Goal: Task Accomplishment & Management: Manage account settings

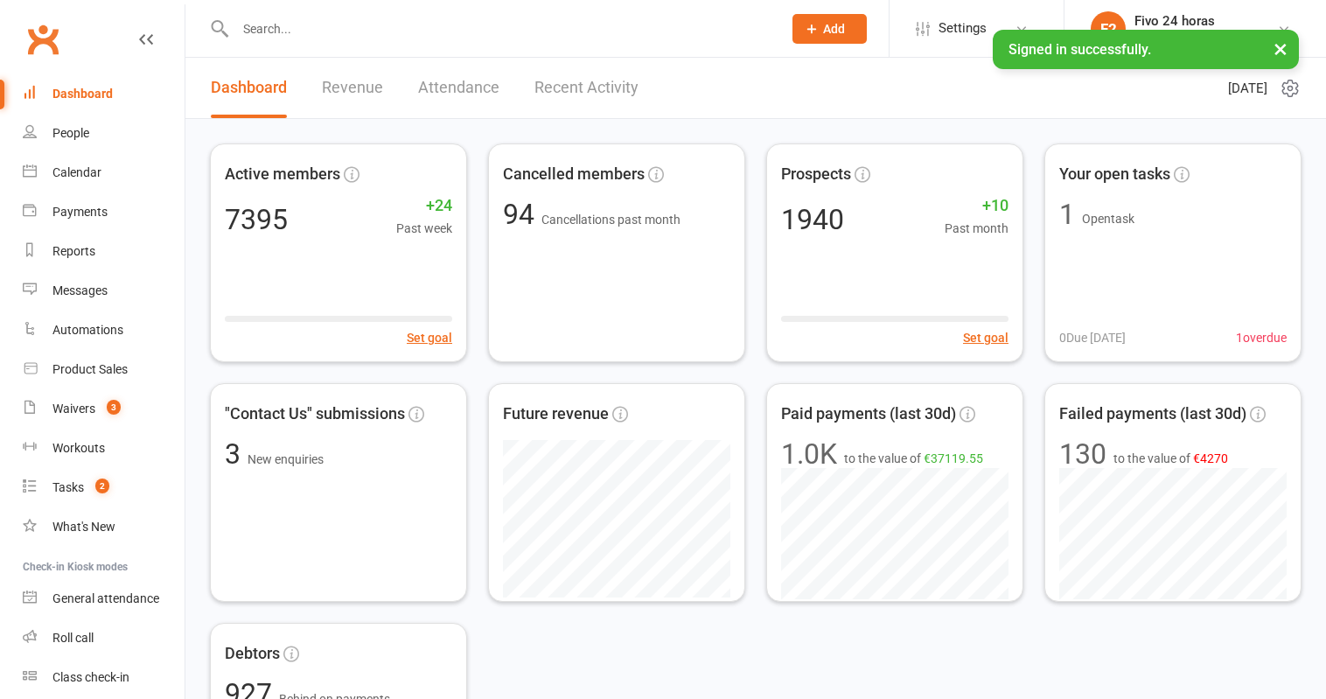
click at [1286, 52] on button "×" at bounding box center [1280, 49] width 31 height 38
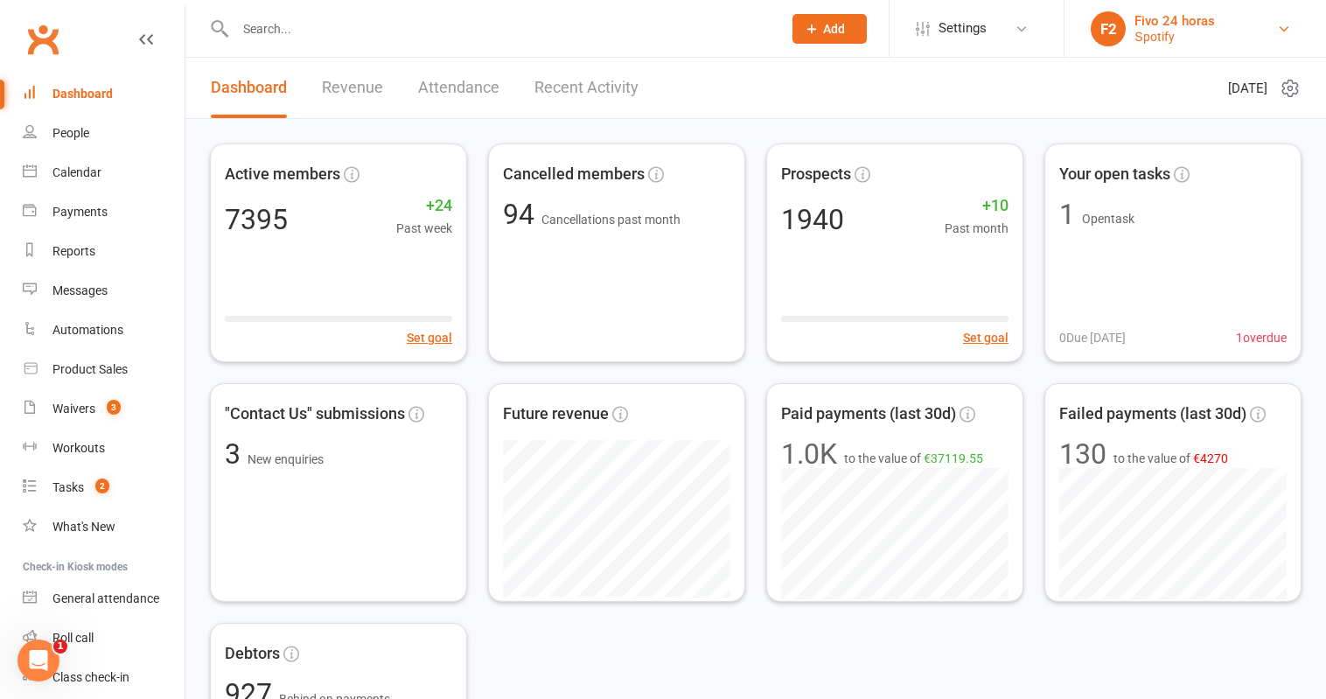
click at [1222, 31] on link "F2 Fivo 24 horas Տроtіfу" at bounding box center [1195, 28] width 209 height 35
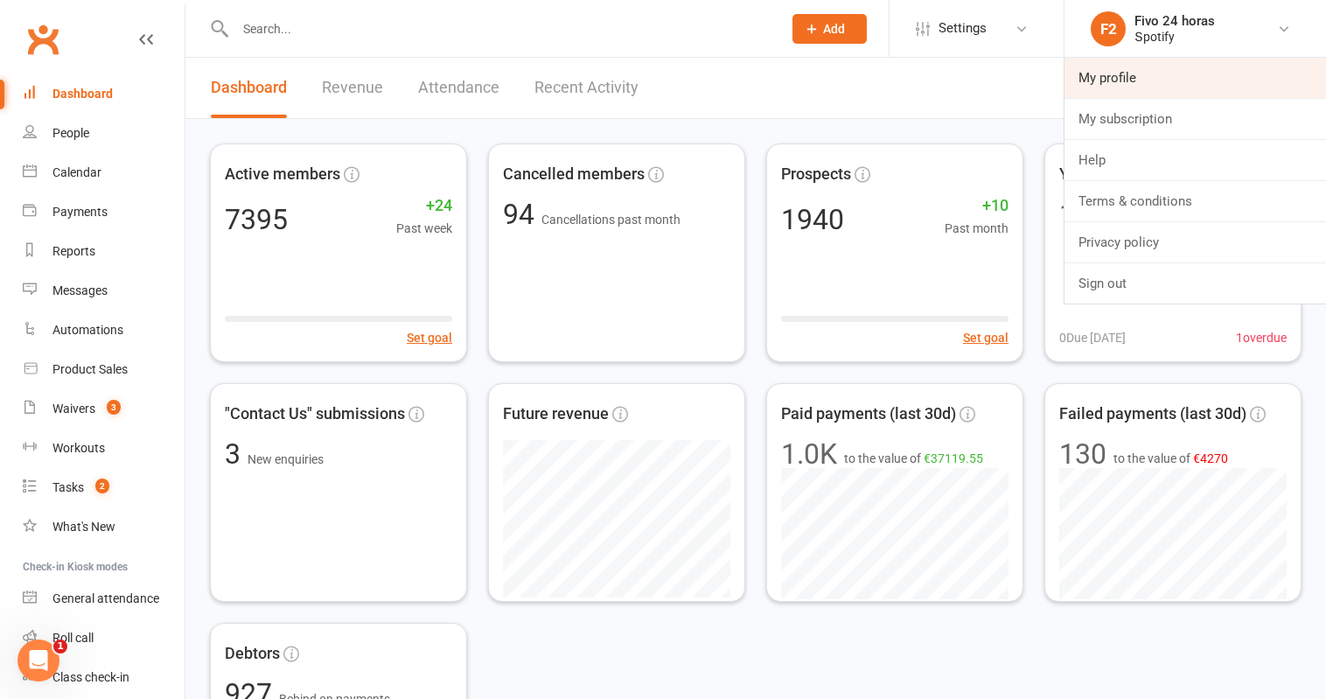
click at [1150, 85] on link "My profile" at bounding box center [1194, 78] width 261 height 40
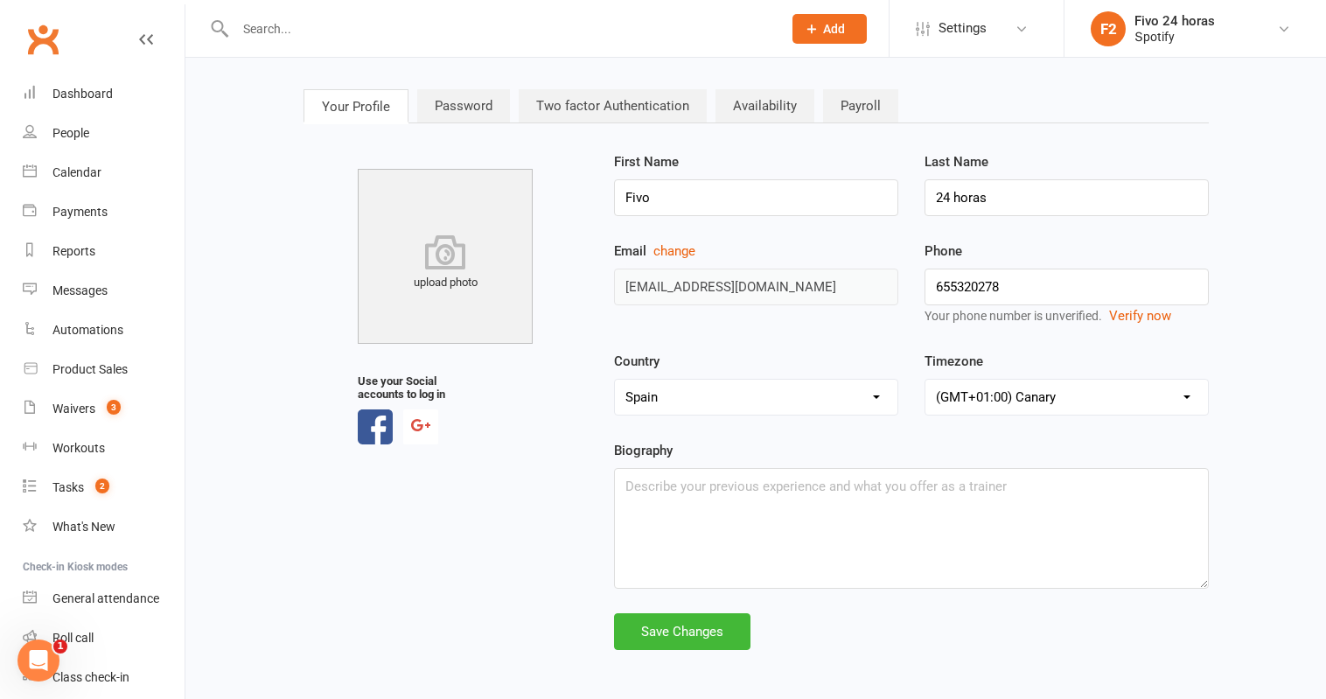
scroll to position [24, 0]
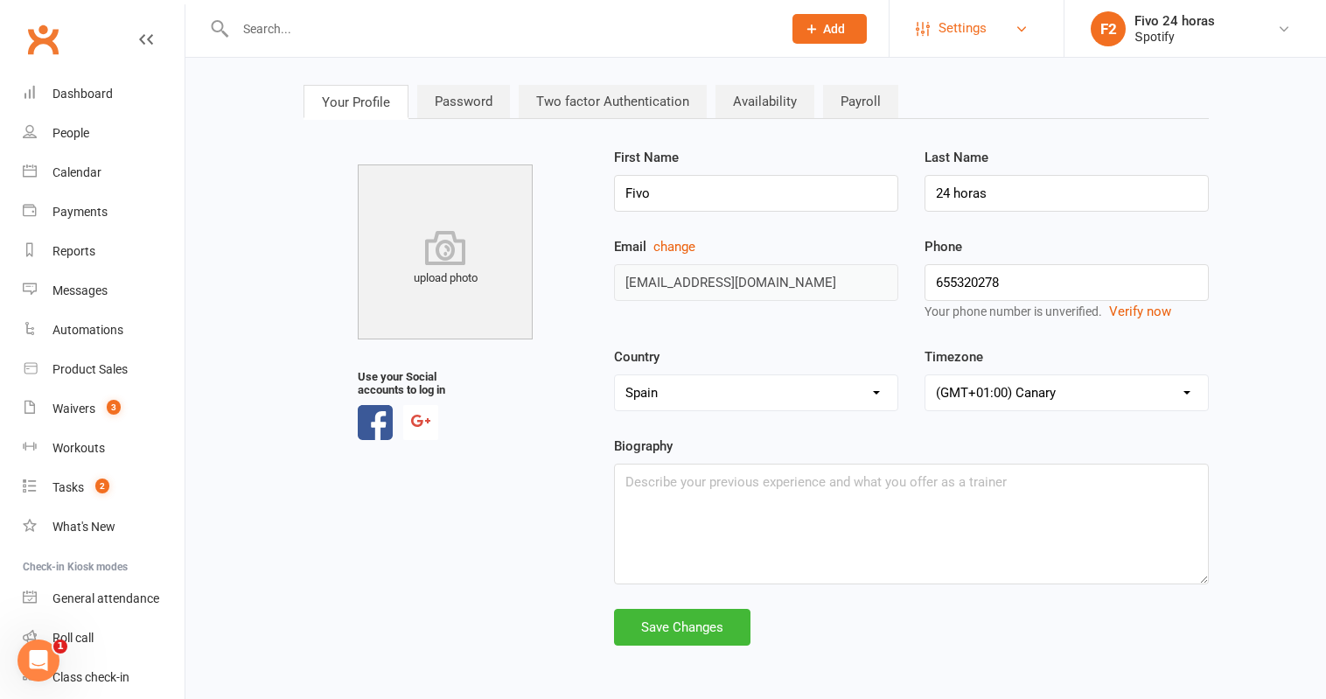
click at [1014, 9] on link "Settings" at bounding box center [977, 28] width 122 height 39
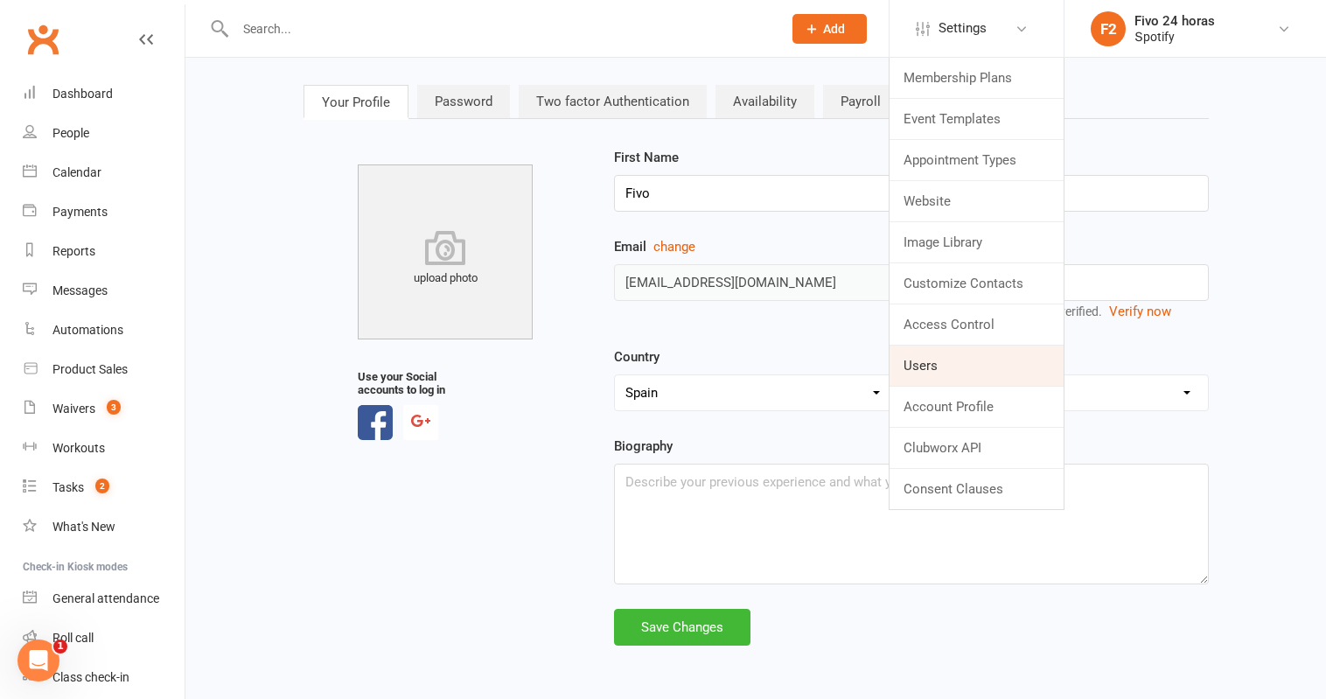
click at [977, 361] on link "Users" at bounding box center [976, 365] width 174 height 40
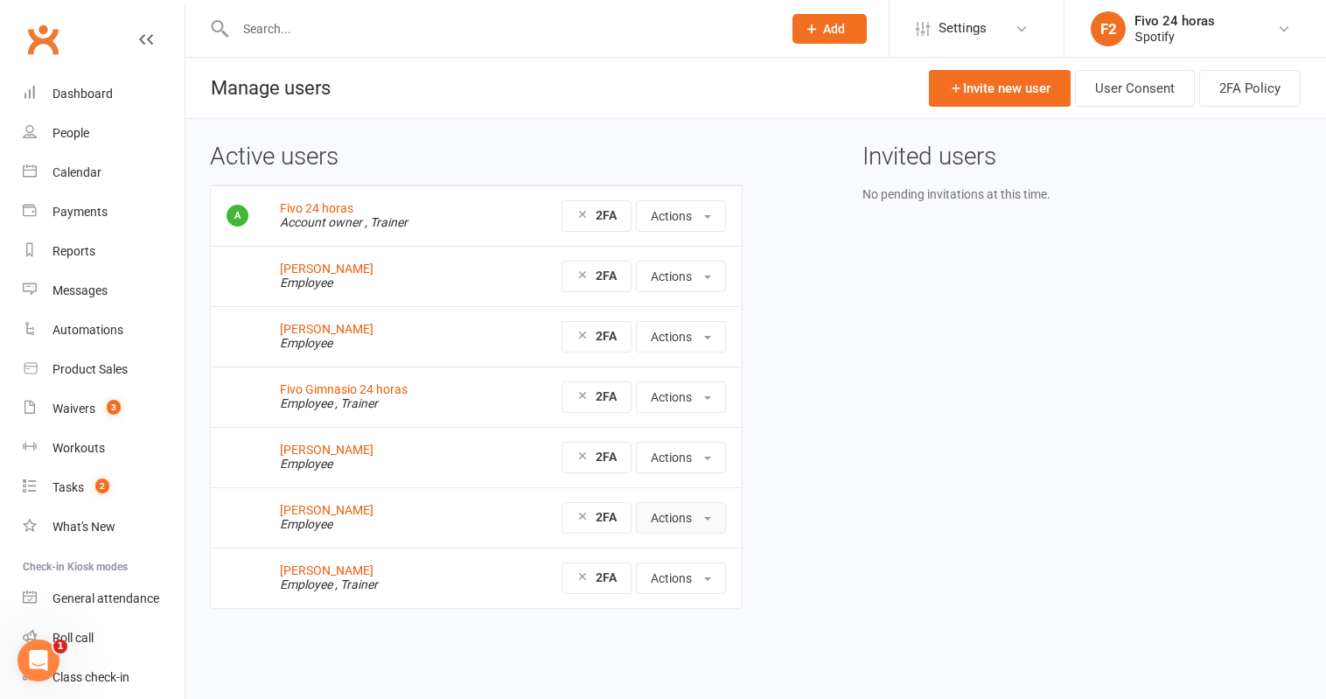
click at [665, 519] on button "Actions" at bounding box center [681, 517] width 90 height 31
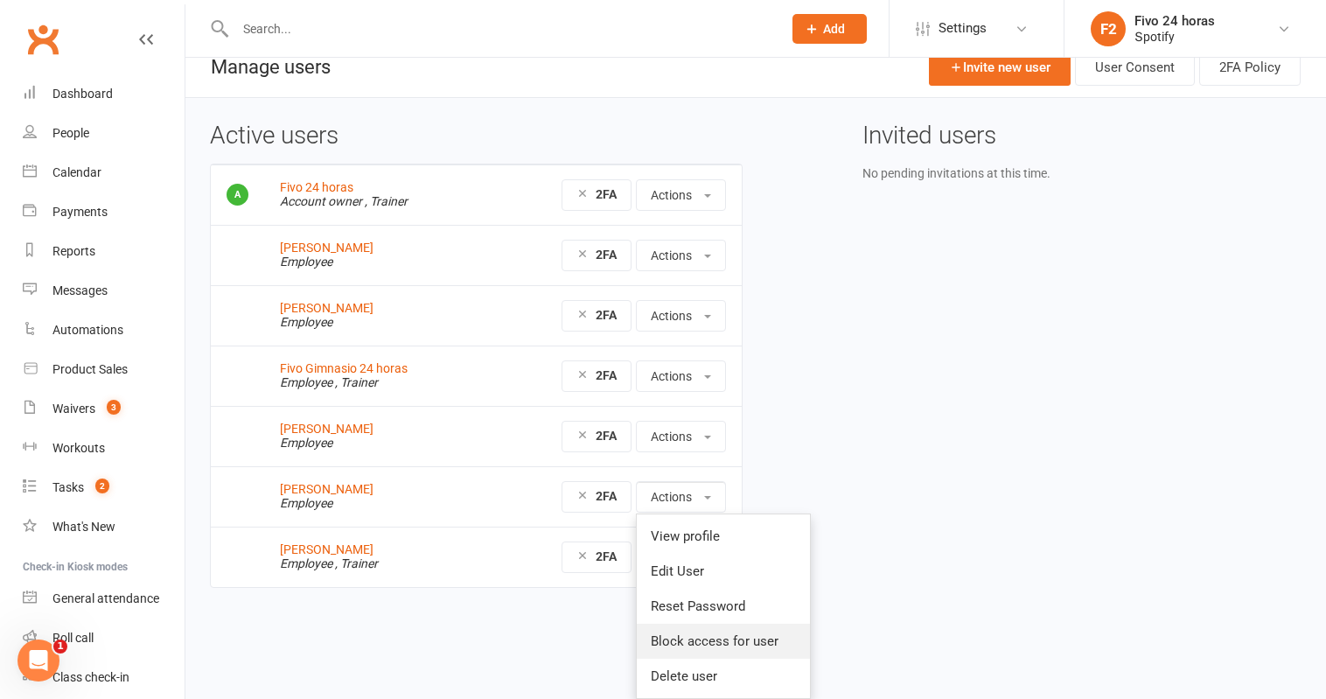
click at [722, 651] on link "Block access for user" at bounding box center [723, 641] width 173 height 35
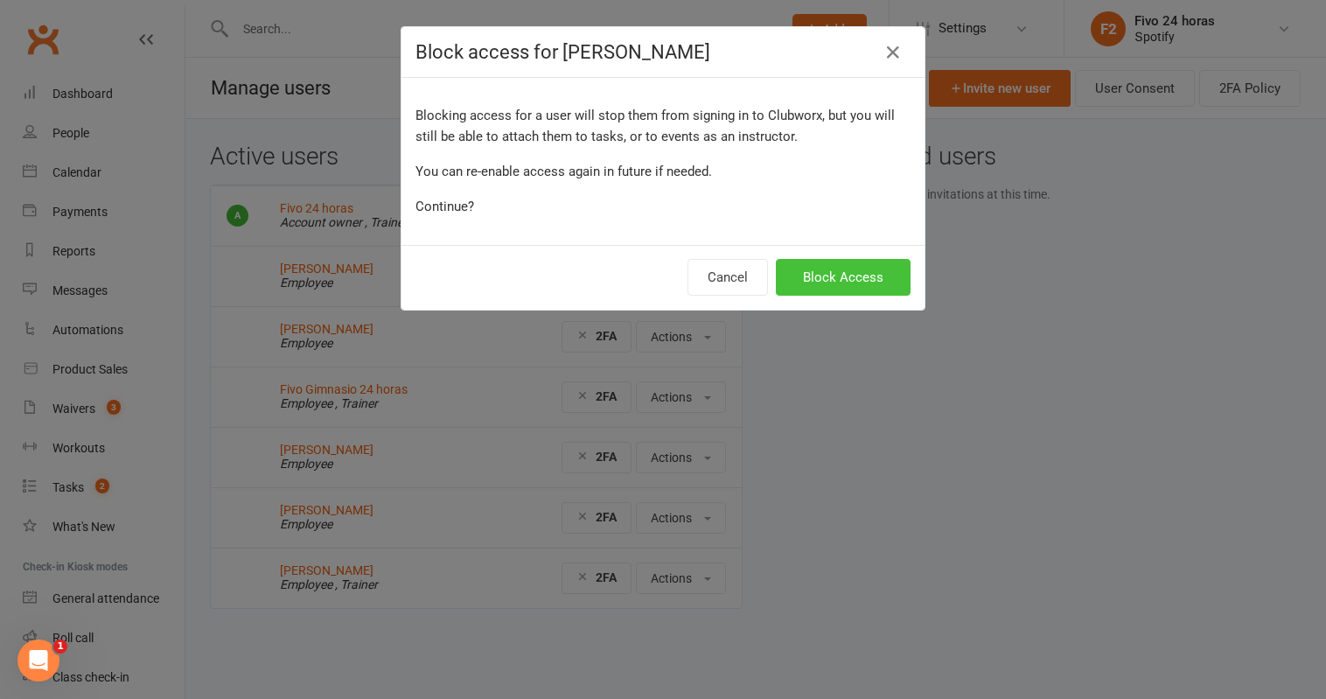
click at [814, 281] on button "Block Access" at bounding box center [843, 277] width 135 height 37
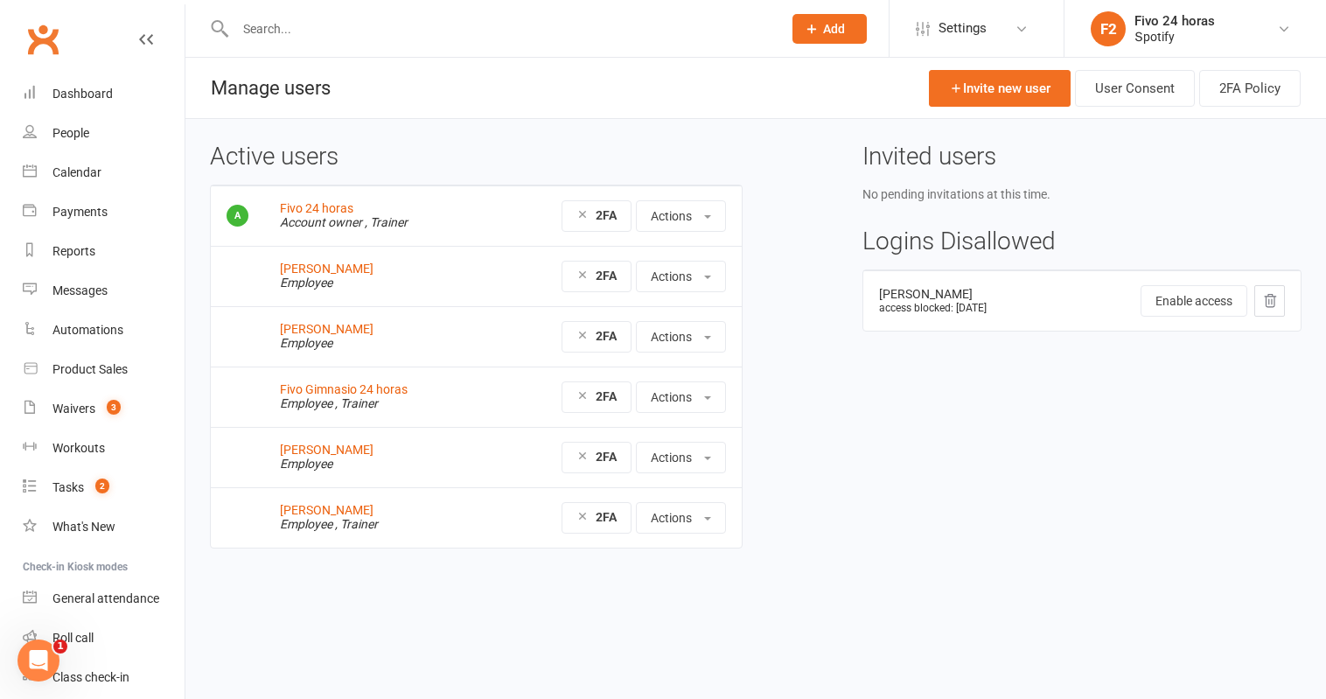
click at [596, 621] on html "Prospect Member Non-attending contact Class / event Appointment Task Membership…" at bounding box center [663, 311] width 1326 height 622
click at [115, 137] on link "People" at bounding box center [104, 133] width 162 height 39
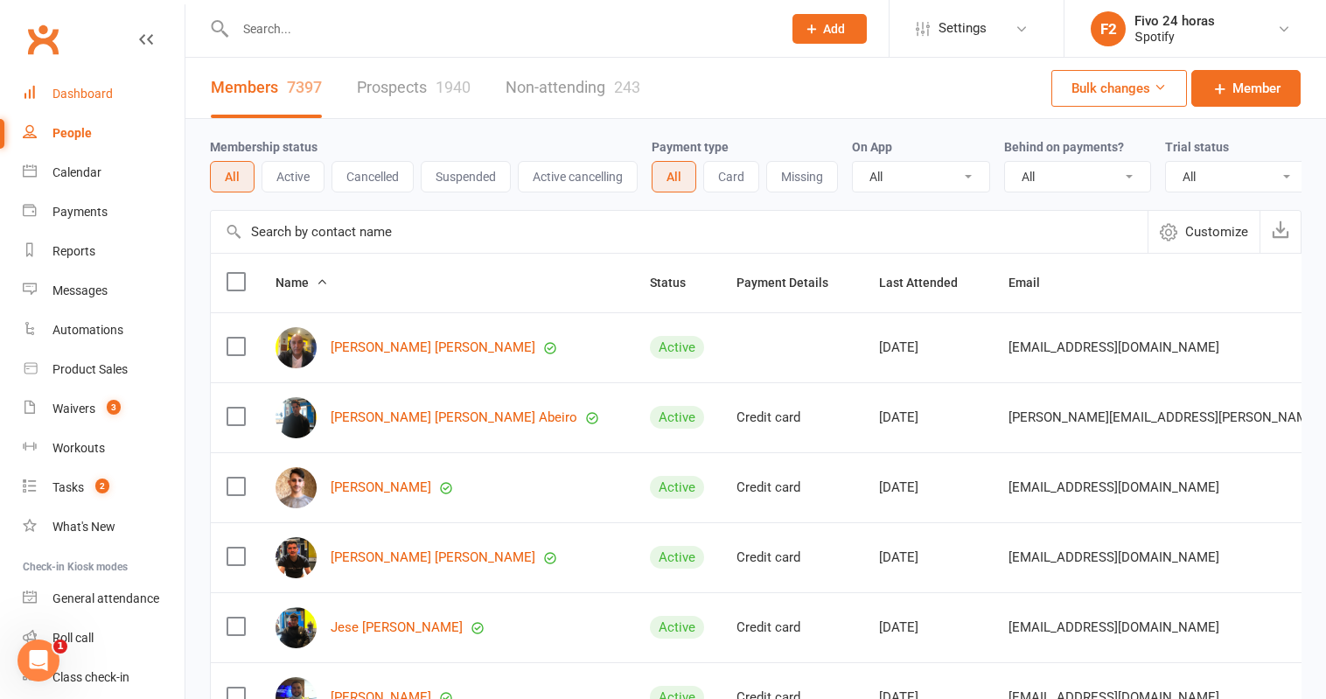
click at [121, 87] on link "Dashboard" at bounding box center [104, 93] width 162 height 39
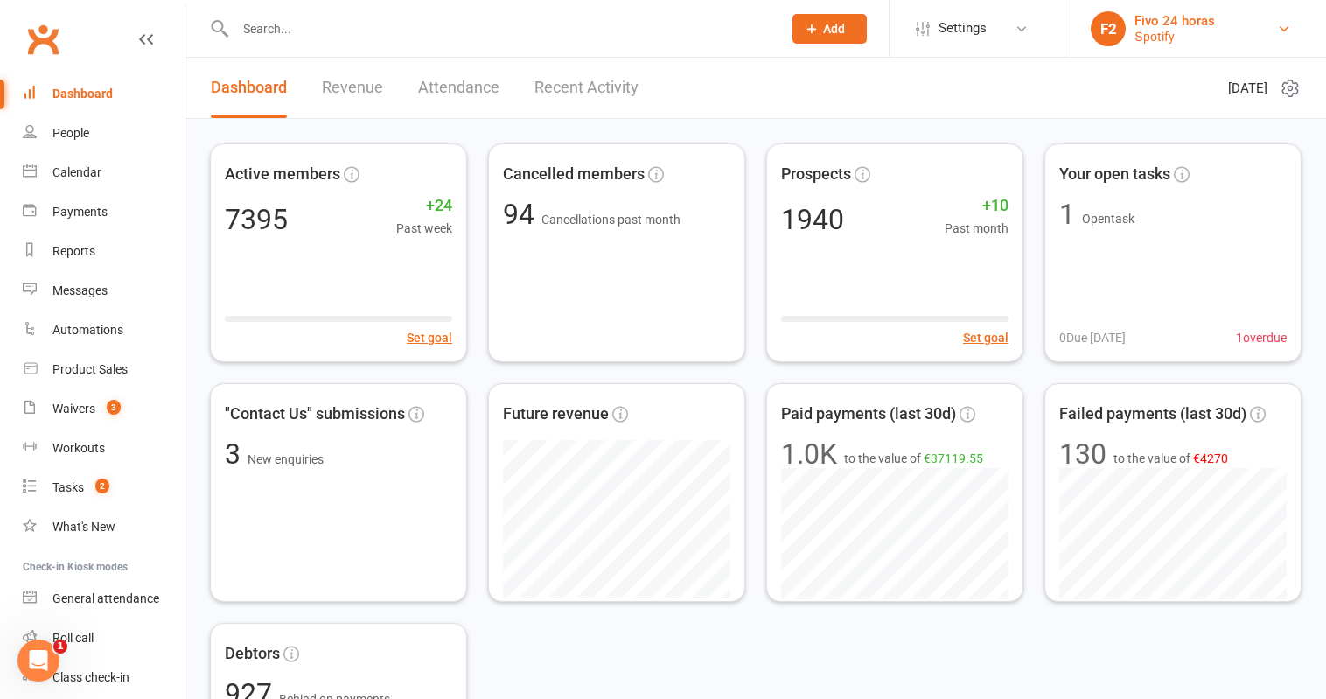
click at [1201, 29] on div "Տроtіfу" at bounding box center [1174, 37] width 80 height 16
click at [44, 656] on icon "Open Intercom Messenger" at bounding box center [38, 660] width 29 height 29
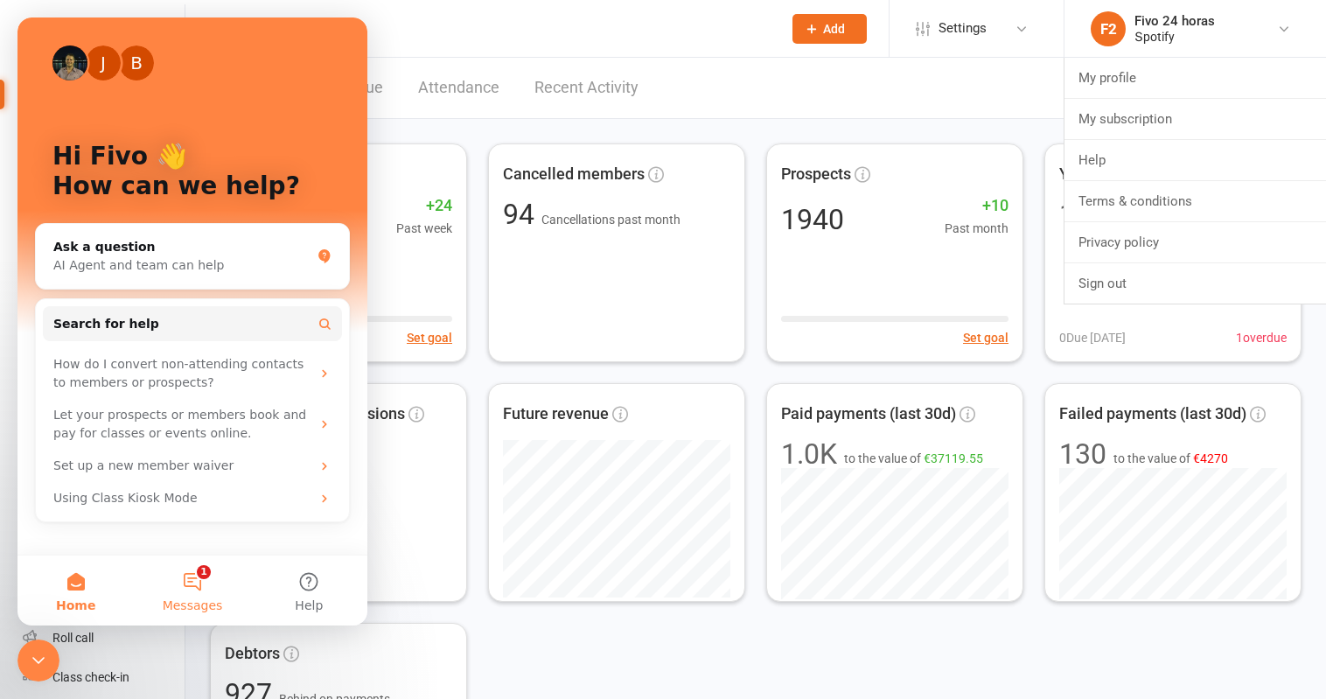
click at [203, 599] on span "Messages" at bounding box center [193, 605] width 60 height 12
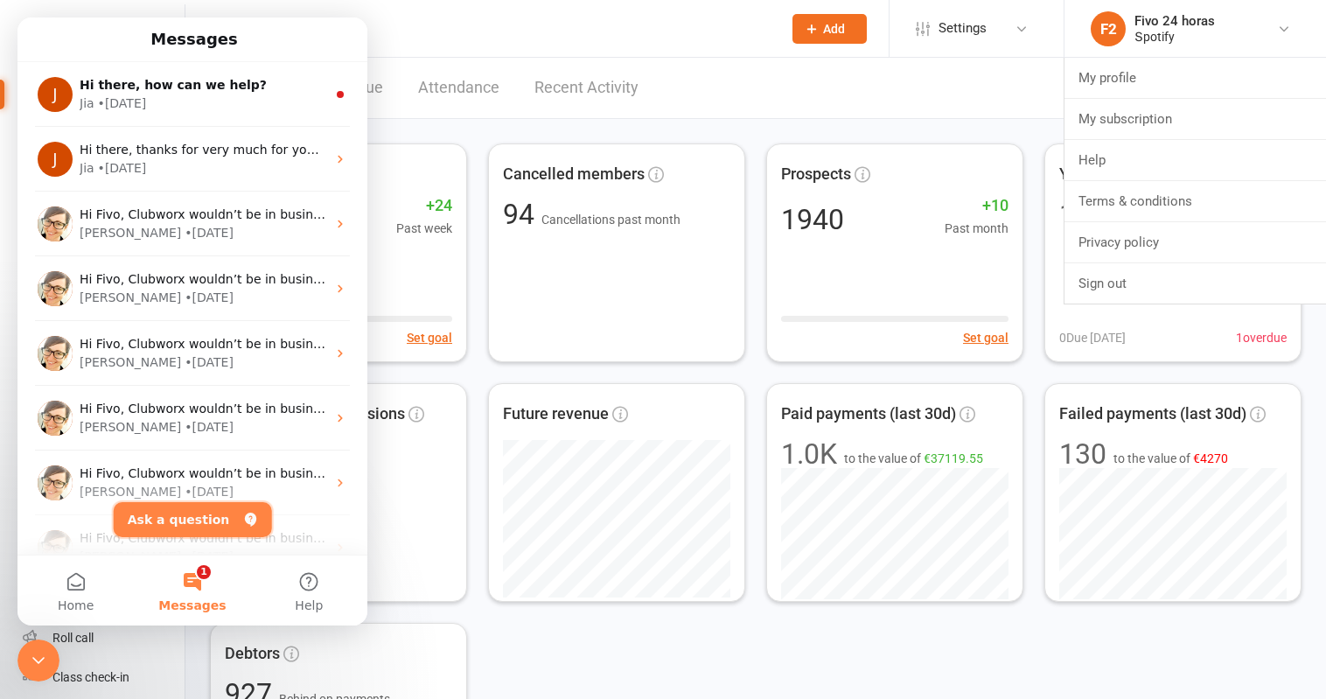
click at [200, 524] on button "Ask a question" at bounding box center [193, 519] width 158 height 35
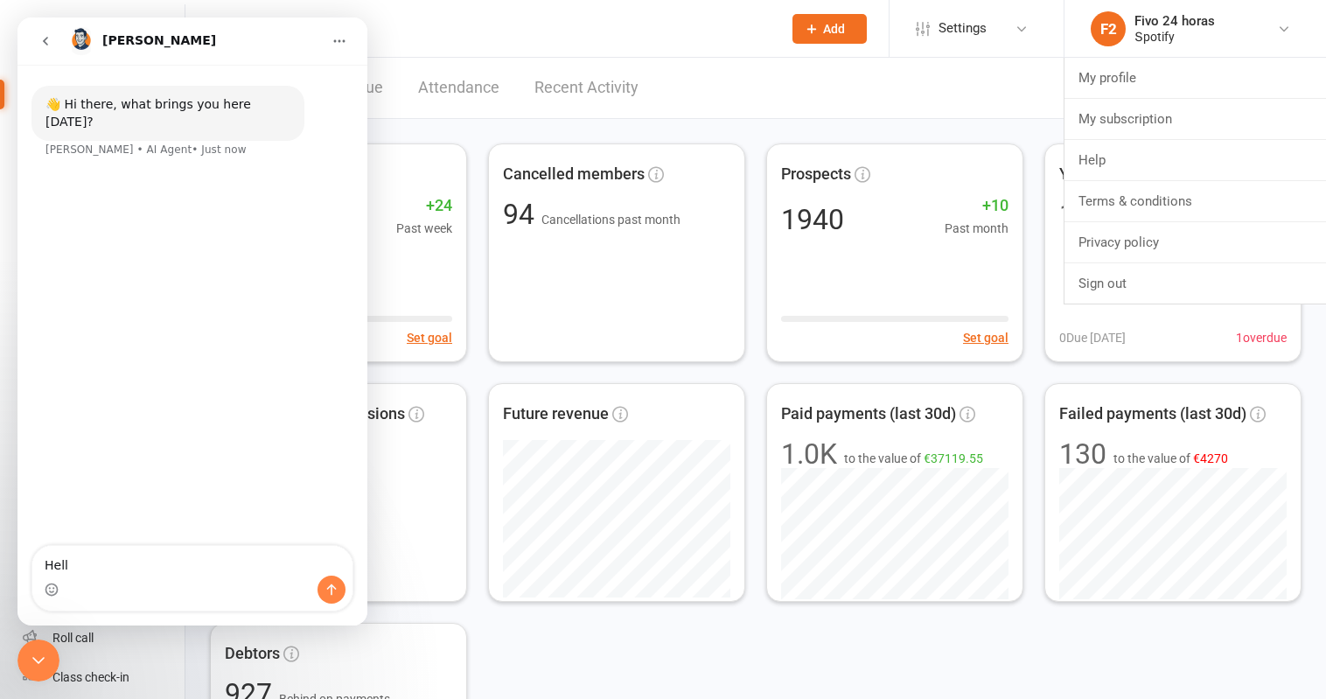
type textarea "Hello"
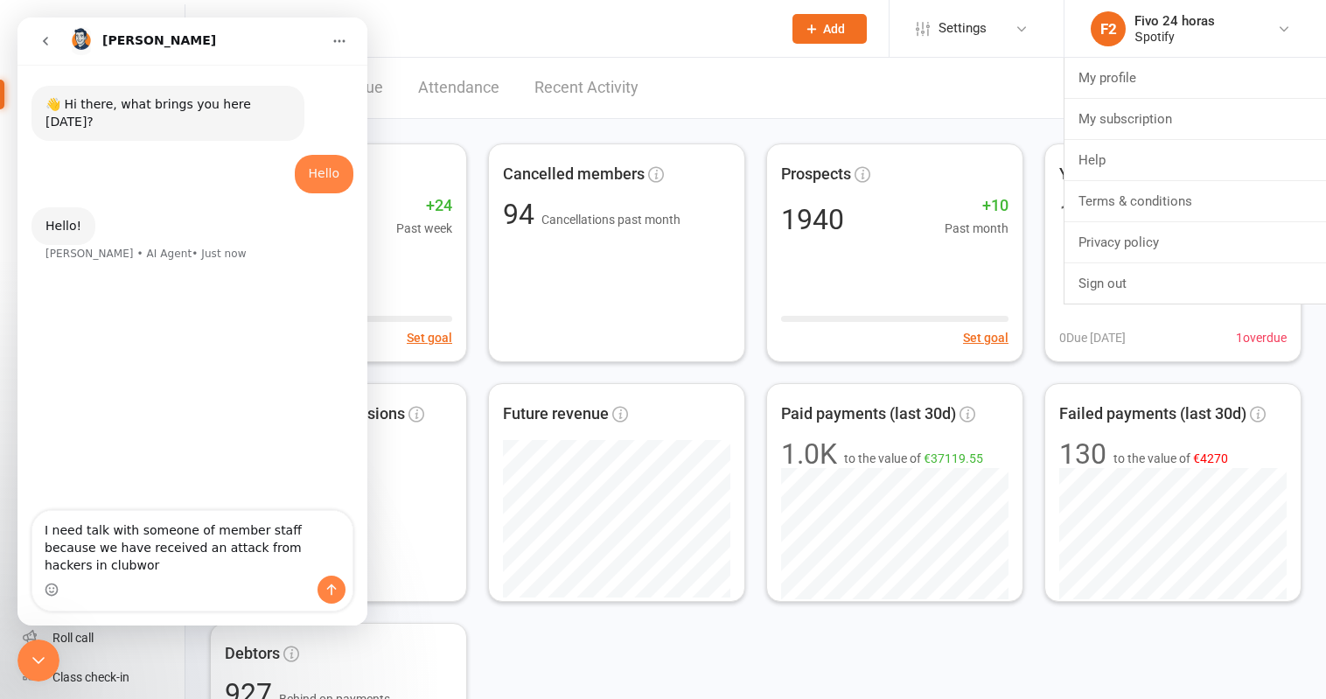
type textarea "I need talk with someone of member staff because we have received an attack fro…"
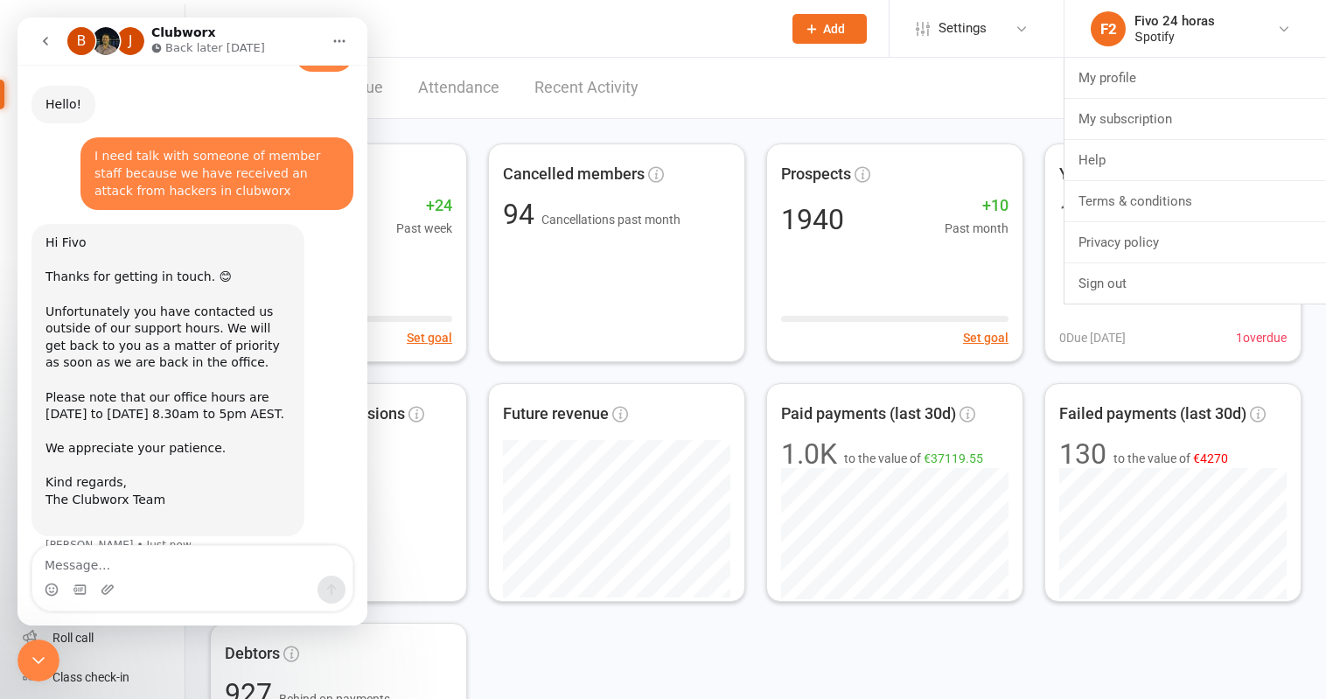
scroll to position [131, 0]
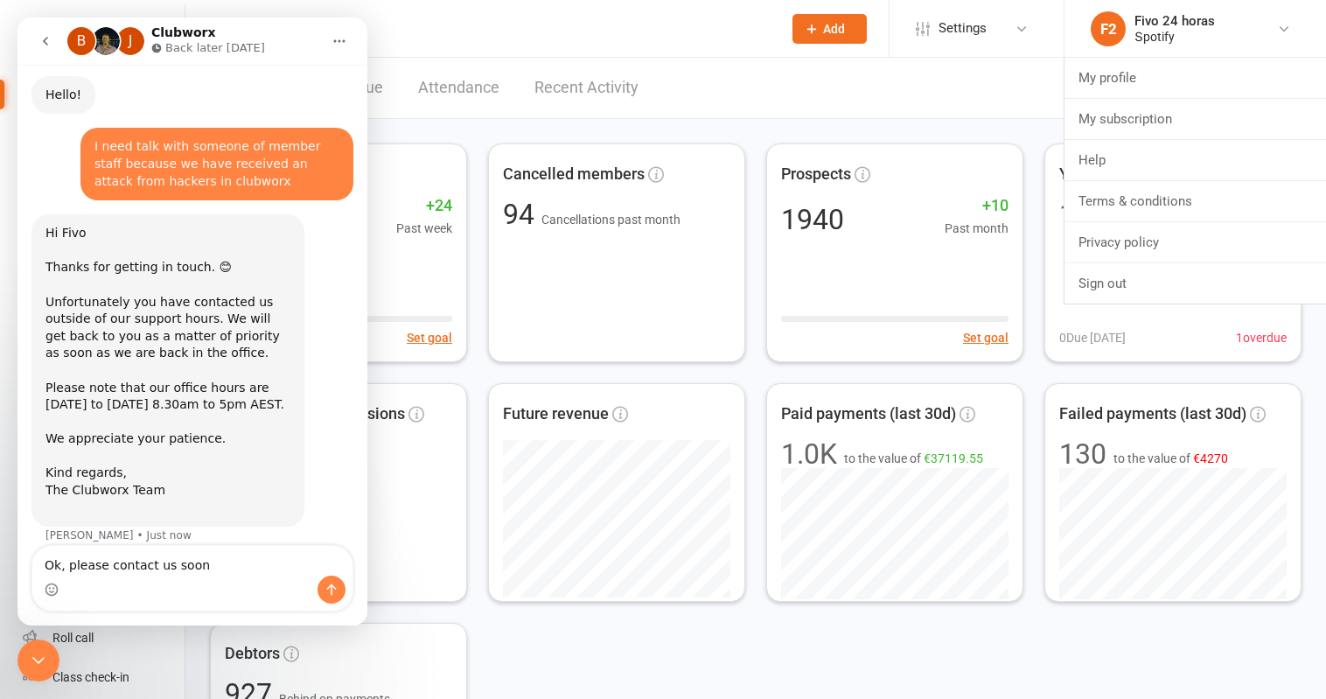
type textarea "Ok, please contact us soon"
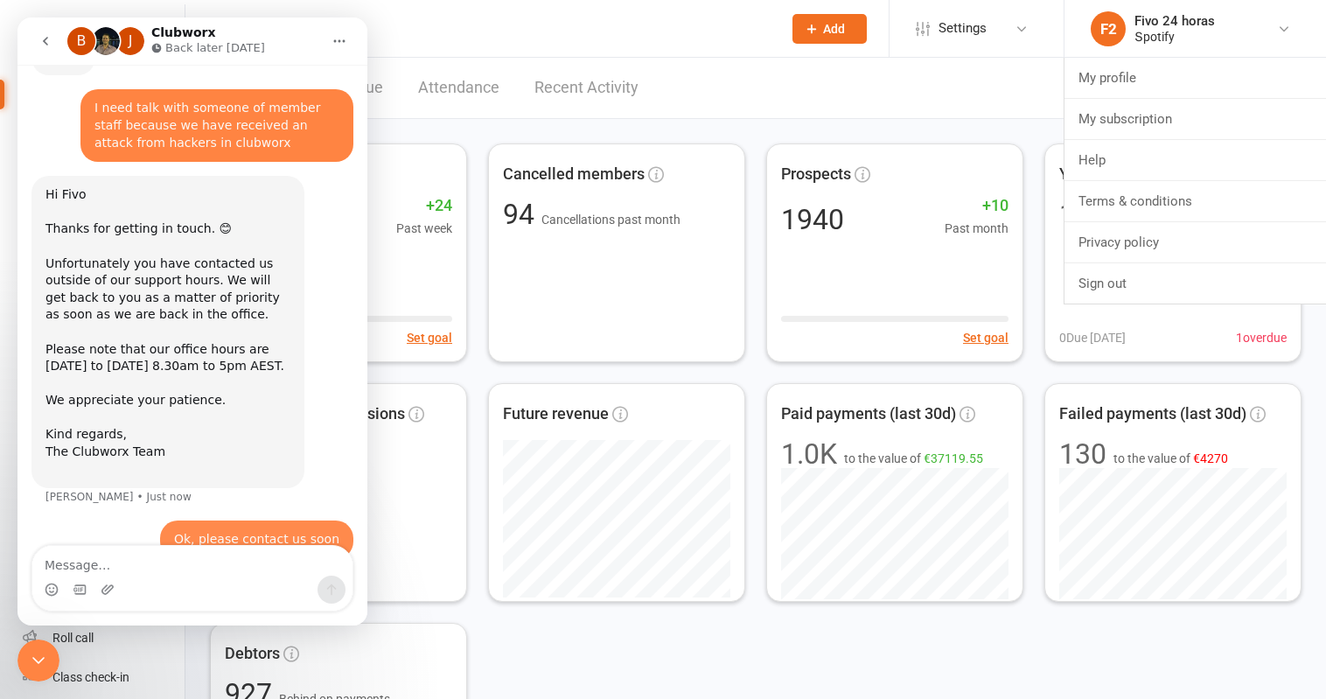
scroll to position [184, 0]
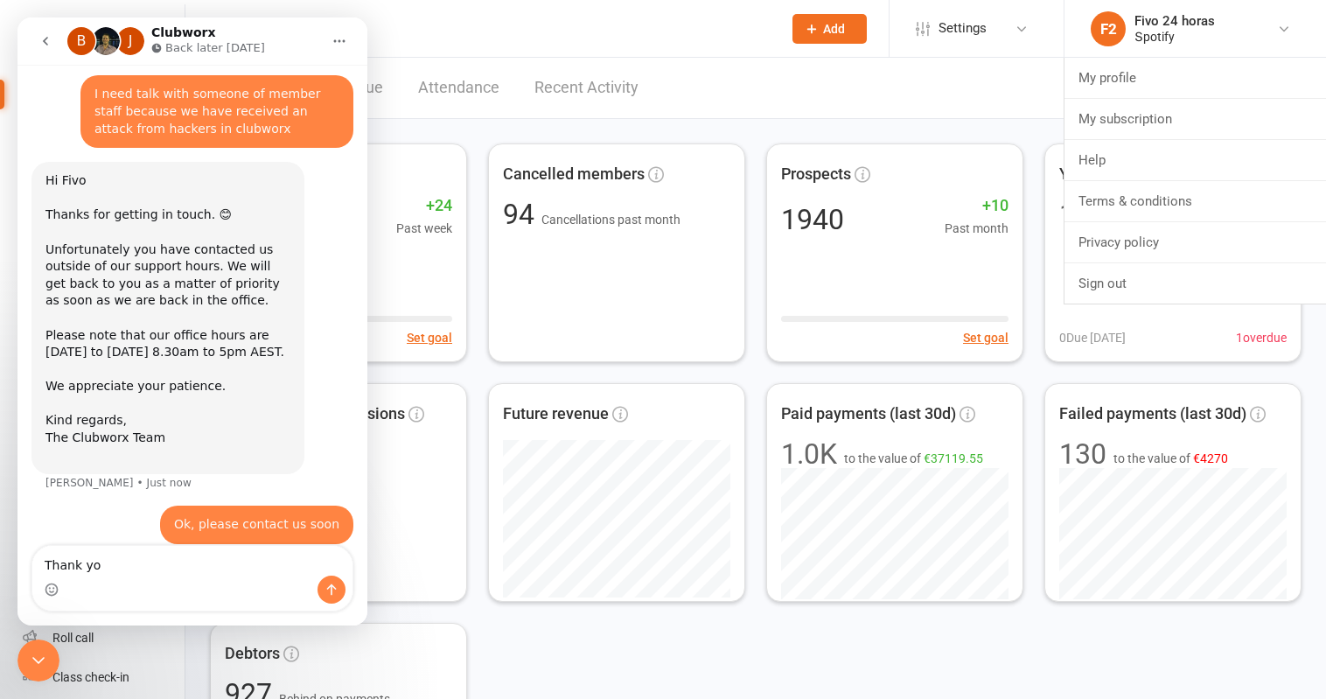
type textarea "Thank you"
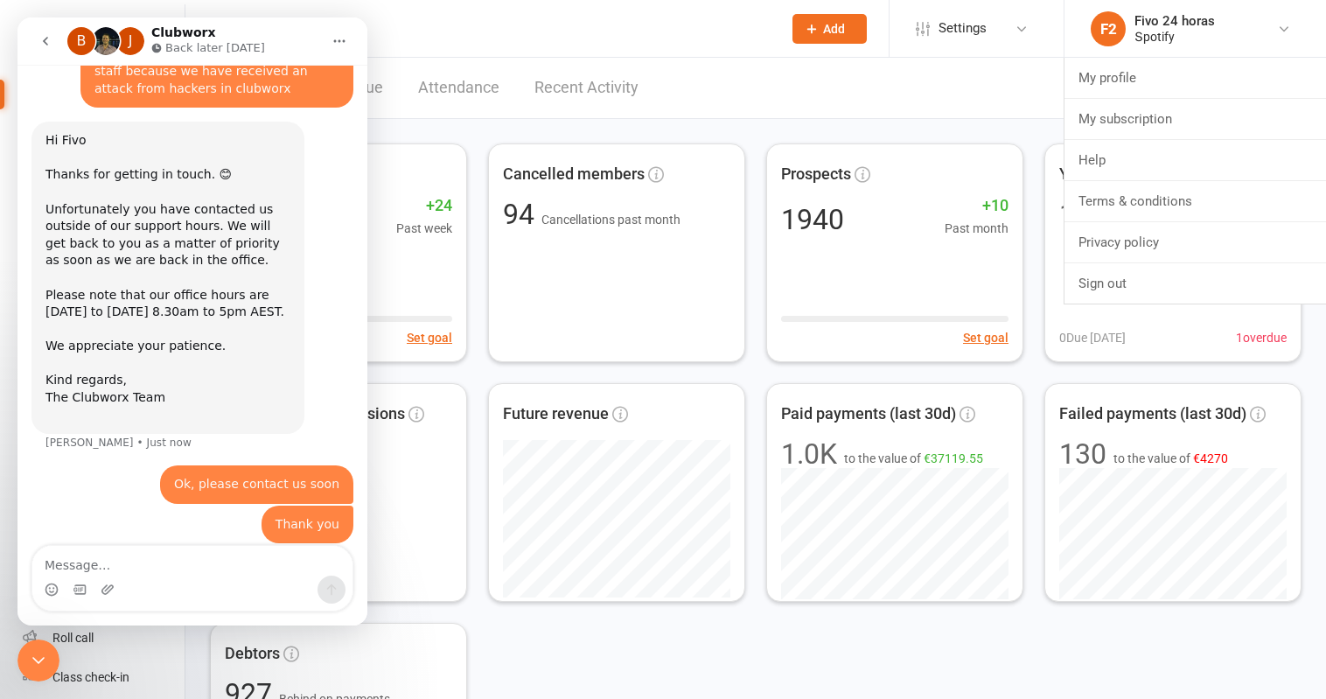
click at [1231, 11] on link "F2 Fivo 24 horas Տроtіfу" at bounding box center [1195, 28] width 209 height 35
click at [1190, 75] on link "My profile" at bounding box center [1194, 78] width 261 height 40
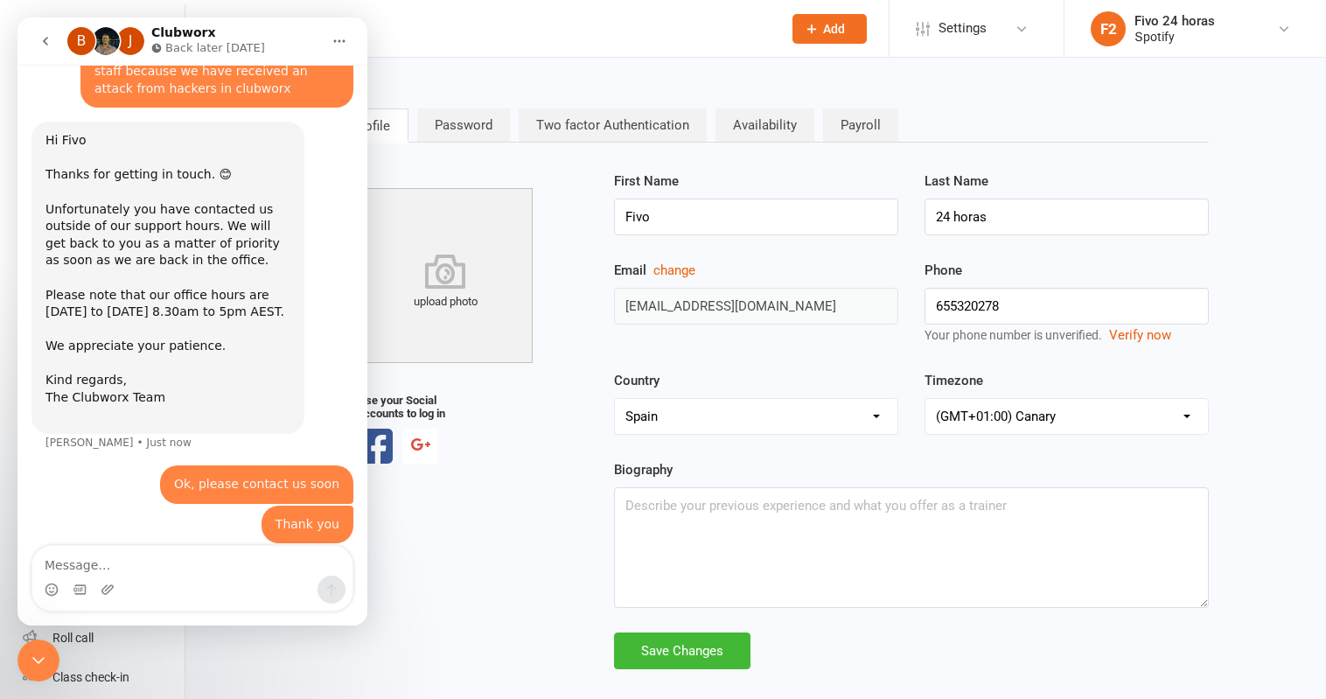
click at [557, 422] on div "upload photo Use your Social accounts to log in" at bounding box center [445, 317] width 310 height 293
click at [42, 660] on icon "Close Intercom Messenger" at bounding box center [38, 660] width 21 height 21
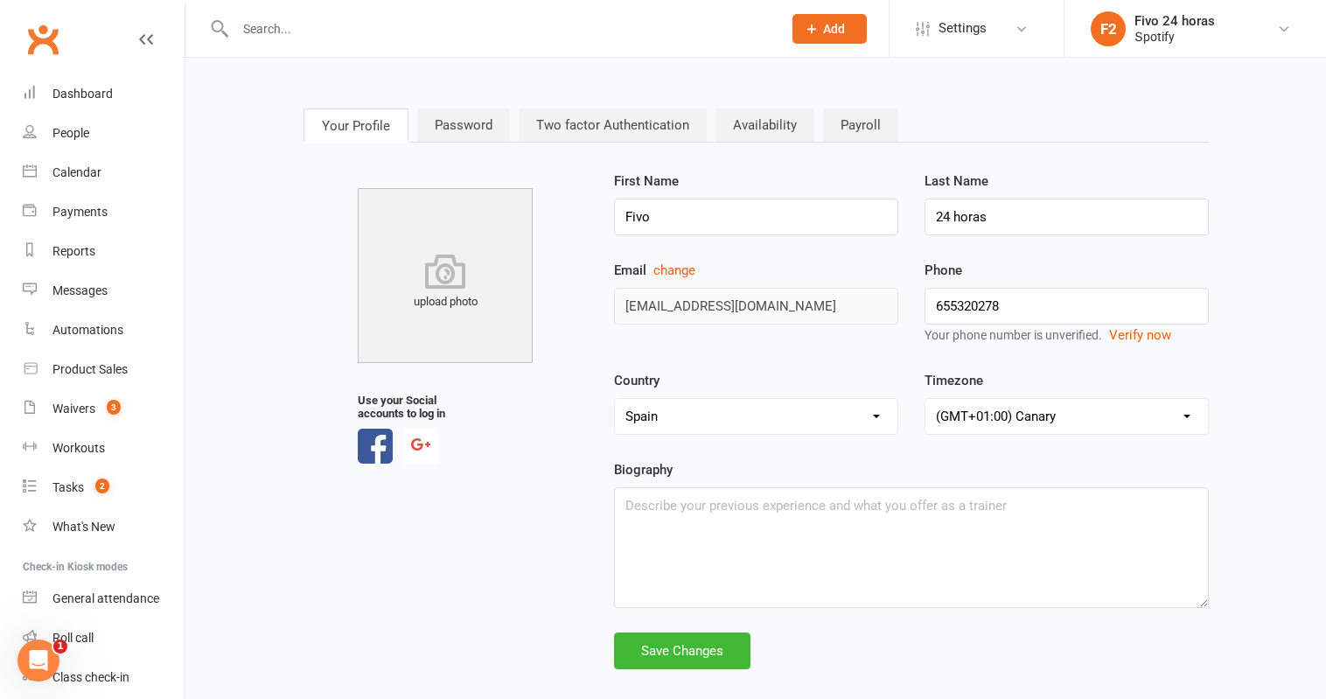
click at [475, 126] on link "Password" at bounding box center [463, 124] width 93 height 33
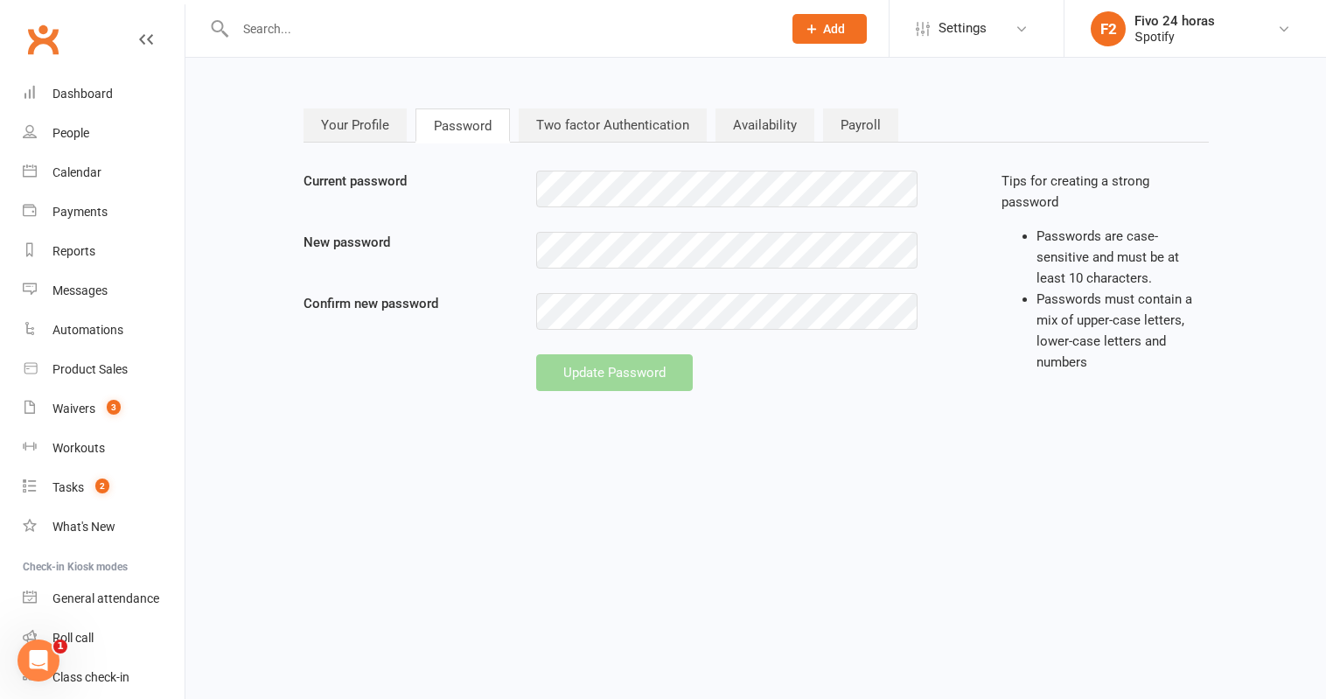
click at [571, 131] on link "Two factor Authentication" at bounding box center [613, 124] width 188 height 33
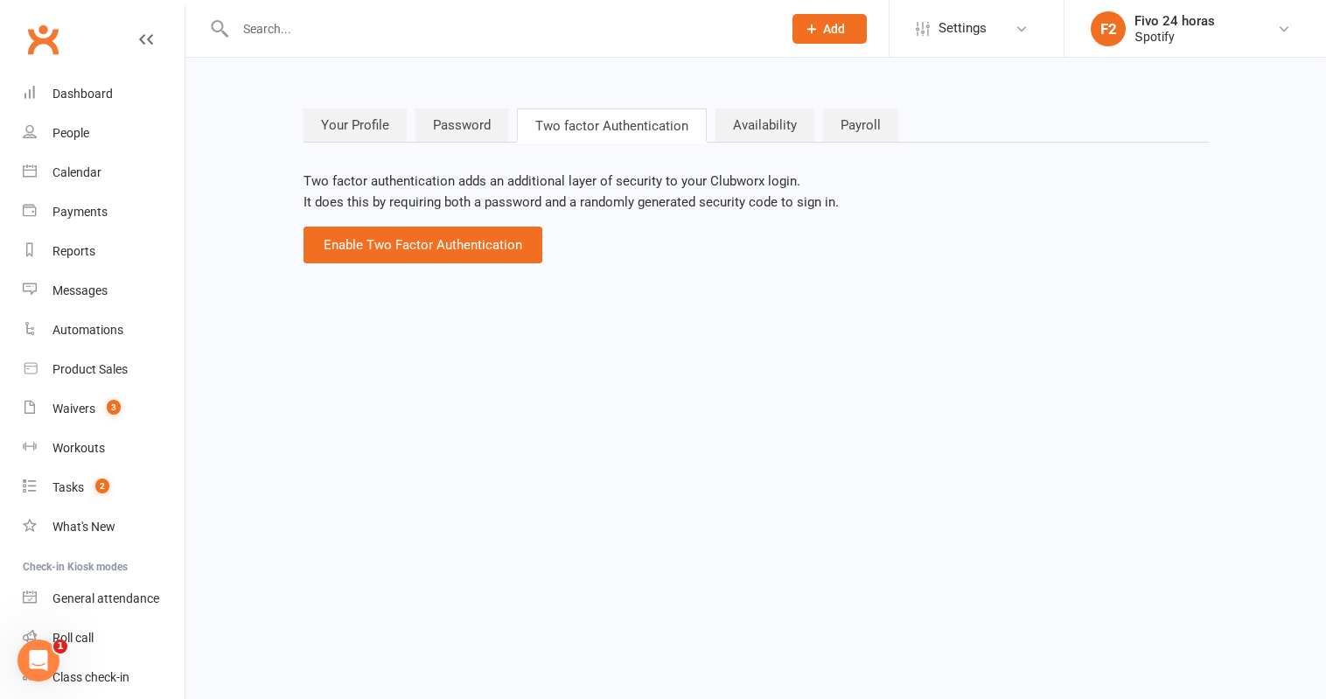
click at [777, 123] on link "Availability" at bounding box center [764, 124] width 99 height 33
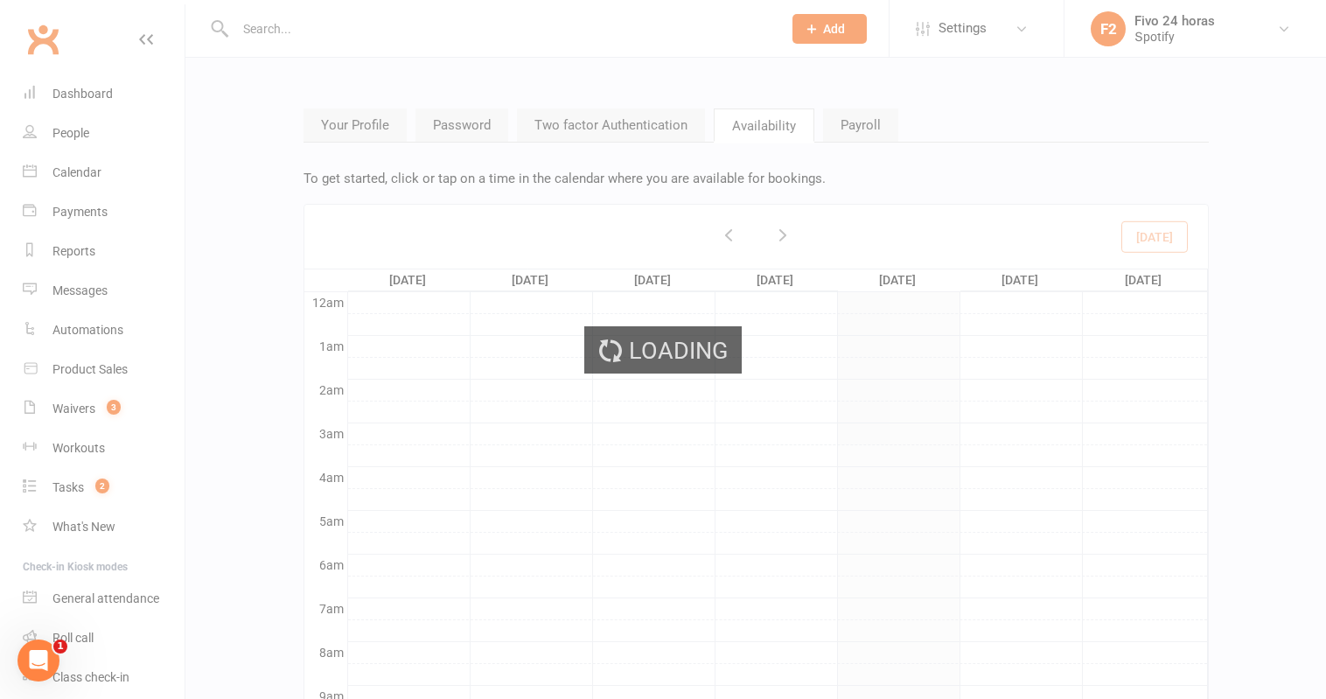
scroll to position [263, 0]
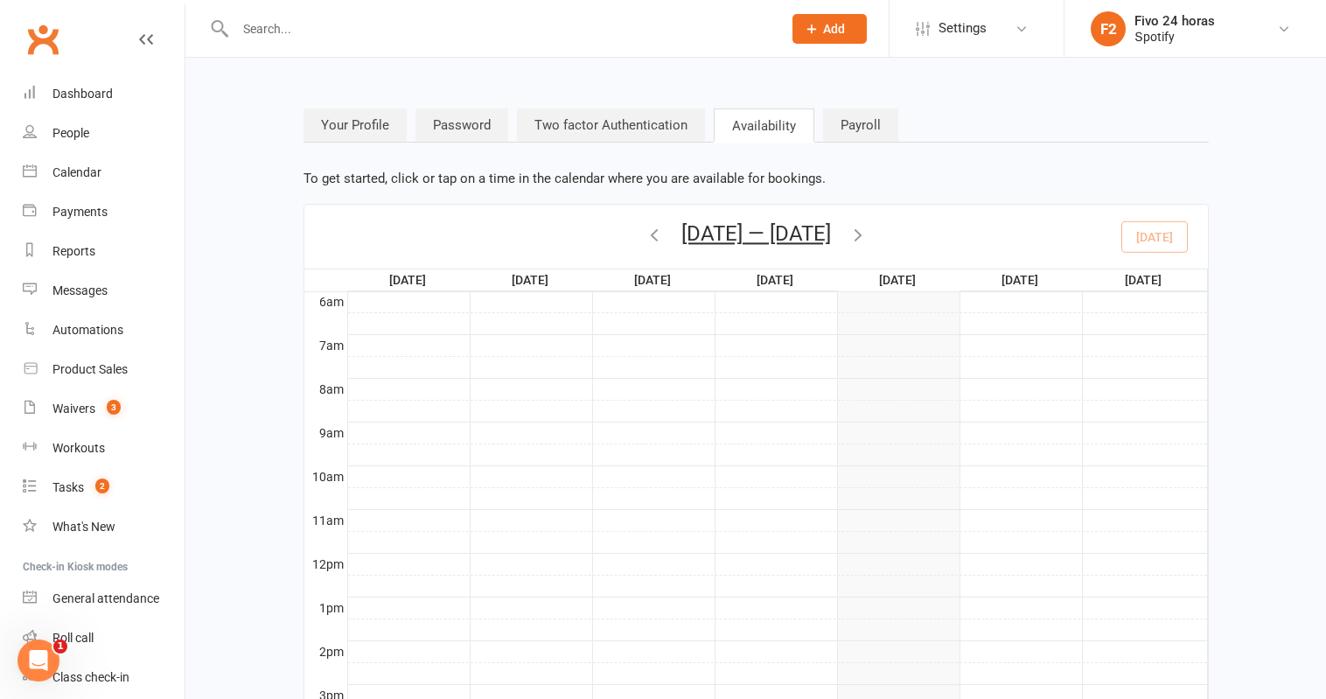
click at [875, 124] on link "Payroll" at bounding box center [860, 124] width 75 height 33
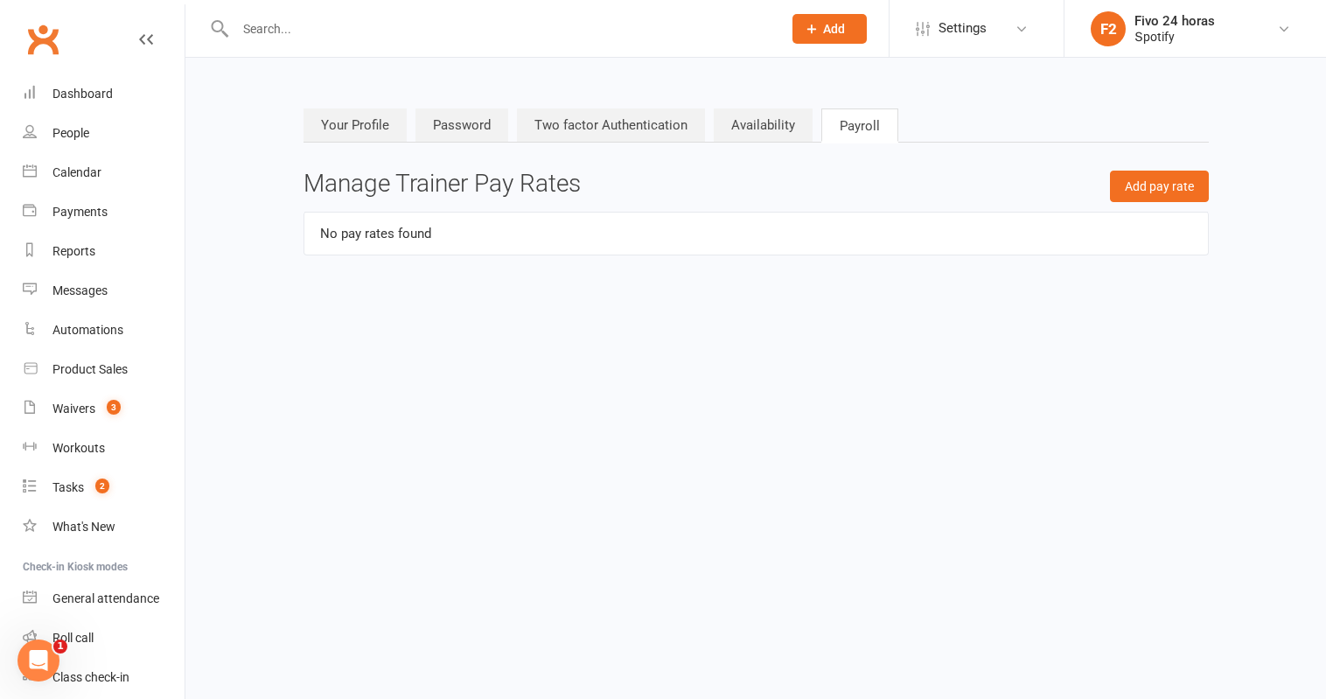
click at [631, 122] on link "Two factor Authentication" at bounding box center [611, 124] width 188 height 33
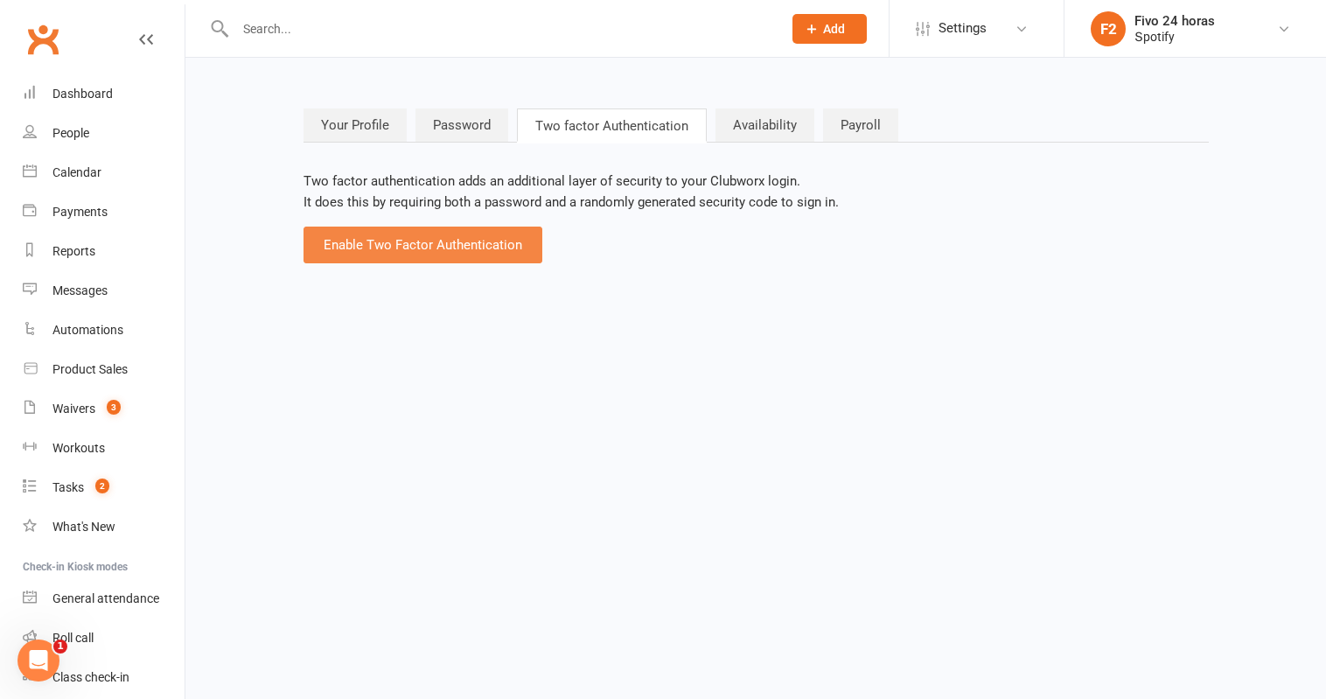
click at [448, 255] on button "Enable Two Factor Authentication" at bounding box center [422, 245] width 239 height 37
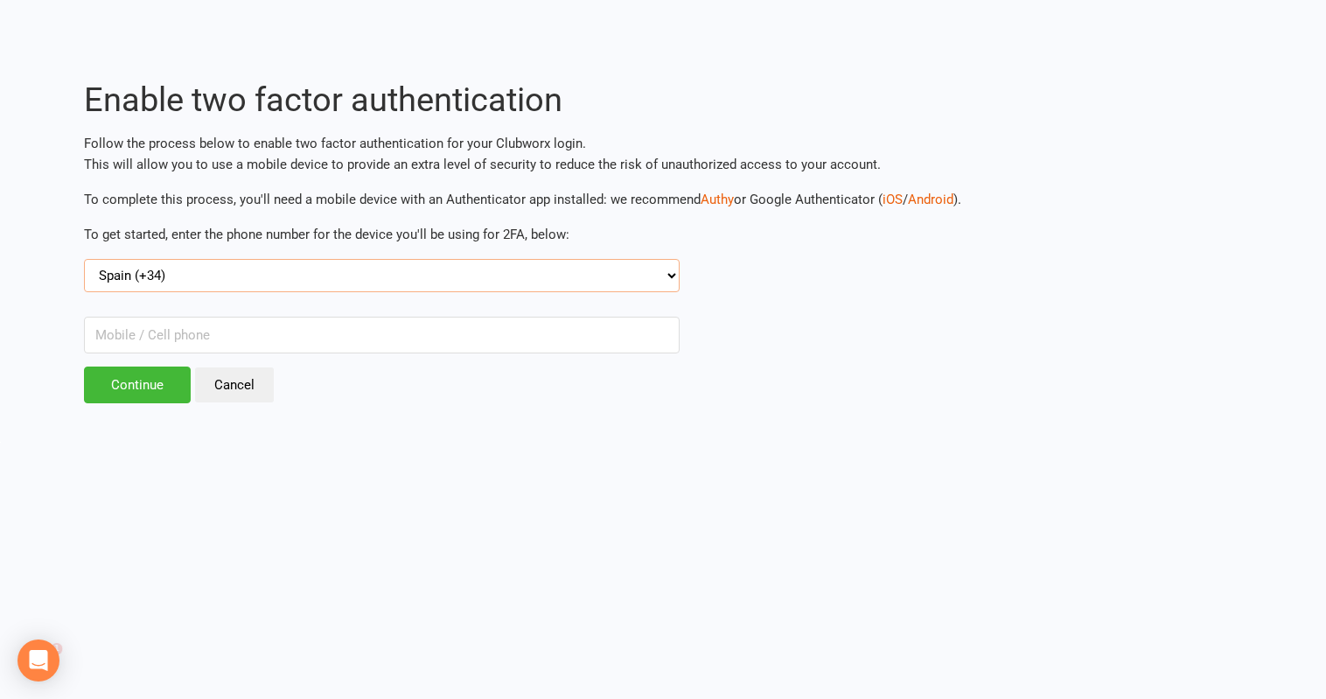
click at [348, 286] on select "Select country code Australia (+61) Austria (+43) Bahrain (+973) Belgium (+32) …" at bounding box center [382, 275] width 596 height 33
click at [84, 259] on select "Select country code Australia (+61) Austria (+43) Bahrain (+973) Belgium (+32) …" at bounding box center [382, 275] width 596 height 33
click at [337, 325] on input "text" at bounding box center [382, 335] width 596 height 37
type input "655320278"
click at [142, 390] on input "Continue" at bounding box center [137, 384] width 107 height 37
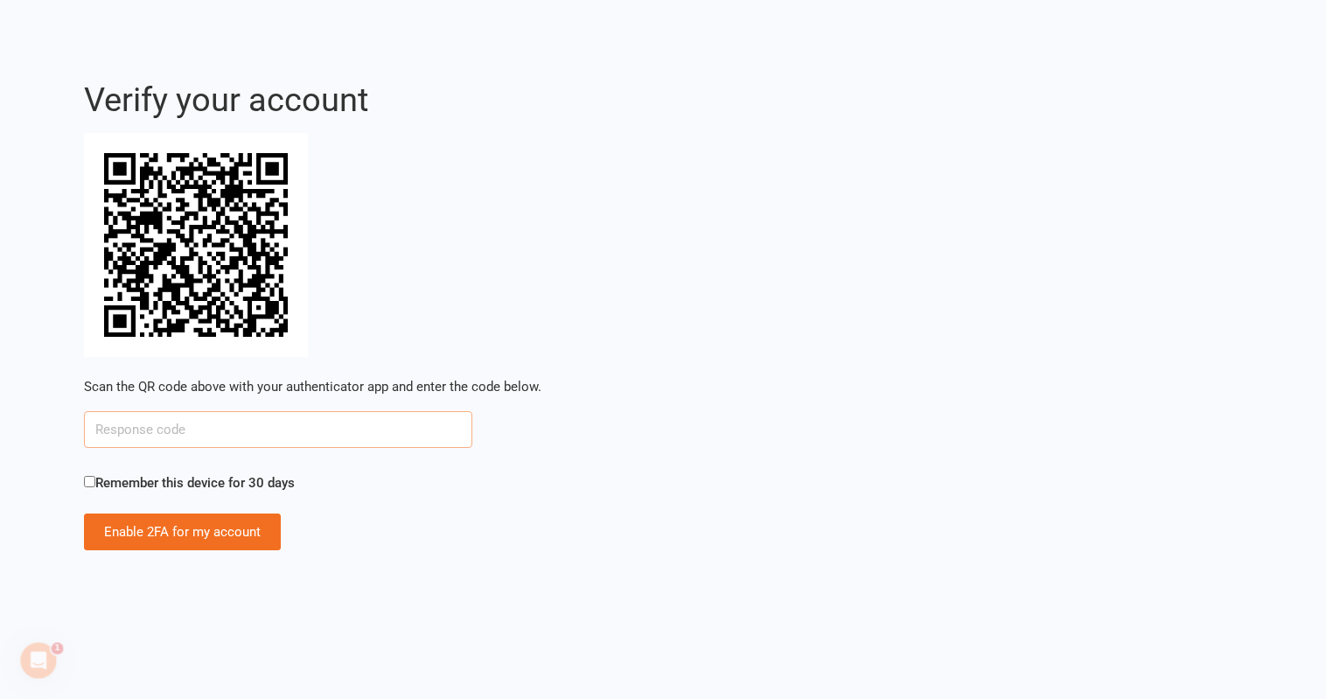
click at [343, 430] on input "text" at bounding box center [278, 429] width 388 height 37
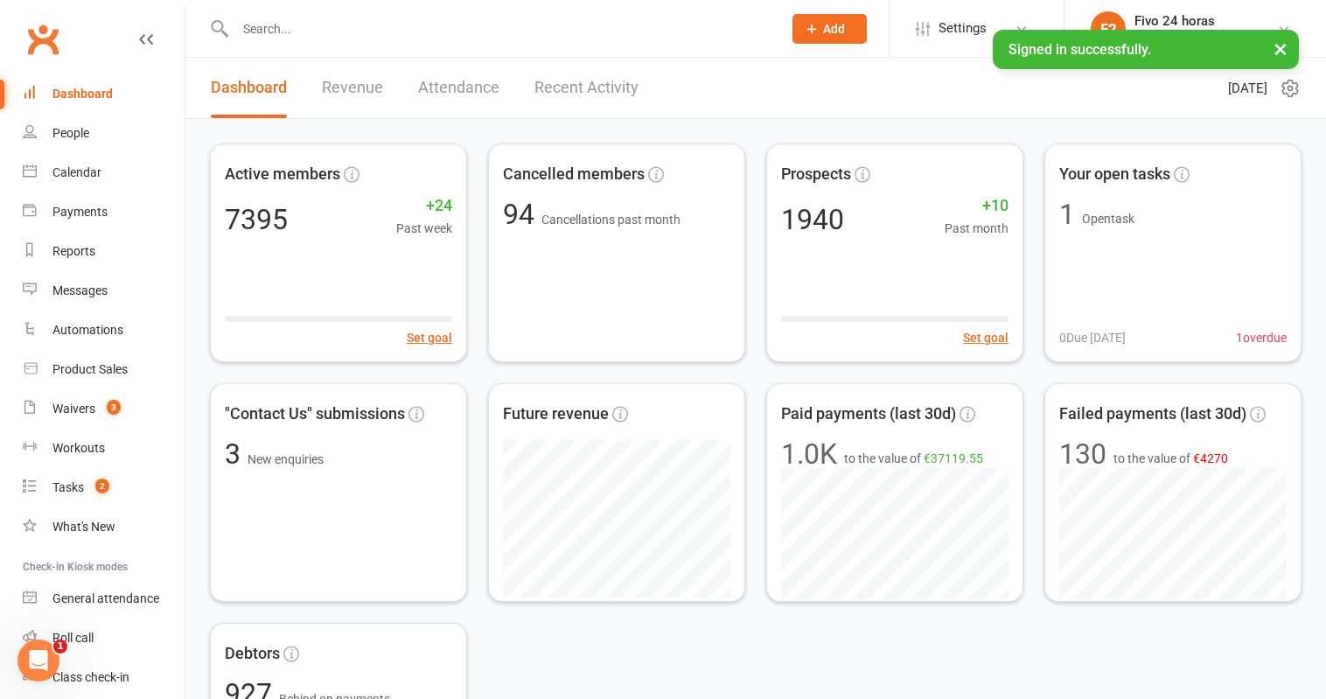
click at [1269, 51] on button "×" at bounding box center [1280, 49] width 31 height 38
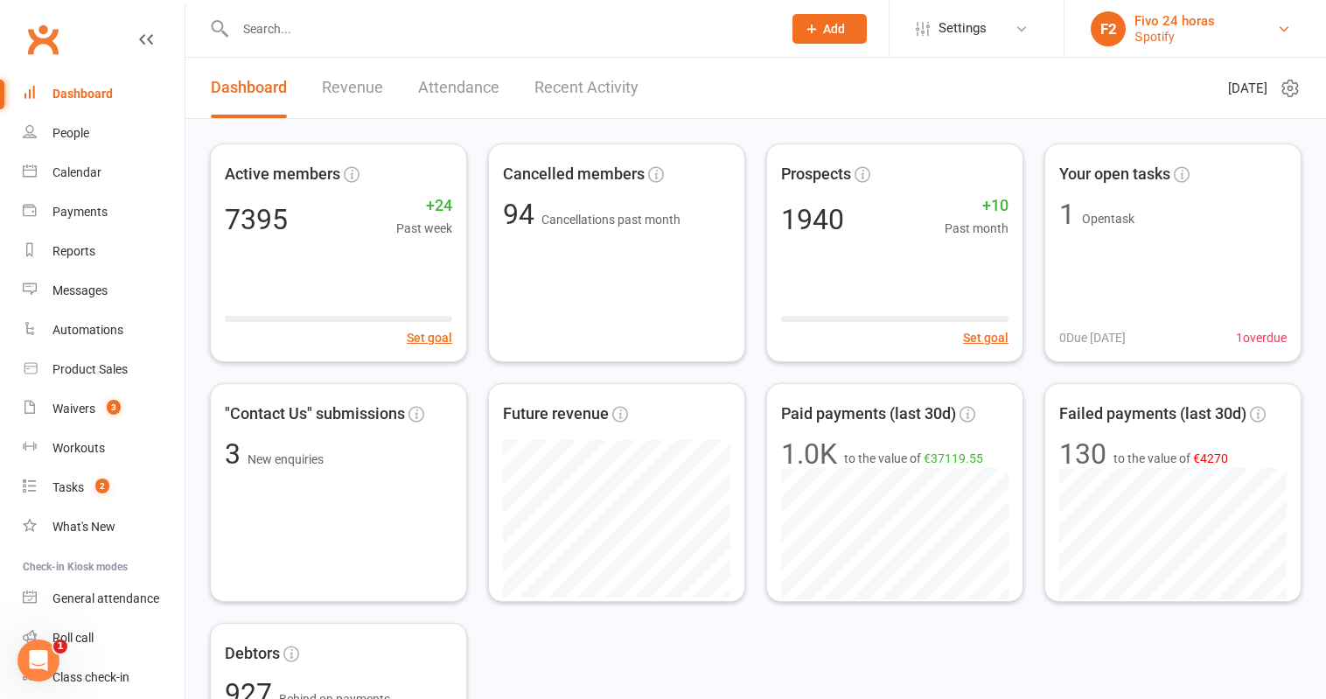
click at [1123, 43] on link "F2 Fivo 24 horas Տроtіfу" at bounding box center [1195, 28] width 209 height 35
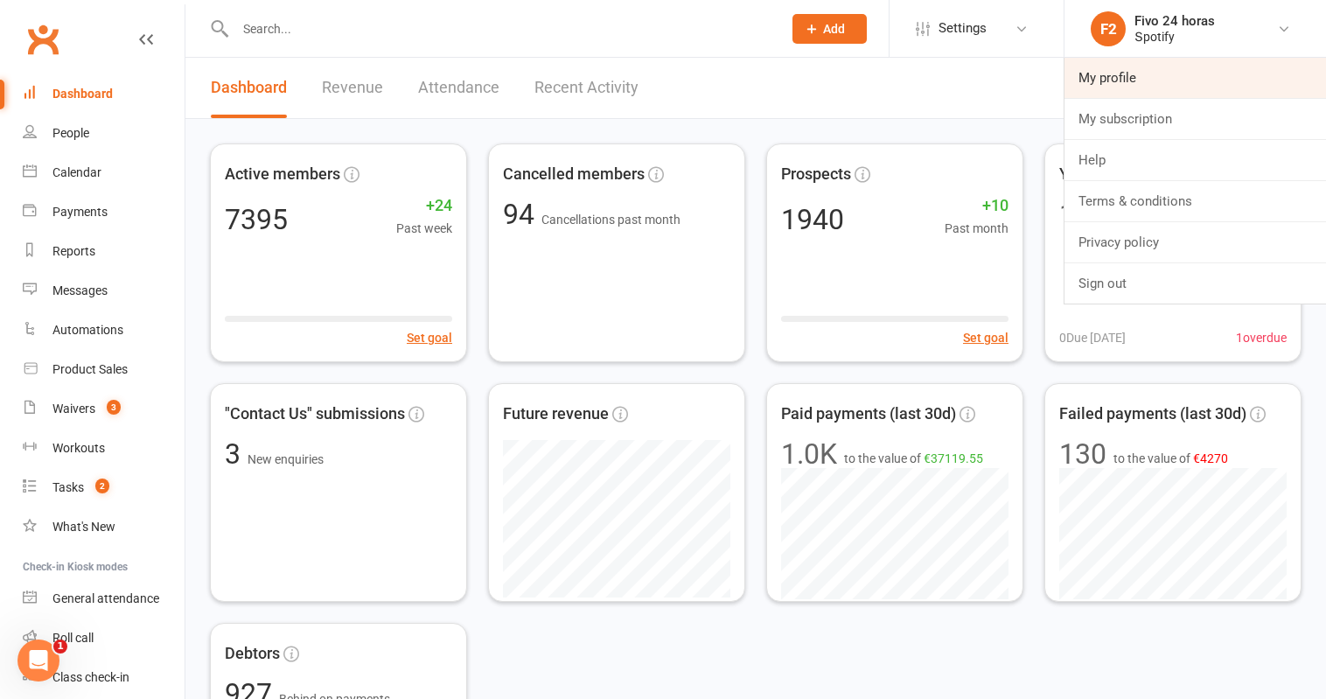
click at [1124, 83] on link "My profile" at bounding box center [1194, 78] width 261 height 40
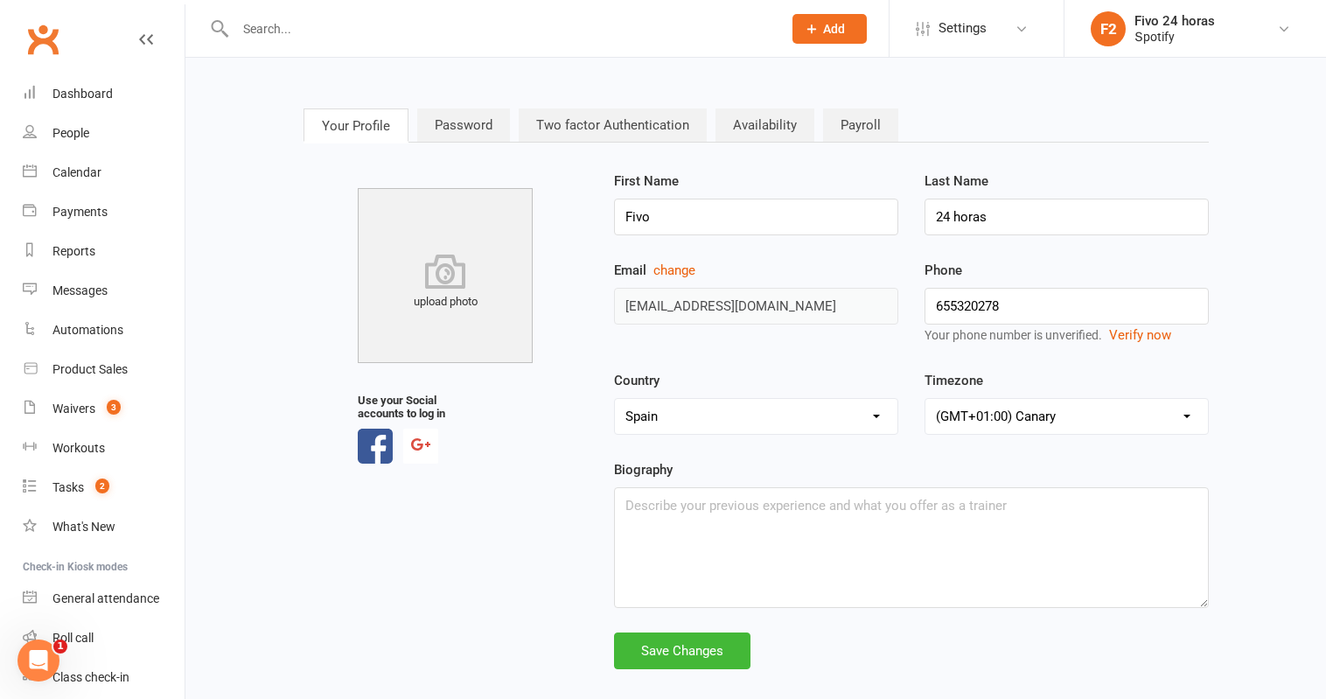
click at [648, 142] on nav "Your Profile Password Two factor Authentication Availability Payroll" at bounding box center [755, 126] width 905 height 36
click at [650, 125] on link "Two factor Authentication" at bounding box center [613, 124] width 188 height 33
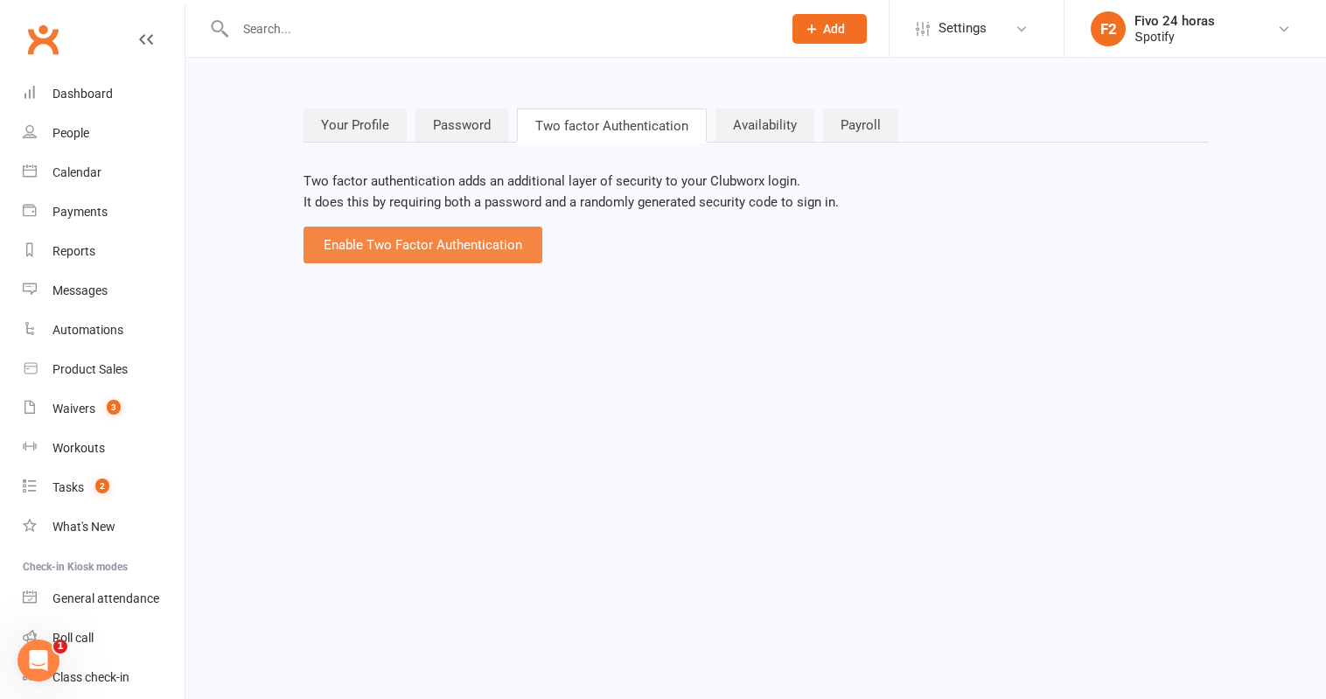
click at [450, 256] on button "Enable Two Factor Authentication" at bounding box center [422, 245] width 239 height 37
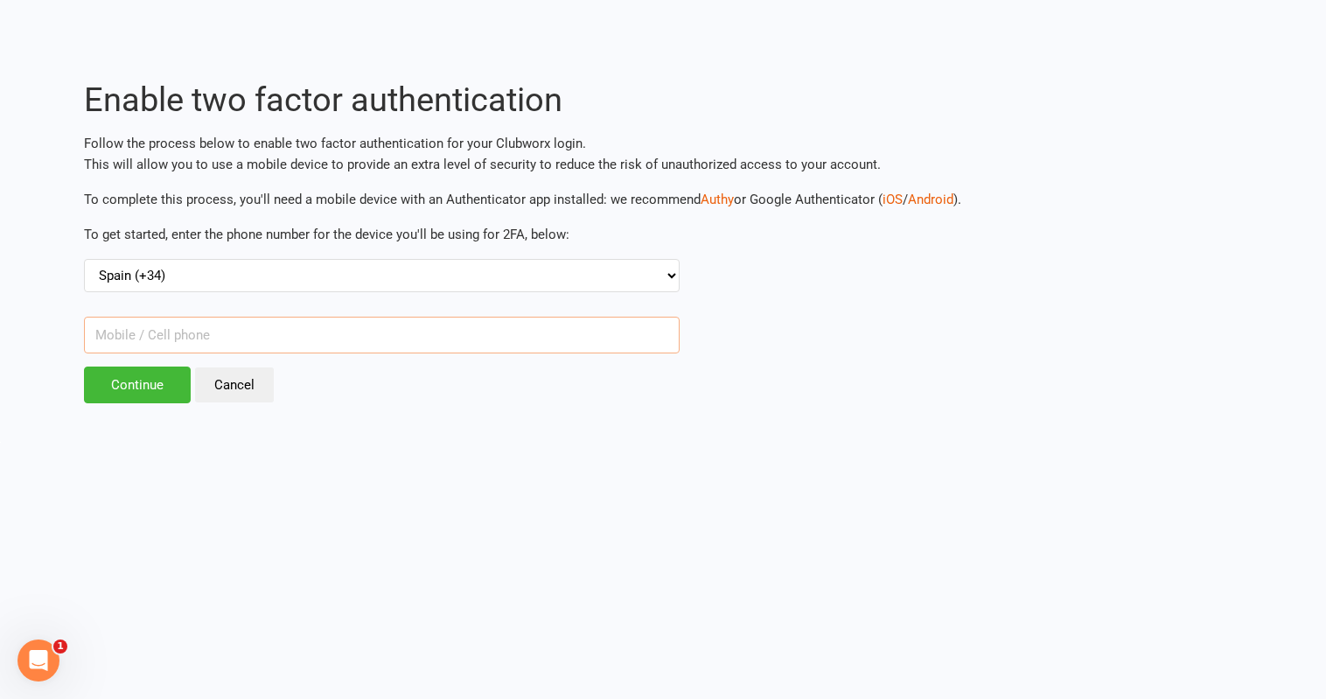
click at [348, 341] on input "text" at bounding box center [382, 335] width 596 height 37
type input "655320278"
click at [117, 380] on input "Continue" at bounding box center [137, 384] width 107 height 37
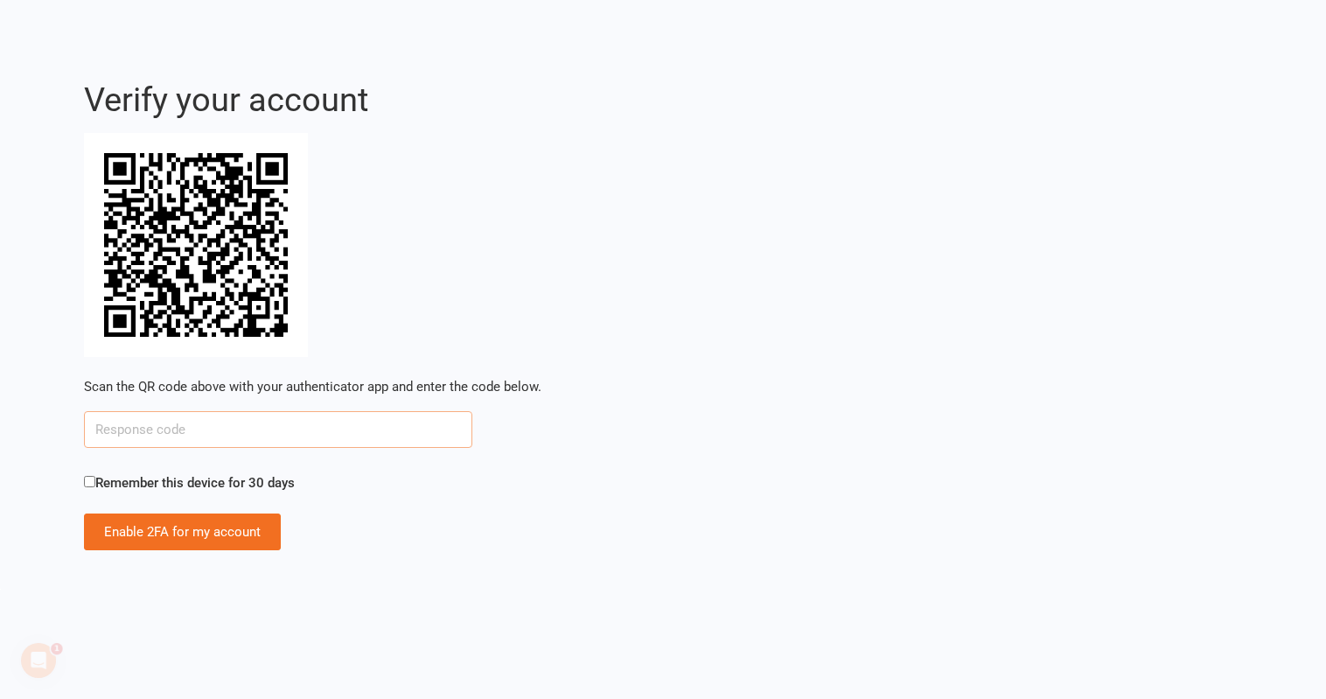
click at [287, 429] on input "text" at bounding box center [278, 429] width 388 height 37
type input "4246822"
click at [93, 476] on input "Remember this device for 30 days" at bounding box center [89, 481] width 11 height 11
checkbox input "true"
click at [167, 434] on input "4246822" at bounding box center [278, 429] width 388 height 37
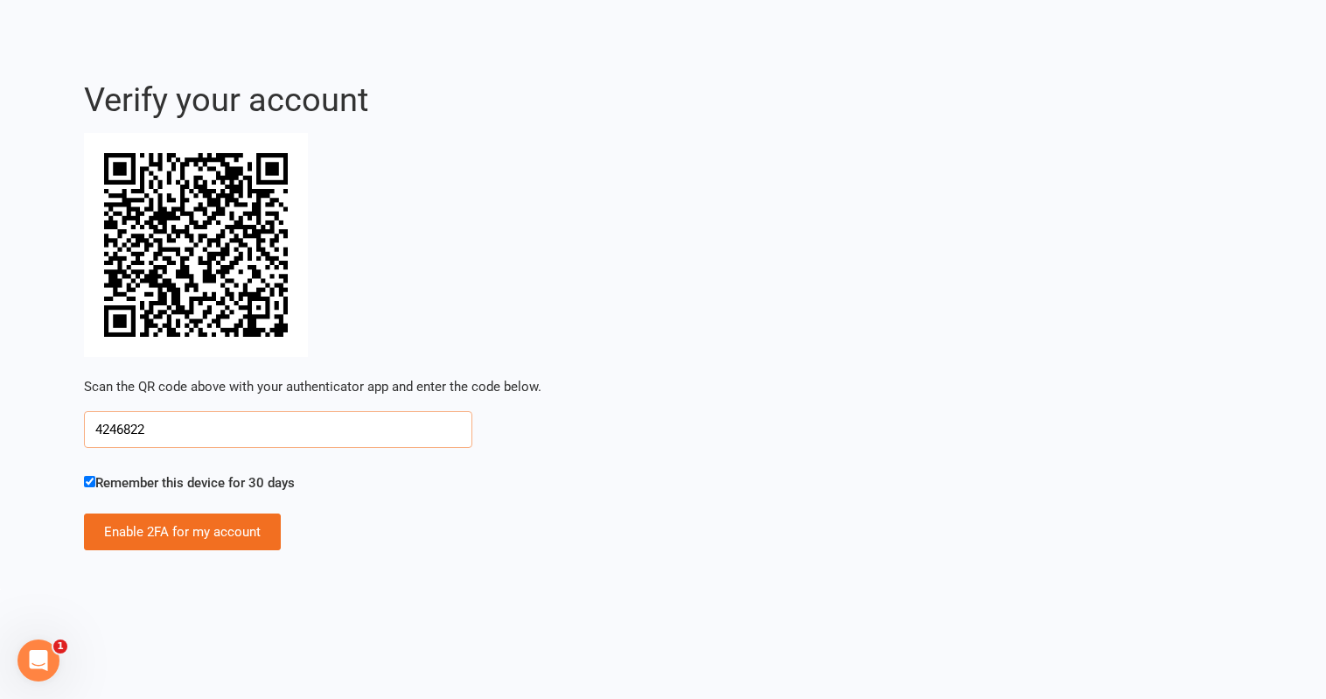
click at [167, 434] on input "4246822" at bounding box center [278, 429] width 388 height 37
type input "0785986"
click at [158, 529] on input "Enable 2FA for my account" at bounding box center [182, 531] width 197 height 37
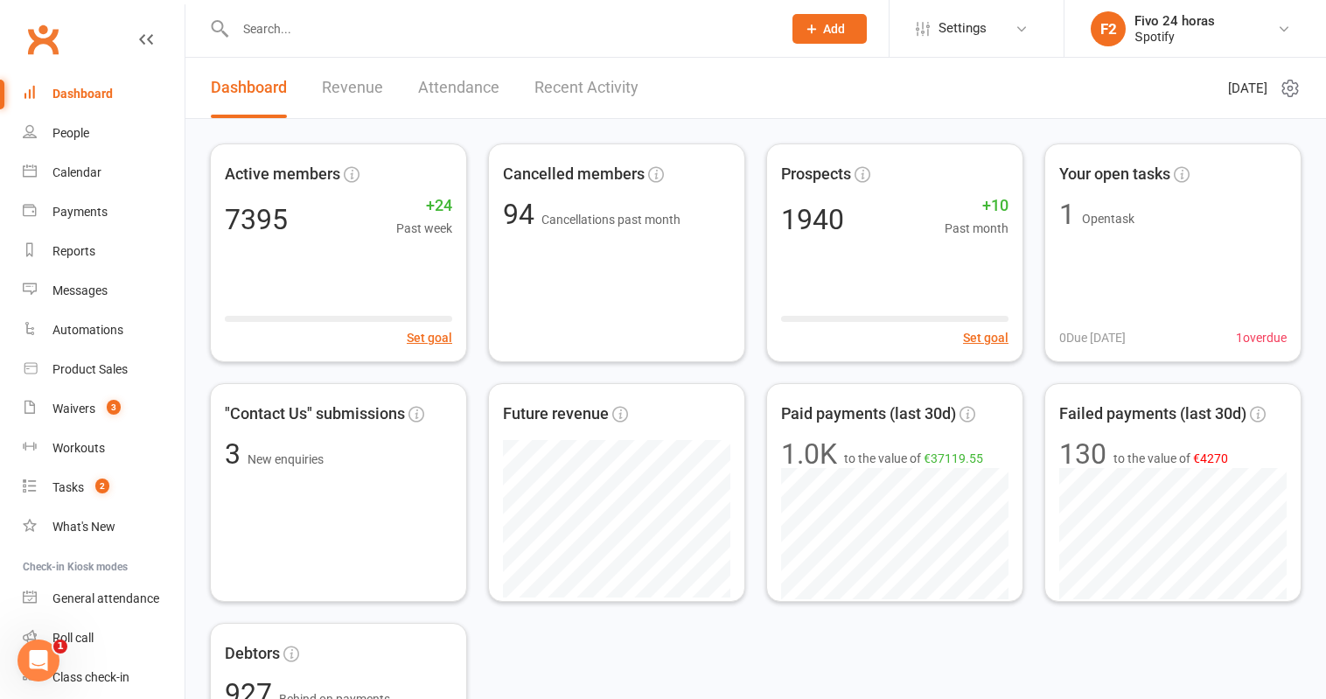
click at [1282, 48] on li "F2 Fivo 24 horas Տроtіfу My profile My subscription Help Terms & conditions Pri…" at bounding box center [1194, 28] width 262 height 57
click at [977, 34] on span "Settings" at bounding box center [962, 28] width 48 height 39
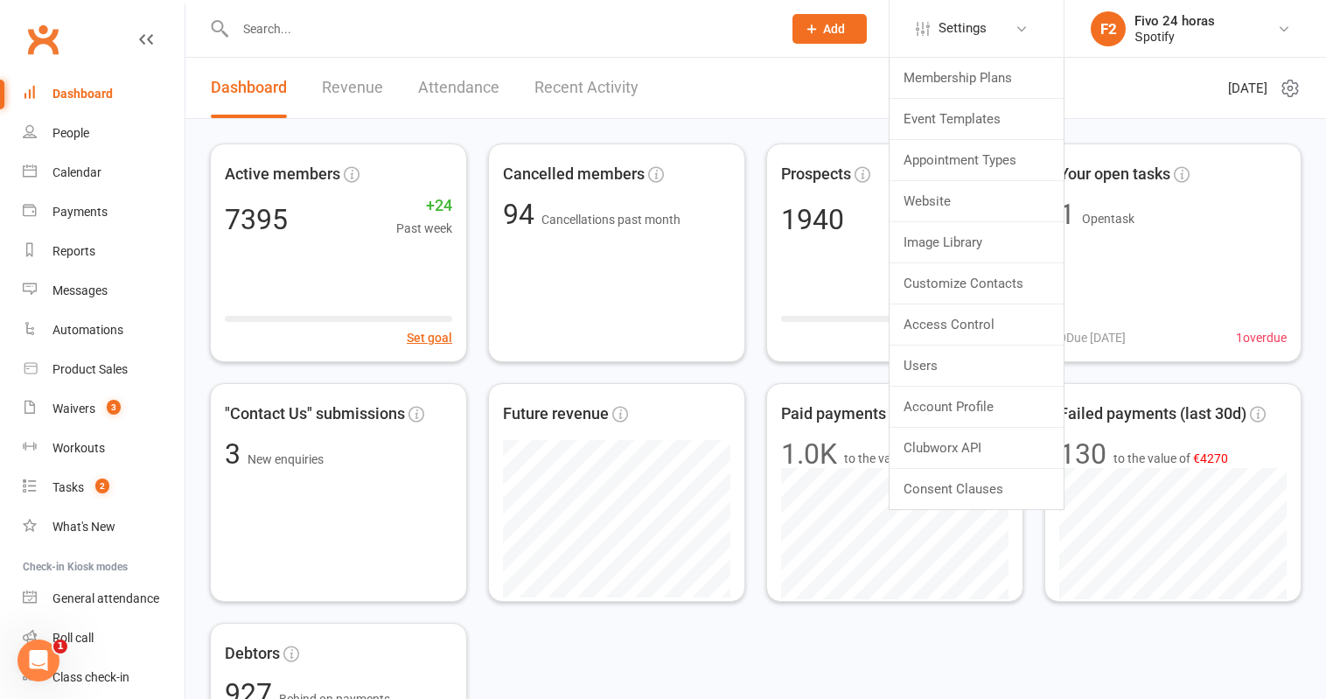
click at [1168, 46] on li "F2 Fivo 24 horas Տроtіfу My profile My subscription Help Terms & conditions Pri…" at bounding box center [1194, 28] width 262 height 57
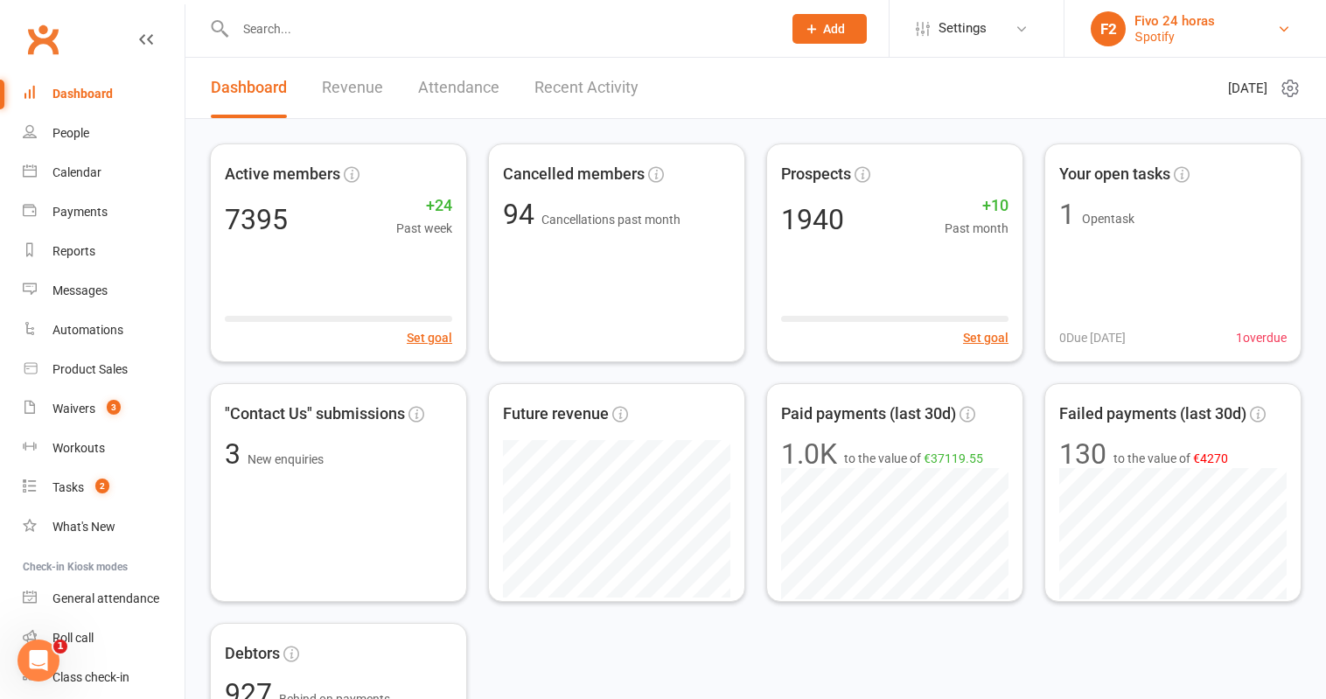
click at [1187, 32] on div "Տроtіfу" at bounding box center [1174, 37] width 80 height 16
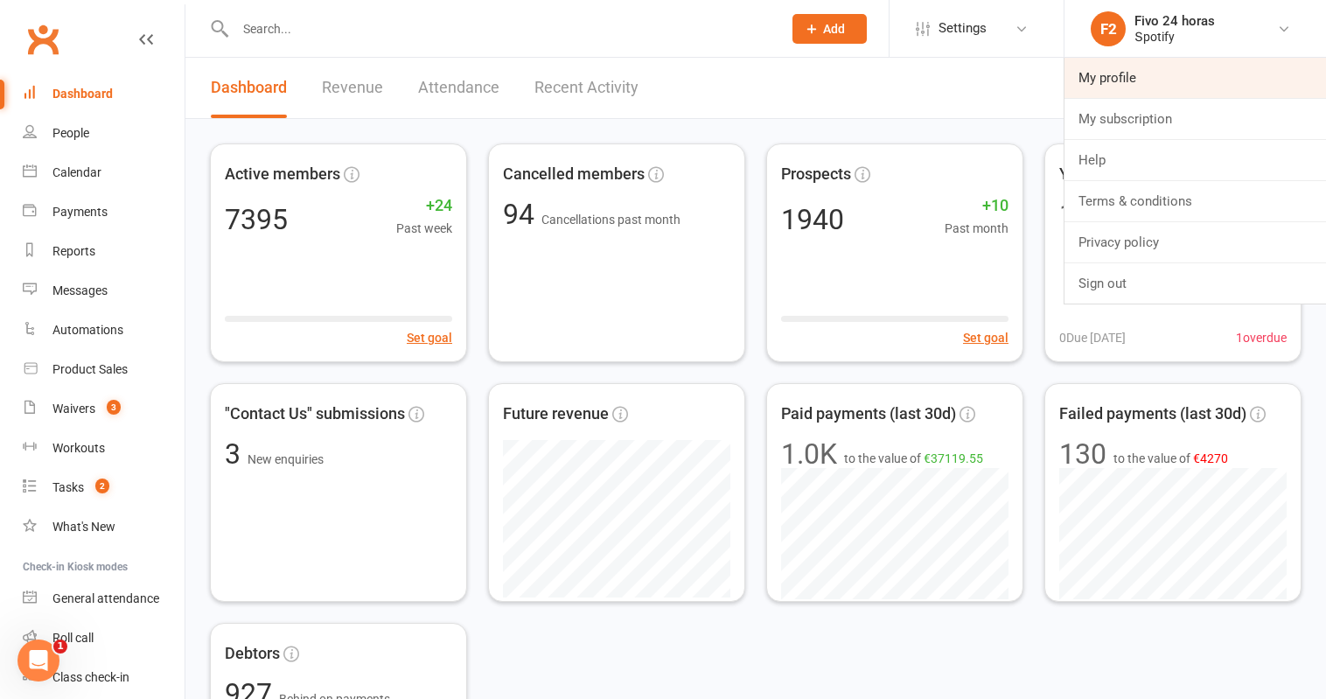
click at [1165, 78] on link "My profile" at bounding box center [1194, 78] width 261 height 40
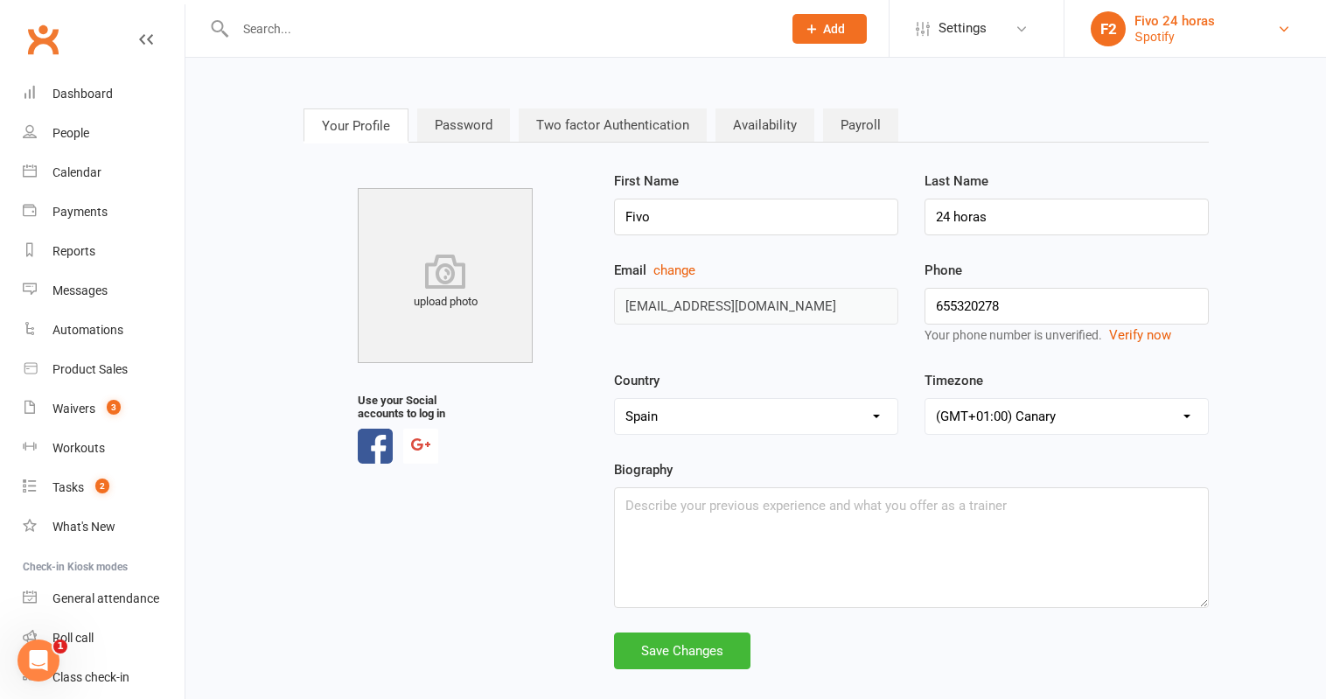
click at [1176, 39] on div "Տроtіfу" at bounding box center [1174, 37] width 80 height 16
click at [844, 267] on label "Email change" at bounding box center [756, 270] width 284 height 21
click at [695, 267] on button "change" at bounding box center [674, 270] width 42 height 21
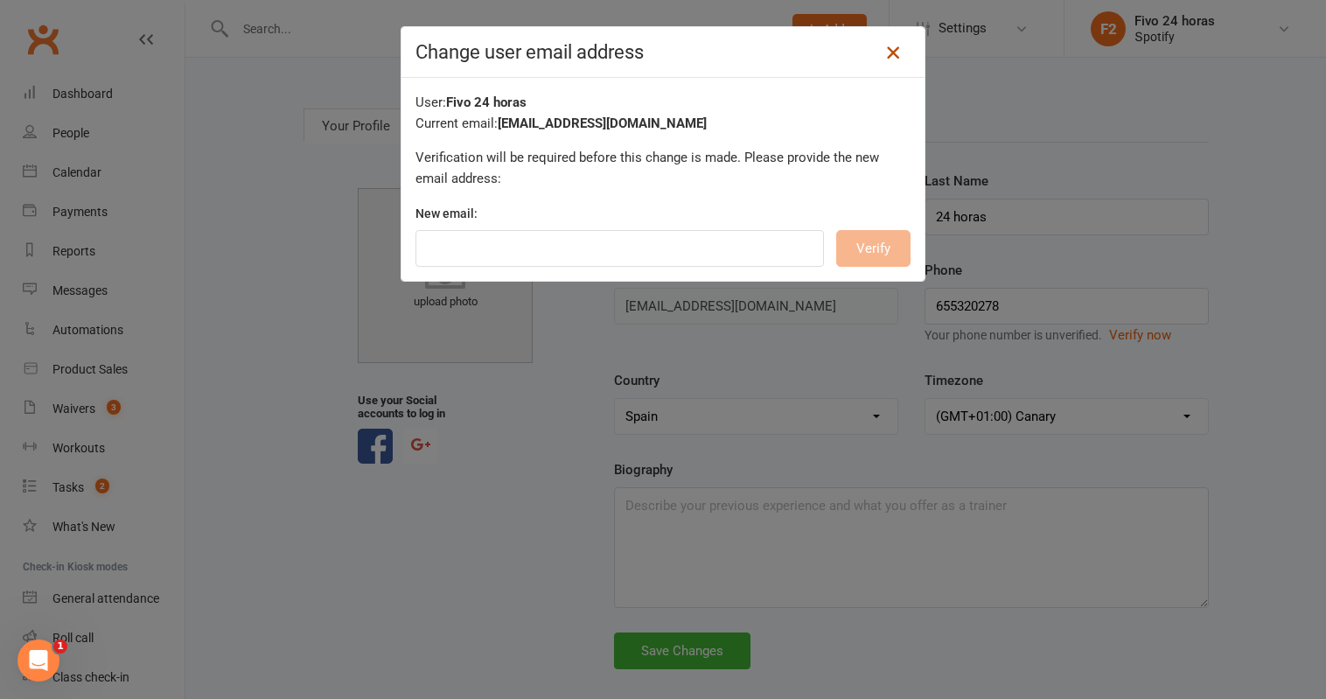
click at [900, 53] on icon at bounding box center [892, 52] width 21 height 21
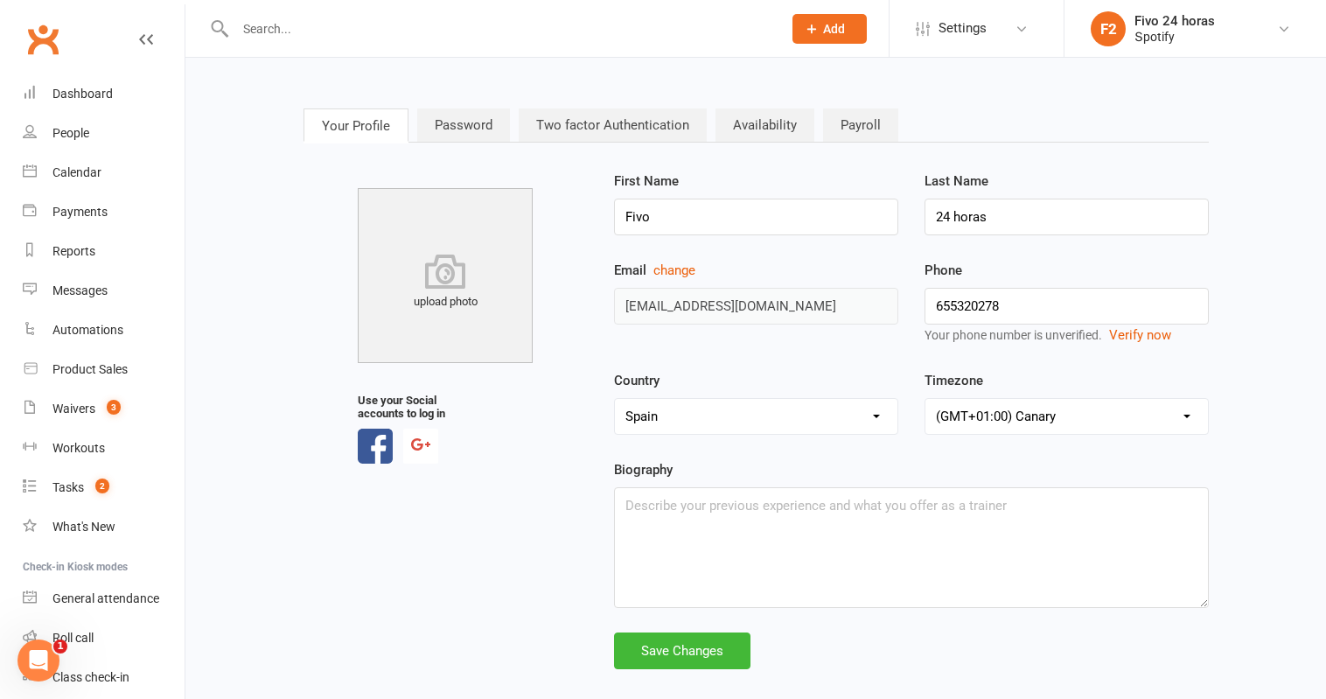
click at [848, 246] on div "First Name Fivo Last Name 24 horas" at bounding box center [911, 215] width 621 height 89
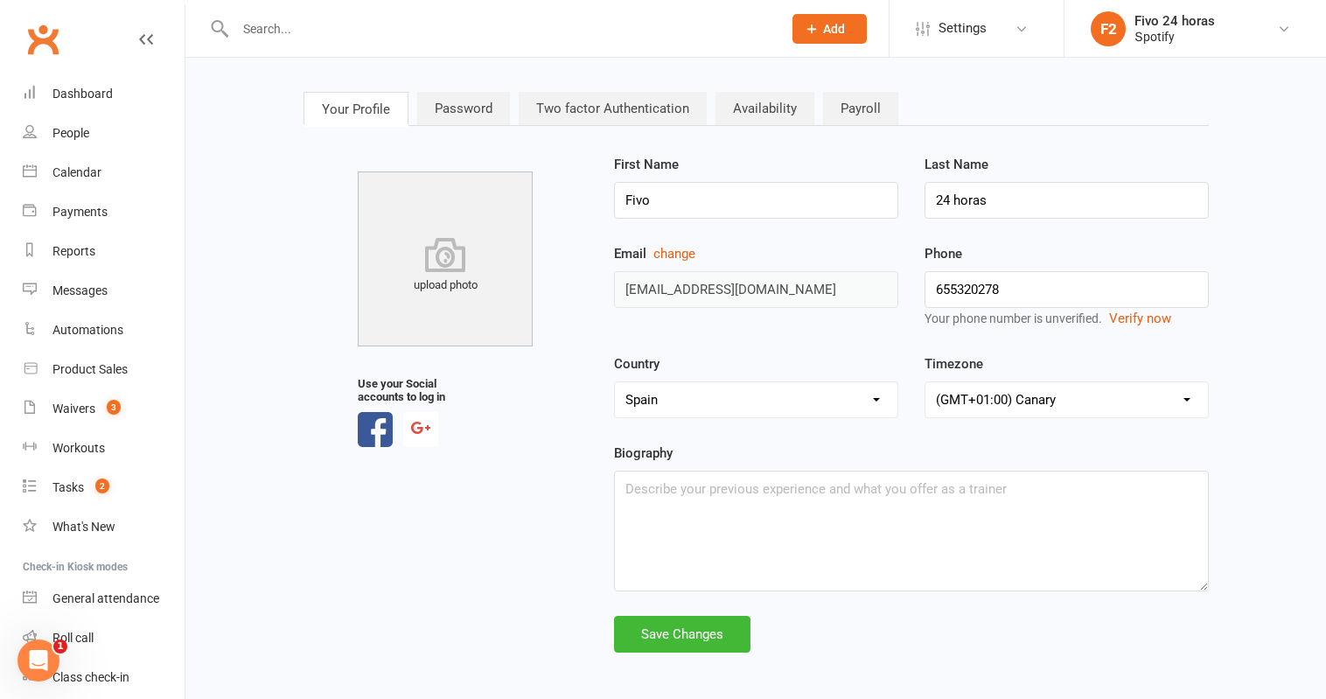
scroll to position [24, 0]
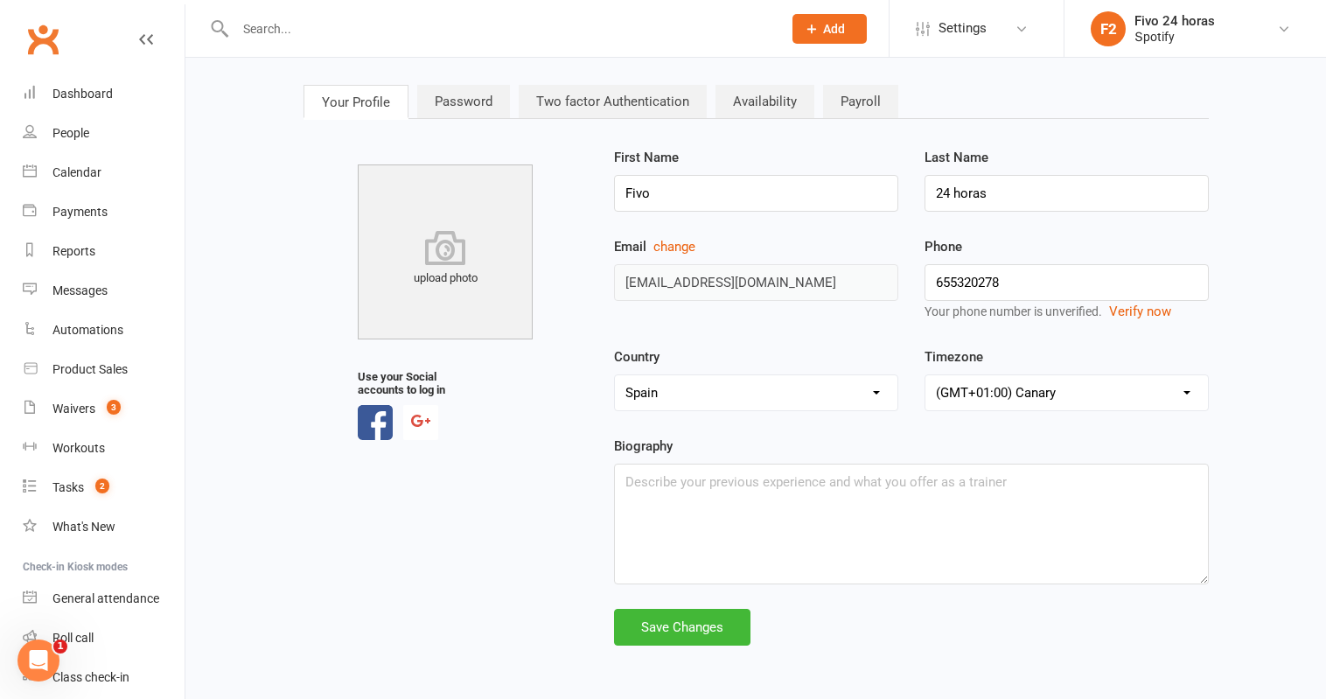
click at [451, 116] on link "Password" at bounding box center [463, 101] width 93 height 33
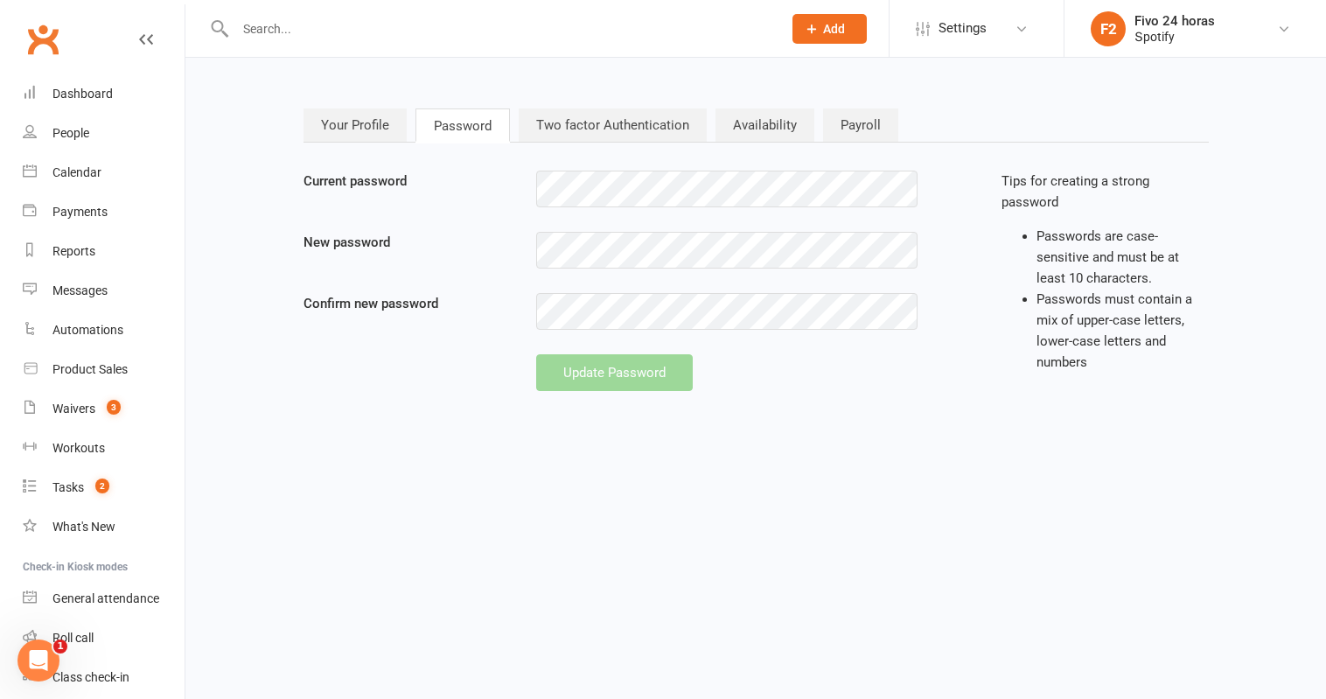
click at [589, 141] on link "Two factor Authentication" at bounding box center [613, 124] width 188 height 33
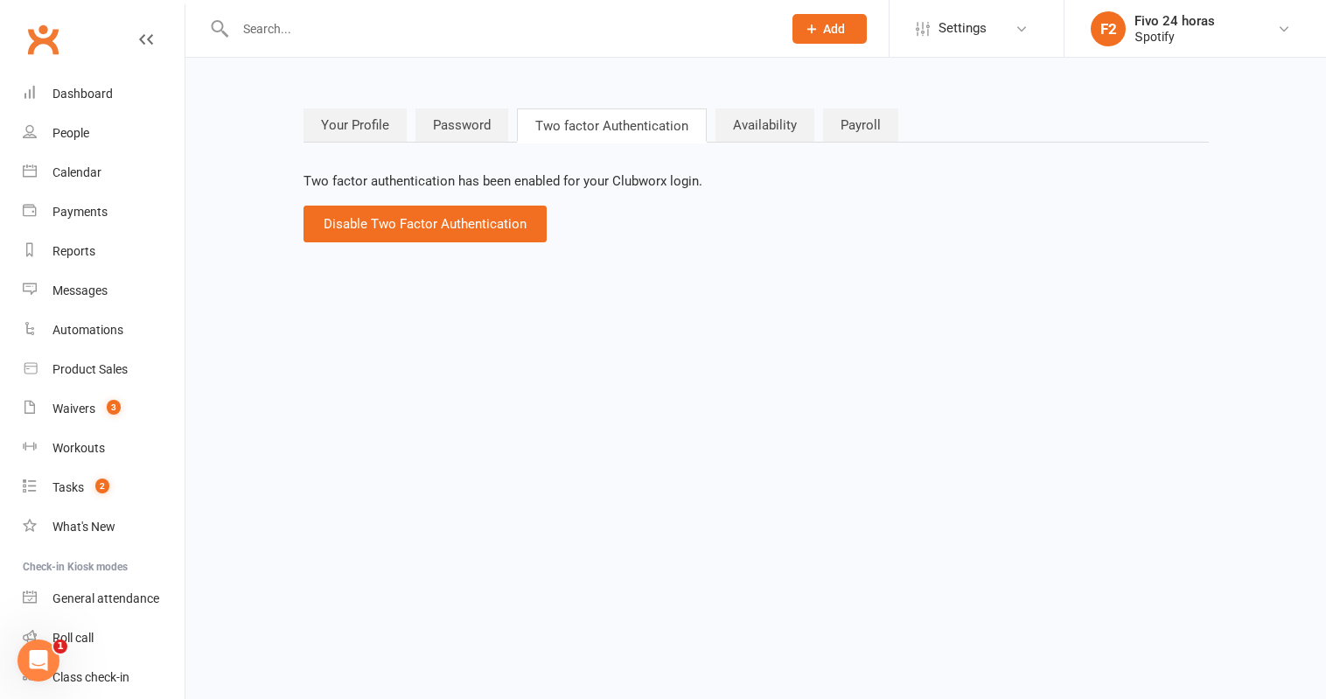
click at [749, 134] on link "Availability" at bounding box center [764, 124] width 99 height 33
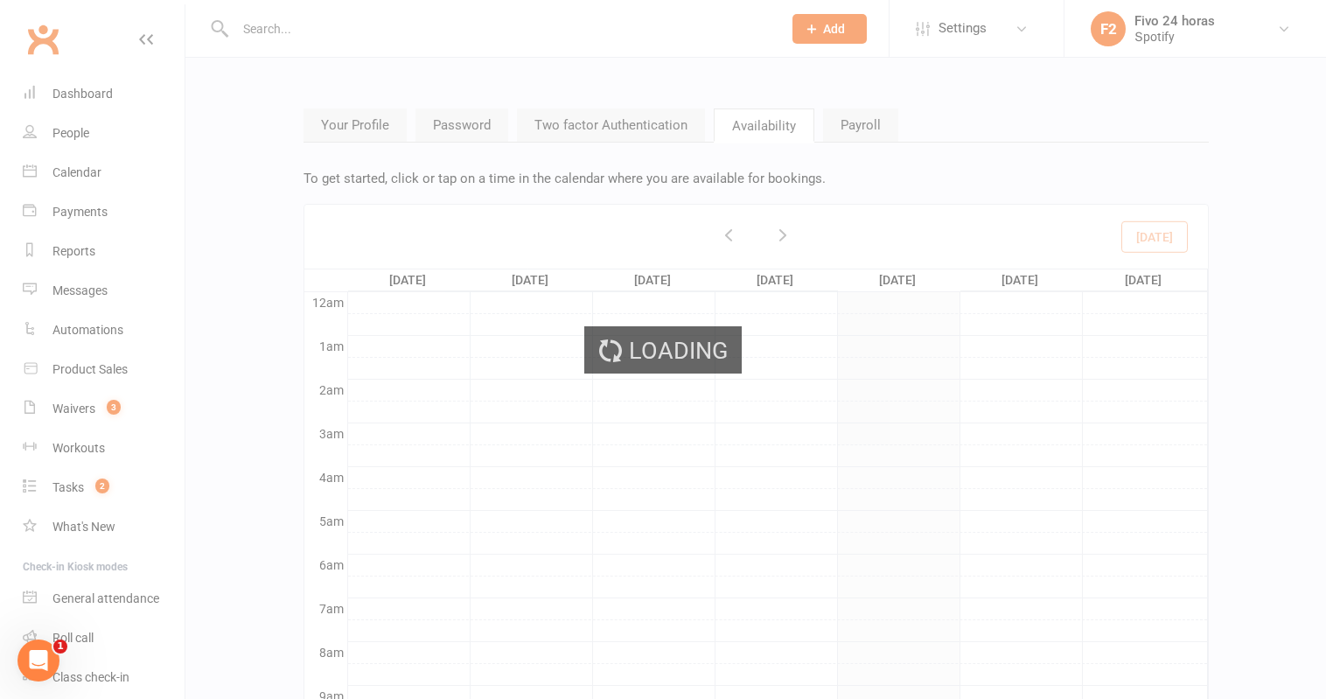
scroll to position [263, 0]
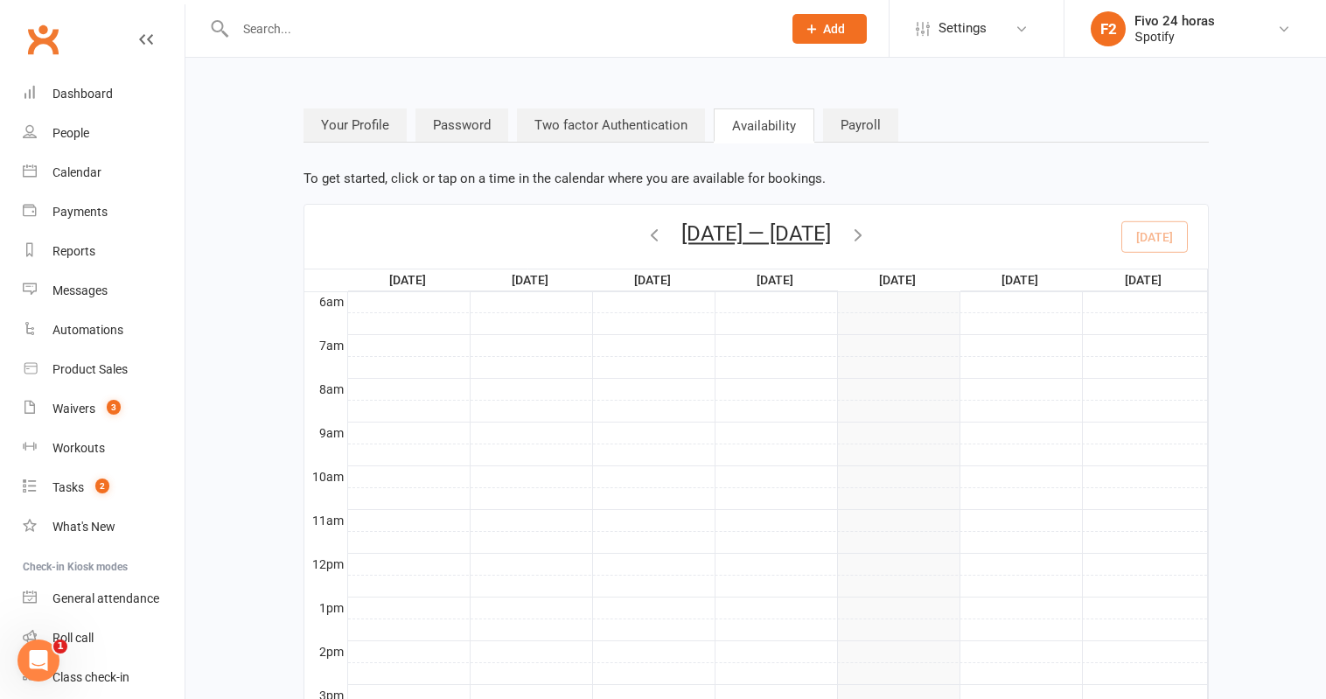
click at [844, 126] on link "Payroll" at bounding box center [860, 124] width 75 height 33
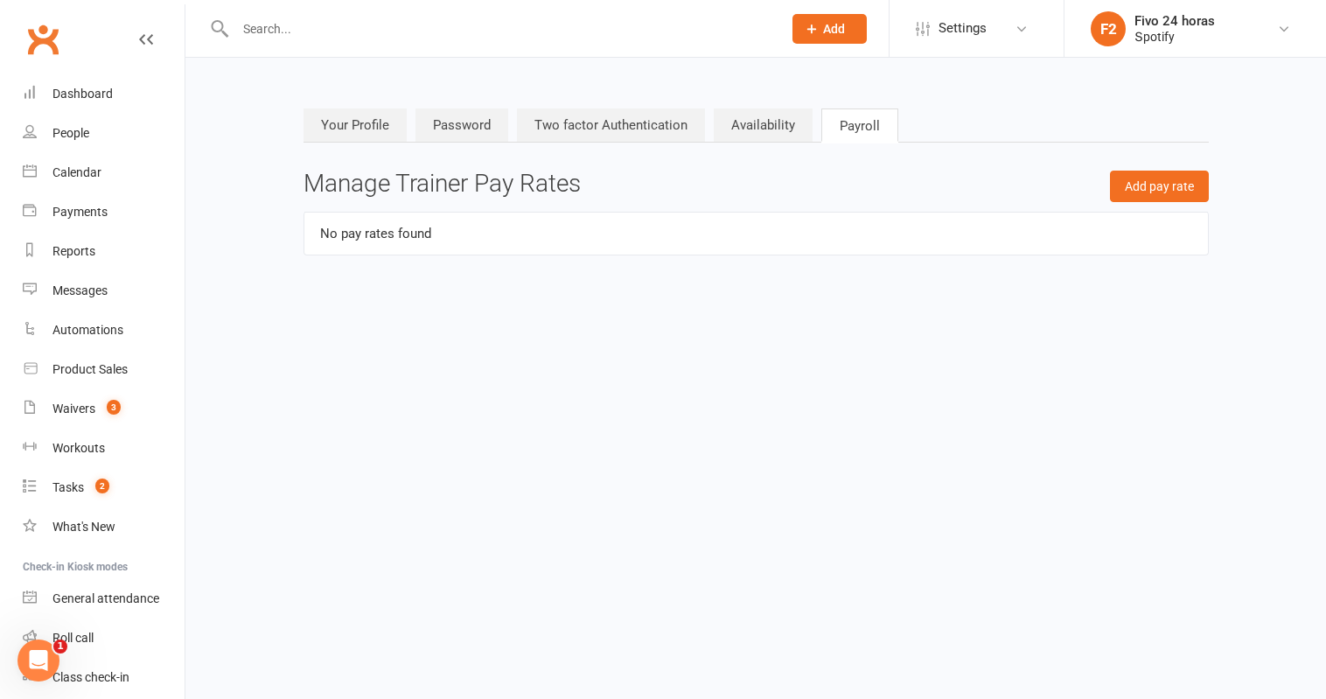
click at [369, 126] on link "Your Profile" at bounding box center [354, 124] width 103 height 33
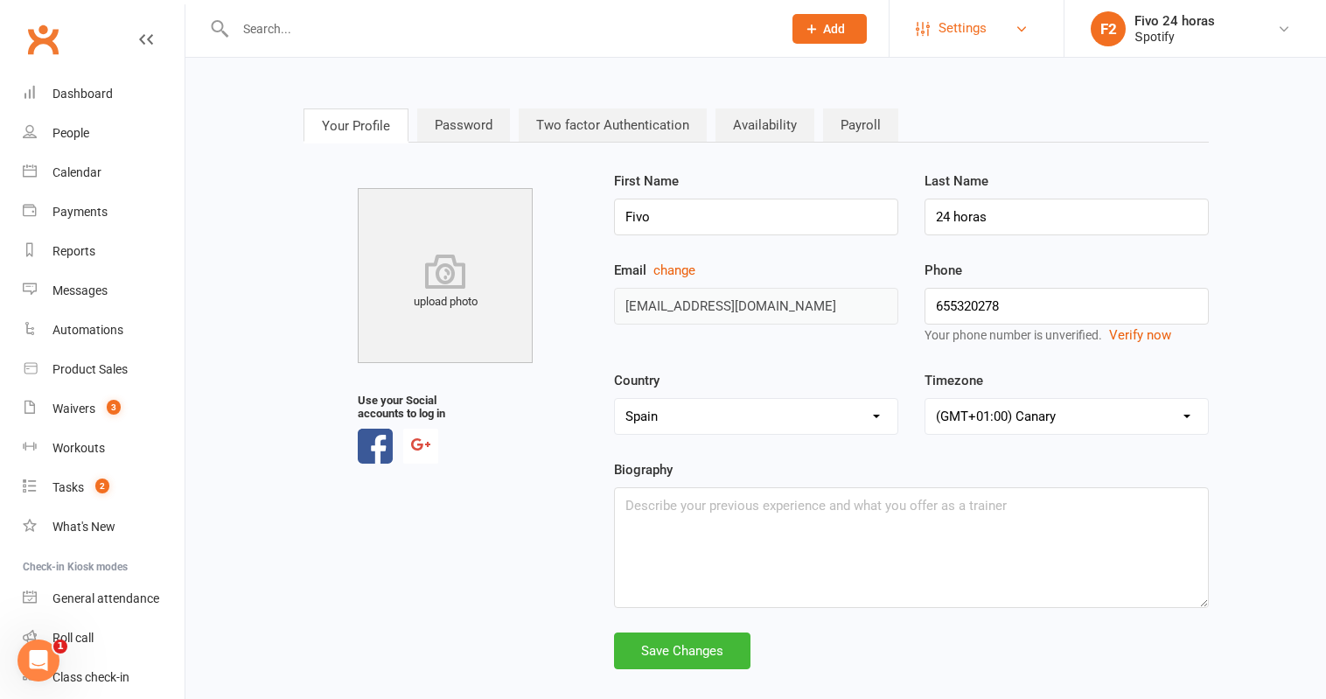
click at [986, 20] on span "Settings" at bounding box center [962, 28] width 48 height 39
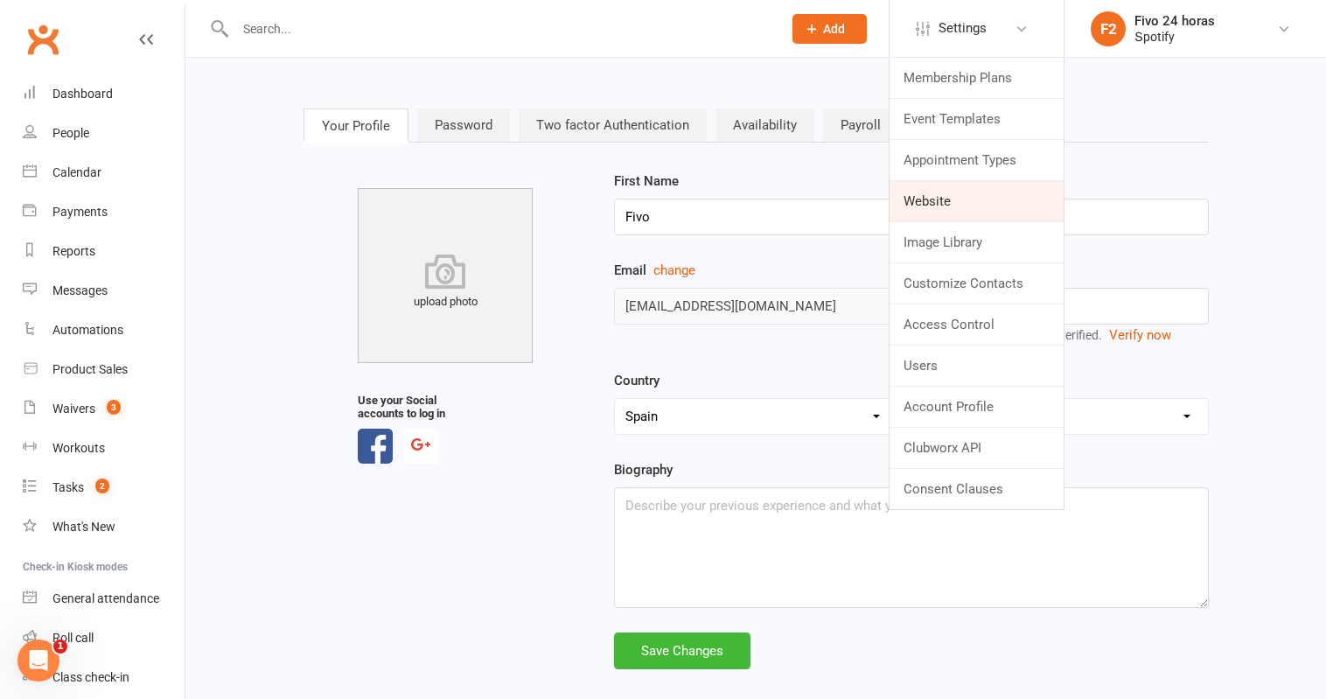
click at [967, 213] on link "Website" at bounding box center [976, 201] width 174 height 40
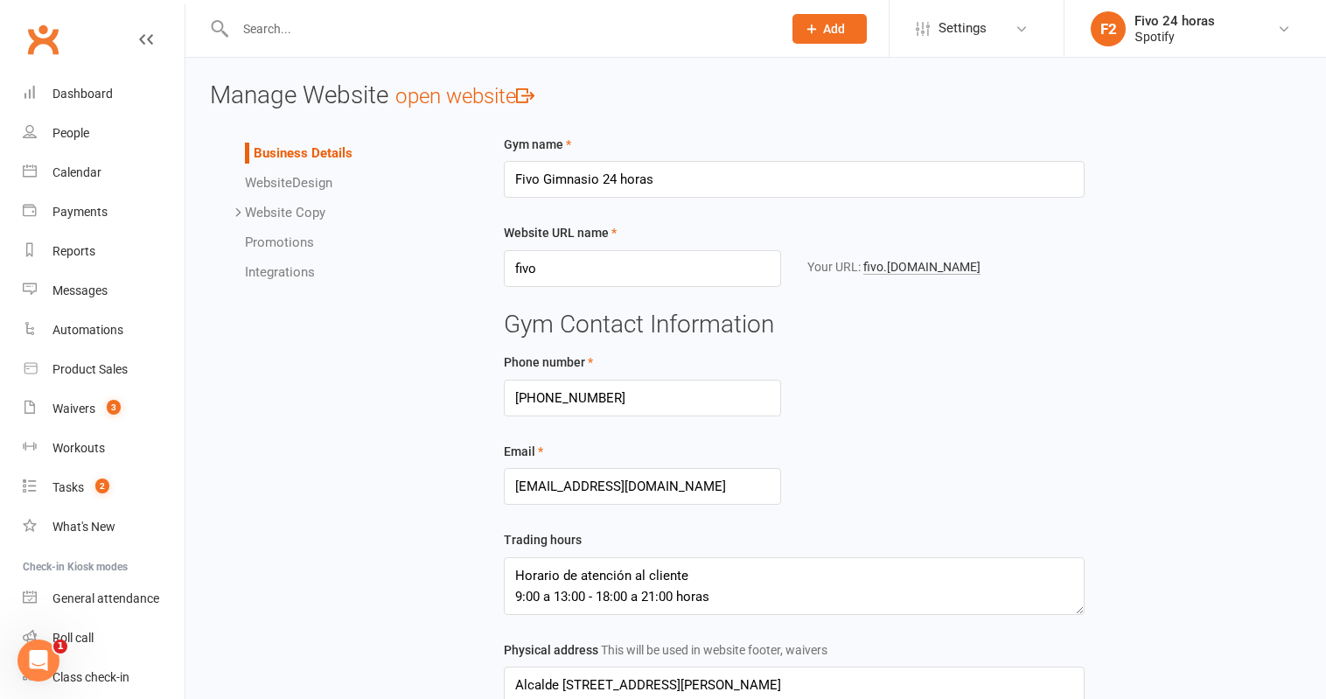
click at [336, 179] on li "Website Design" at bounding box center [354, 182] width 219 height 21
click at [314, 182] on link "Website Design" at bounding box center [288, 183] width 87 height 16
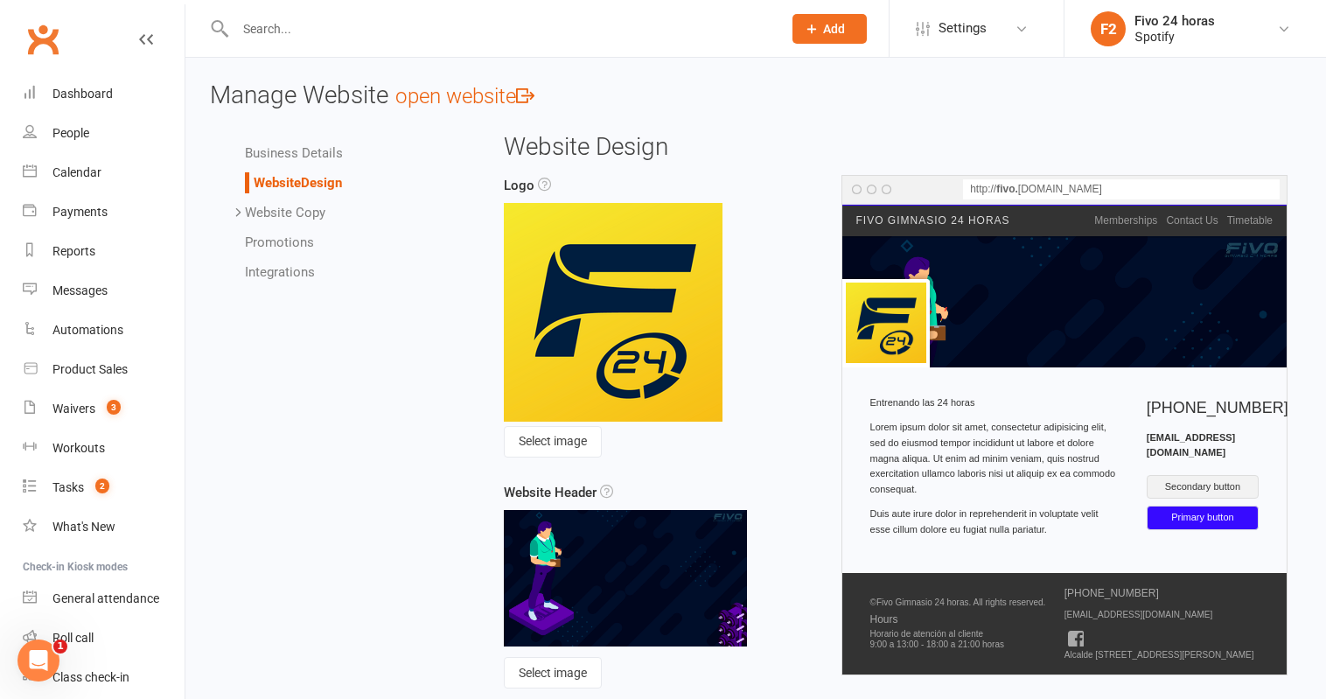
click at [284, 213] on link "Website Copy" at bounding box center [285, 213] width 80 height 16
click at [308, 239] on link "Homepage" at bounding box center [312, 242] width 64 height 16
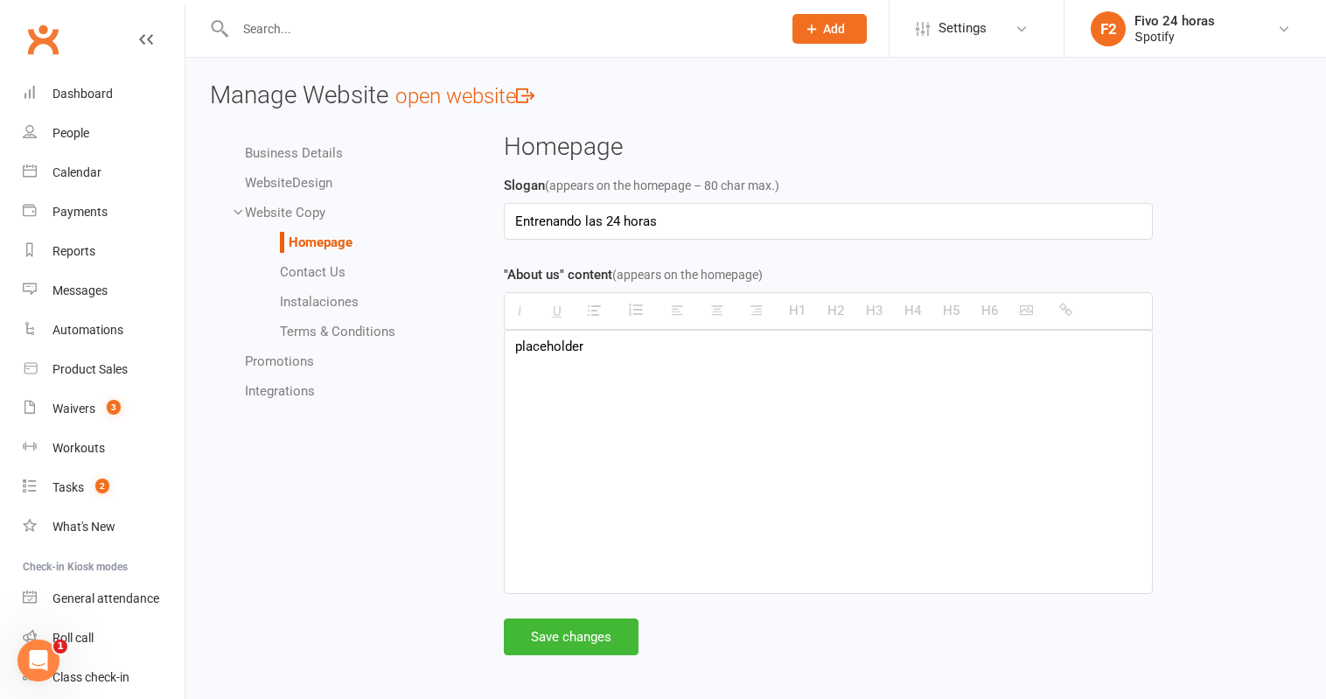
click at [315, 266] on link "Contact Us" at bounding box center [313, 272] width 66 height 16
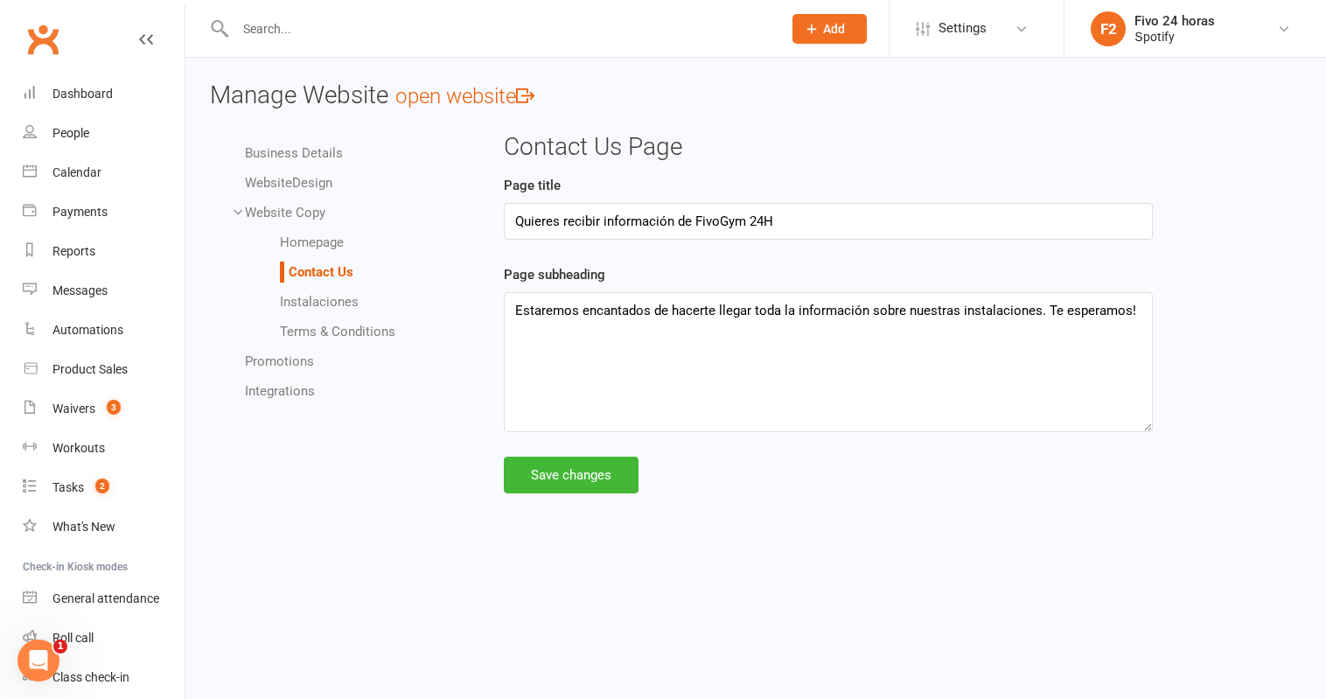
click at [320, 243] on link "Homepage" at bounding box center [312, 242] width 64 height 16
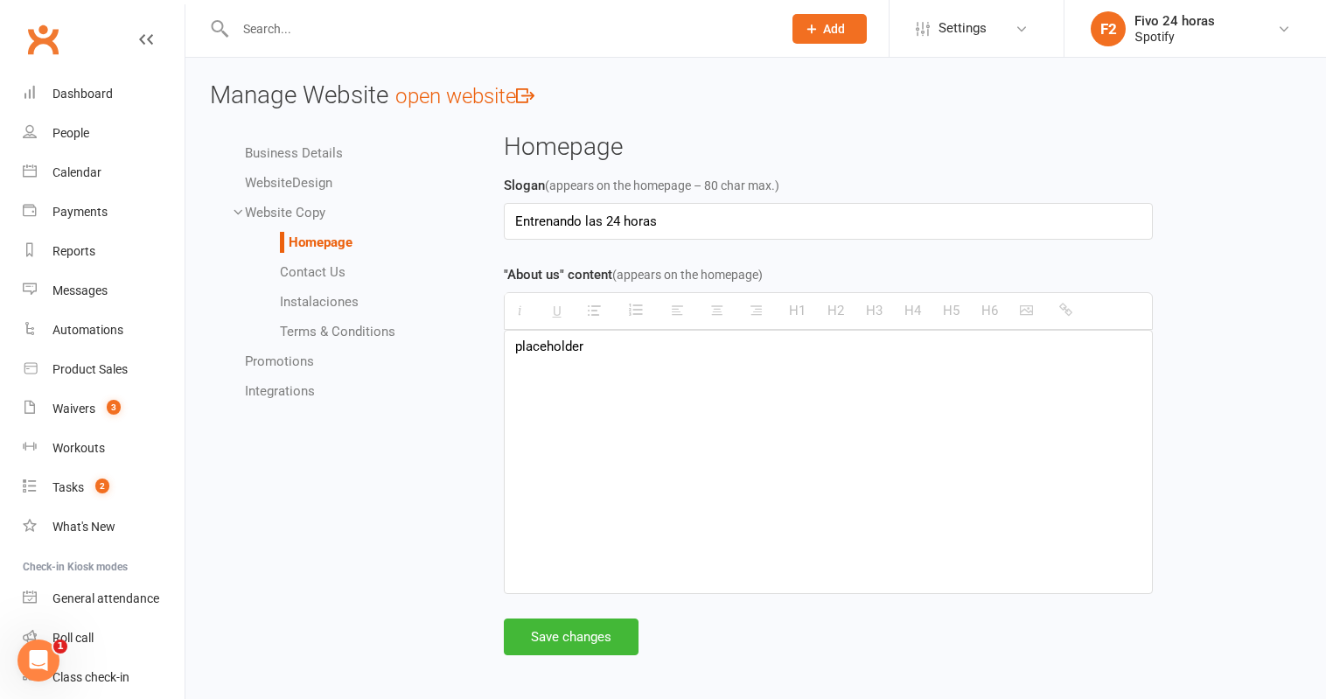
click at [540, 337] on div at bounding box center [828, 462] width 647 height 262
click at [547, 341] on div at bounding box center [828, 462] width 647 height 262
click at [449, 431] on div "Business Details Website Design Website Copy Homepage Contact Us Instalaciones …" at bounding box center [756, 408] width 1118 height 549
click at [513, 358] on div at bounding box center [828, 462] width 647 height 262
click at [341, 275] on link "Contact Us" at bounding box center [313, 272] width 66 height 16
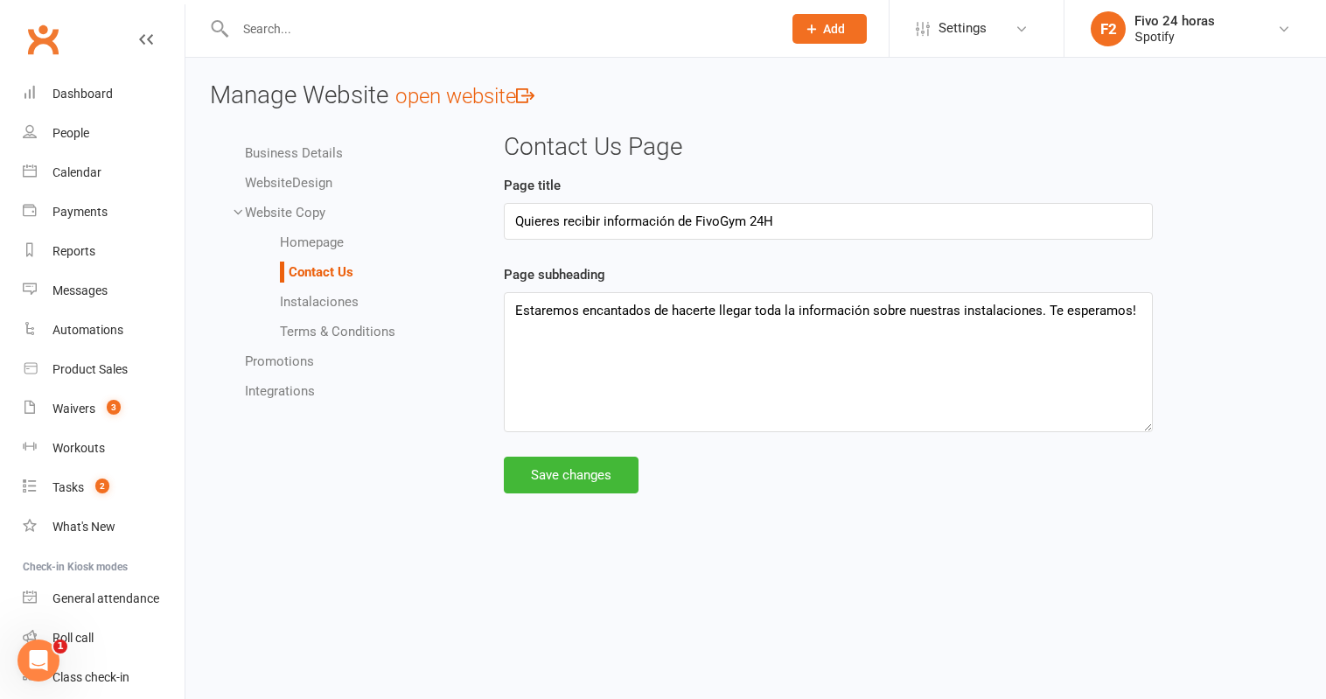
click at [340, 297] on link "Instalaciones" at bounding box center [319, 302] width 79 height 16
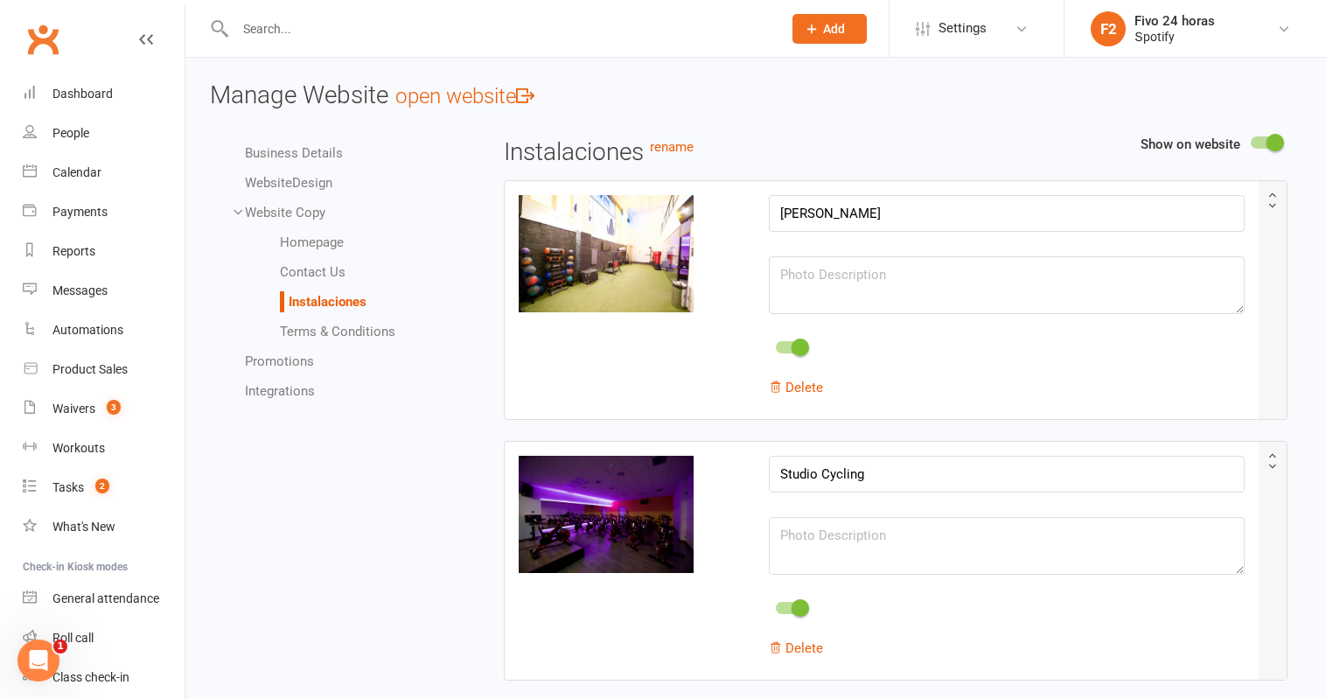
click at [349, 337] on link "Terms & Conditions" at bounding box center [337, 332] width 115 height 16
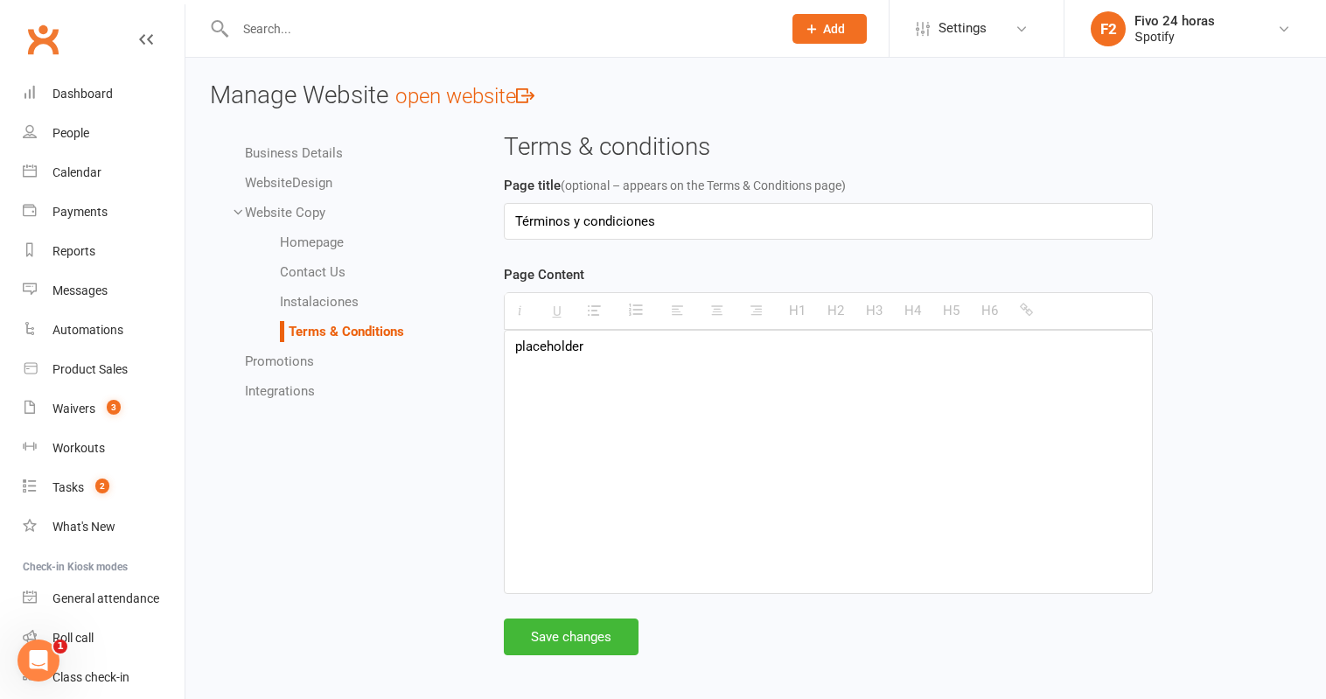
click at [290, 353] on link "Promotions" at bounding box center [279, 361] width 69 height 16
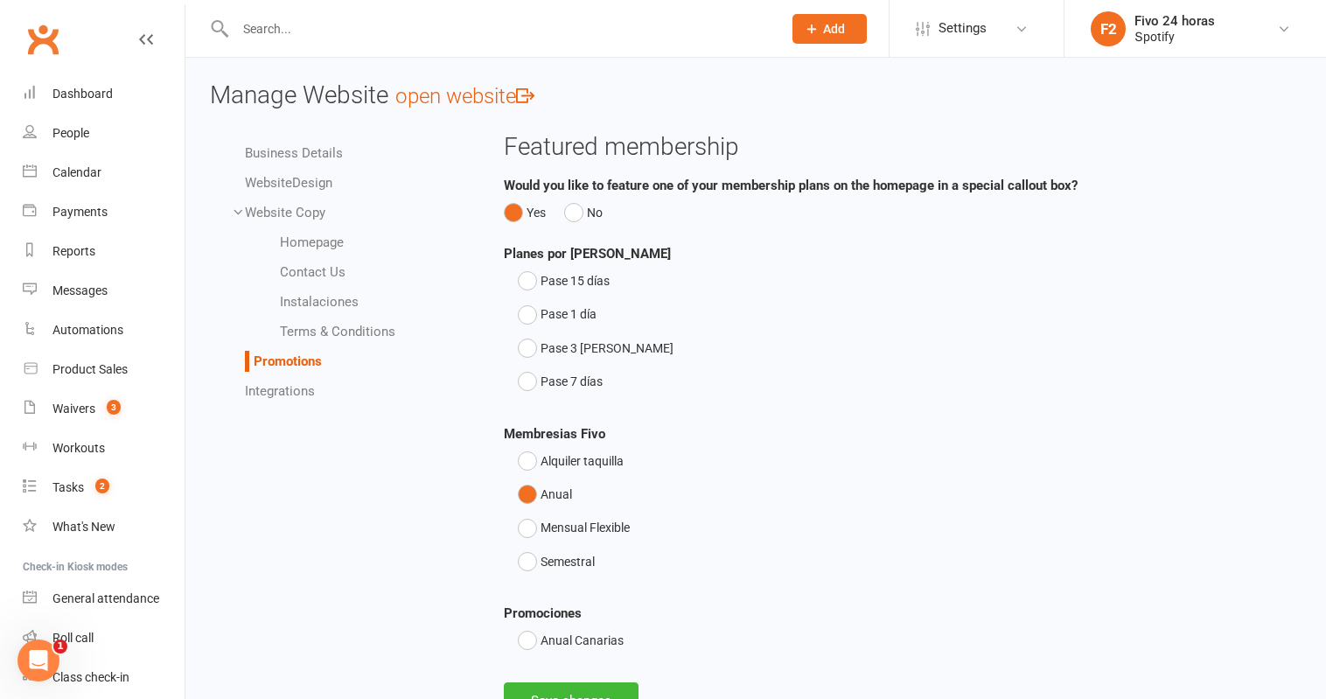
click at [290, 397] on link "Integrations" at bounding box center [280, 391] width 70 height 16
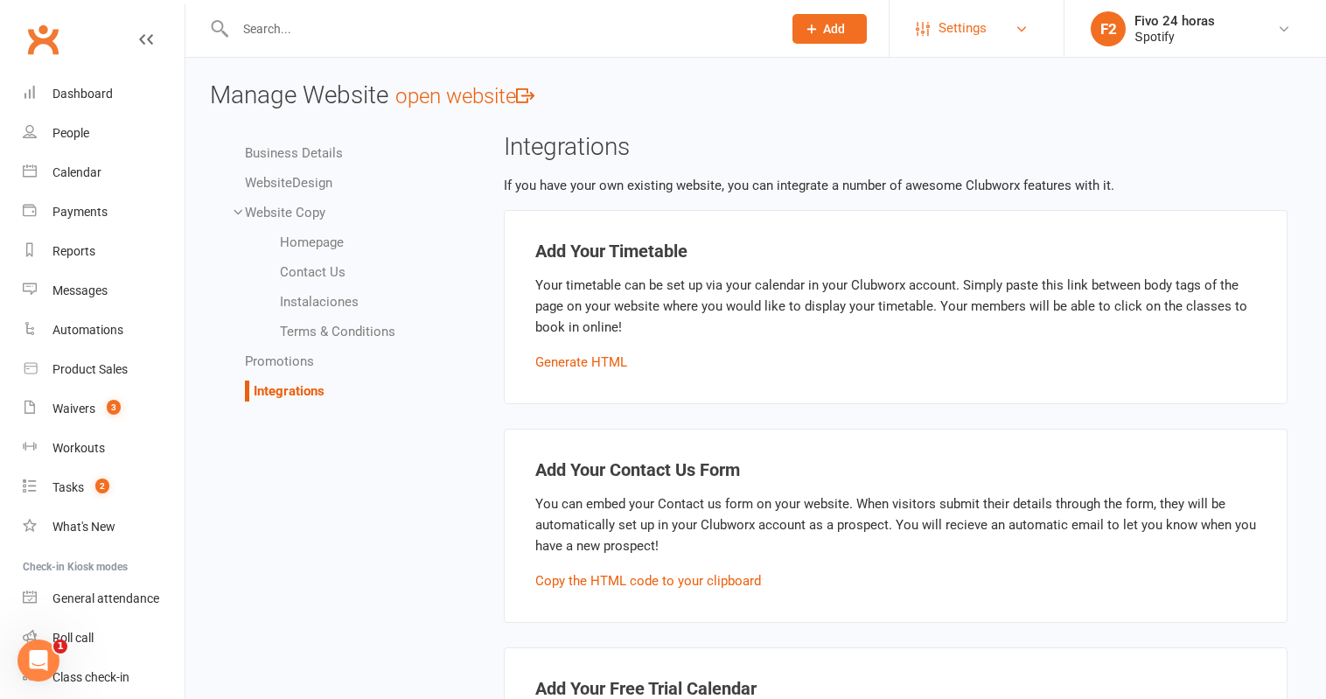
click at [972, 37] on span "Settings" at bounding box center [962, 28] width 48 height 39
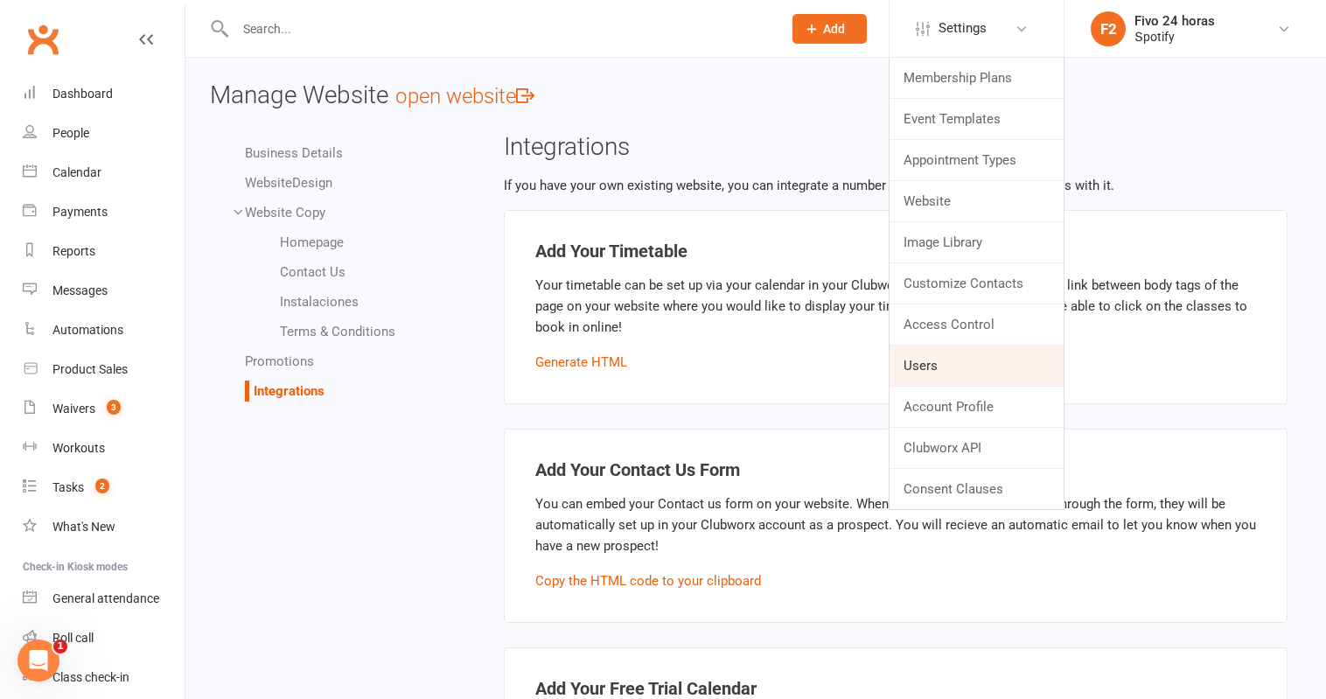
click at [936, 370] on link "Users" at bounding box center [976, 365] width 174 height 40
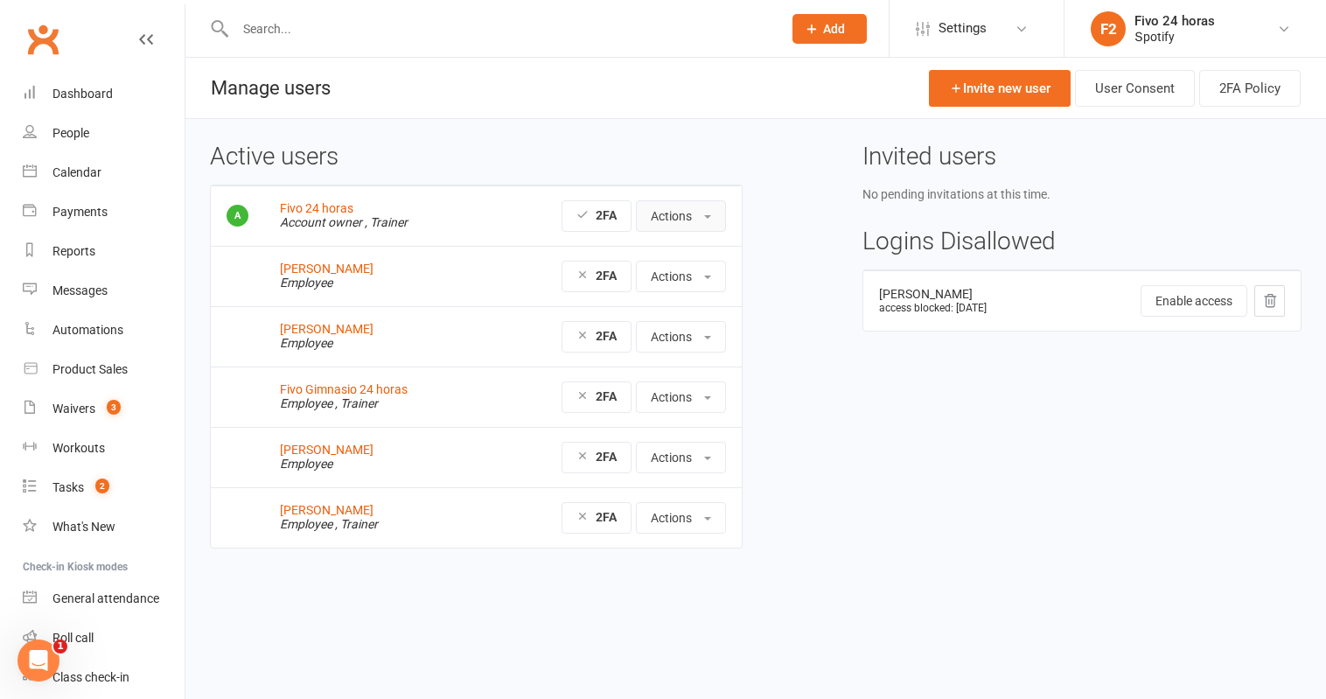
click at [692, 216] on button "Actions" at bounding box center [681, 215] width 90 height 31
click at [716, 280] on link "Edit User" at bounding box center [727, 290] width 181 height 35
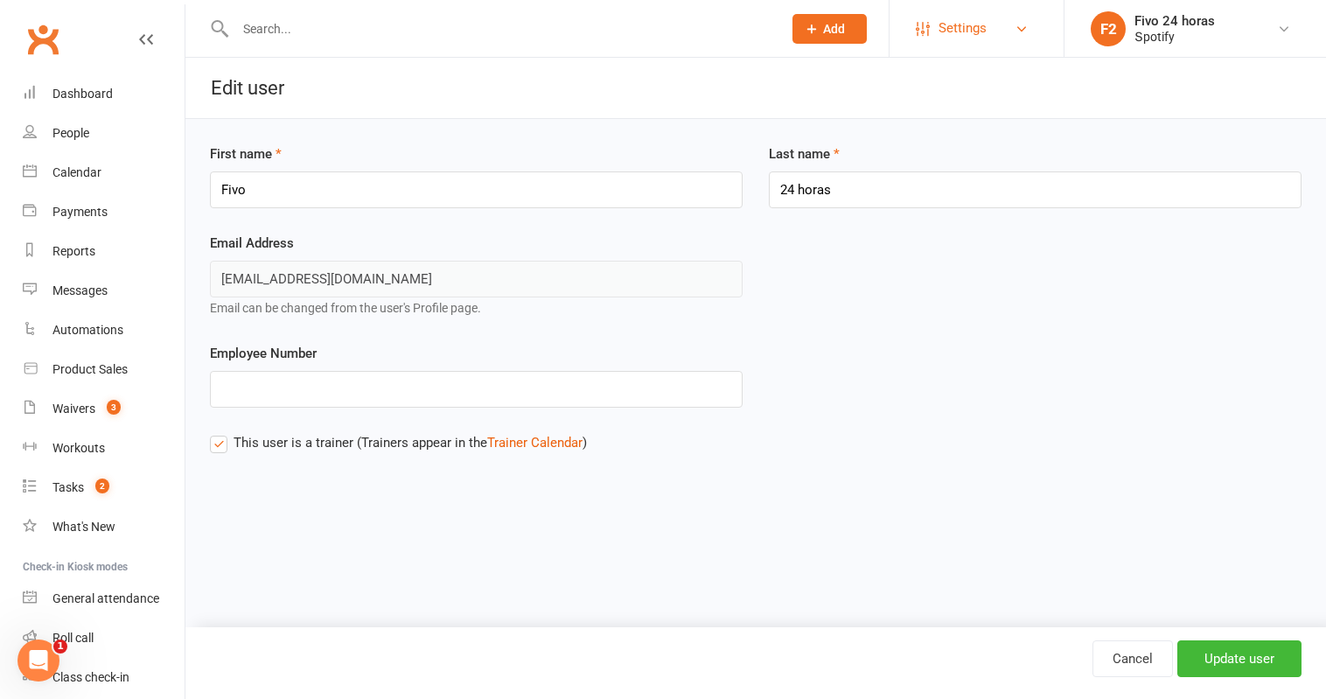
click at [1003, 17] on link "Settings" at bounding box center [977, 28] width 122 height 39
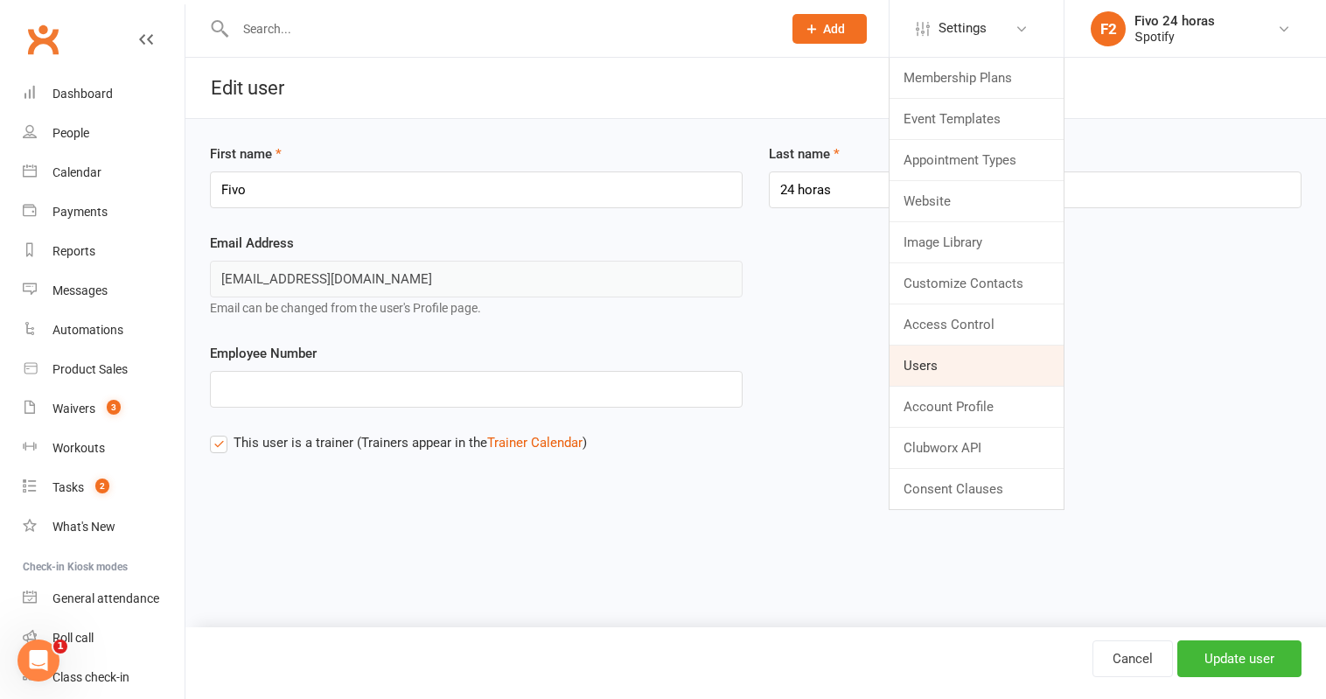
click at [951, 354] on link "Users" at bounding box center [976, 365] width 174 height 40
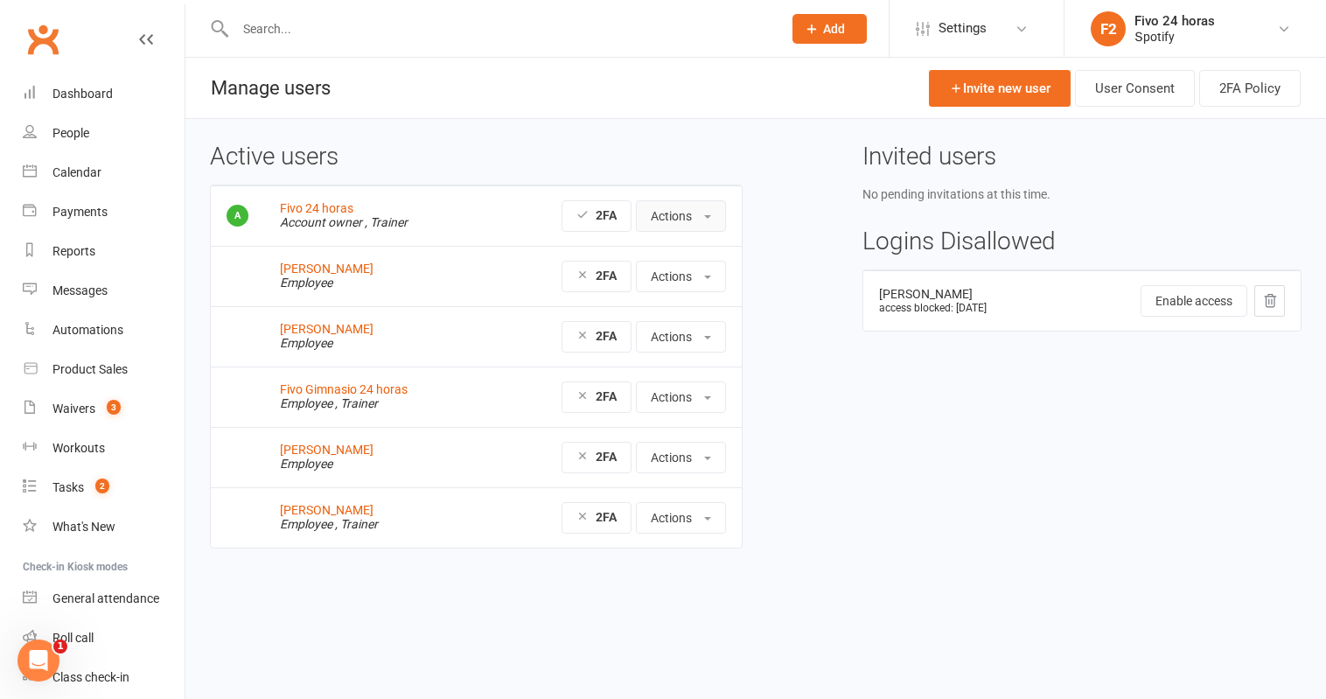
click at [680, 221] on button "Actions" at bounding box center [681, 215] width 90 height 31
click at [715, 285] on link "Edit User" at bounding box center [727, 290] width 181 height 35
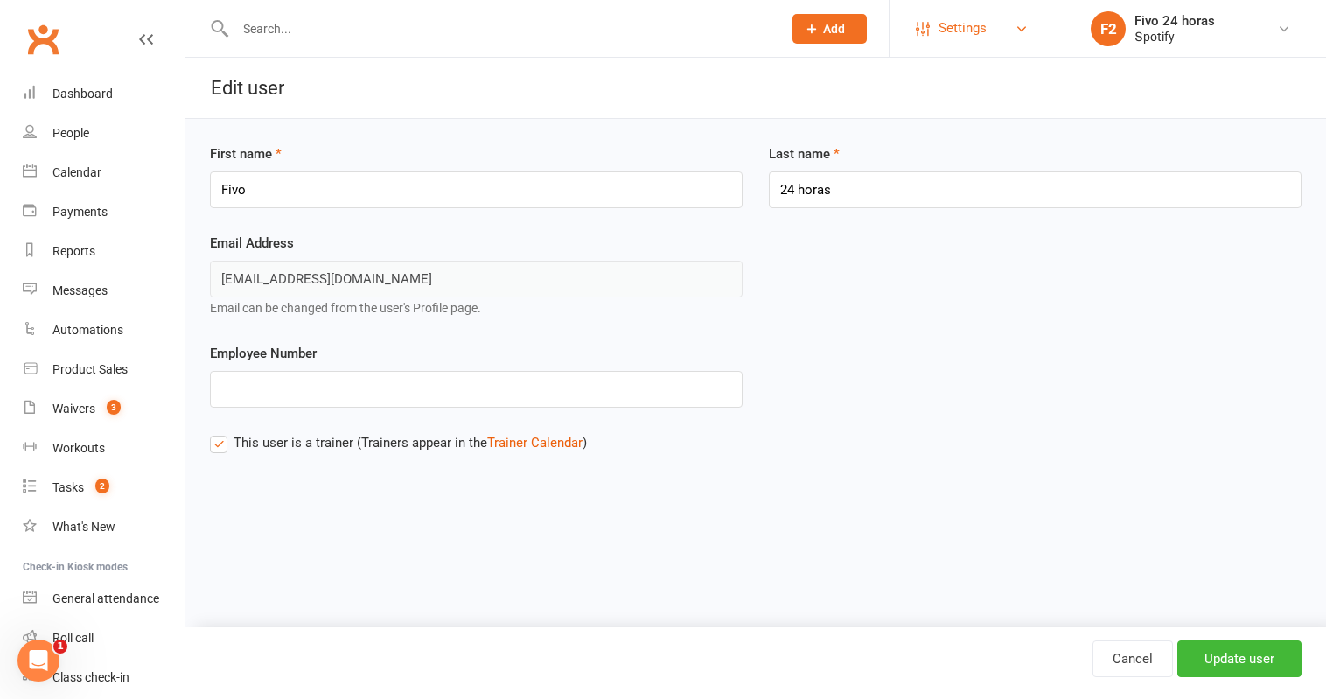
click at [991, 34] on link "Settings" at bounding box center [977, 28] width 122 height 39
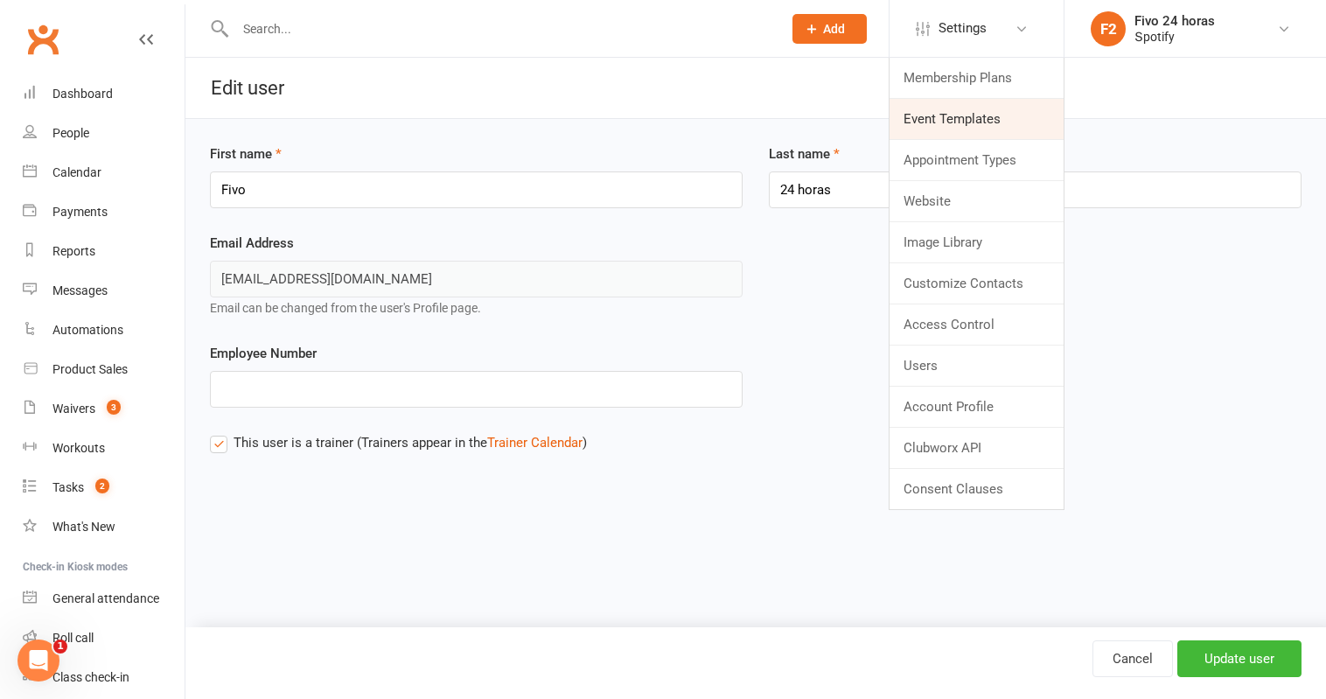
click at [994, 107] on link "Event Templates" at bounding box center [976, 119] width 174 height 40
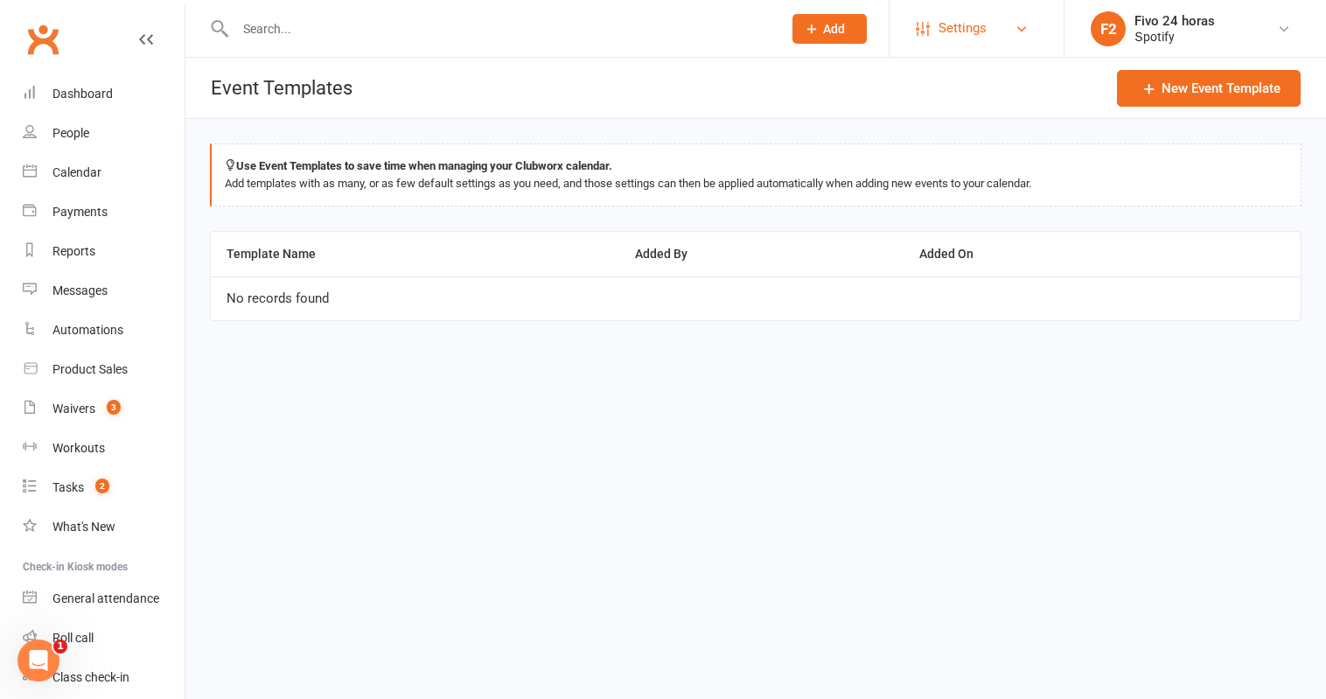
click at [984, 38] on span "Settings" at bounding box center [962, 28] width 48 height 39
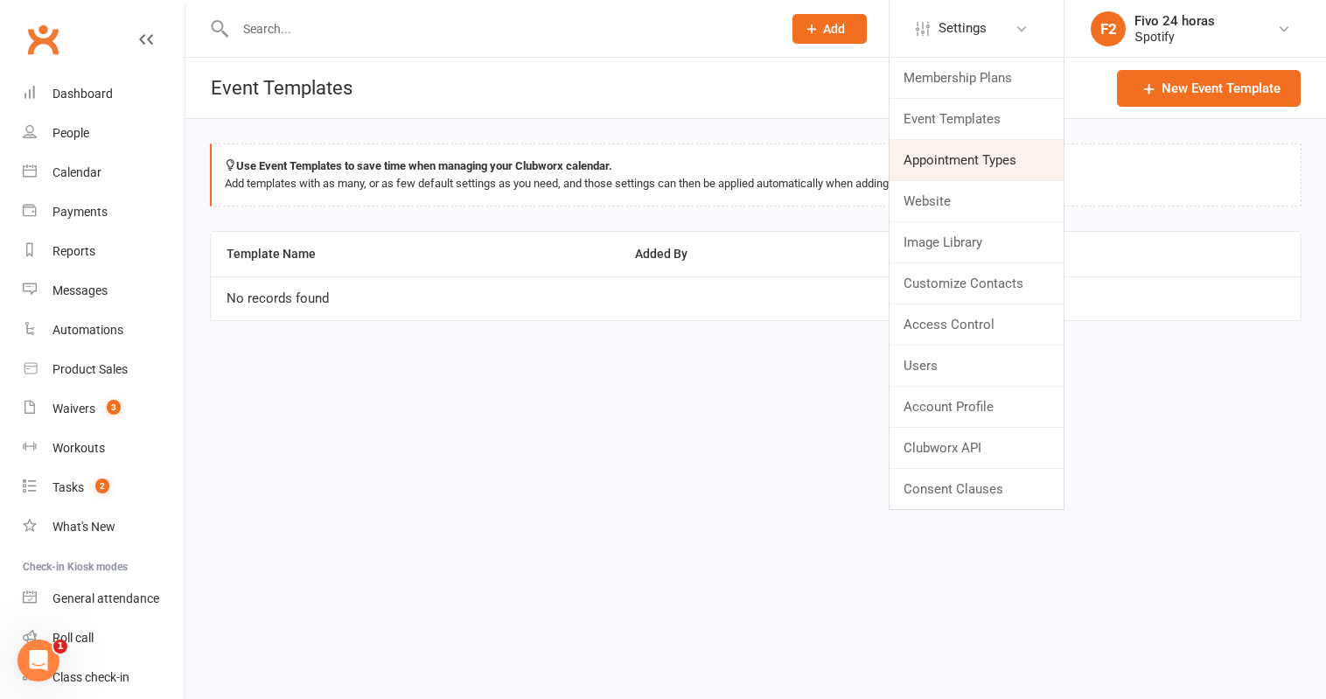
click at [977, 166] on link "Appointment Types" at bounding box center [976, 160] width 174 height 40
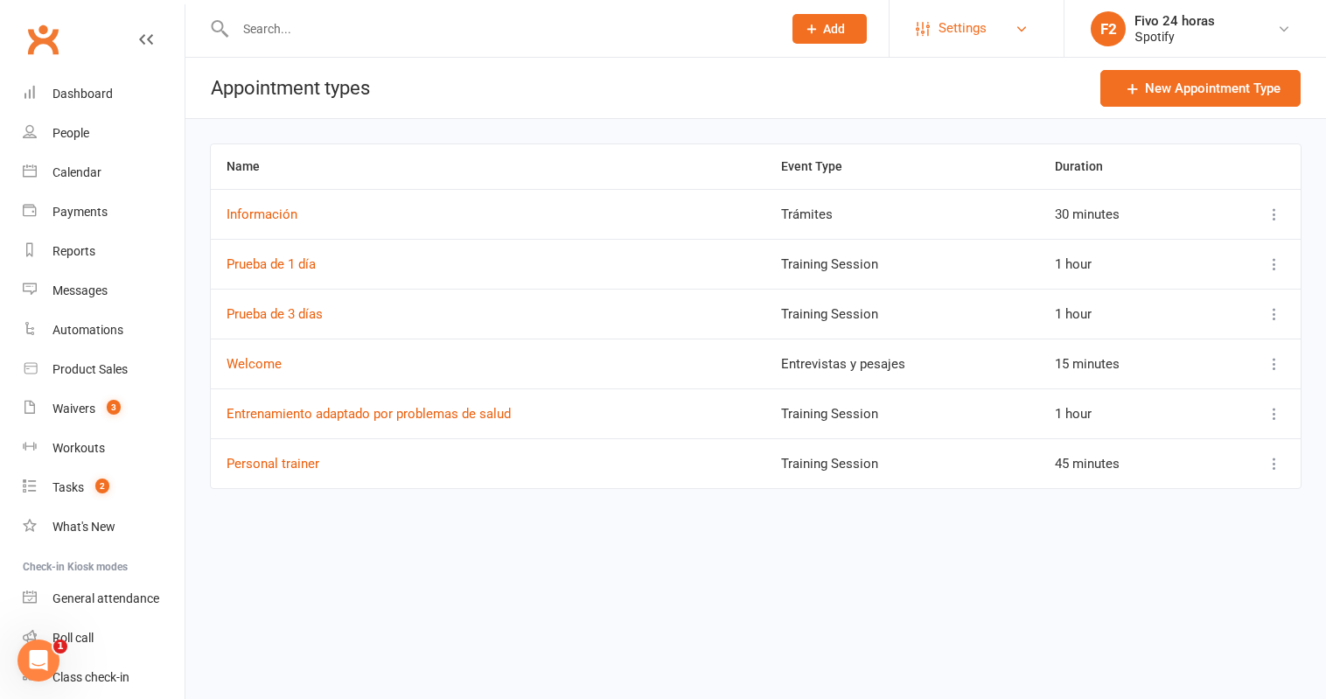
click at [983, 30] on span "Settings" at bounding box center [962, 28] width 48 height 39
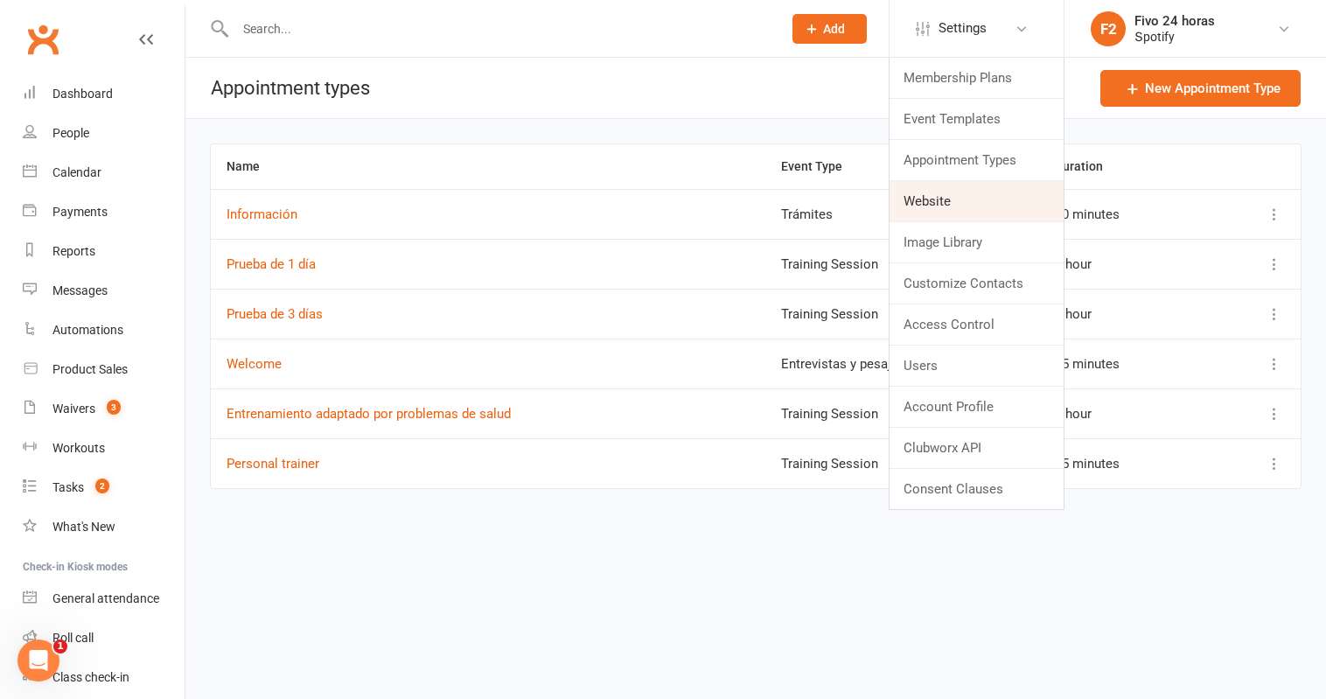
click at [1002, 205] on link "Website" at bounding box center [976, 201] width 174 height 40
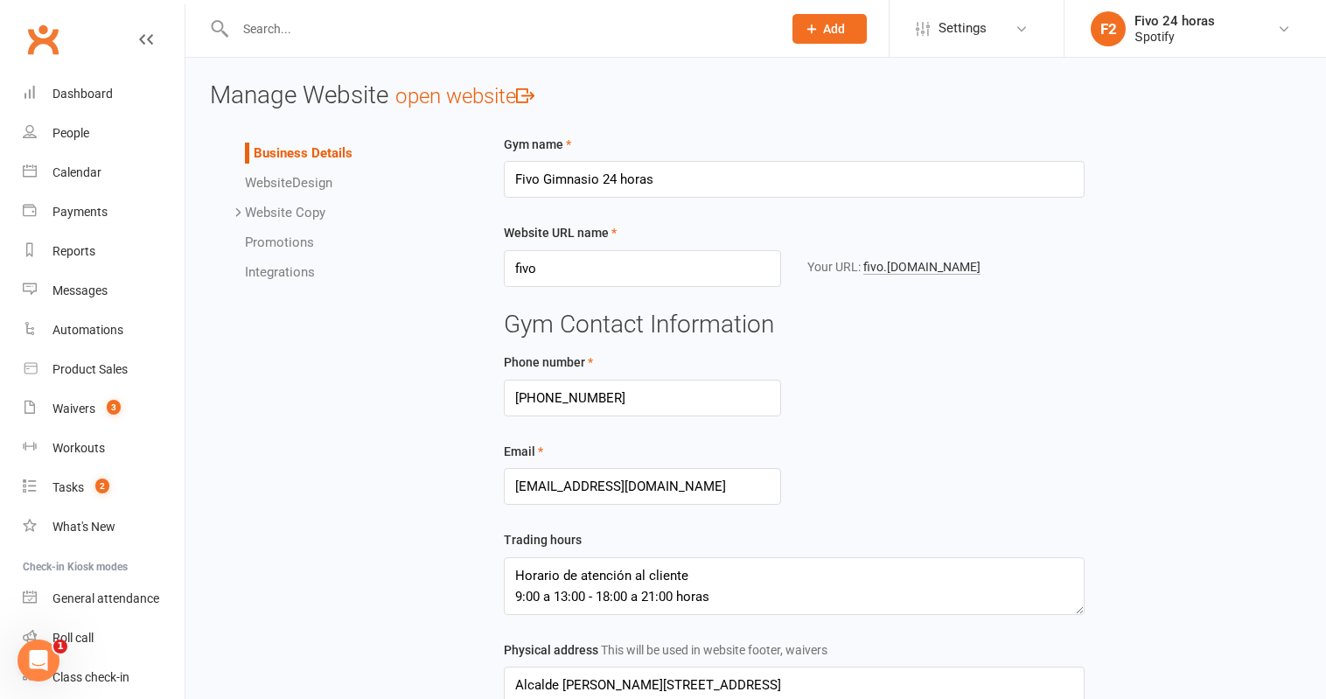
click at [963, 10] on span "Settings" at bounding box center [962, 28] width 48 height 39
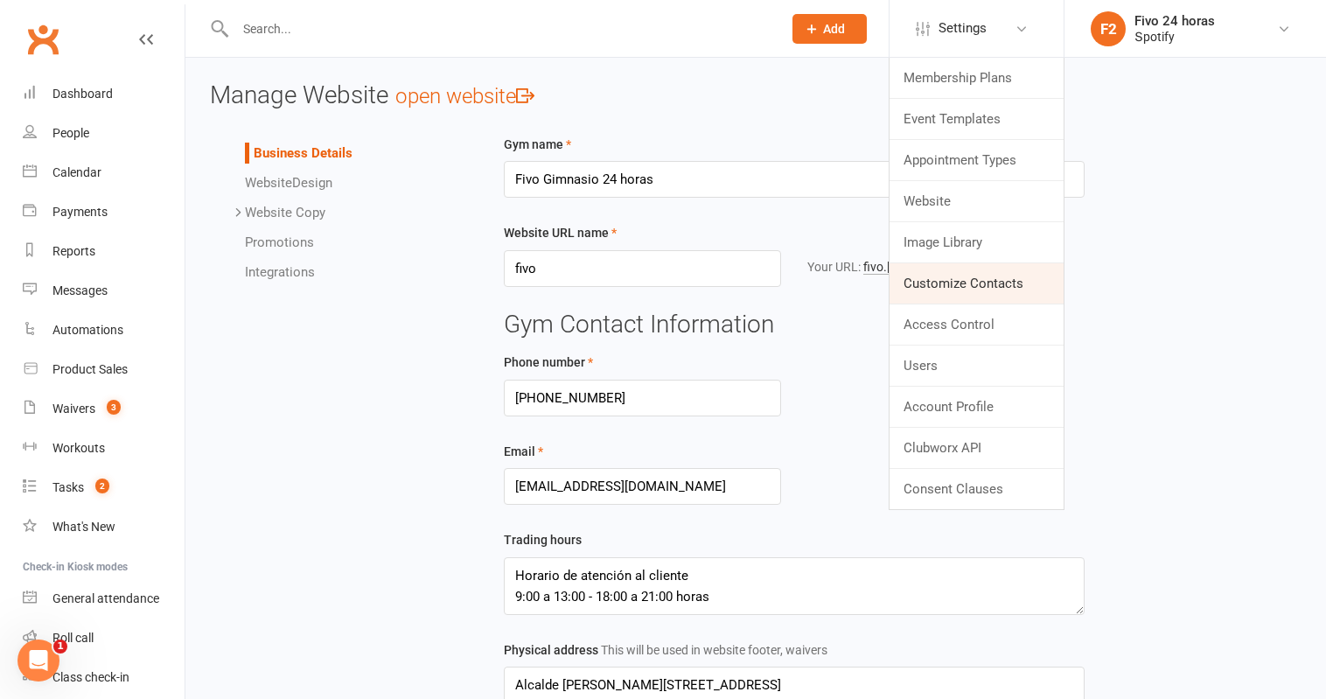
click at [941, 289] on link "Customize Contacts" at bounding box center [976, 283] width 174 height 40
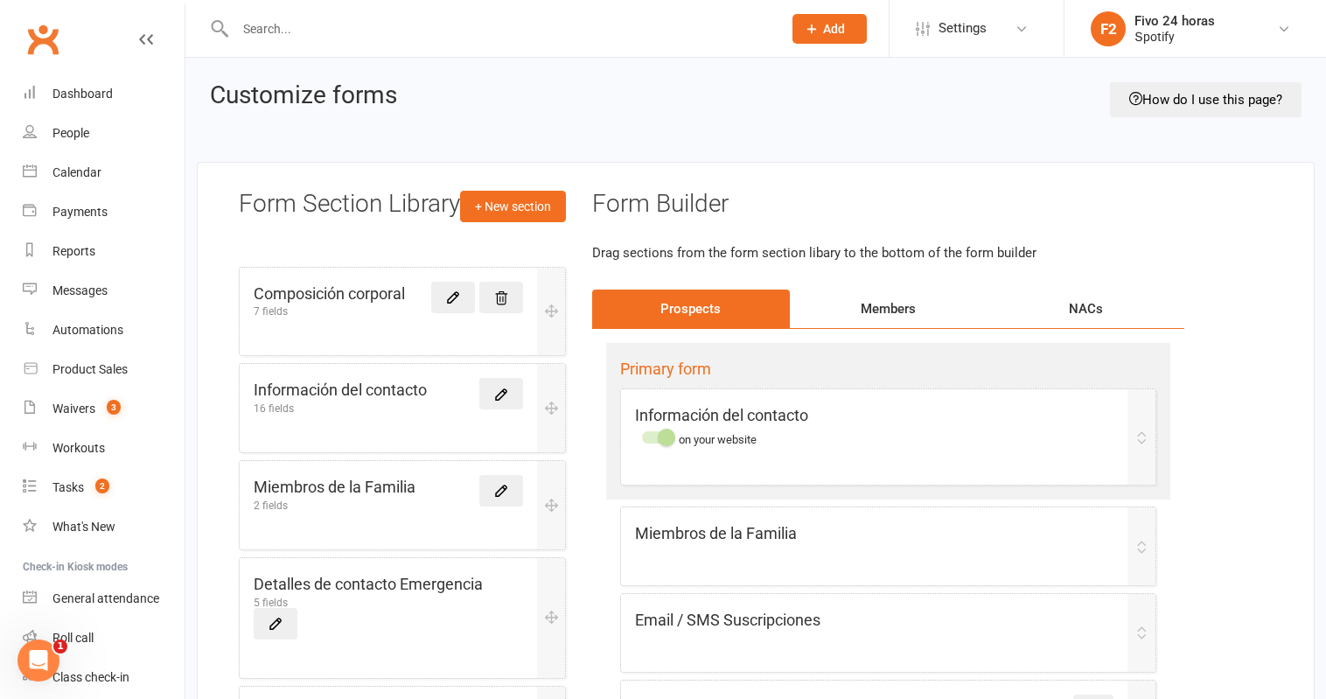
click at [924, 329] on div "Primary form Información del contacto on your website Miembros de la Familia Em…" at bounding box center [888, 561] width 592 height 465
click at [925, 317] on div "Members" at bounding box center [889, 308] width 198 height 38
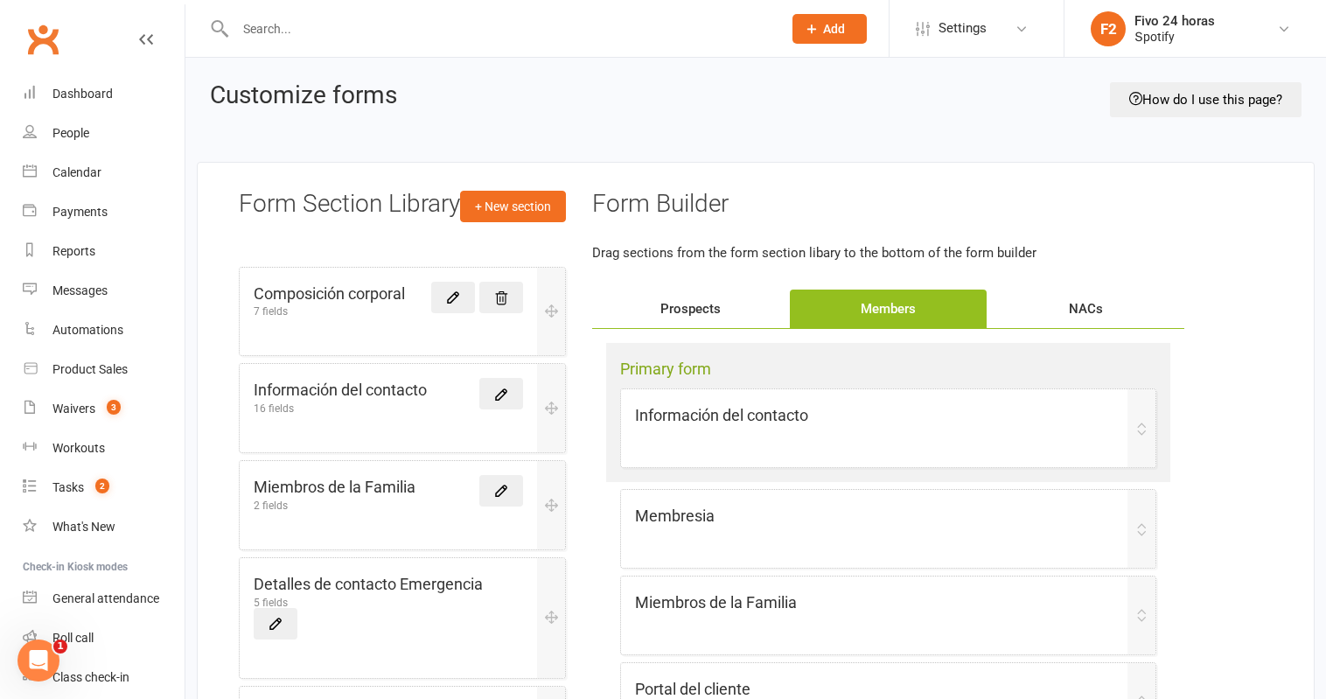
click at [1064, 297] on div "NACs" at bounding box center [1086, 308] width 198 height 38
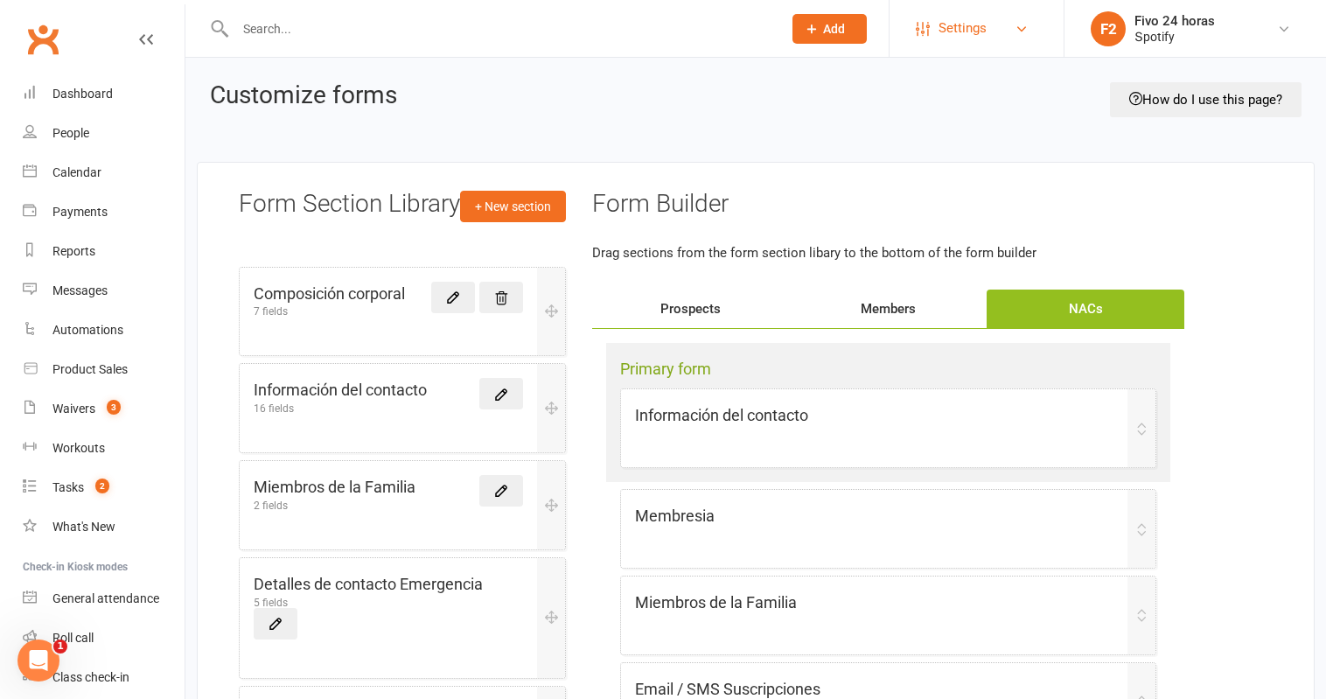
click at [956, 29] on span "Settings" at bounding box center [962, 28] width 48 height 39
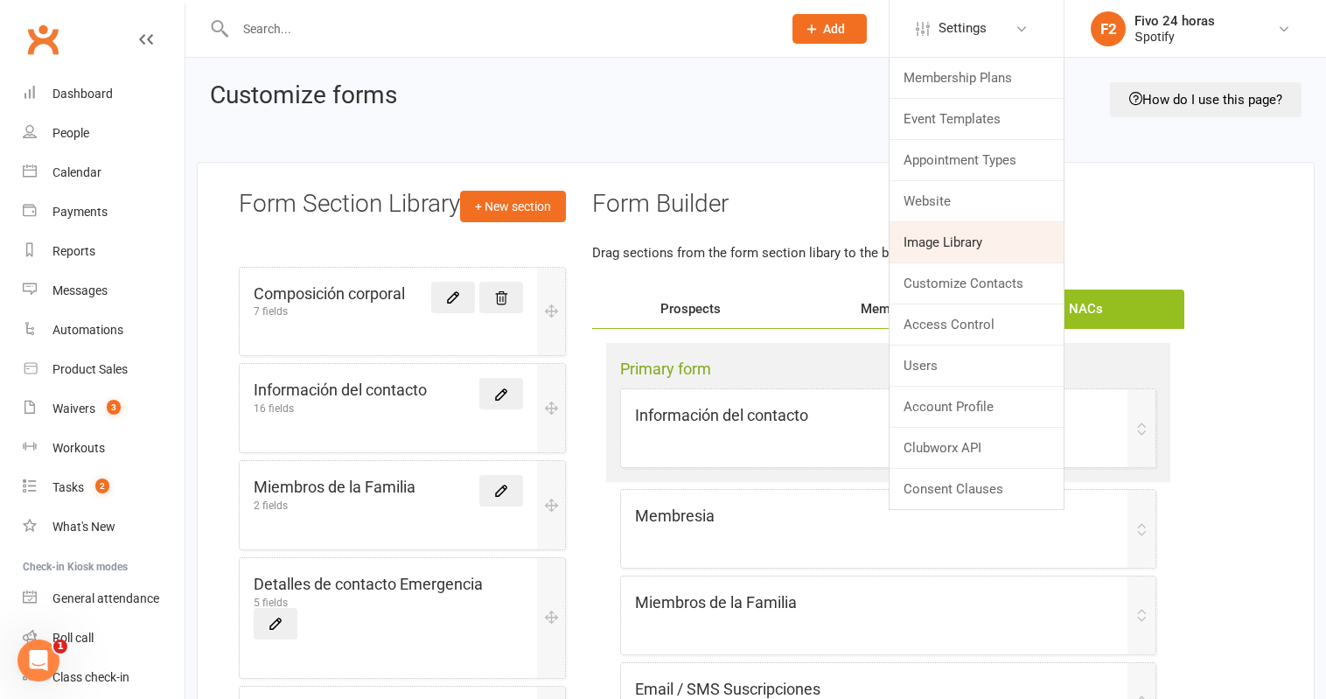
click at [969, 227] on link "Image Library" at bounding box center [976, 242] width 174 height 40
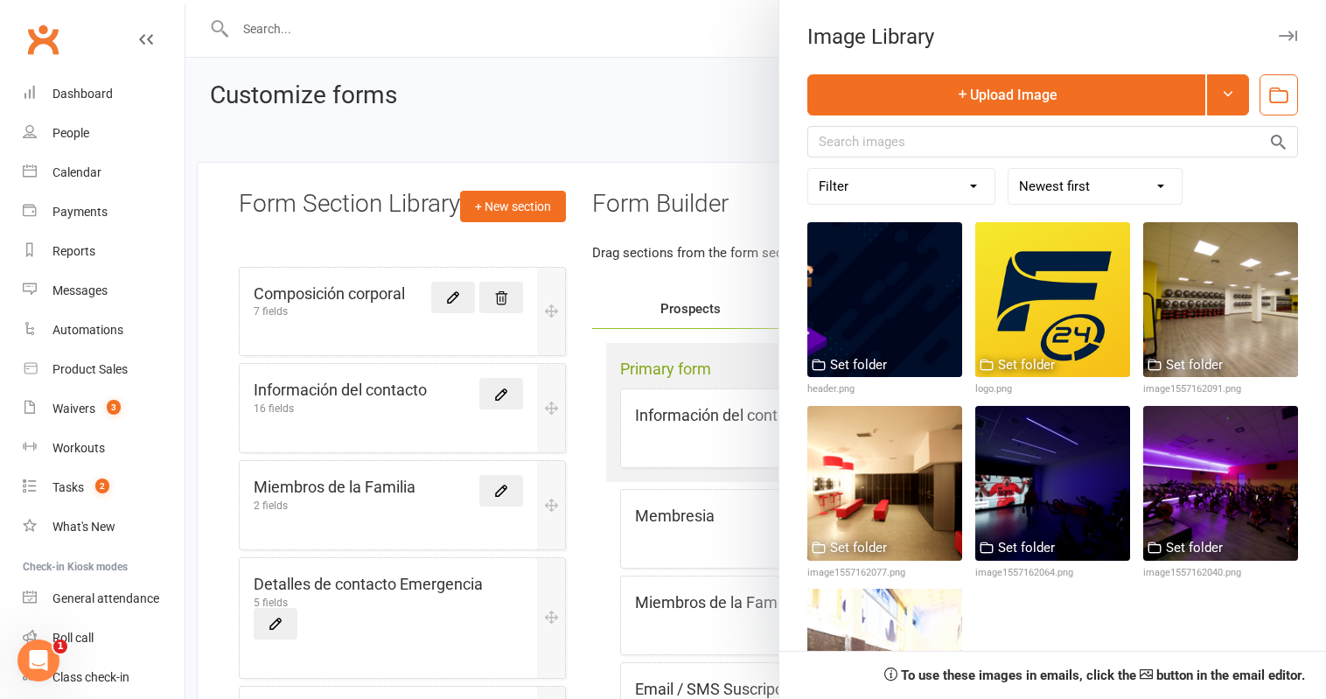
click at [1279, 34] on icon "button" at bounding box center [1288, 36] width 18 height 10
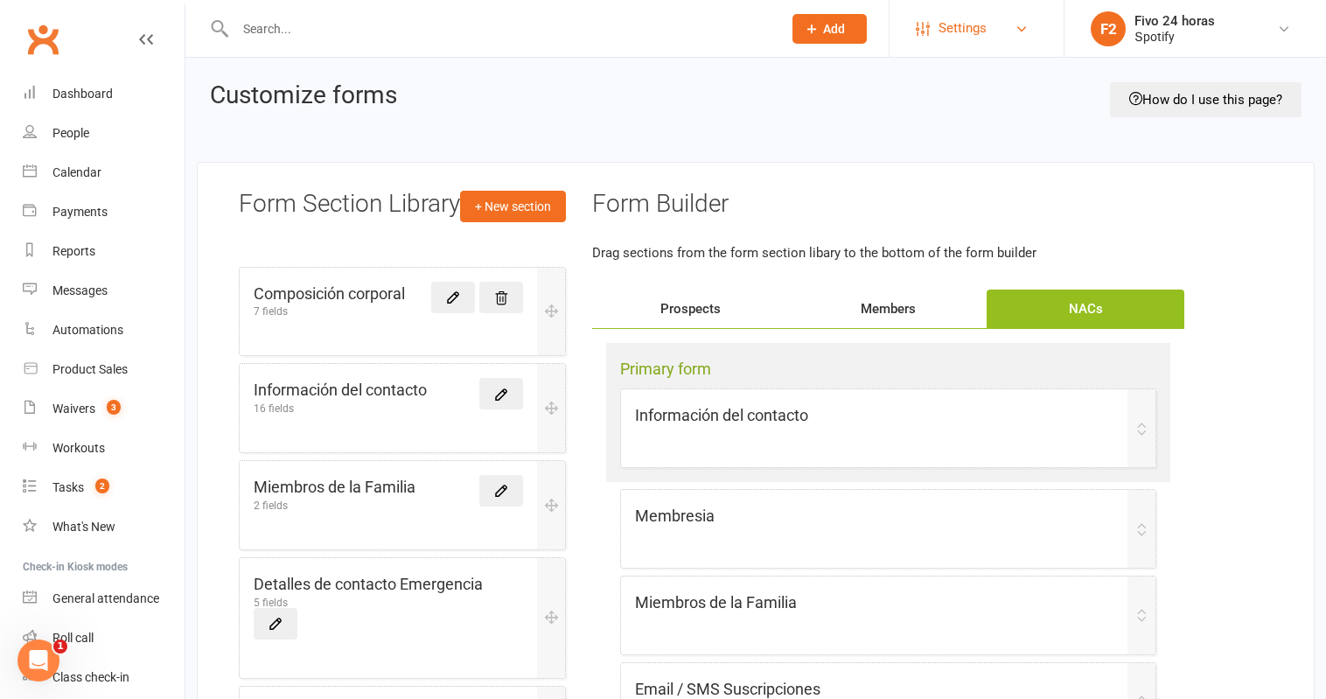
click at [953, 28] on span "Settings" at bounding box center [962, 28] width 48 height 39
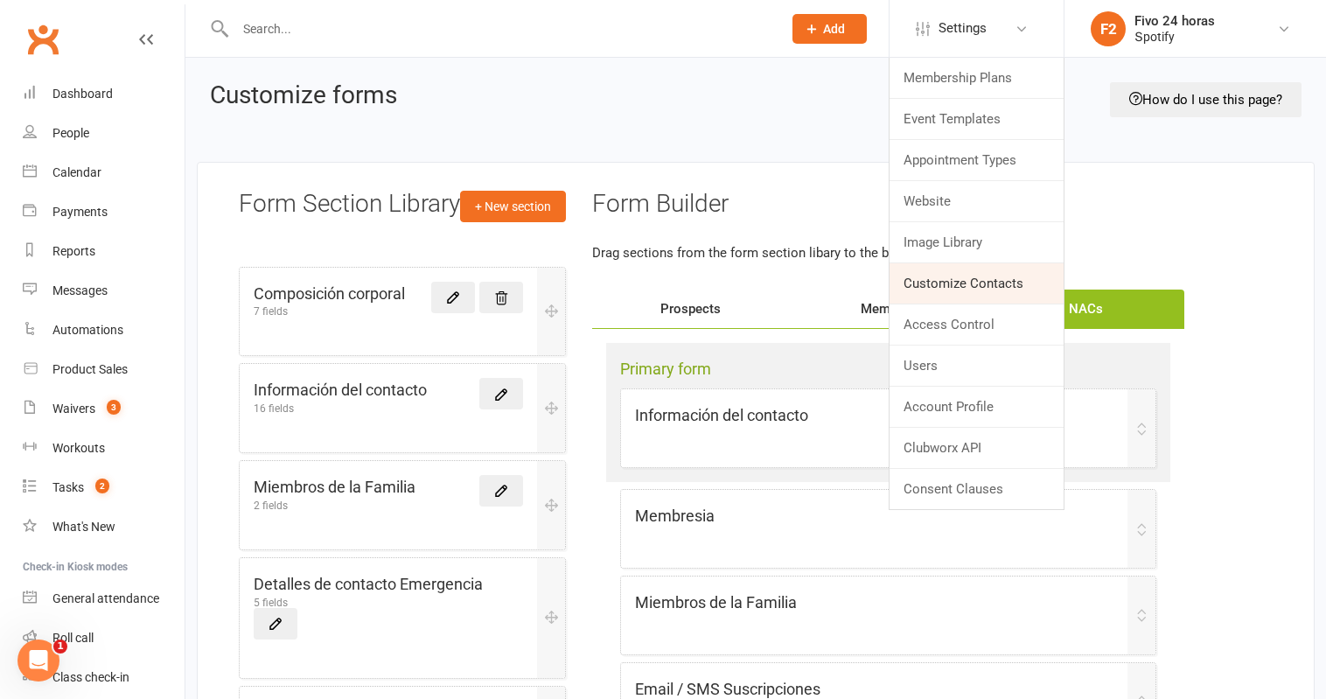
click at [969, 286] on link "Customize Contacts" at bounding box center [976, 283] width 174 height 40
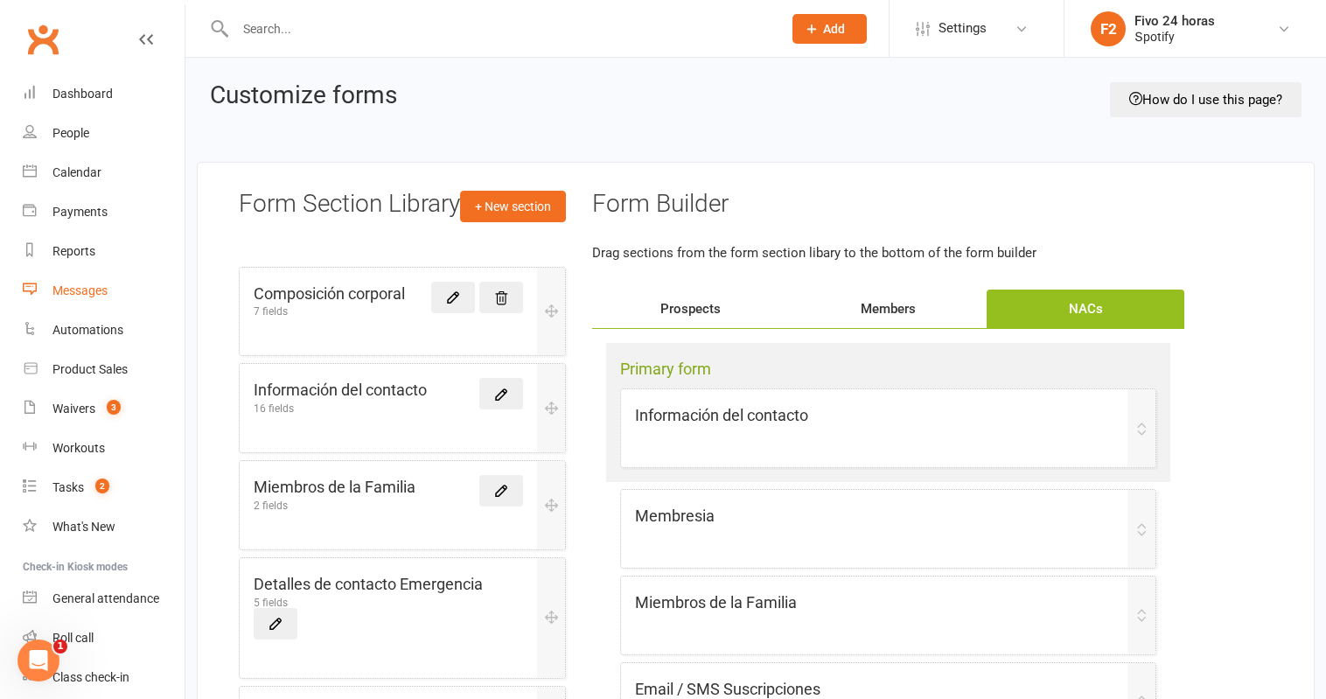
click at [108, 296] on div "Messages" at bounding box center [79, 290] width 55 height 14
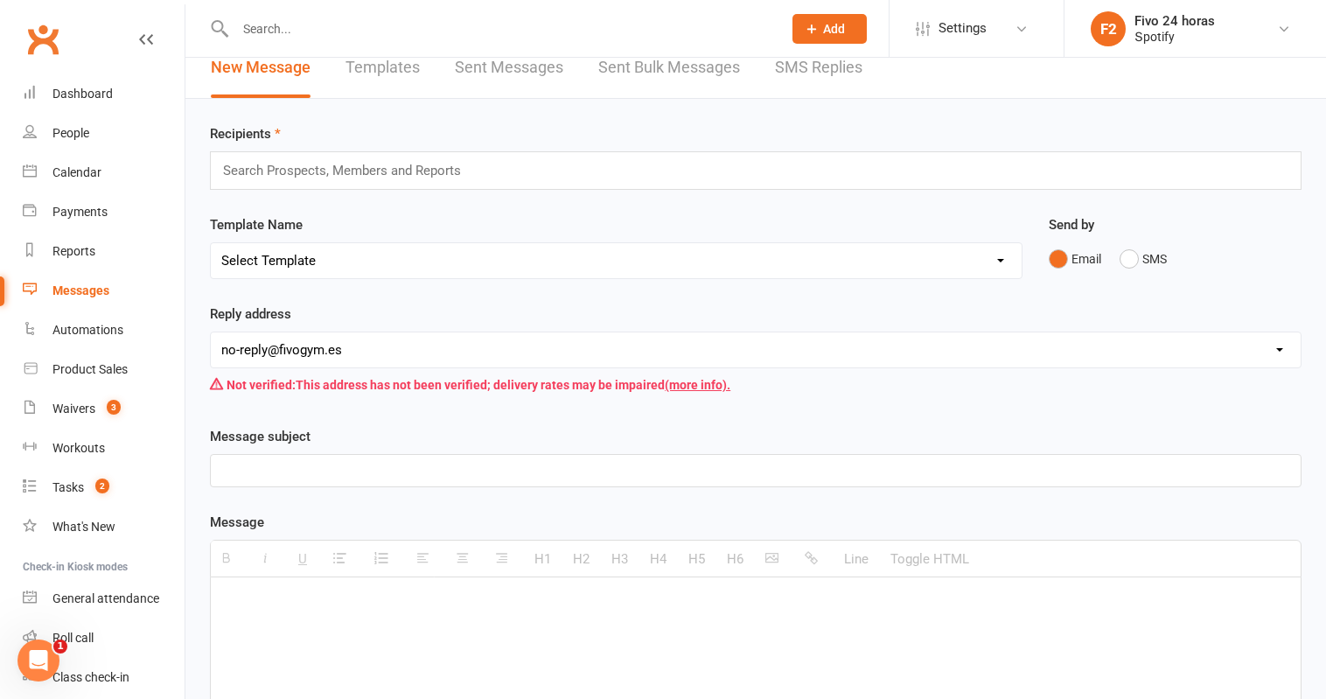
scroll to position [24, 0]
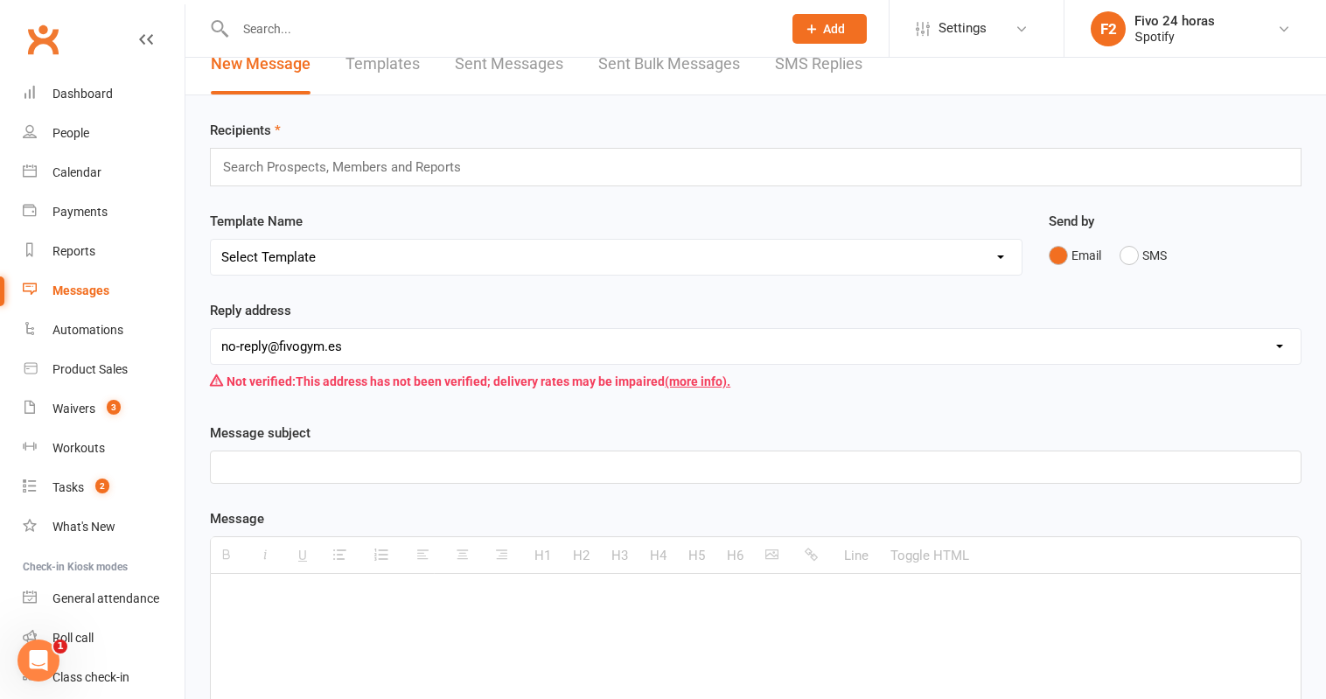
click at [574, 362] on select "hello@clubworx.com hola@fivogym.es c.santos@fivogym.es maria@fivogym.es no-repl…" at bounding box center [756, 346] width 1090 height 35
click at [666, 338] on select "hello@clubworx.com hola@fivogym.es c.santos@fivogym.es maria@fivogym.es no-repl…" at bounding box center [756, 346] width 1090 height 35
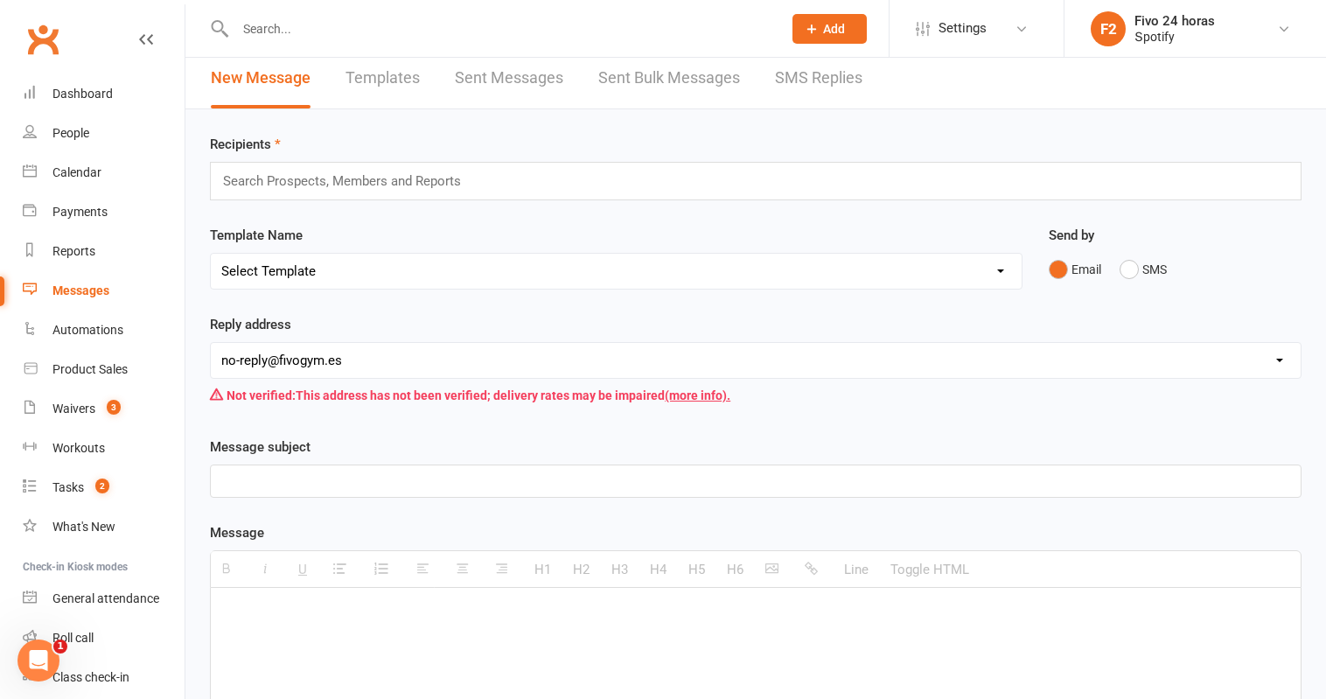
scroll to position [0, 0]
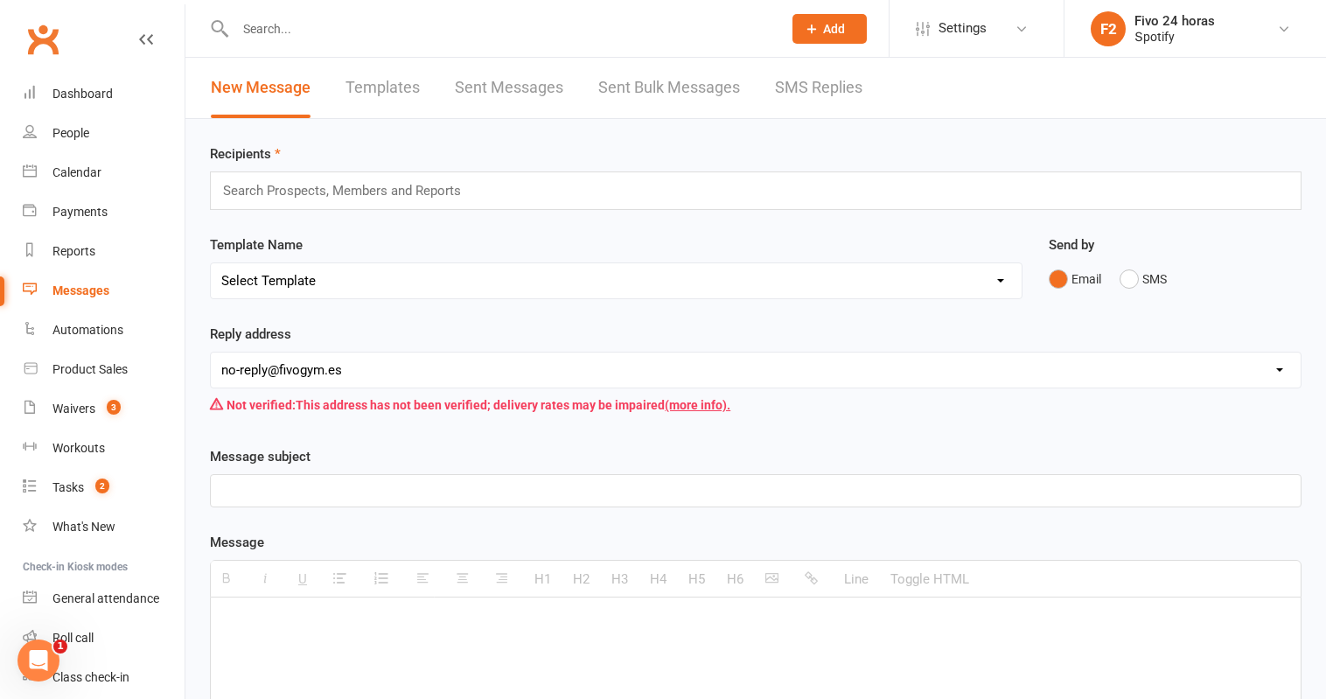
click at [407, 79] on link "Templates" at bounding box center [382, 88] width 74 height 60
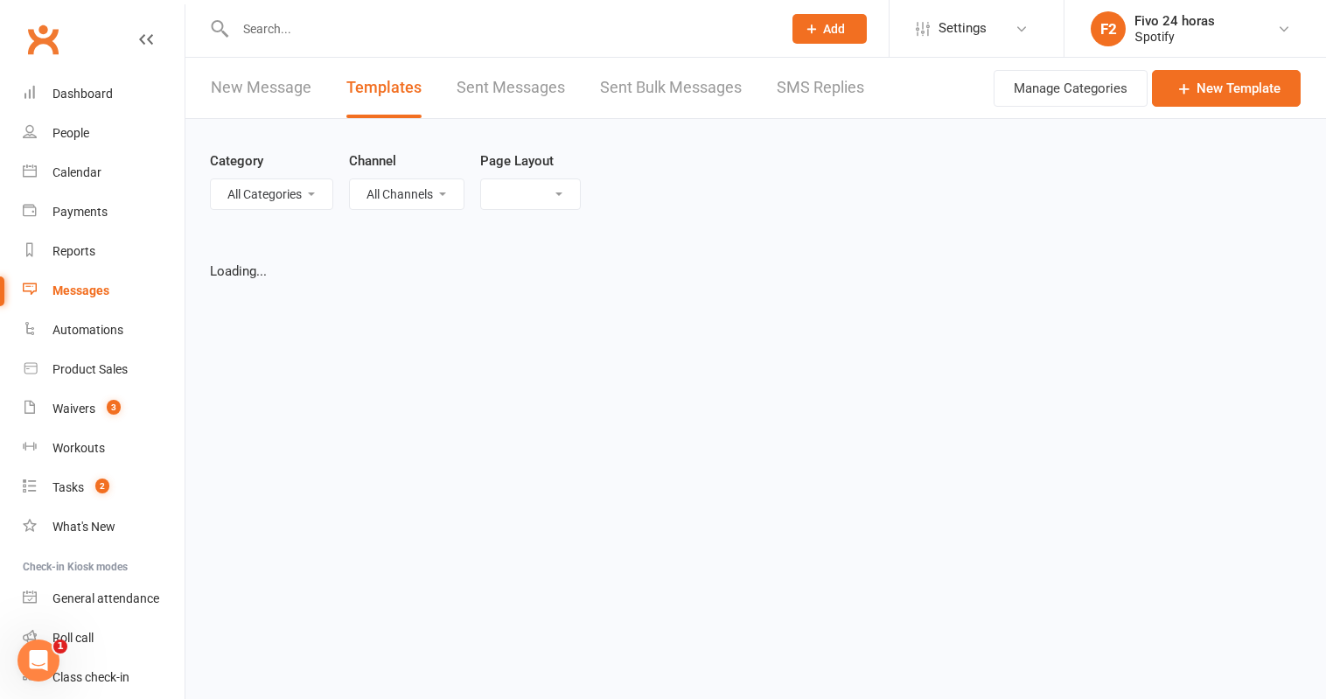
select select "grid"
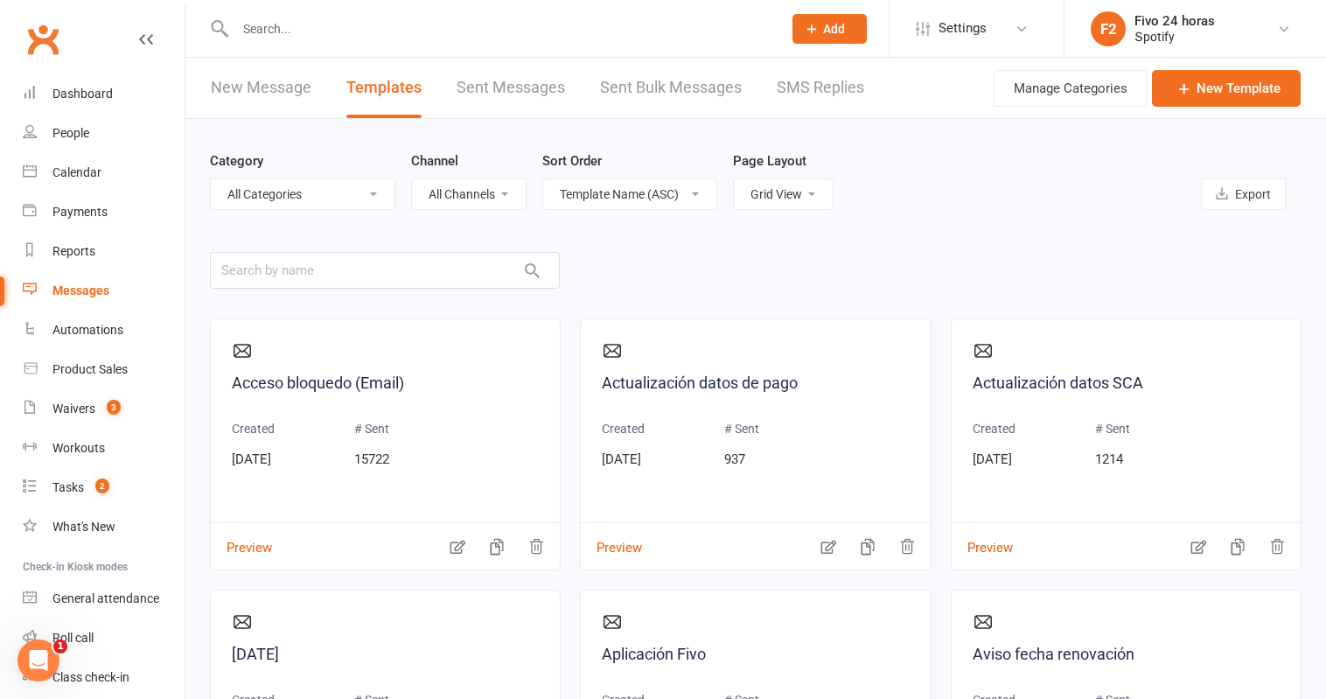
click at [521, 82] on link "Sent Messages" at bounding box center [511, 88] width 108 height 60
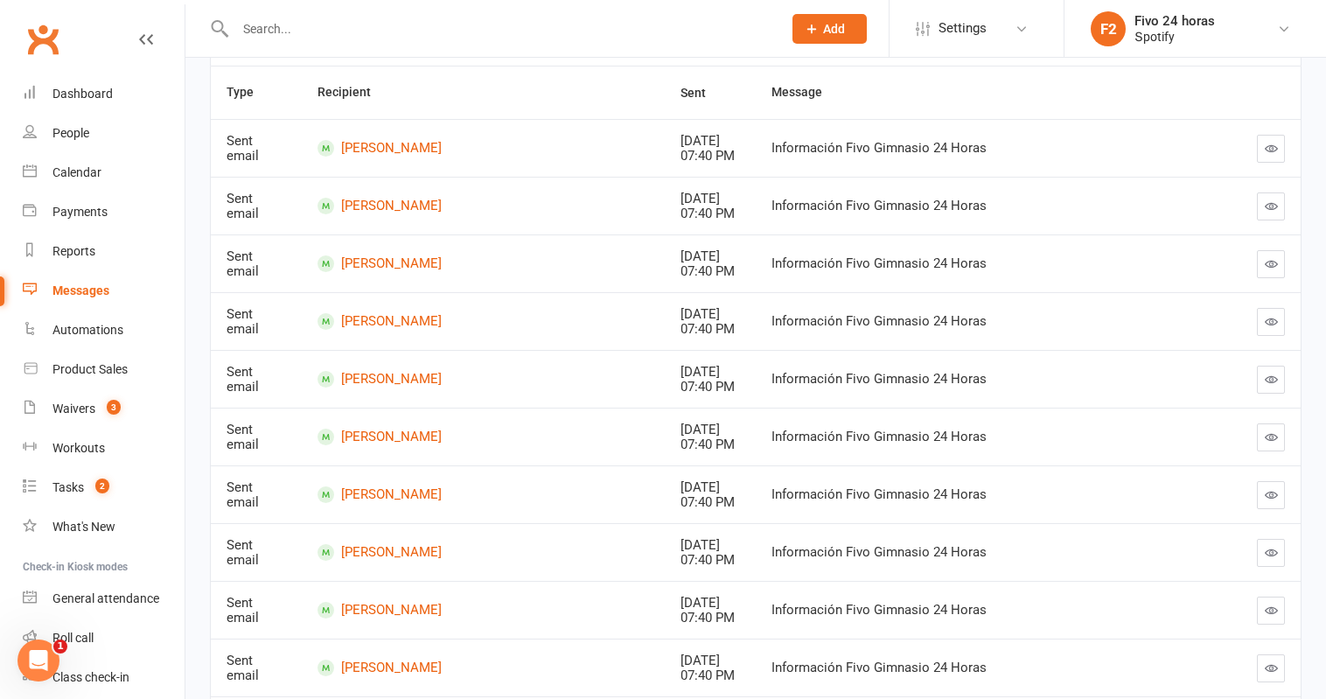
scroll to position [130, 0]
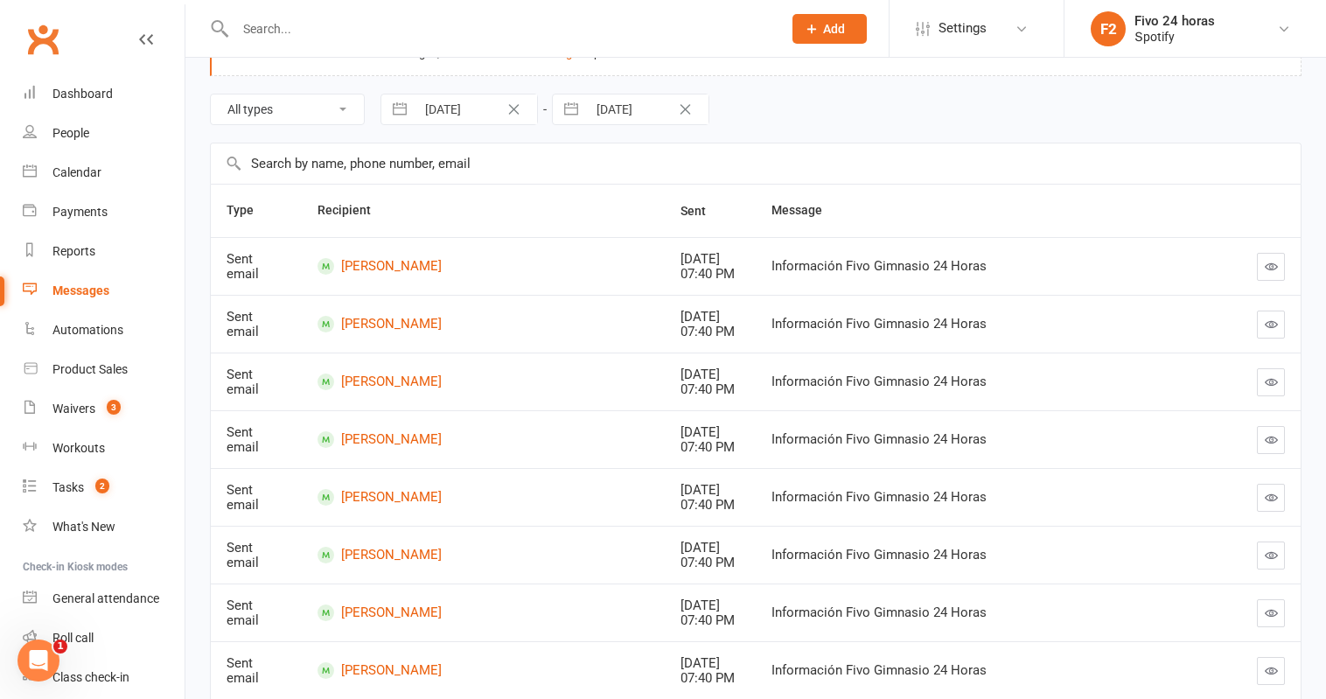
click at [1257, 263] on button "button" at bounding box center [1271, 267] width 28 height 28
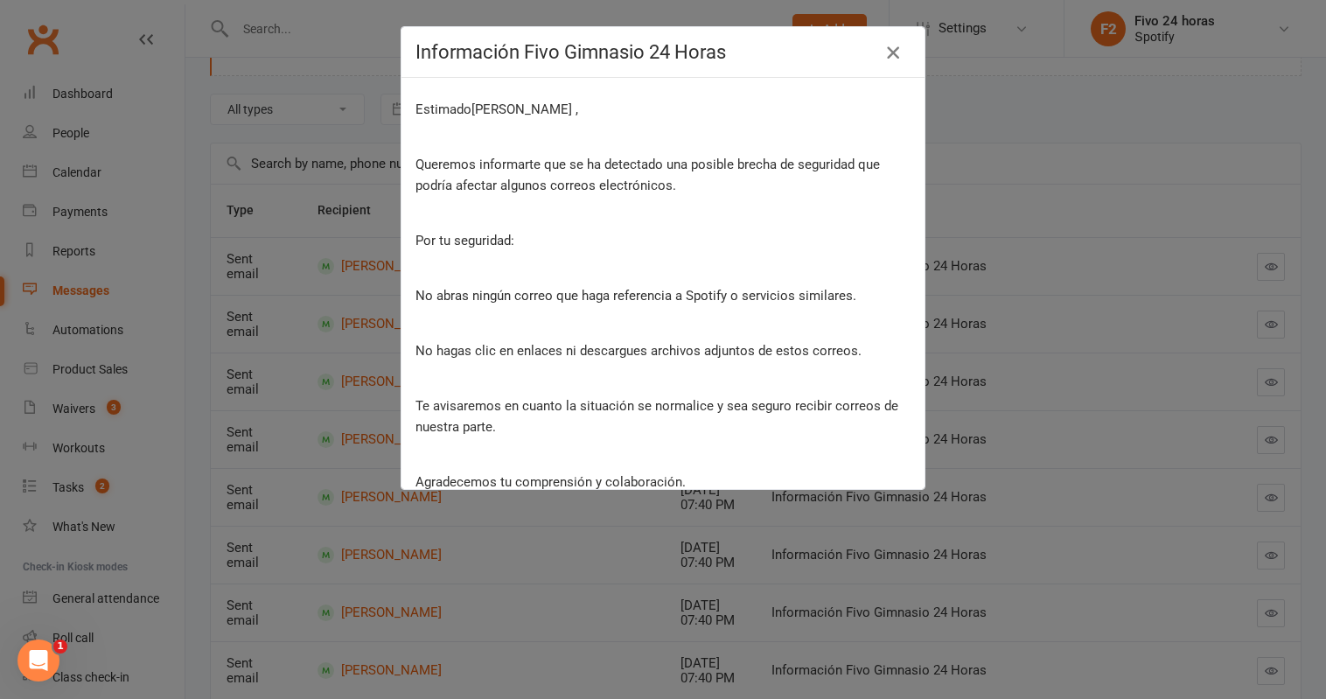
click at [895, 58] on icon "button" at bounding box center [892, 52] width 21 height 21
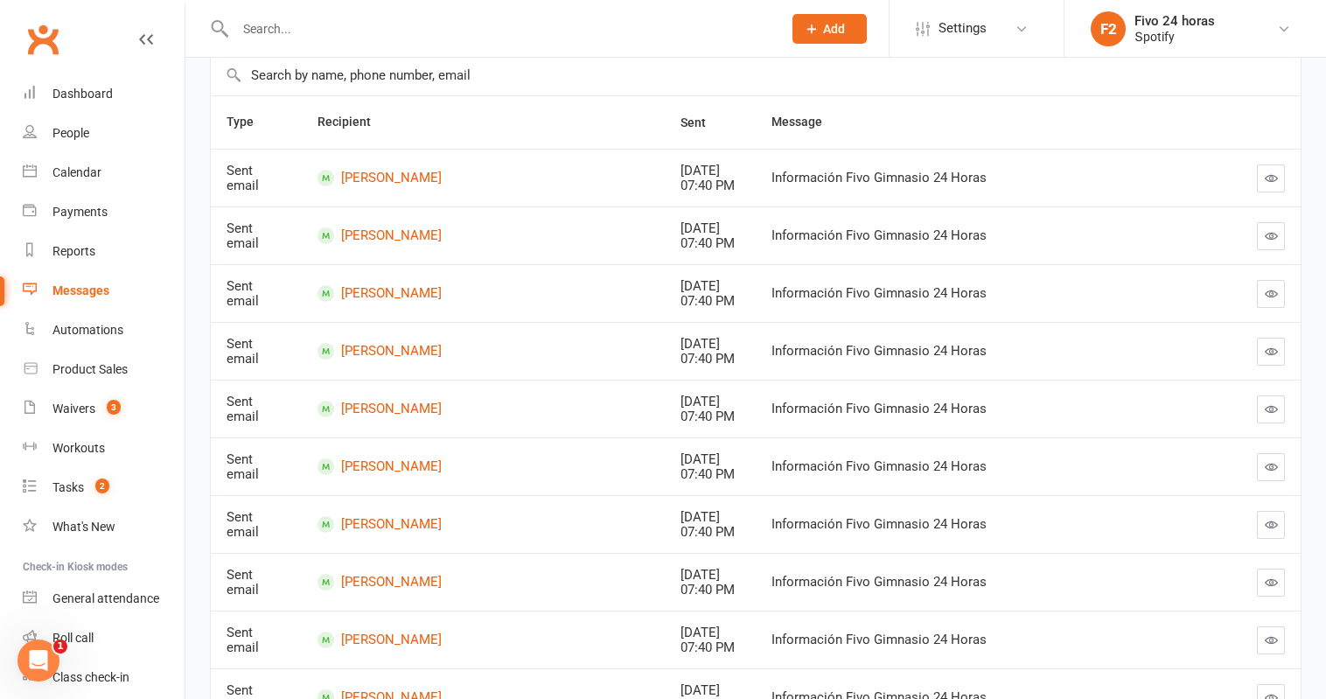
scroll to position [381, 0]
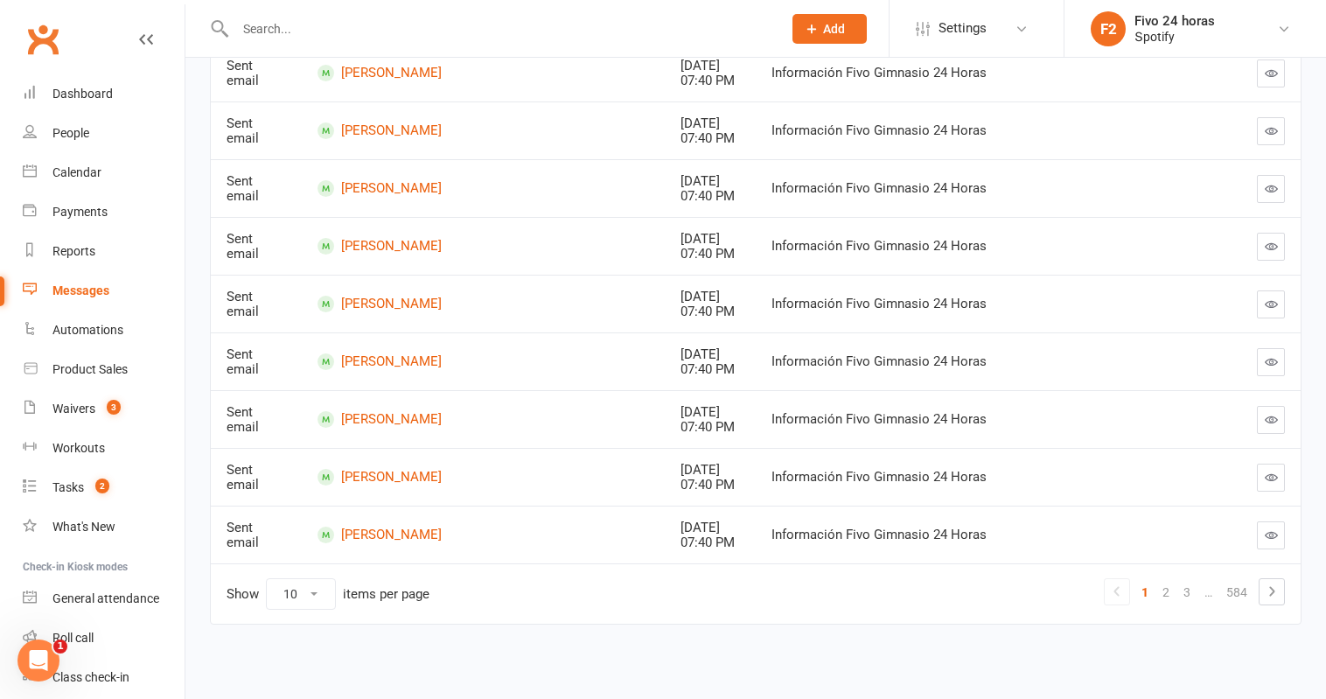
click at [334, 603] on select "10 25 50 100" at bounding box center [301, 594] width 68 height 30
select select "100"
click at [267, 579] on select "10 25 50 100" at bounding box center [301, 594] width 68 height 30
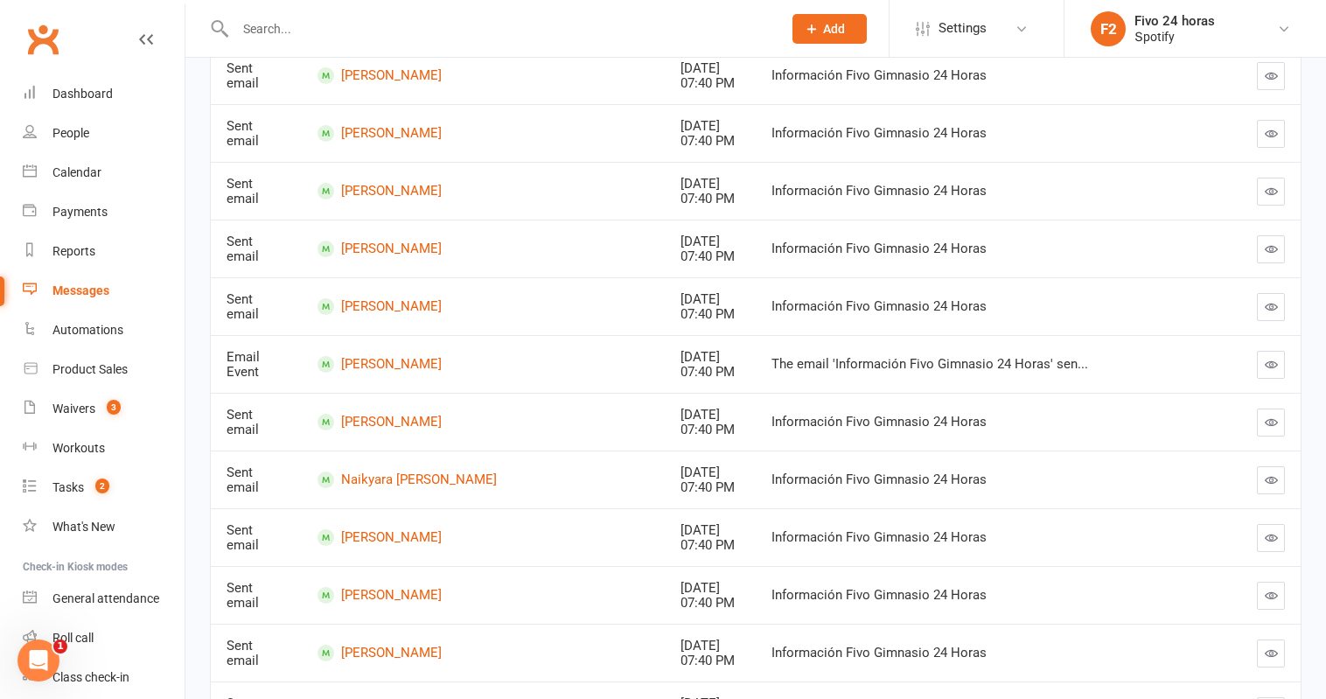
scroll to position [5576, 0]
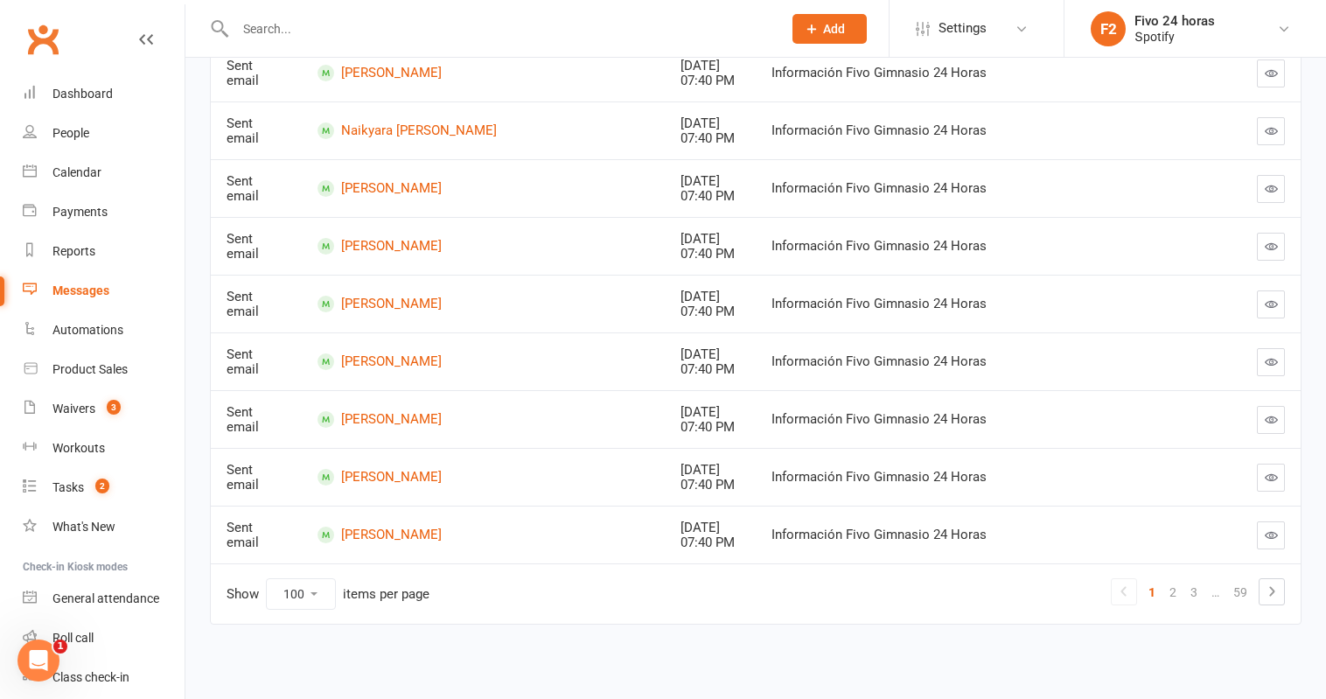
click at [1268, 541] on button "button" at bounding box center [1271, 535] width 28 height 28
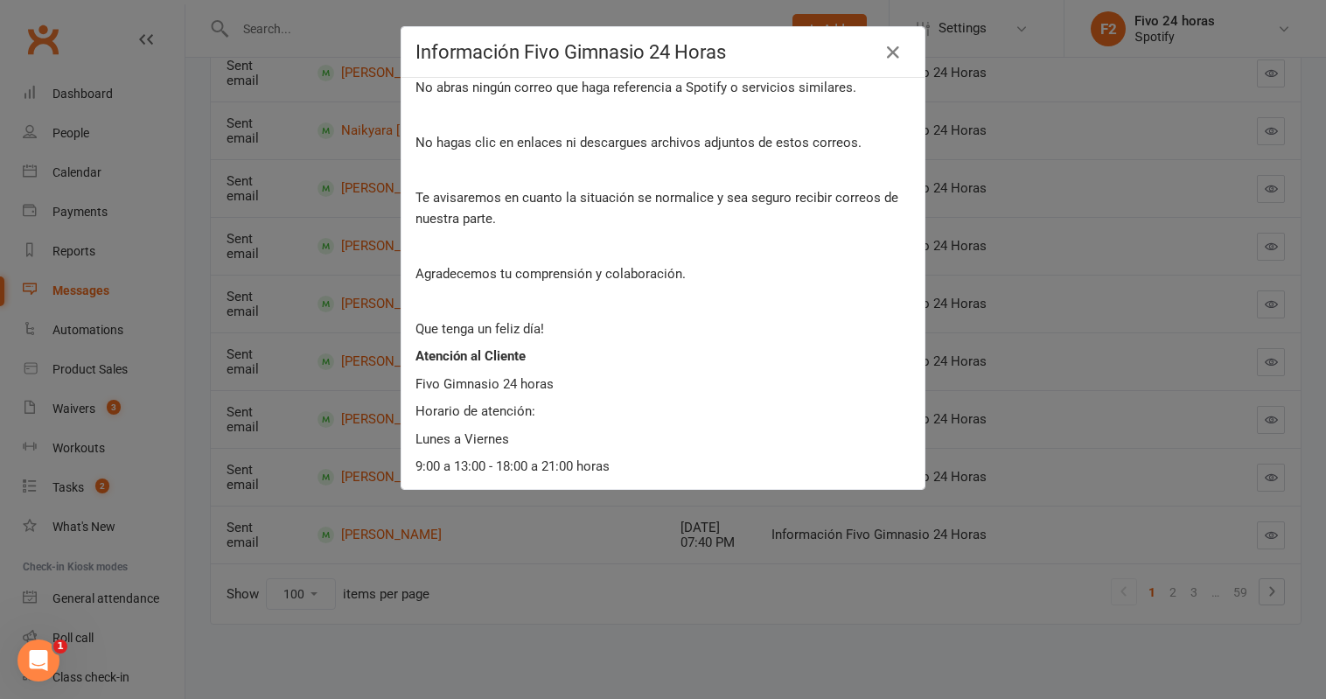
scroll to position [0, 0]
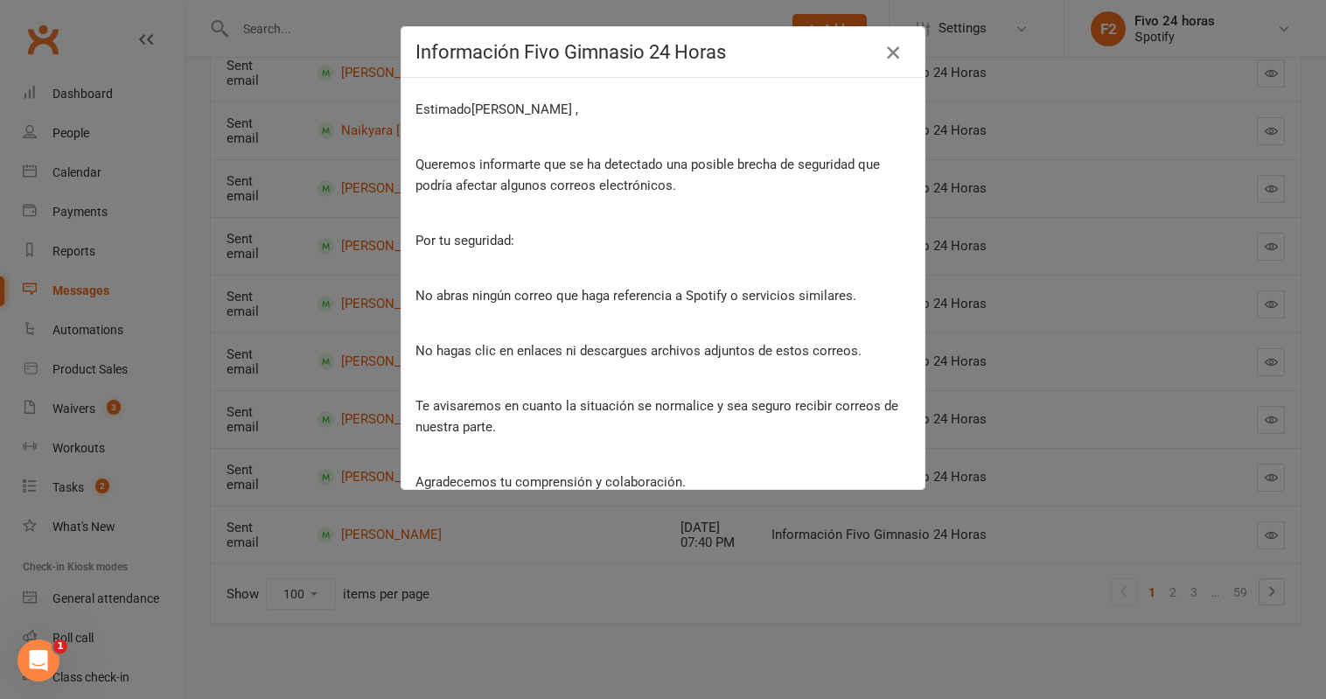
click at [896, 54] on icon "button" at bounding box center [892, 52] width 21 height 21
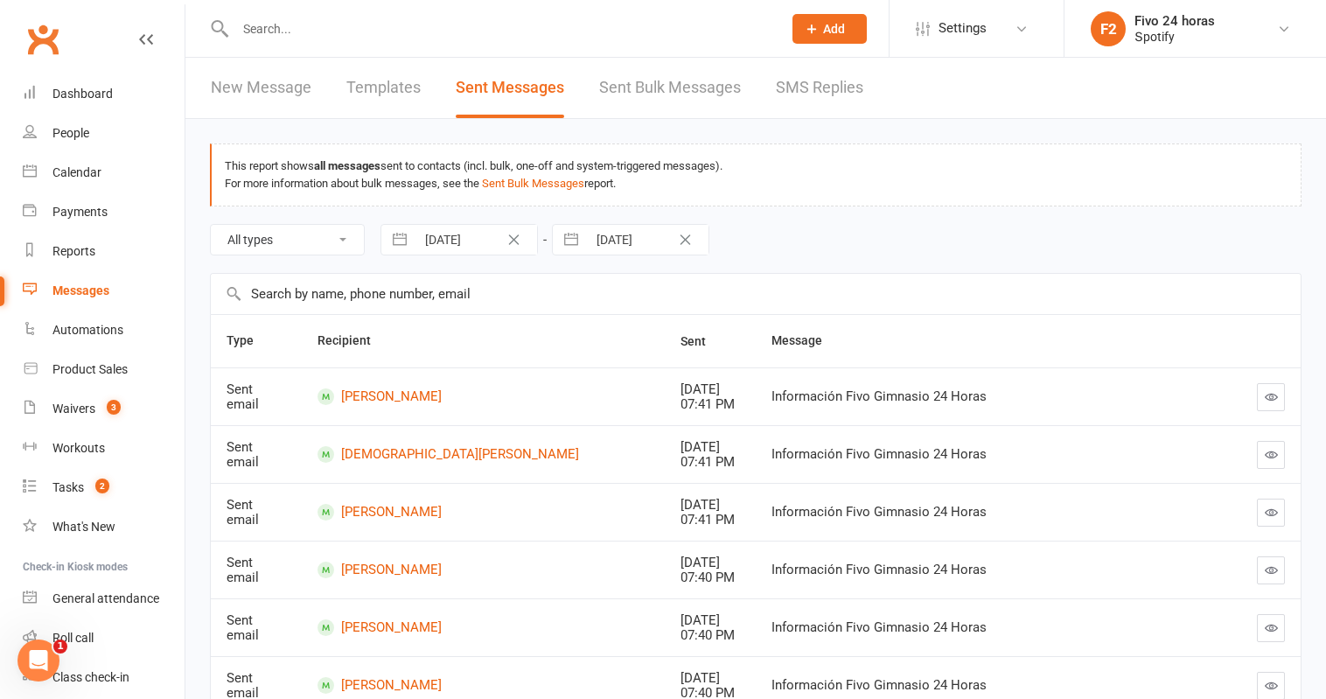
click at [708, 104] on link "Sent Bulk Messages" at bounding box center [670, 88] width 142 height 60
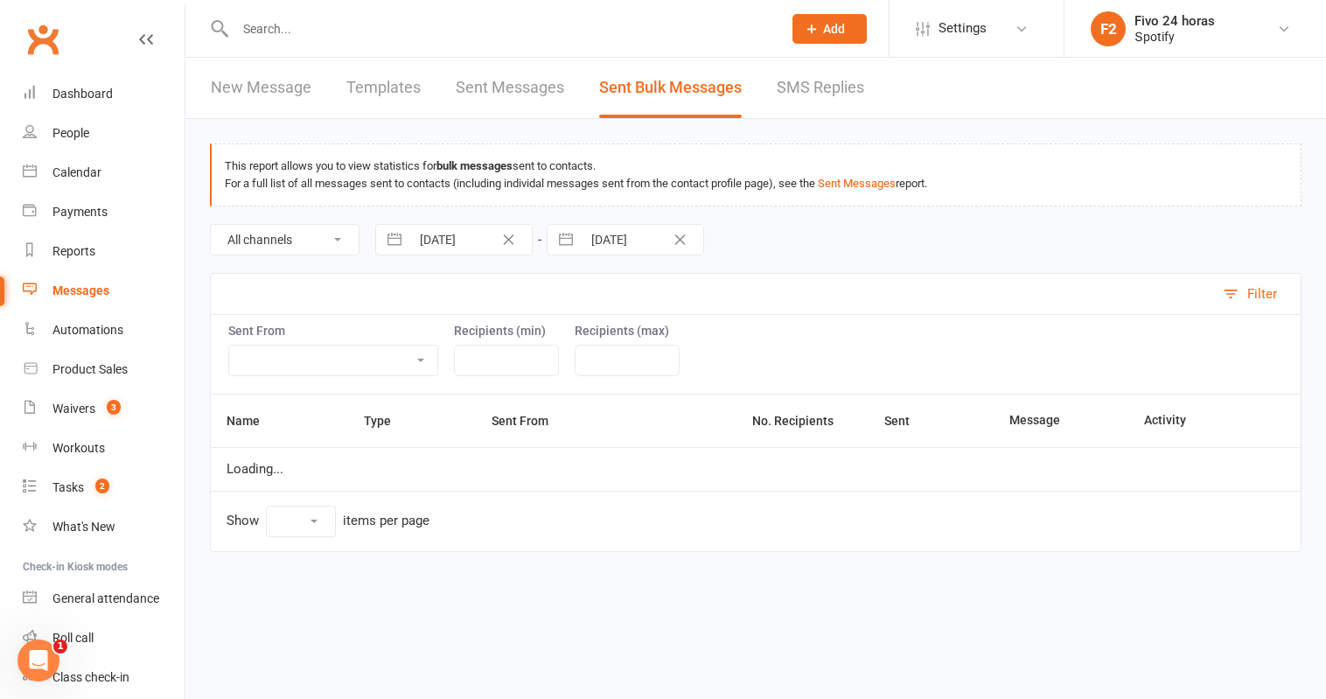
select select "100"
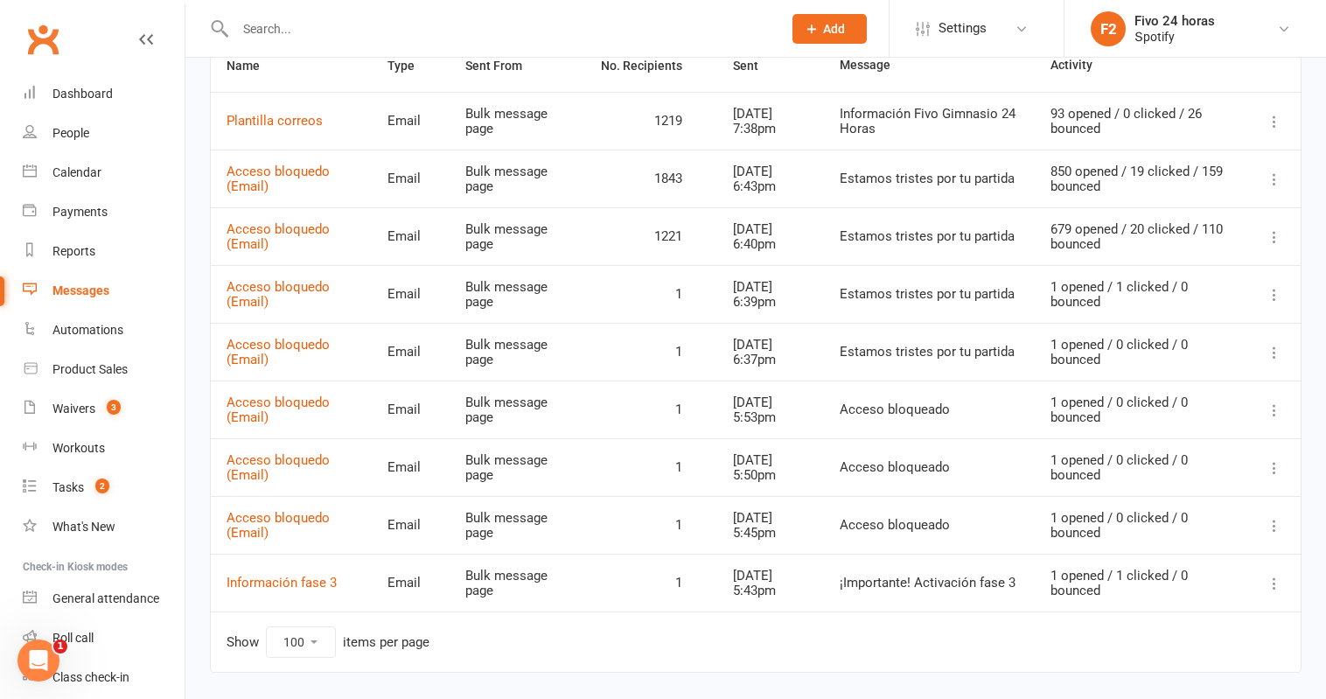
scroll to position [354, 0]
click at [1275, 239] on icon at bounding box center [1273, 237] width 17 height 17
click at [1032, 238] on td "Estamos tristes por tu partida" at bounding box center [929, 237] width 211 height 58
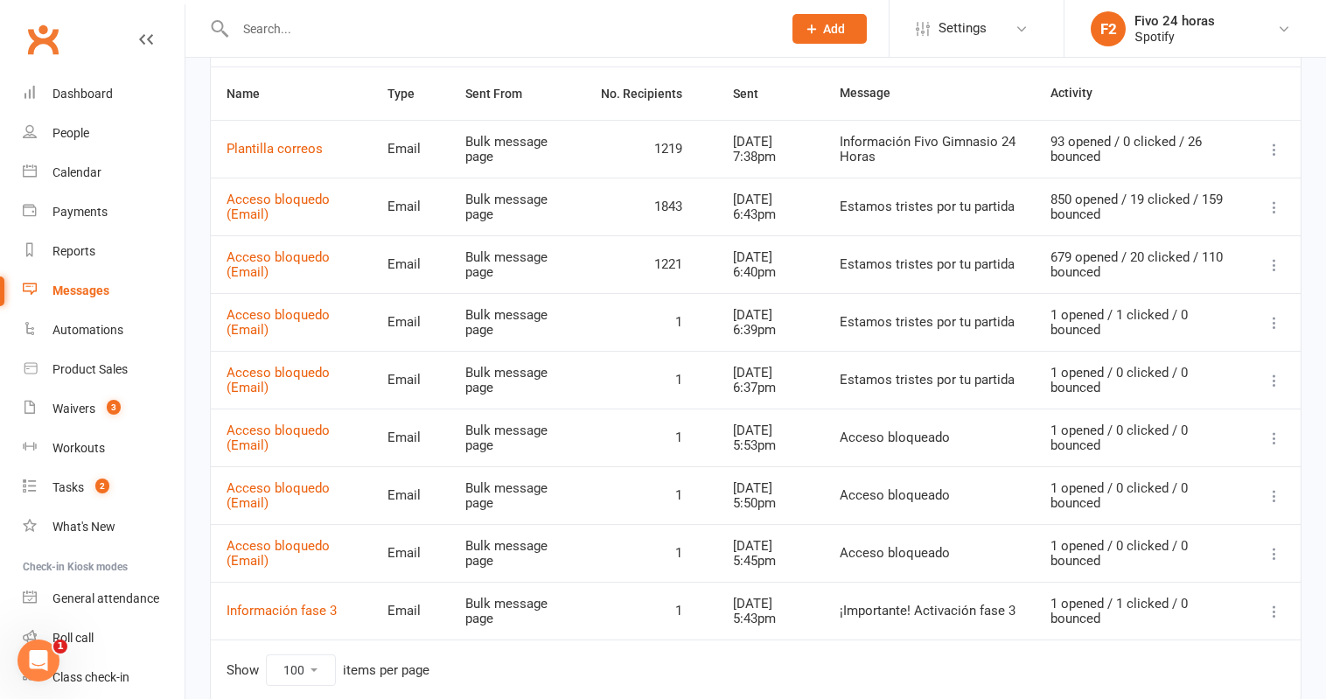
scroll to position [309, 0]
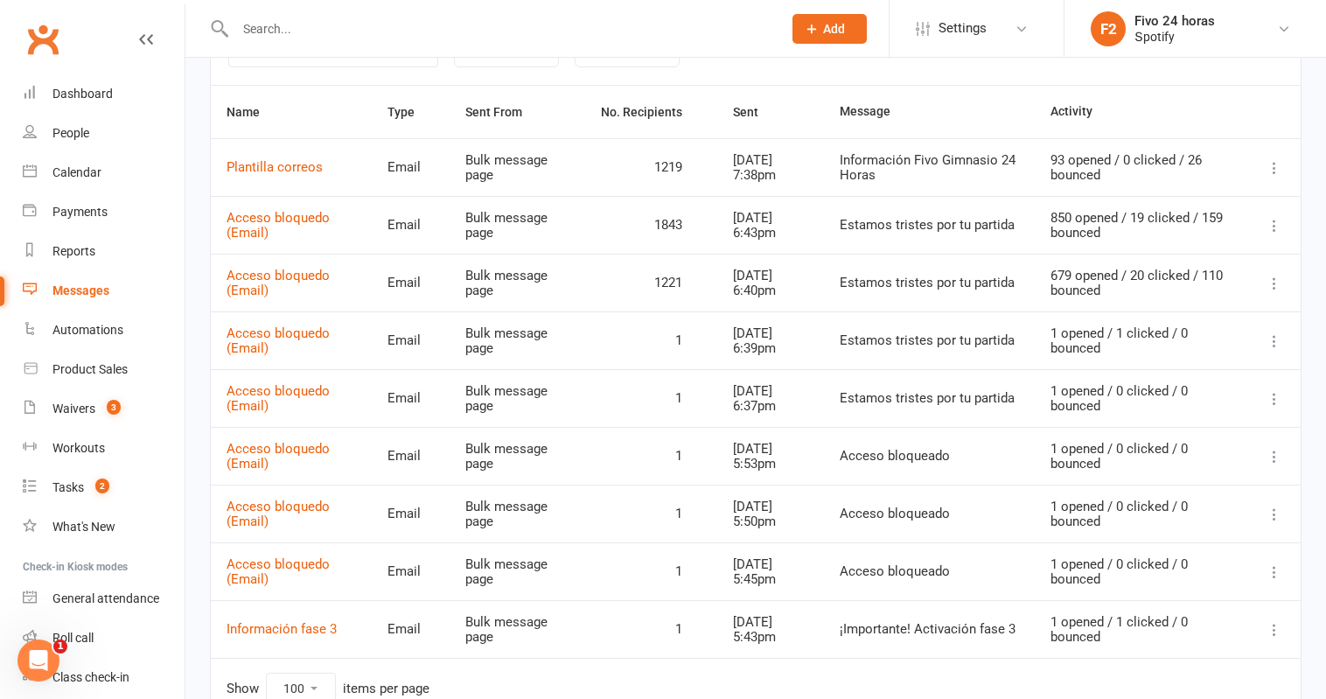
click at [1281, 228] on icon at bounding box center [1273, 225] width 17 height 17
click at [1019, 233] on div "Estamos tristes por tu partida" at bounding box center [929, 225] width 179 height 15
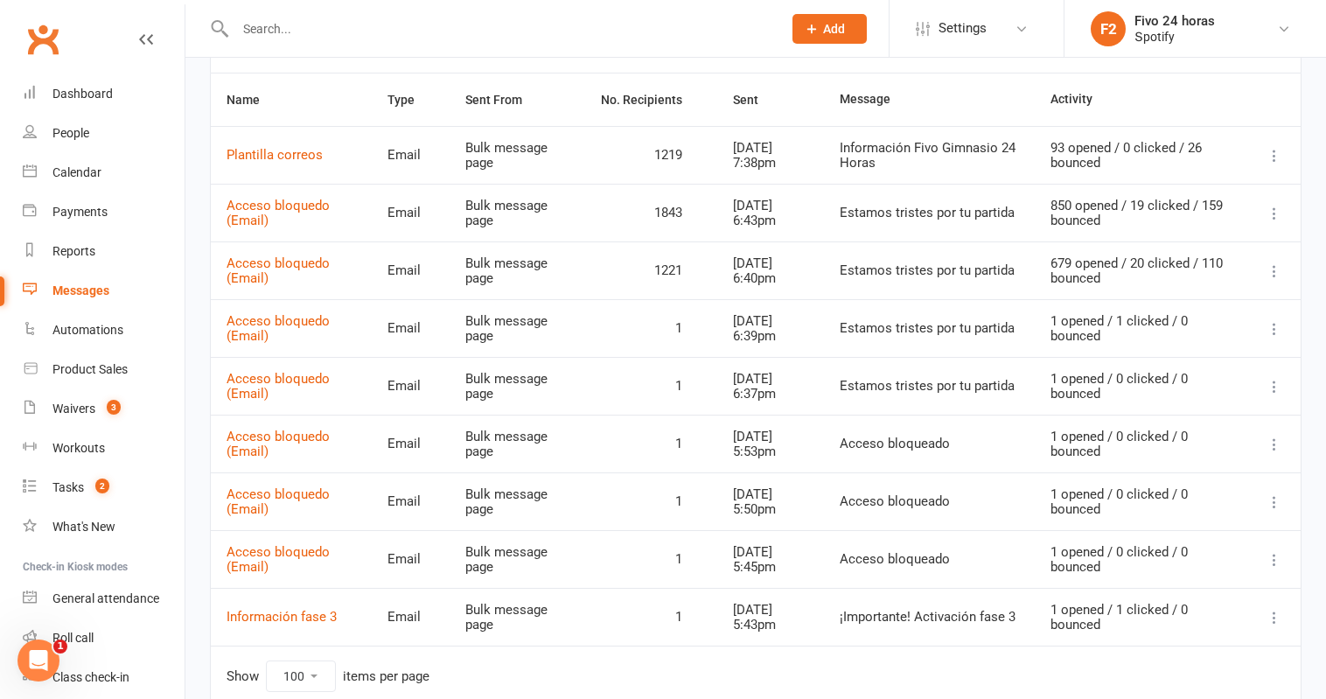
scroll to position [324, 0]
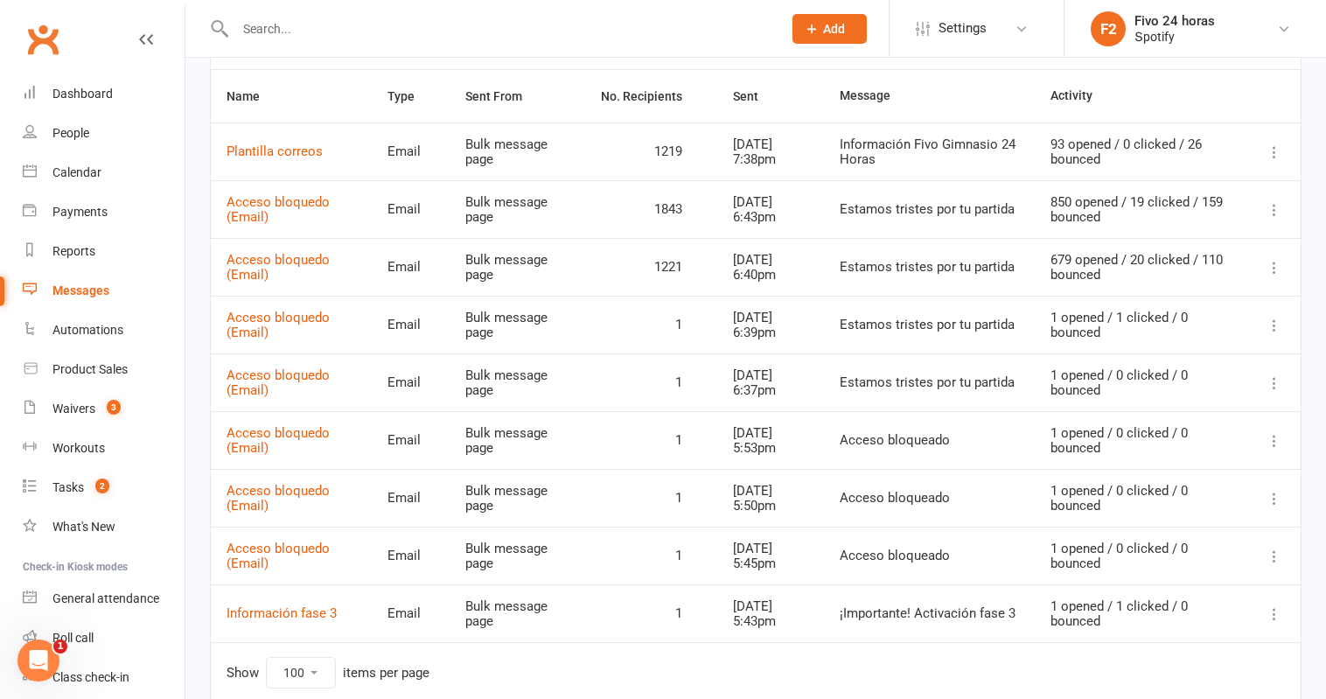
click at [1270, 216] on icon at bounding box center [1273, 209] width 17 height 17
click at [1010, 227] on td "Estamos tristes por tu partida" at bounding box center [929, 209] width 211 height 58
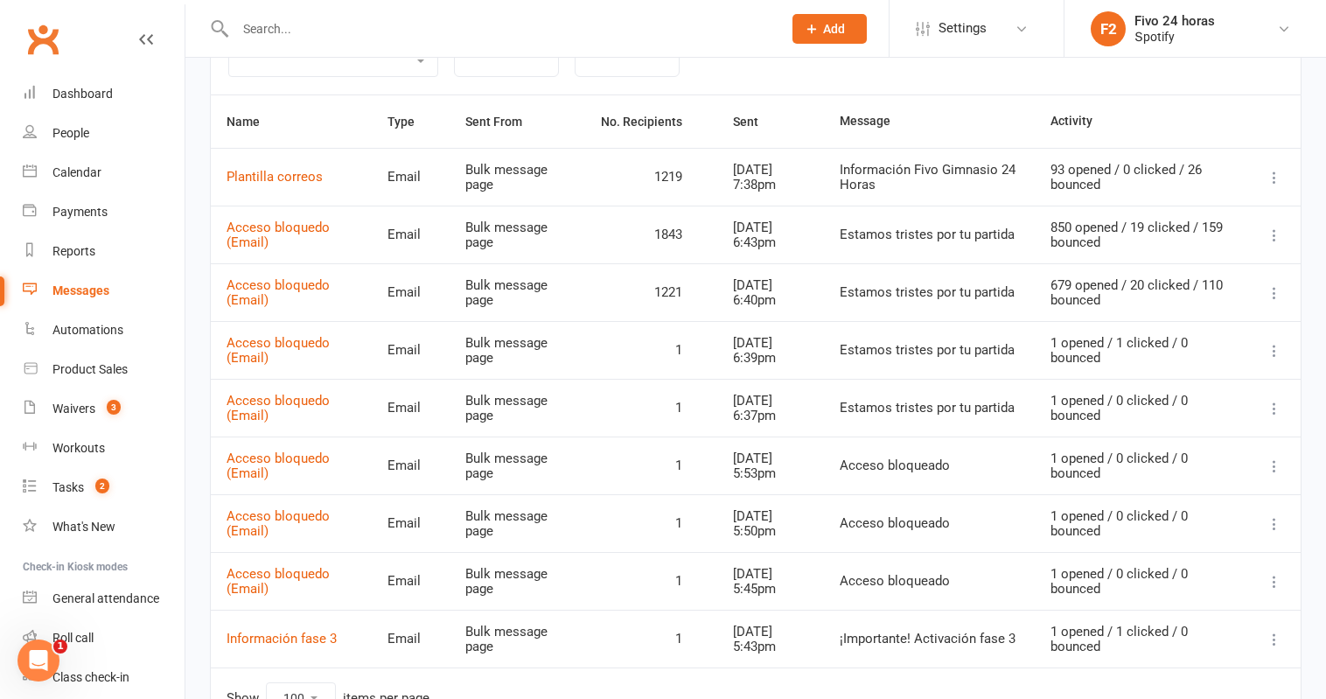
click at [1273, 235] on icon at bounding box center [1273, 235] width 17 height 17
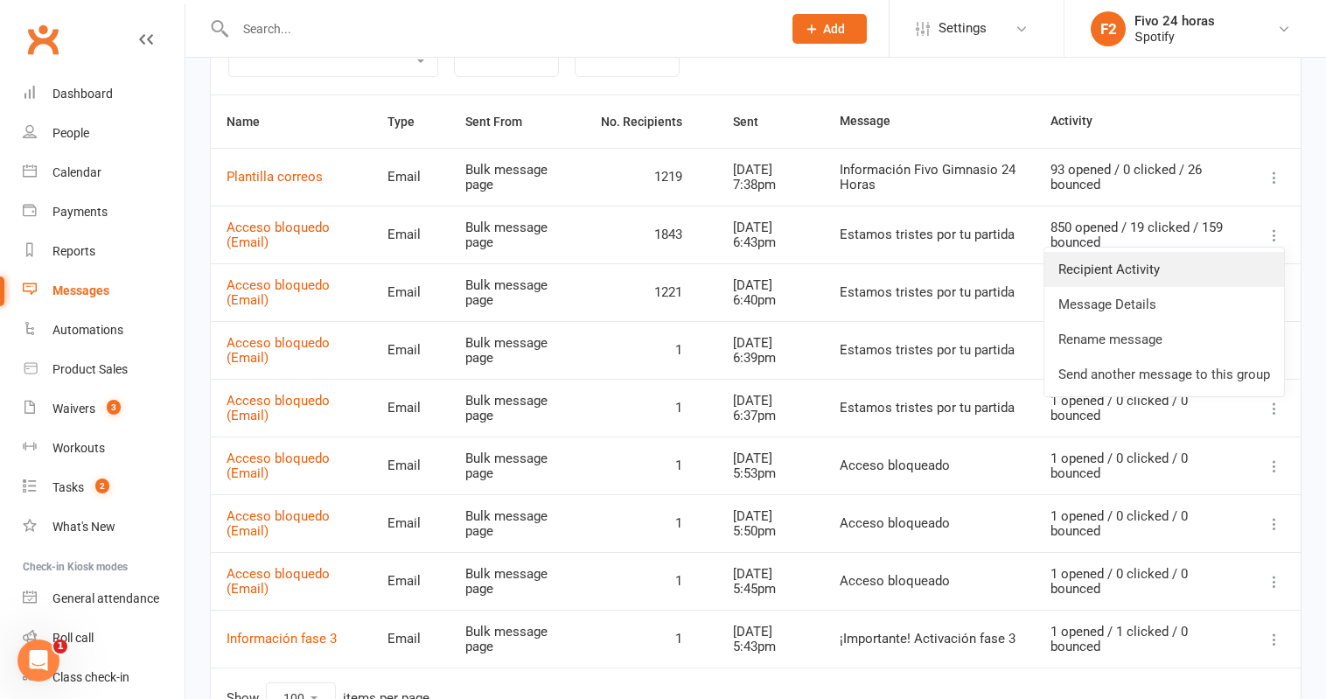
click at [1221, 285] on link "Recipient Activity" at bounding box center [1164, 269] width 240 height 35
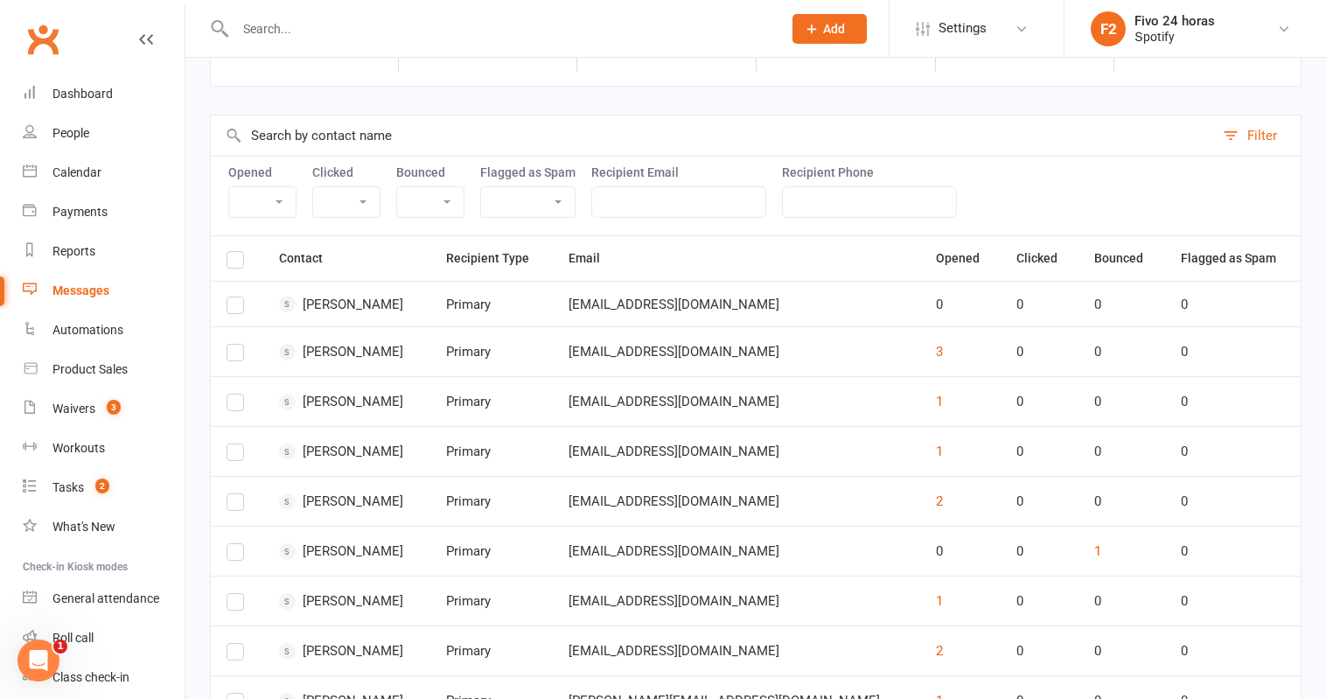
scroll to position [164, 0]
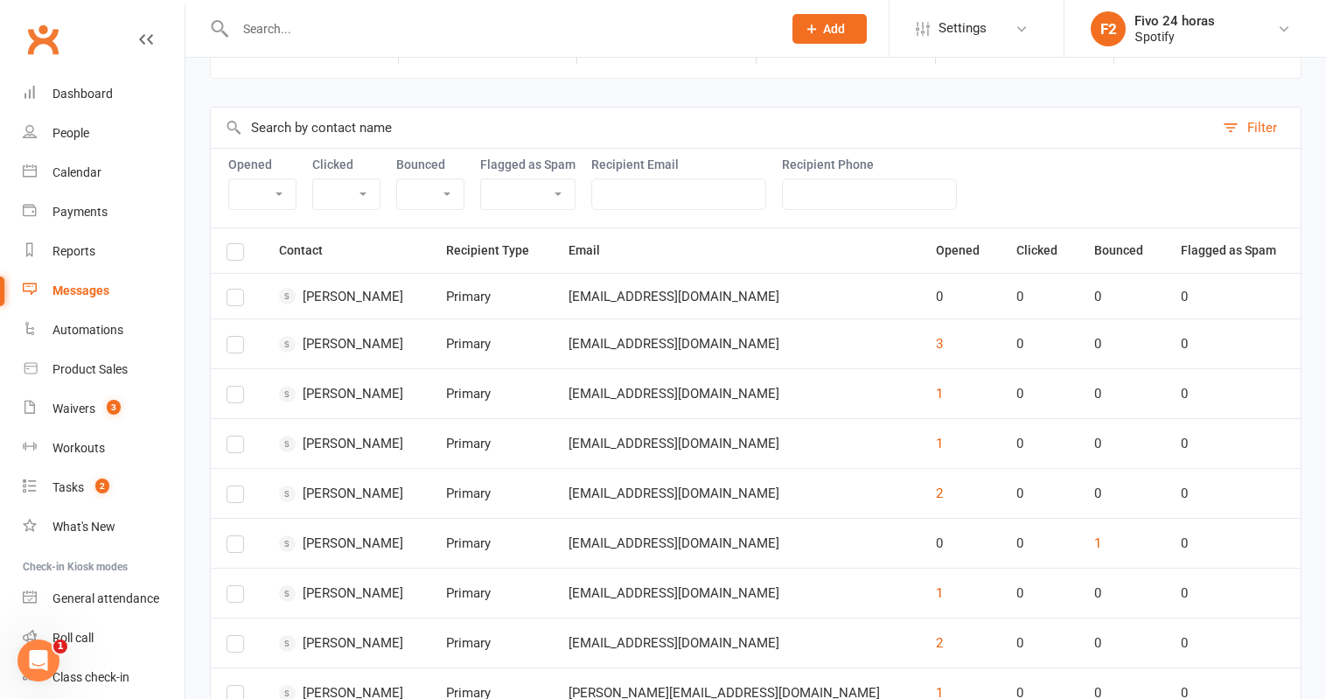
click at [805, 345] on div "angiehugo7715@gmail.com" at bounding box center [736, 344] width 336 height 15
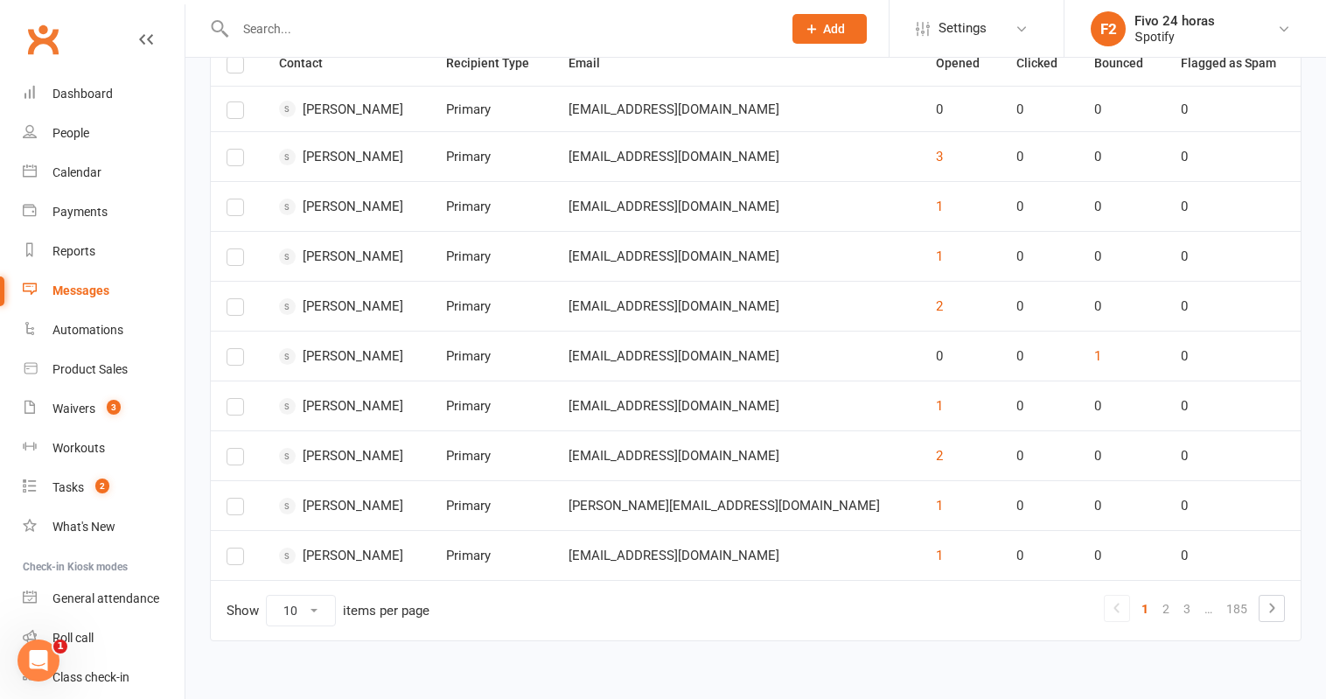
scroll to position [368, 0]
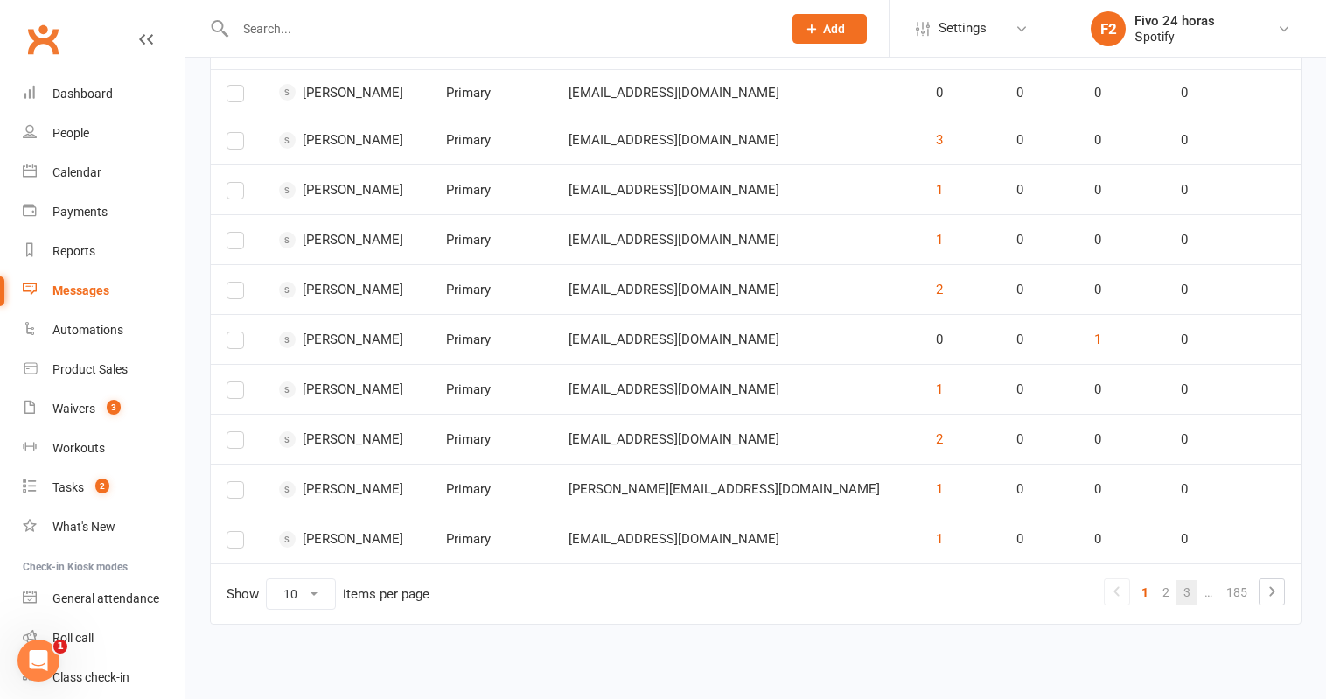
click at [1189, 592] on link "3" at bounding box center [1186, 592] width 21 height 24
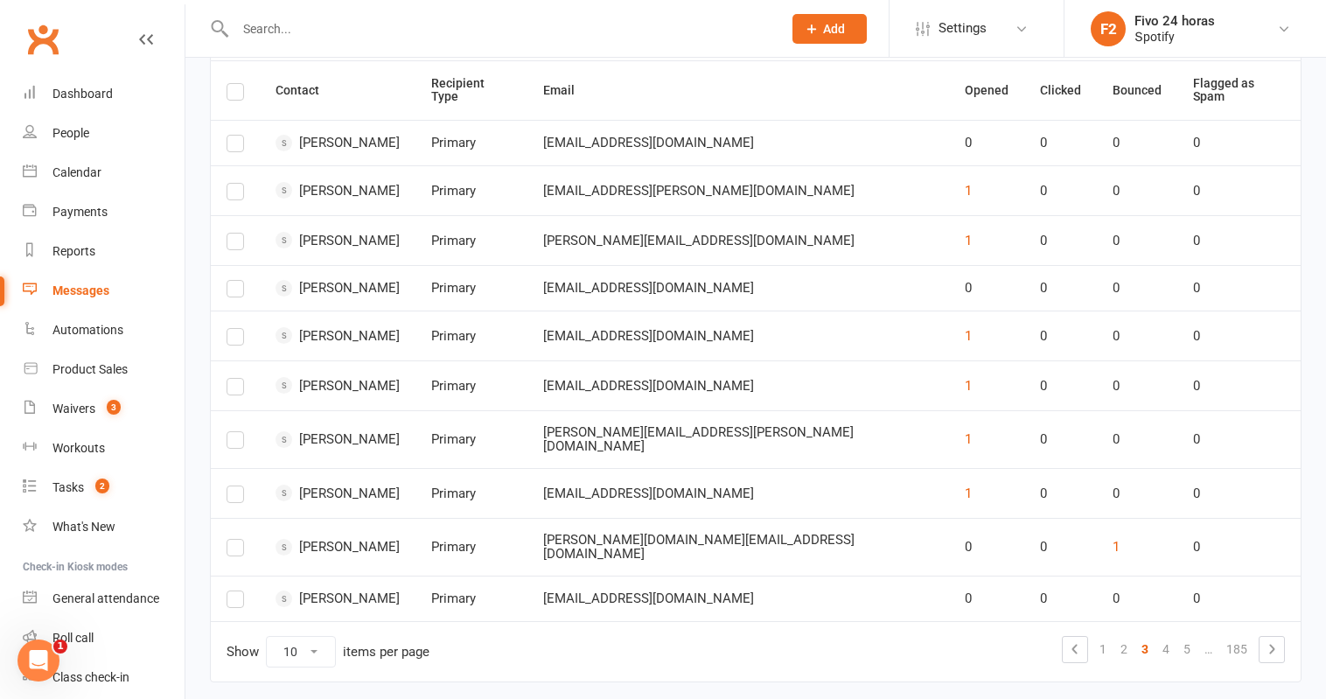
scroll to position [352, 0]
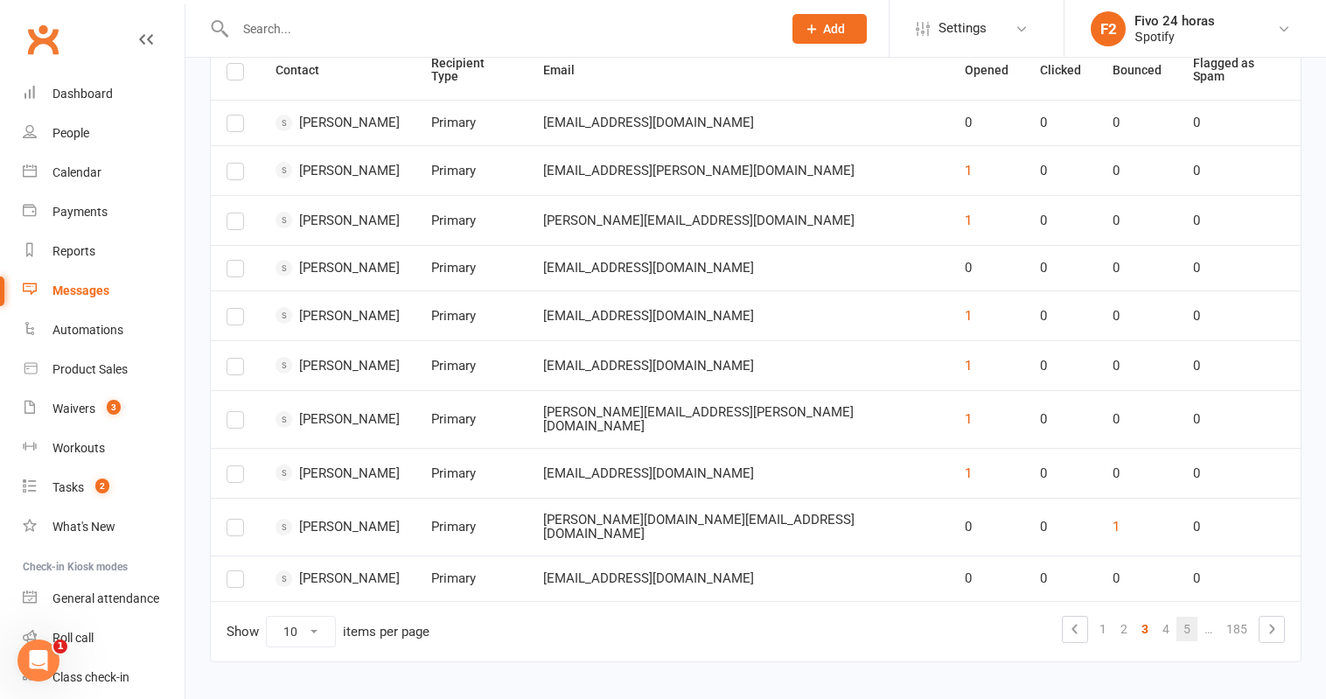
click at [1182, 617] on link "5" at bounding box center [1186, 629] width 21 height 24
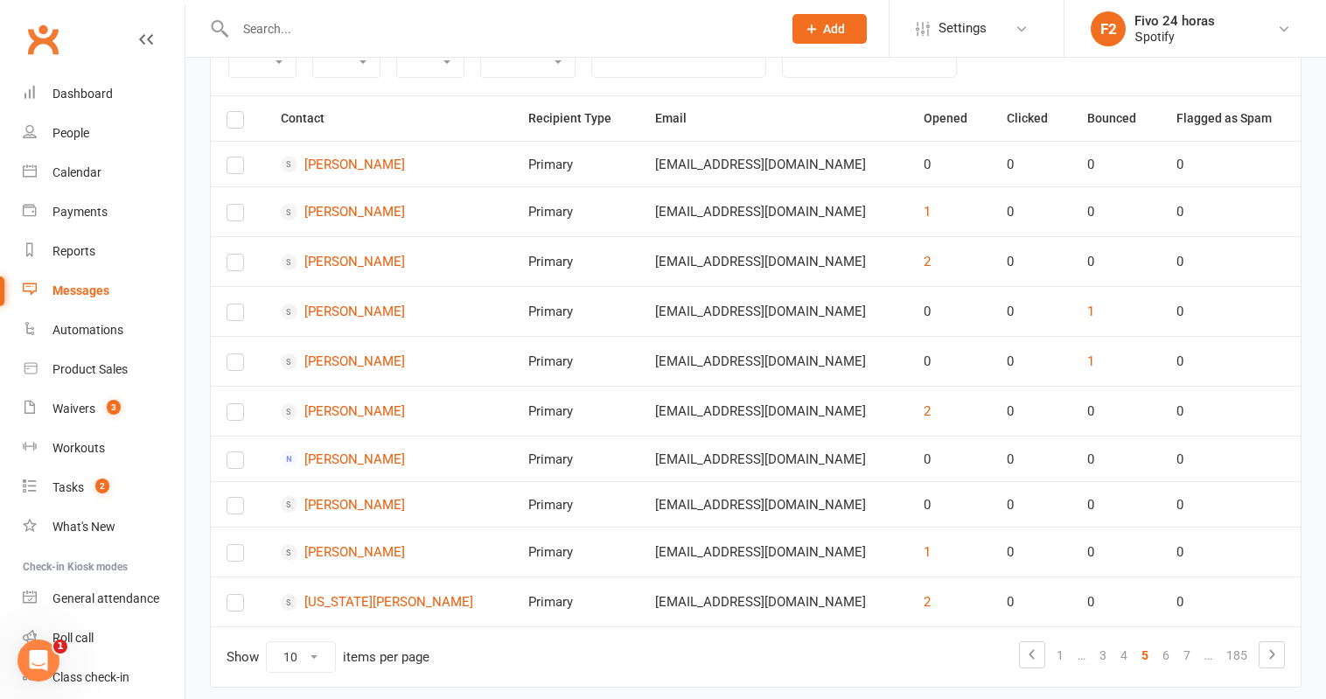
scroll to position [359, 0]
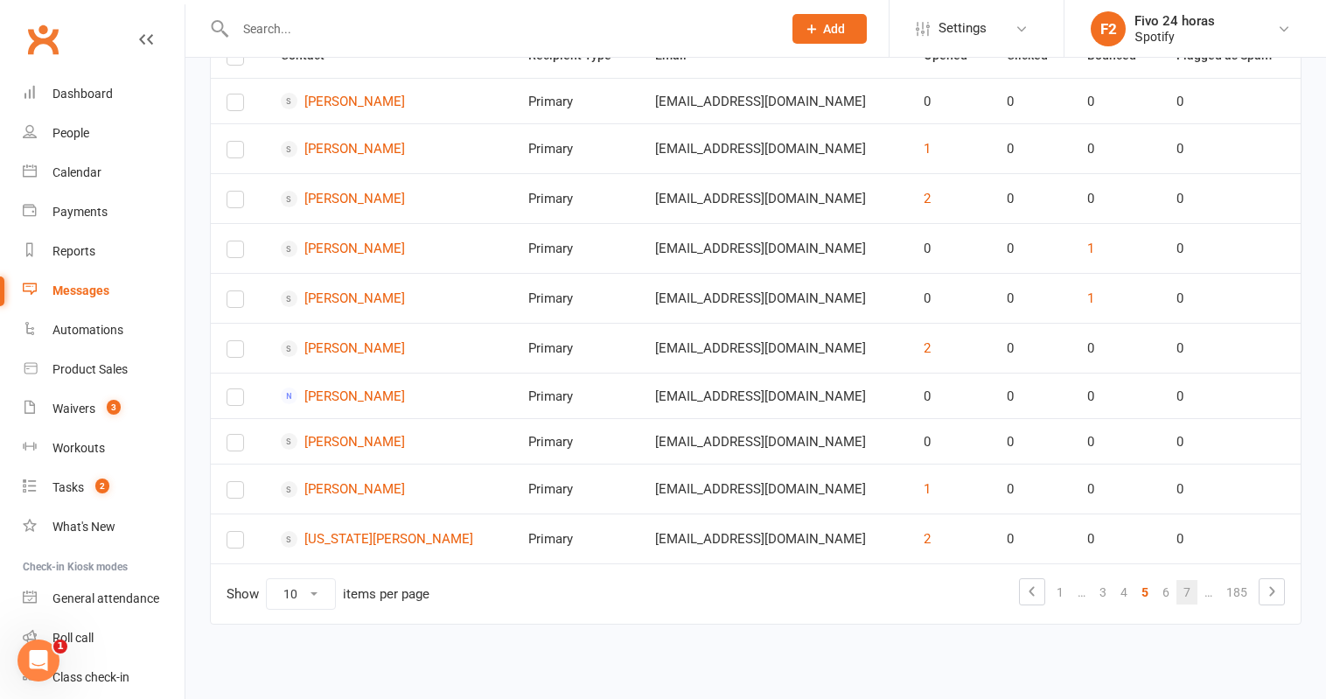
click at [1193, 595] on link "7" at bounding box center [1186, 592] width 21 height 24
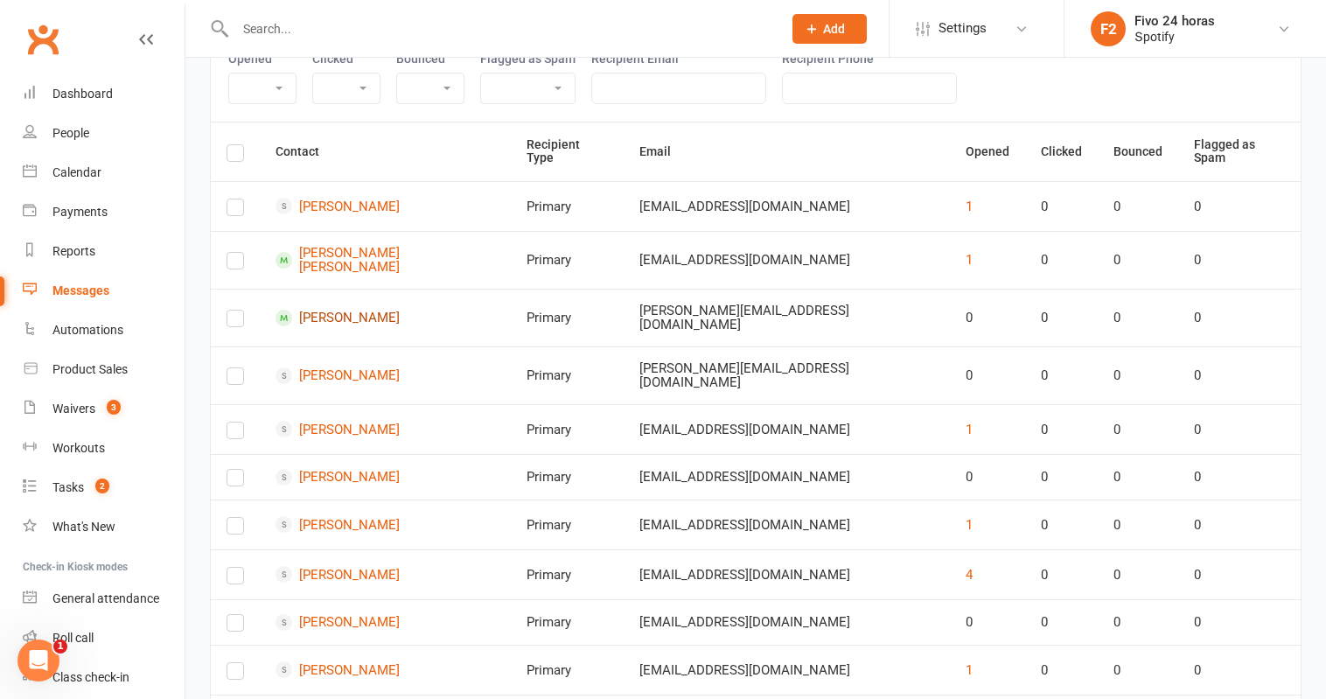
scroll to position [252, 0]
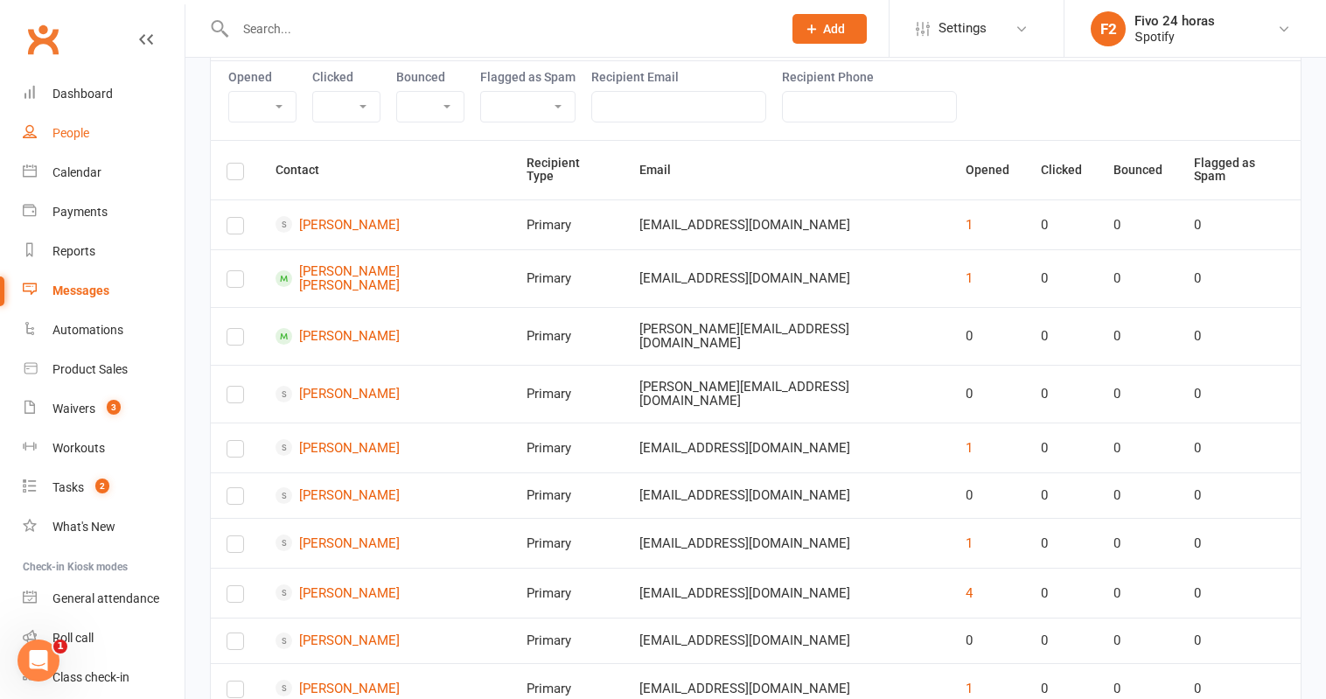
click at [75, 138] on div "People" at bounding box center [70, 133] width 37 height 14
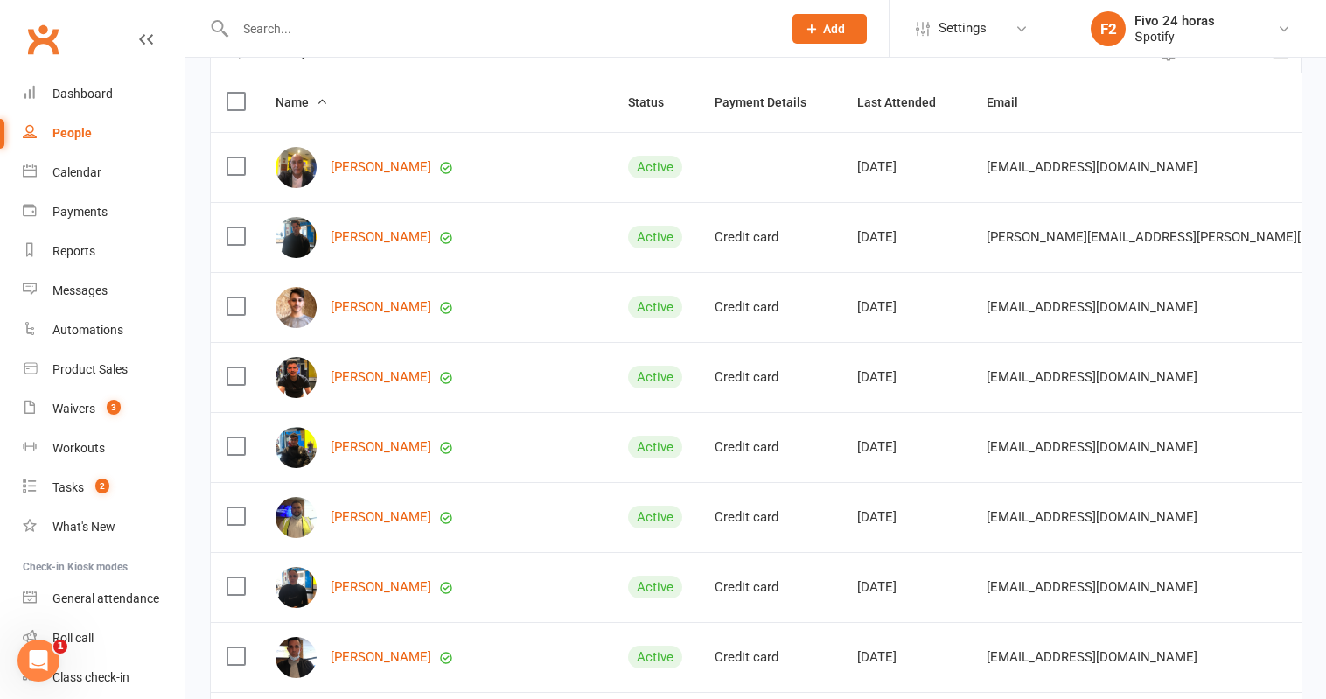
scroll to position [178, 0]
click at [431, 172] on link "Jose Gregorio Abad Rodriguez" at bounding box center [381, 169] width 101 height 15
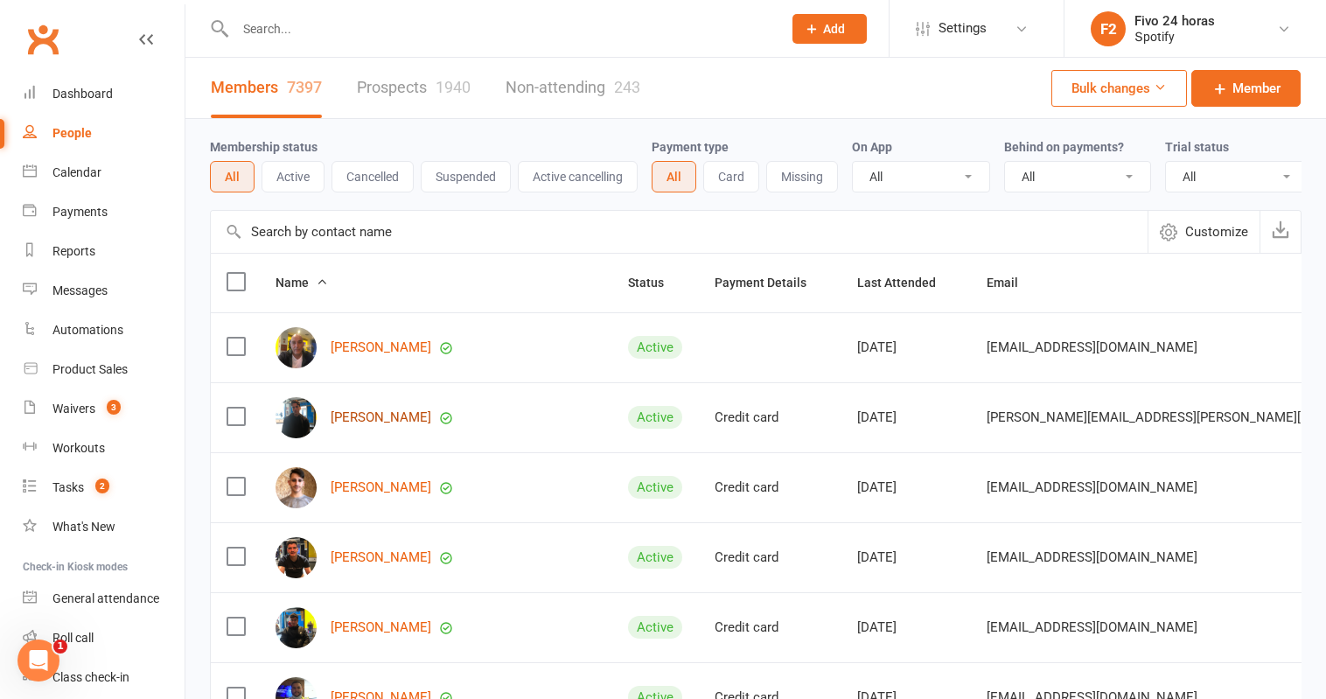
click at [427, 416] on link "Juan Jose Acosta Abeiro" at bounding box center [381, 417] width 101 height 15
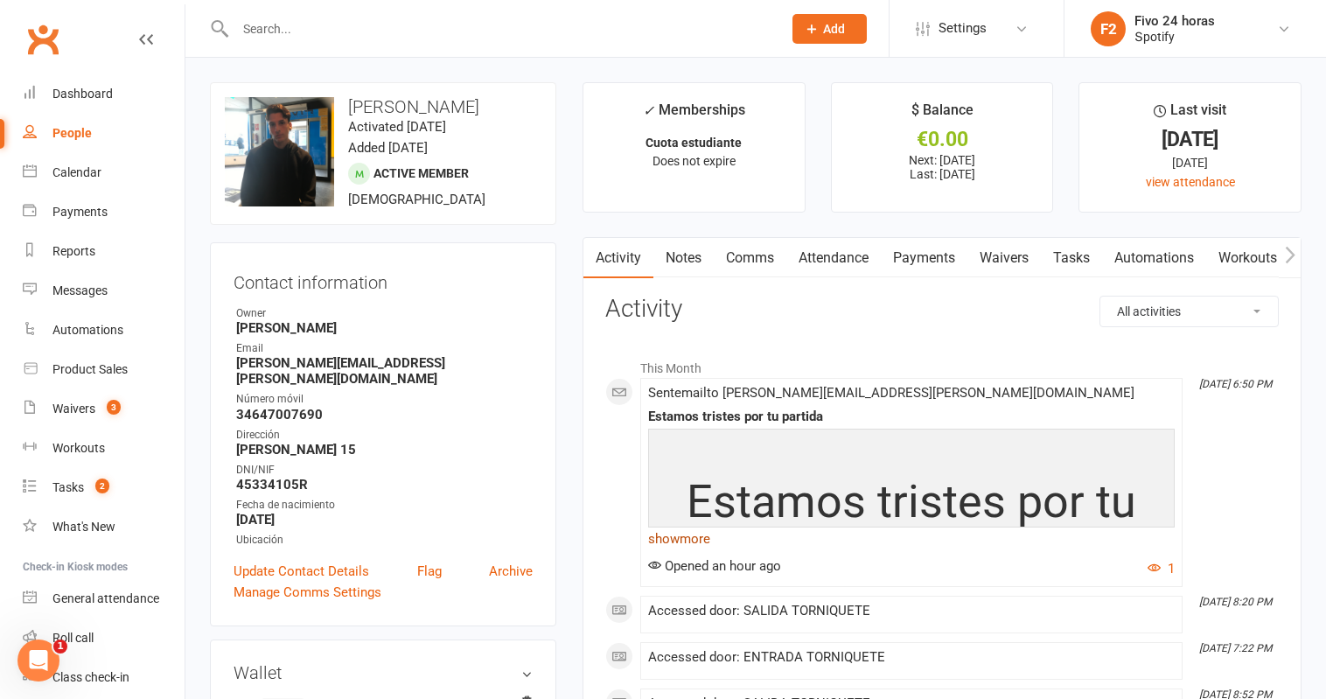
click at [679, 539] on link "show more" at bounding box center [911, 538] width 526 height 24
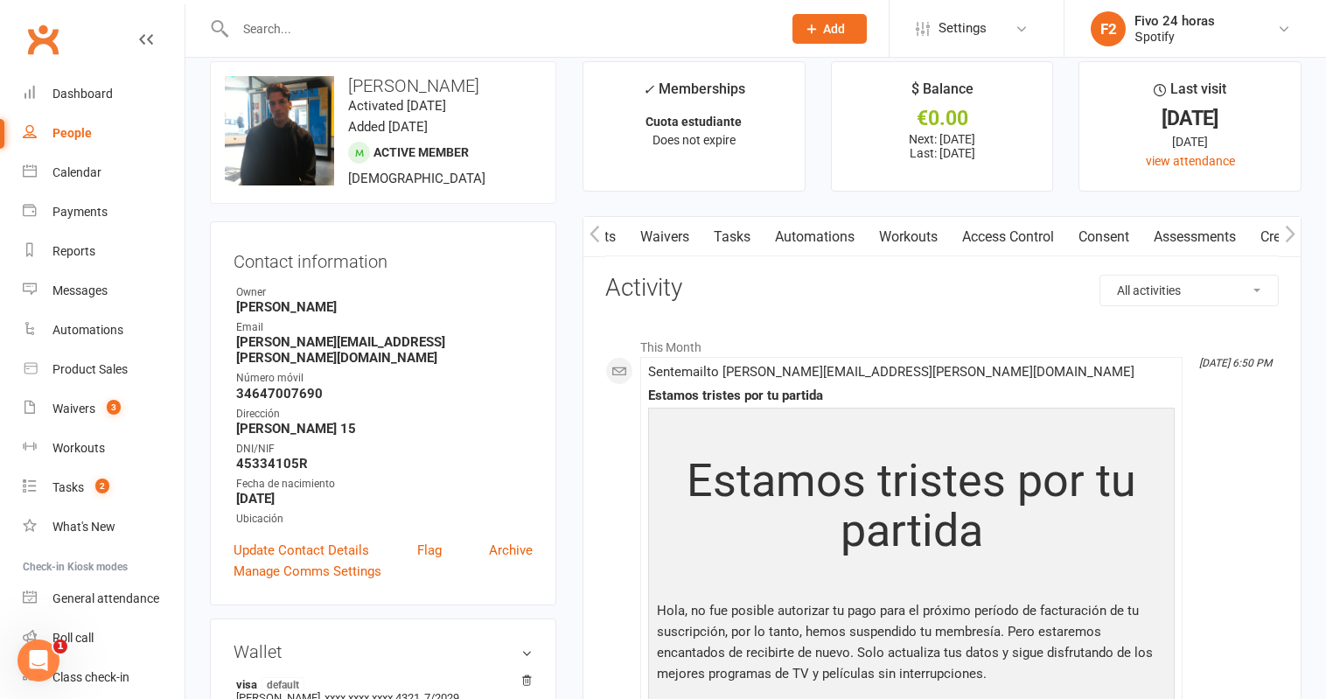
scroll to position [0, 349]
click at [1020, 234] on link "Access Control" at bounding box center [998, 237] width 116 height 40
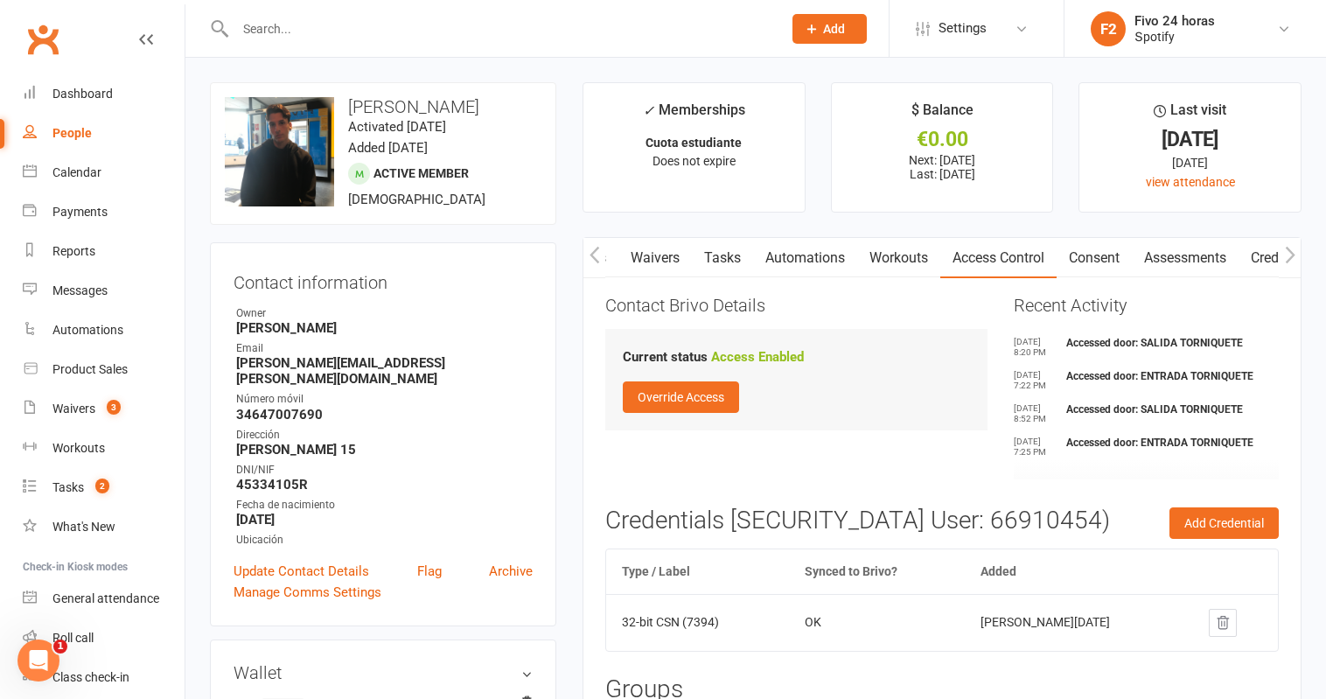
click at [80, 130] on div "People" at bounding box center [71, 133] width 39 height 14
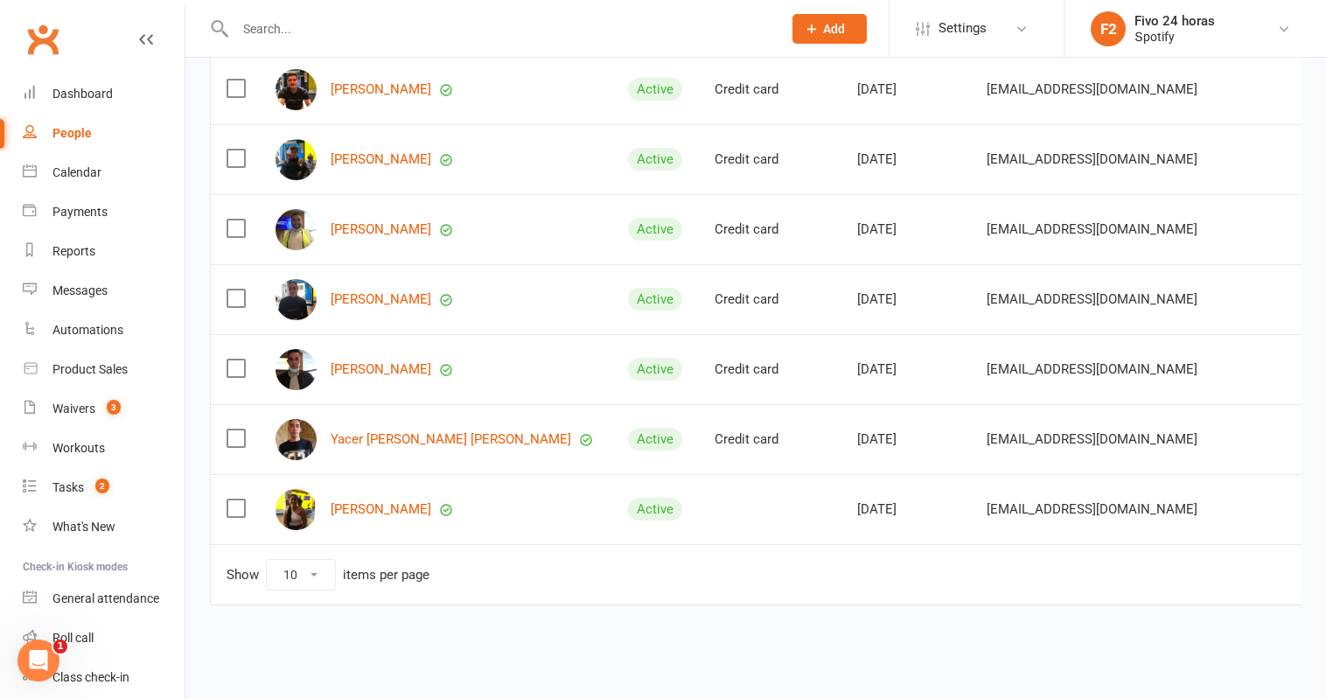
scroll to position [0, 127]
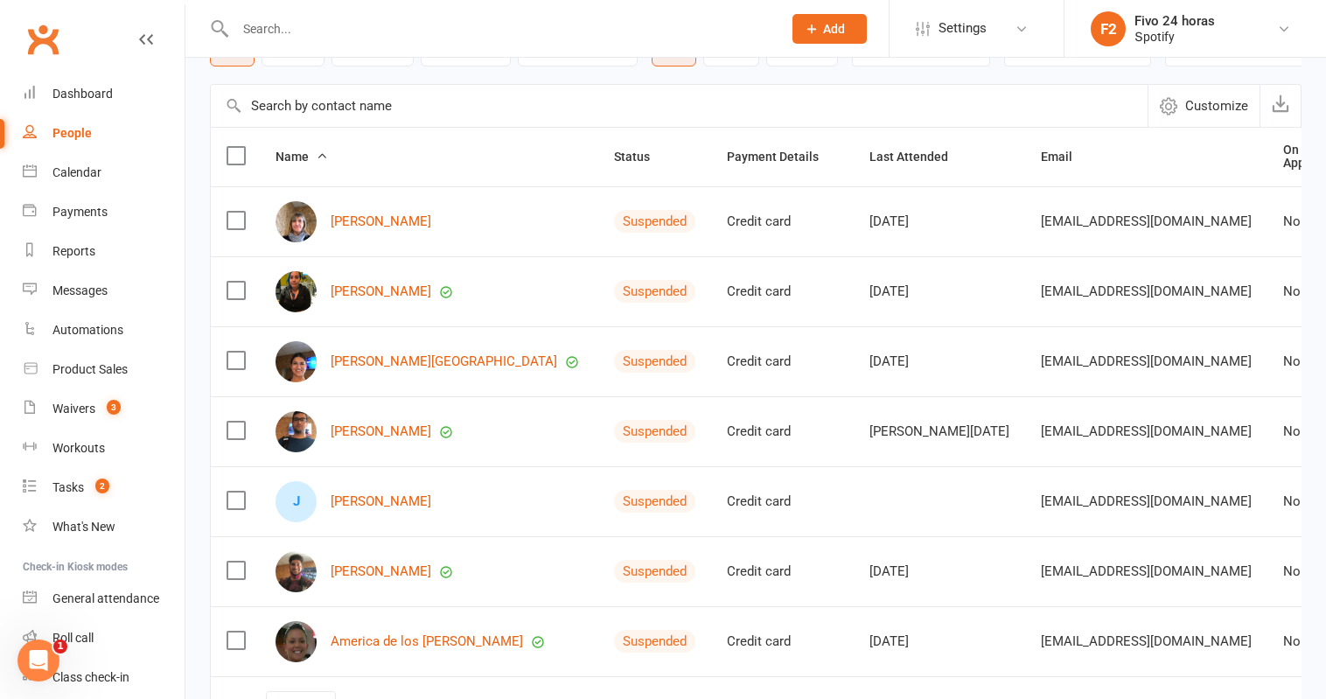
scroll to position [258, 0]
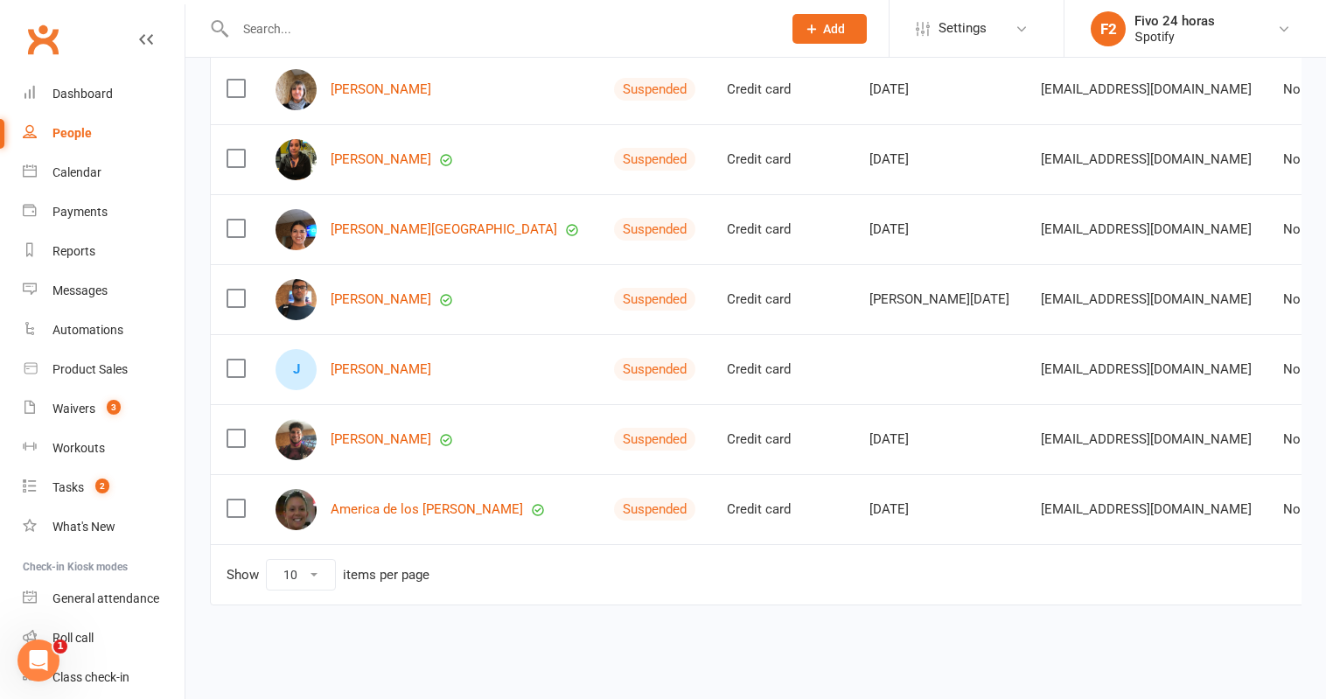
click at [285, 602] on td "Show 10 25 50 100 items per page 1 … 738 739 740" at bounding box center [910, 574] width 1398 height 60
click at [301, 582] on select "10 25 50 100" at bounding box center [301, 575] width 68 height 30
select select "100"
click at [267, 560] on select "10 25 50 100" at bounding box center [301, 575] width 68 height 30
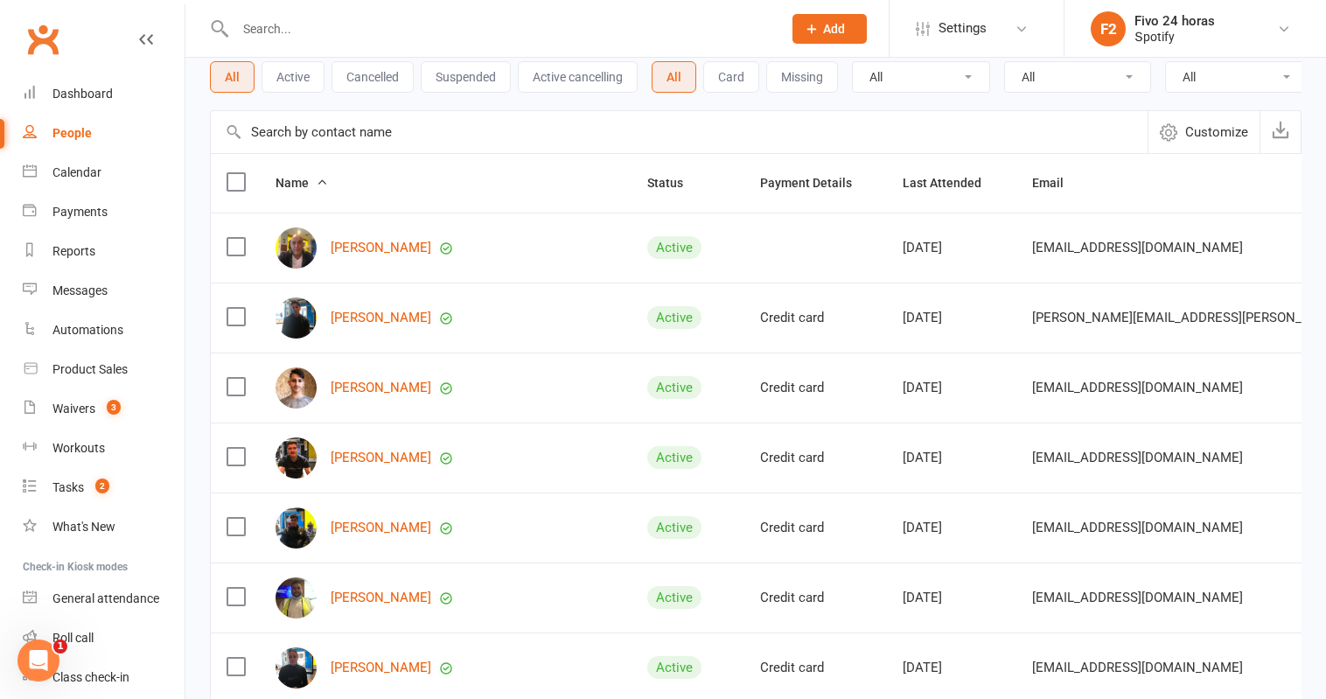
scroll to position [0, 0]
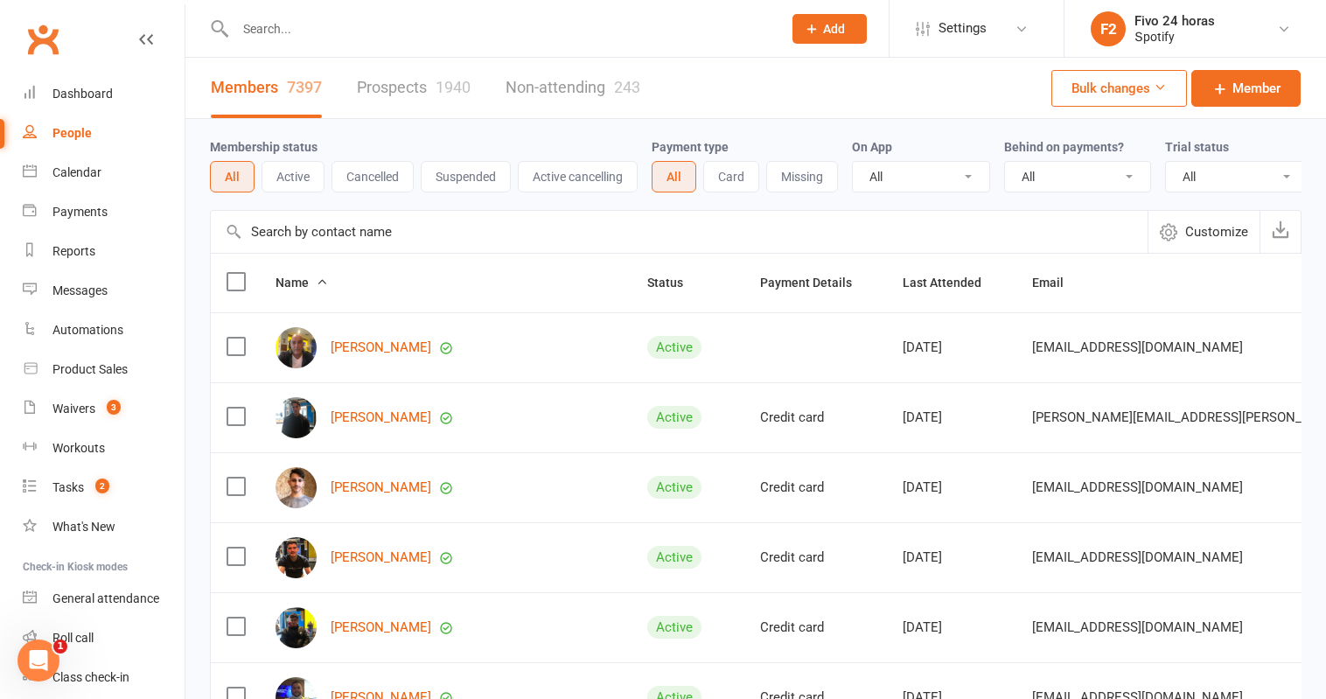
click at [297, 172] on button "Active" at bounding box center [292, 176] width 63 height 31
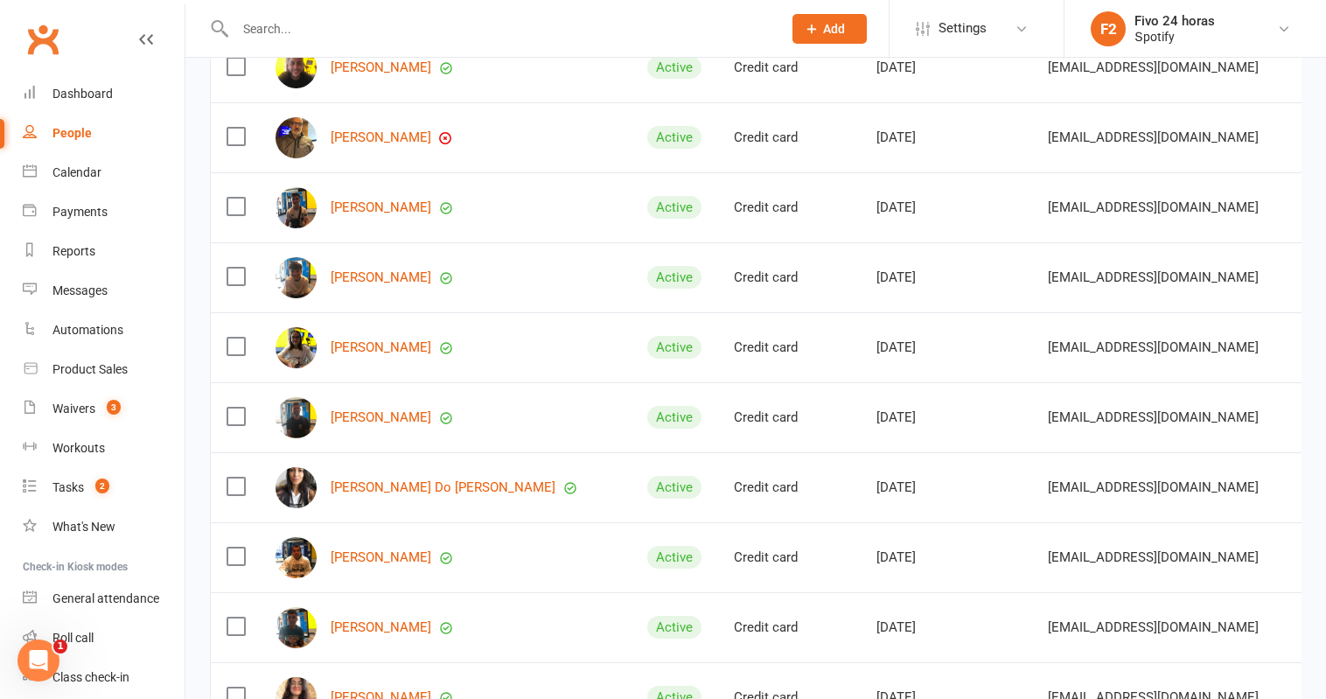
scroll to position [3320, 0]
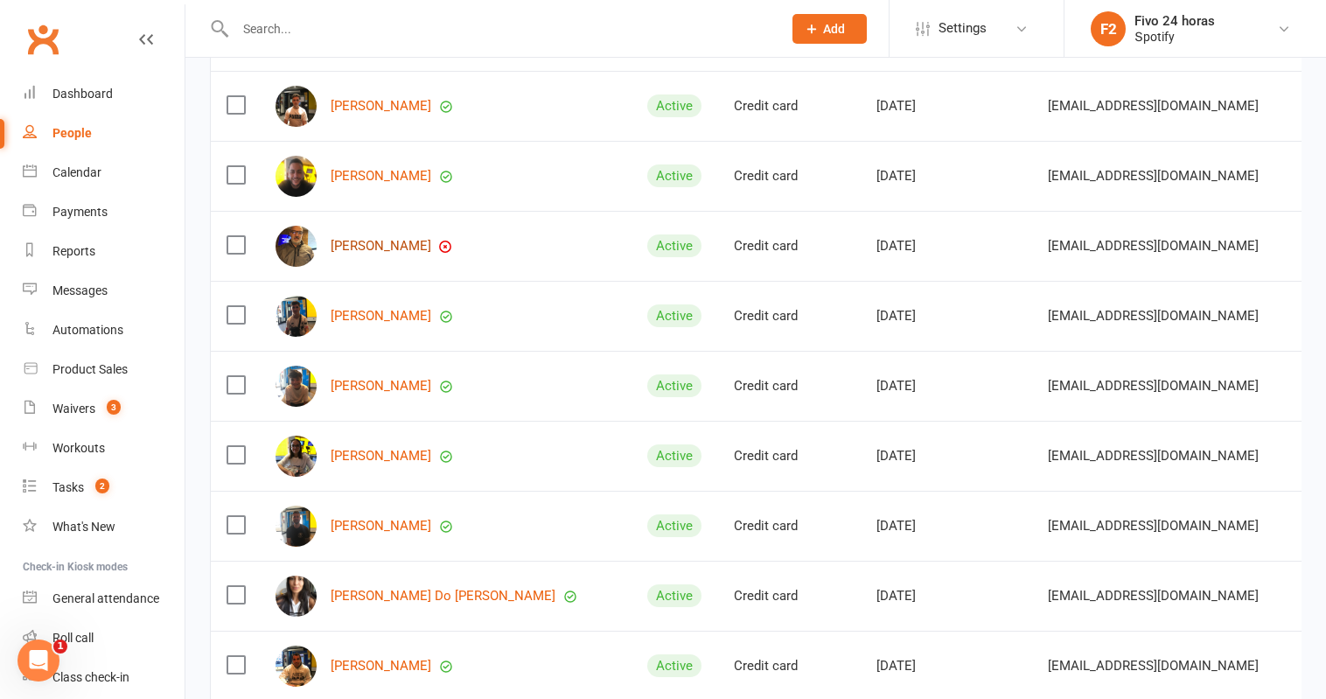
click at [431, 244] on link "Francisco Damian Amador Rocha" at bounding box center [381, 246] width 101 height 15
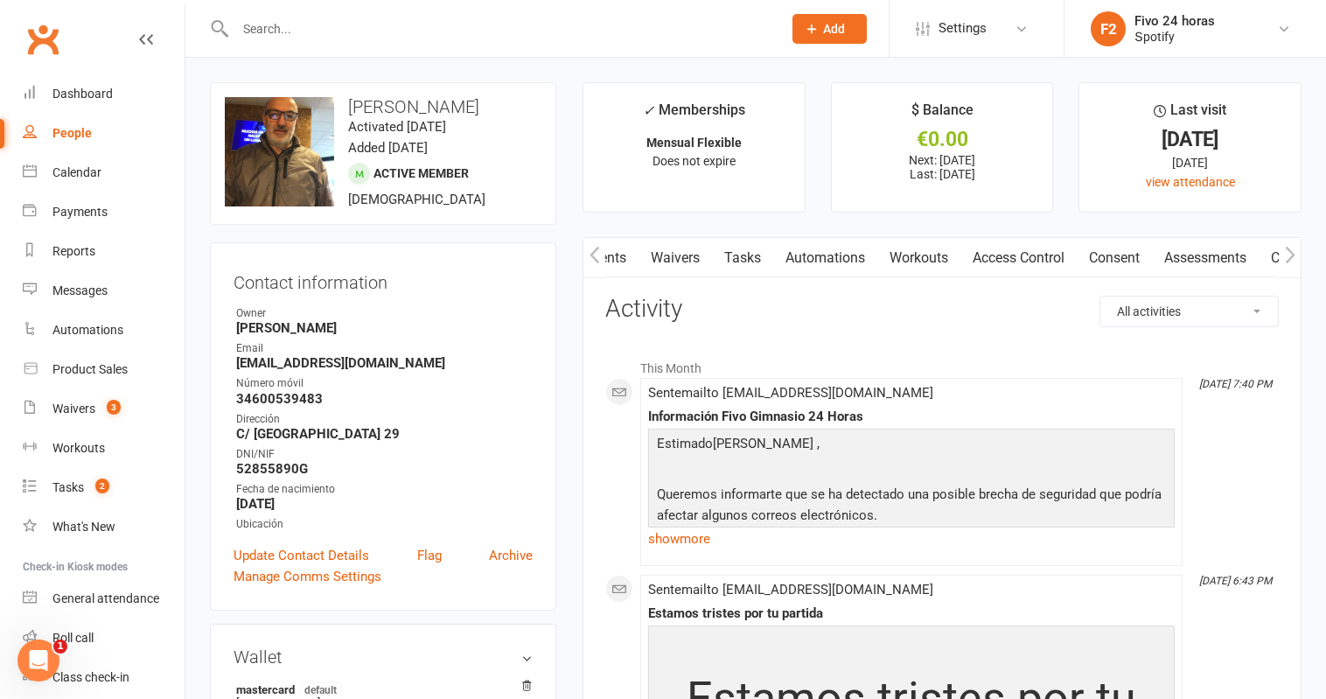
scroll to position [0, 370]
click at [983, 250] on link "Access Control" at bounding box center [977, 258] width 116 height 40
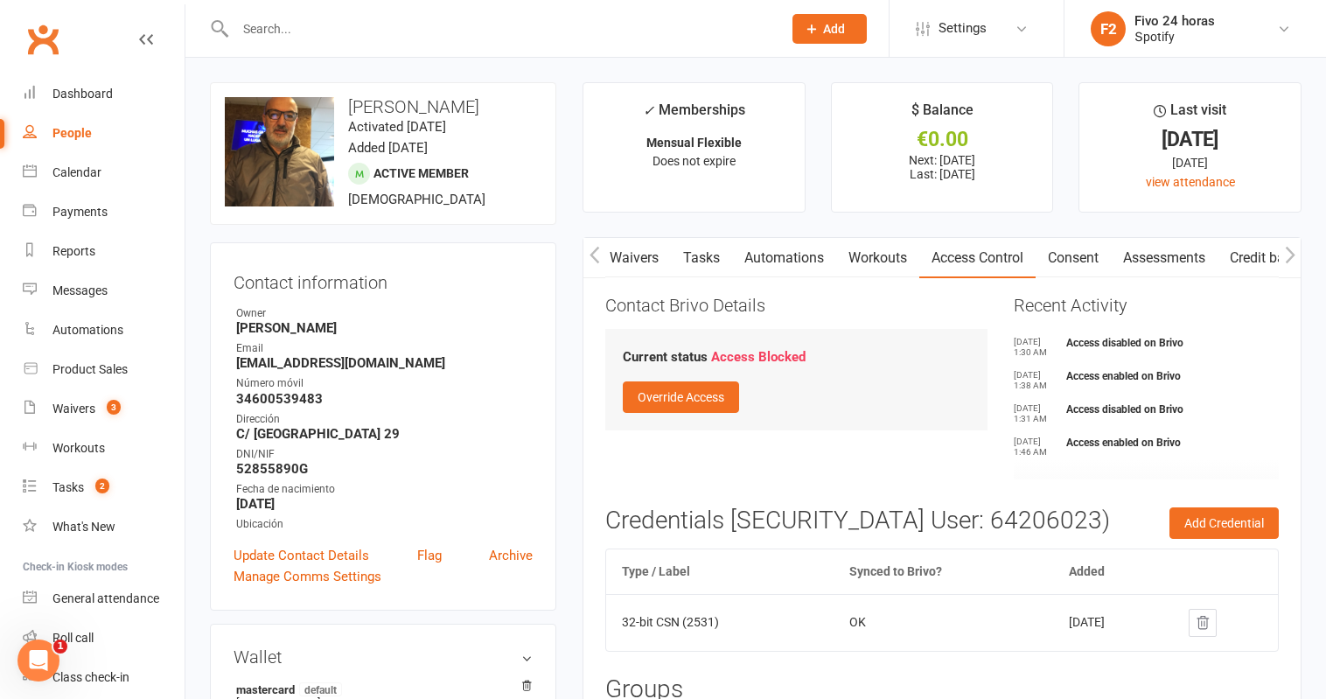
click at [1077, 258] on link "Consent" at bounding box center [1072, 258] width 75 height 40
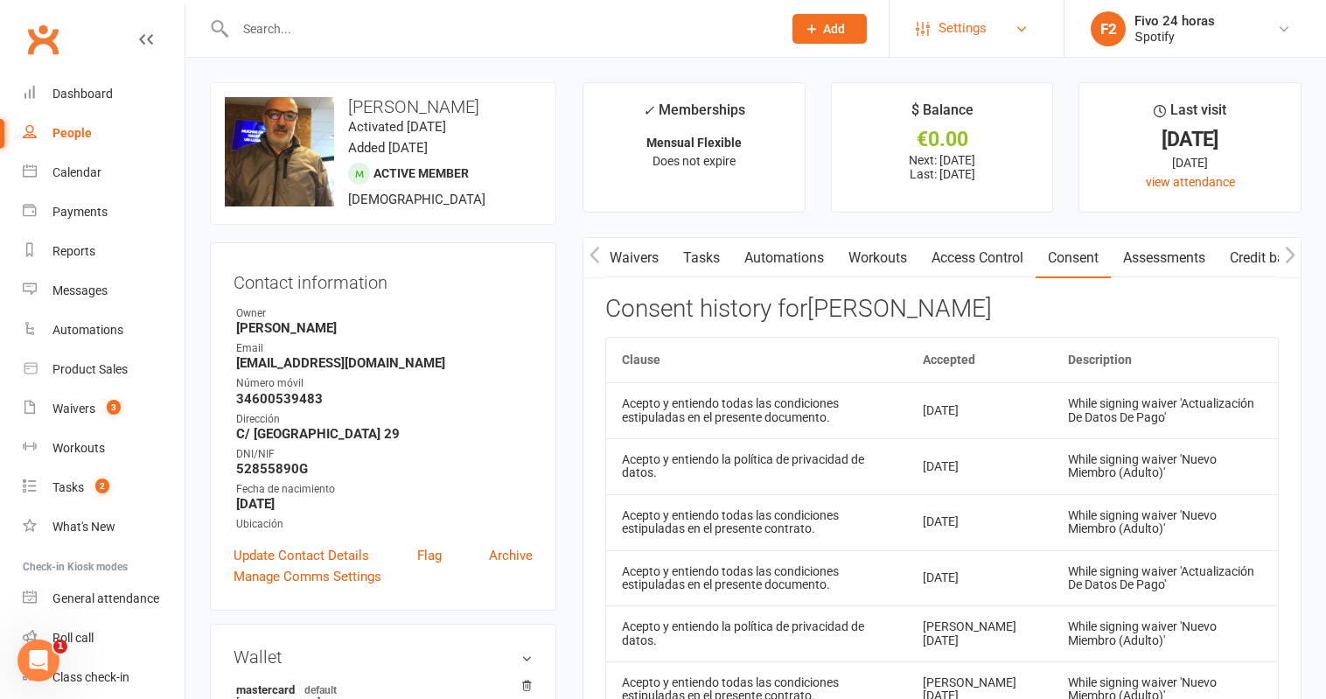
click at [980, 20] on span "Settings" at bounding box center [962, 28] width 48 height 39
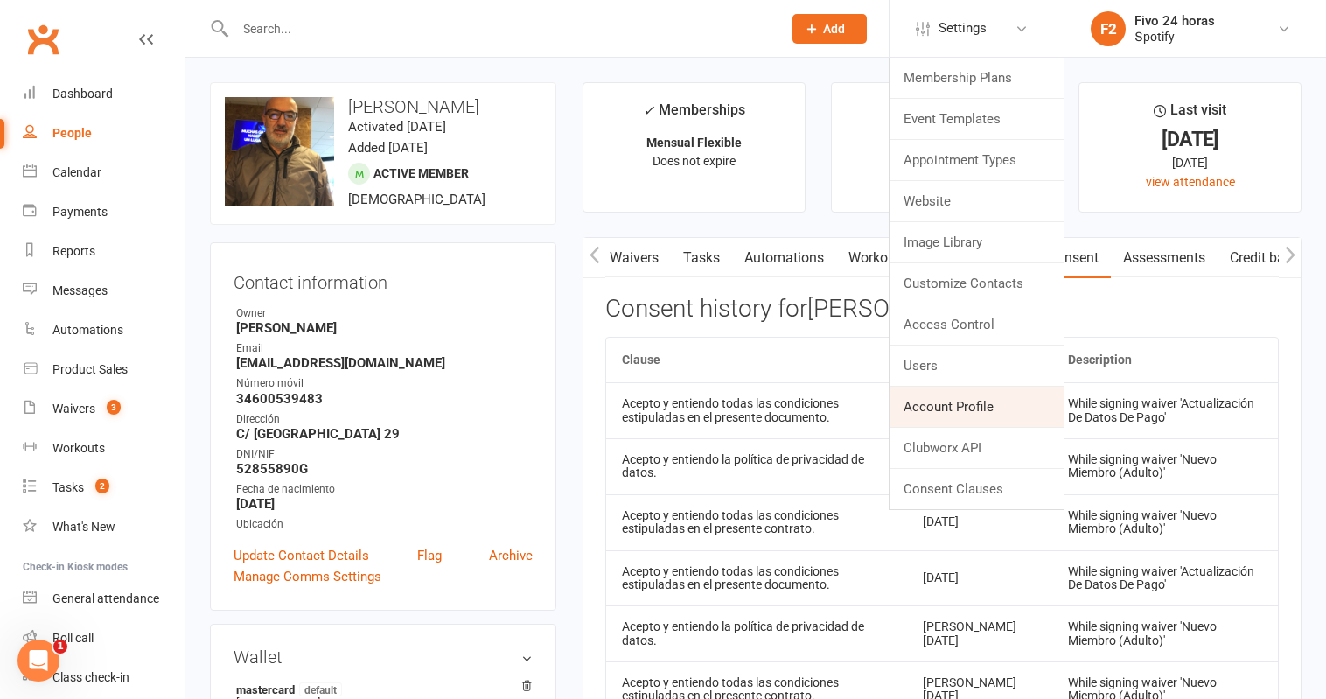
click at [980, 409] on link "Account Profile" at bounding box center [976, 407] width 174 height 40
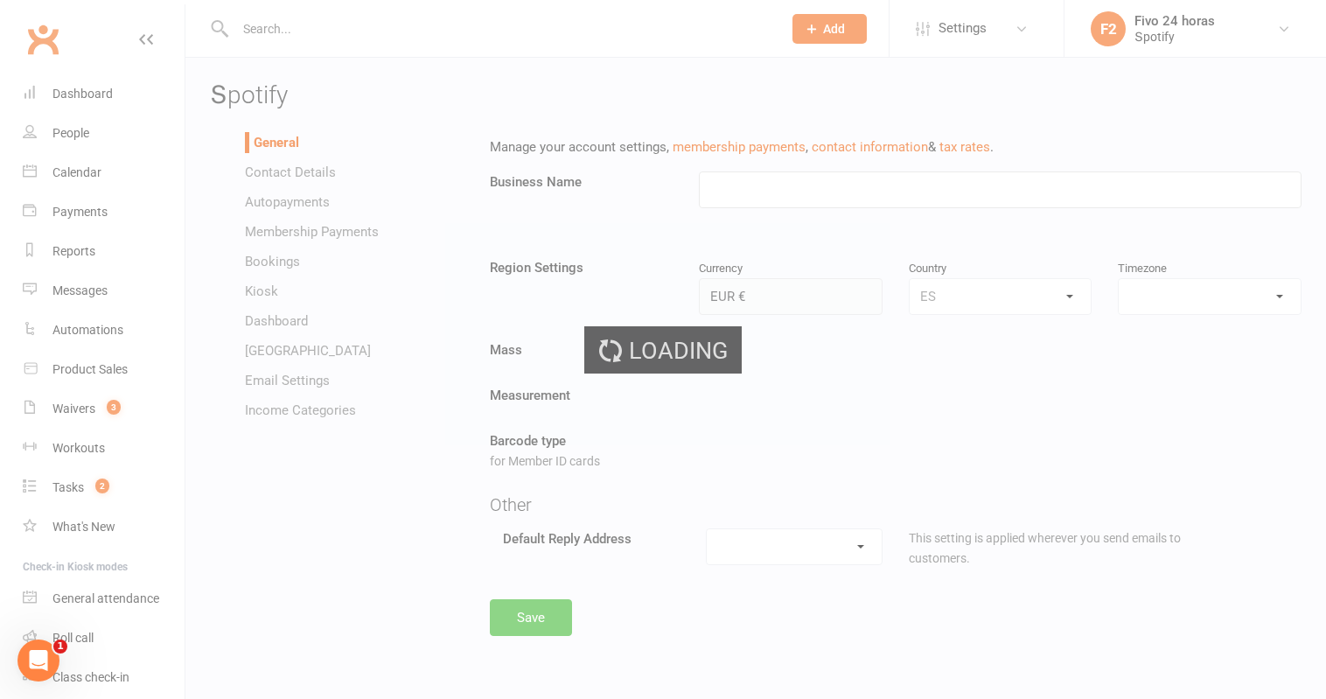
type input "Տроtіfу"
select select "Atlantic/Canary"
select select "no-reply@fivogym.es"
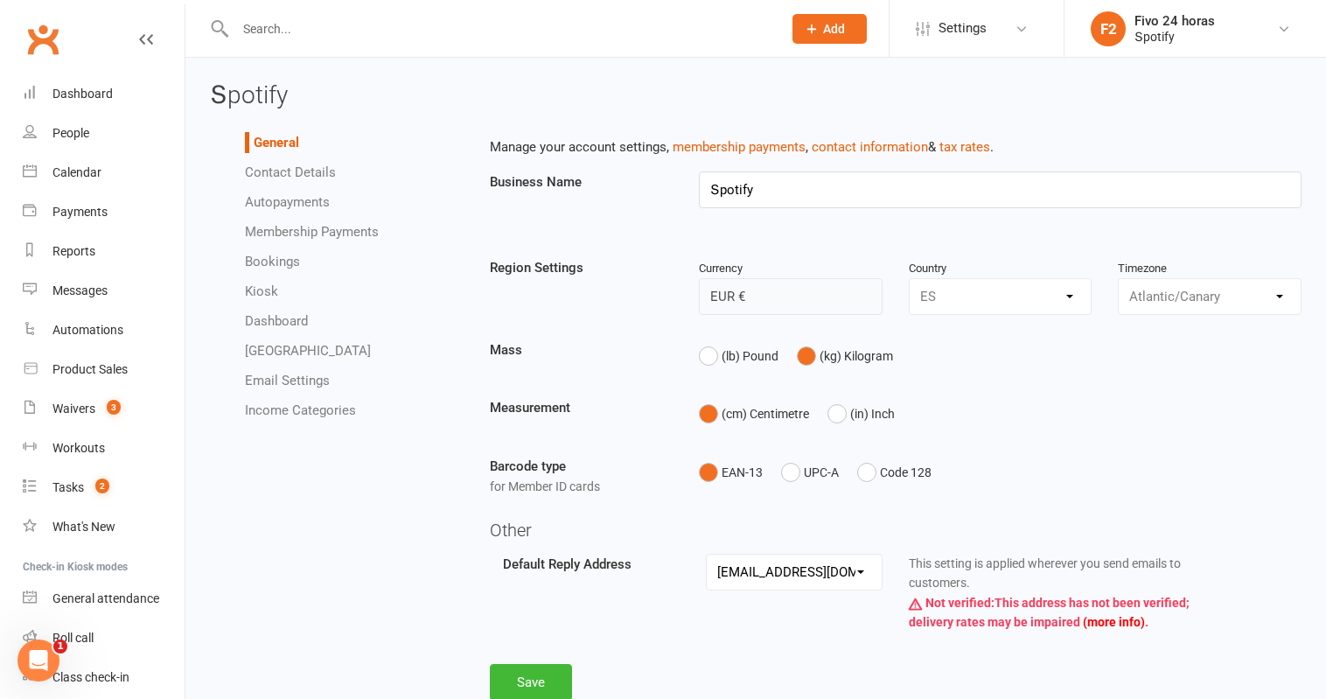
scroll to position [14, 0]
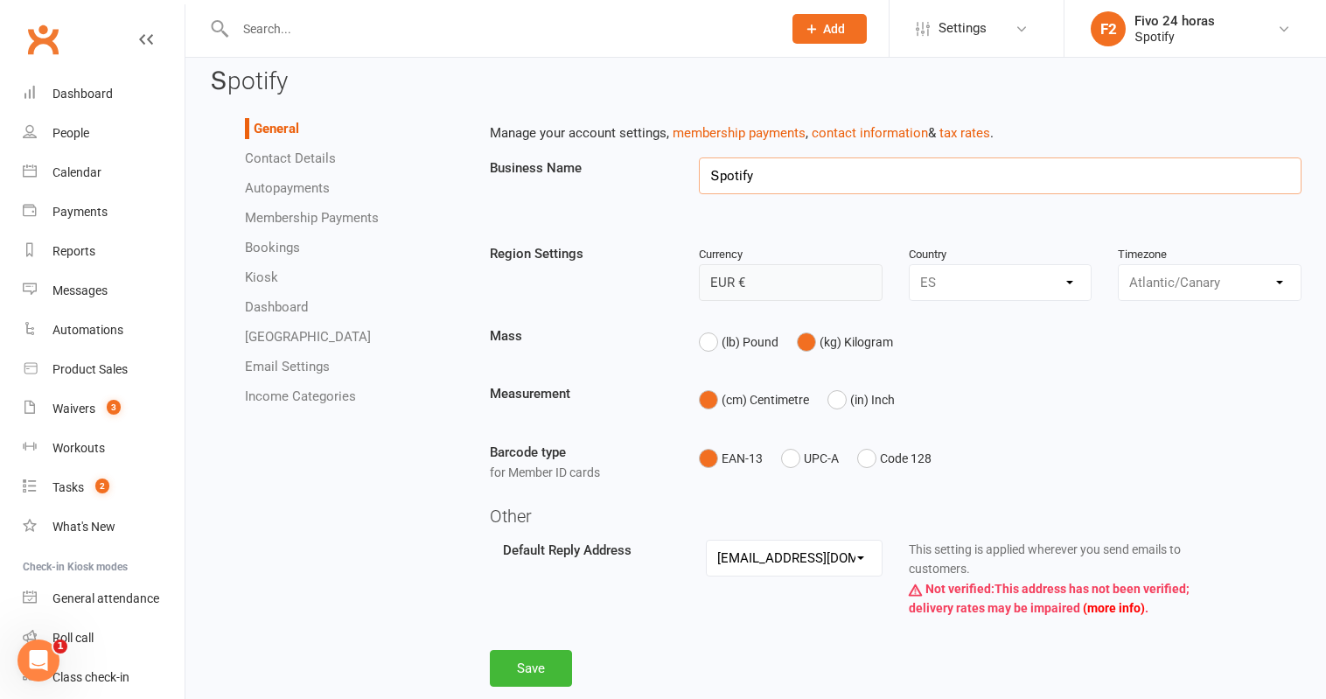
click at [771, 176] on input "Տроtіfу" at bounding box center [1000, 175] width 603 height 37
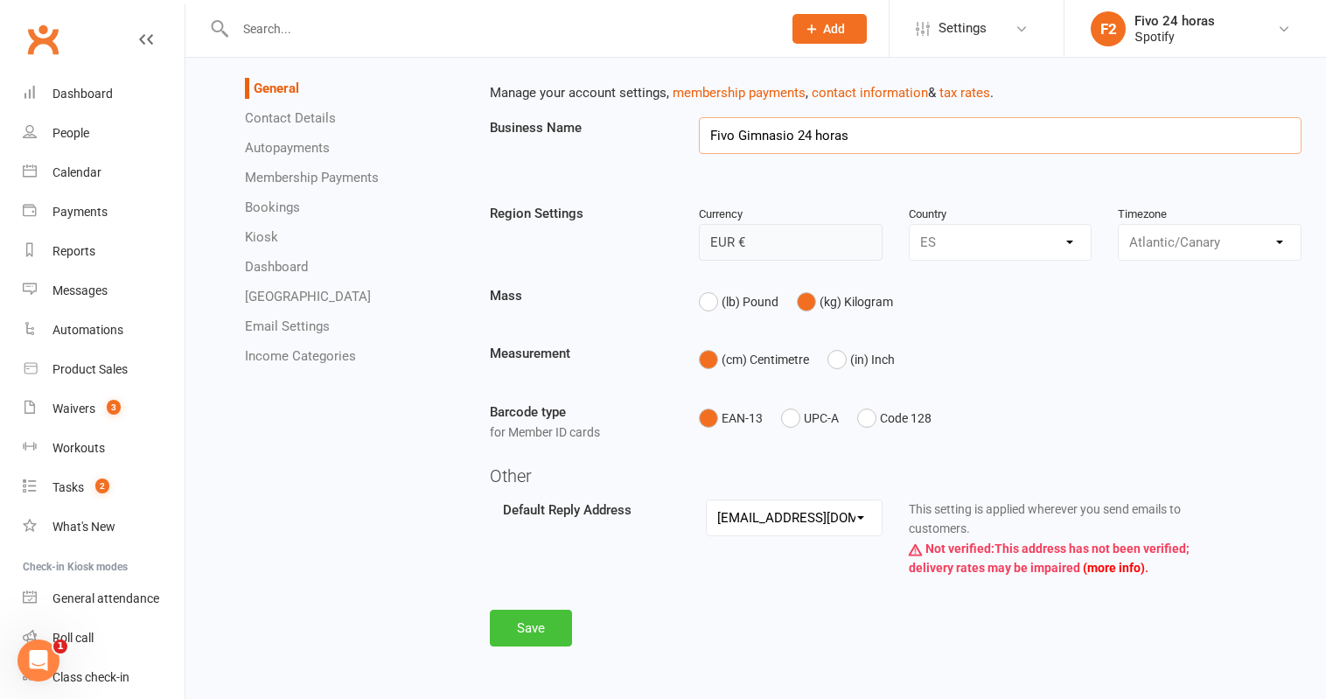
type input "Fivo Gimnasio 24 horas"
click at [548, 624] on button "Save" at bounding box center [531, 628] width 82 height 37
click at [307, 115] on link "Contact Details" at bounding box center [290, 118] width 91 height 16
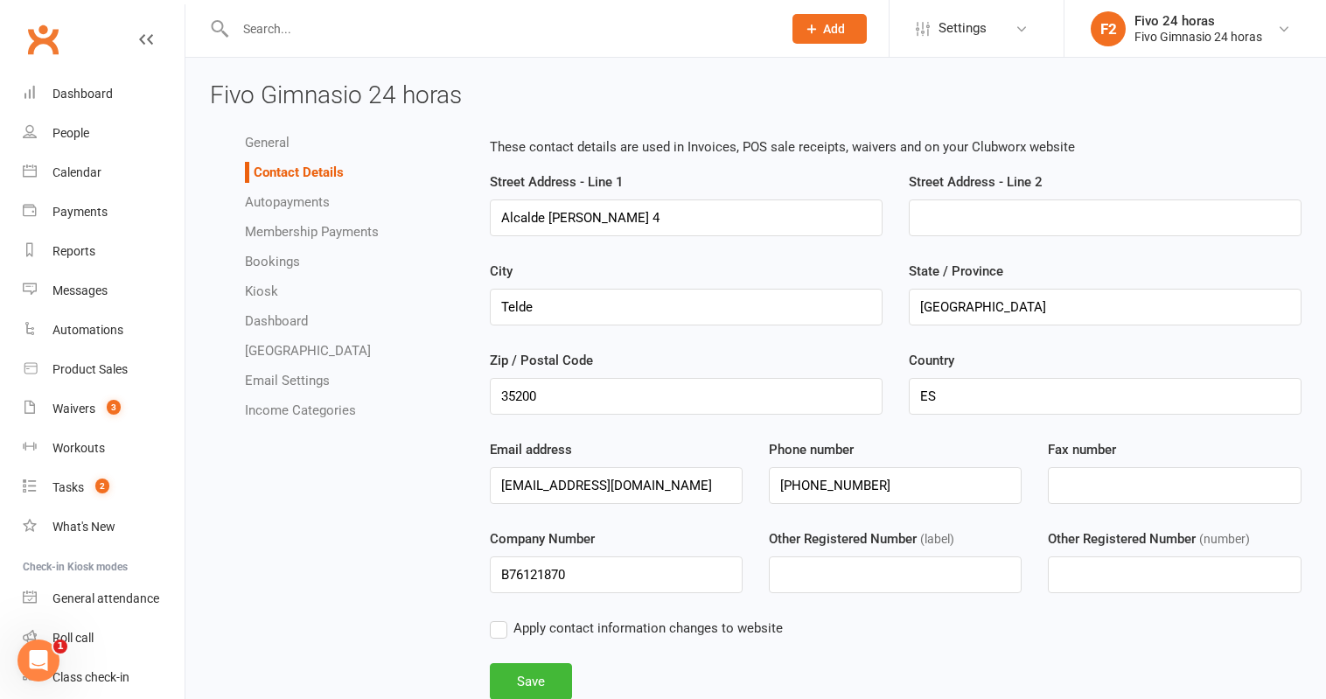
click at [314, 203] on link "Autopayments" at bounding box center [287, 202] width 85 height 16
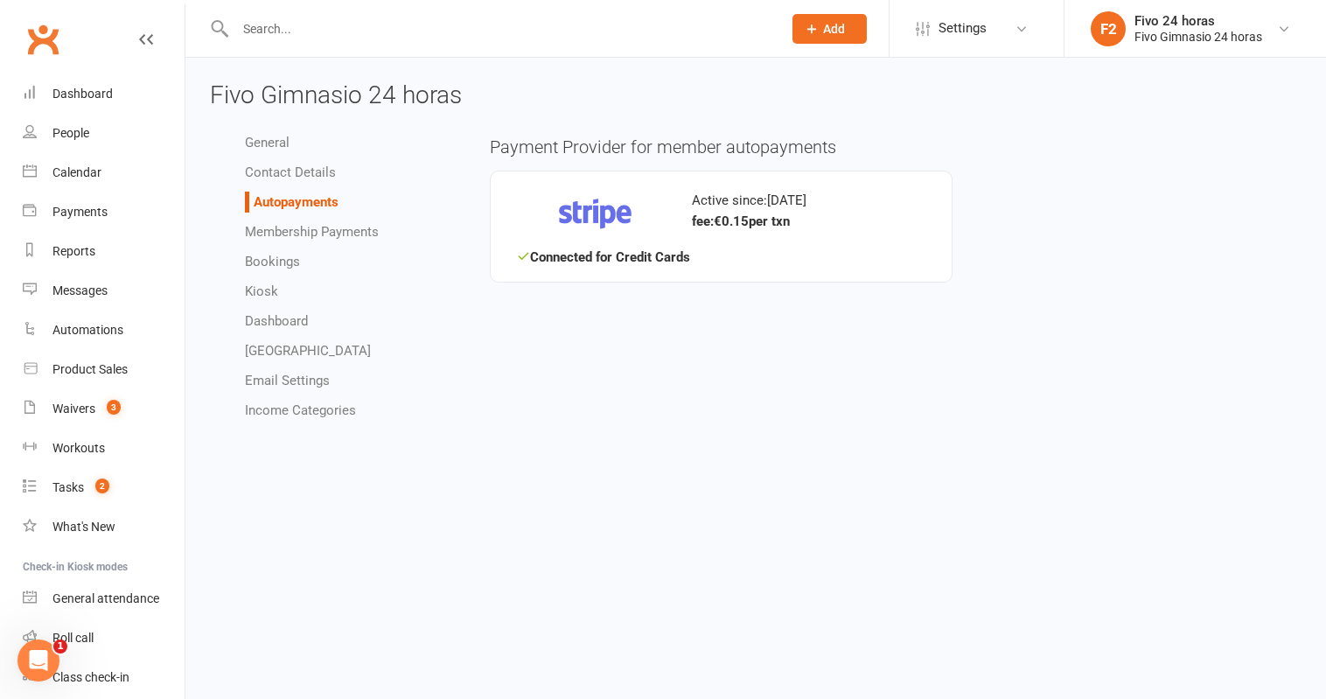
click at [332, 236] on link "Membership Payments" at bounding box center [312, 232] width 134 height 16
select select "656"
select select "true"
select select "allow_make_up_classes_for_expired_memberships_up_to_90d"
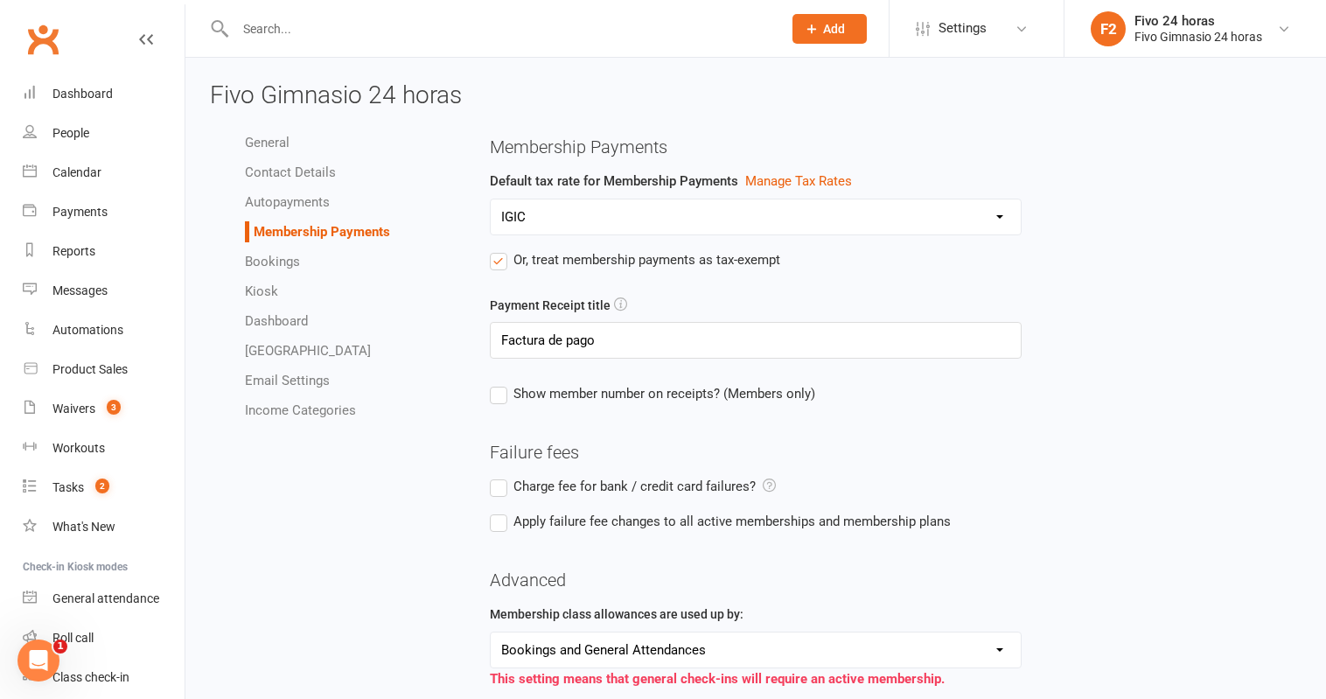
click at [287, 258] on link "Bookings" at bounding box center [272, 262] width 55 height 16
select select "send_booking_confirmation_email_to_none"
select select "send_booking_reminder_to_none"
select select "false"
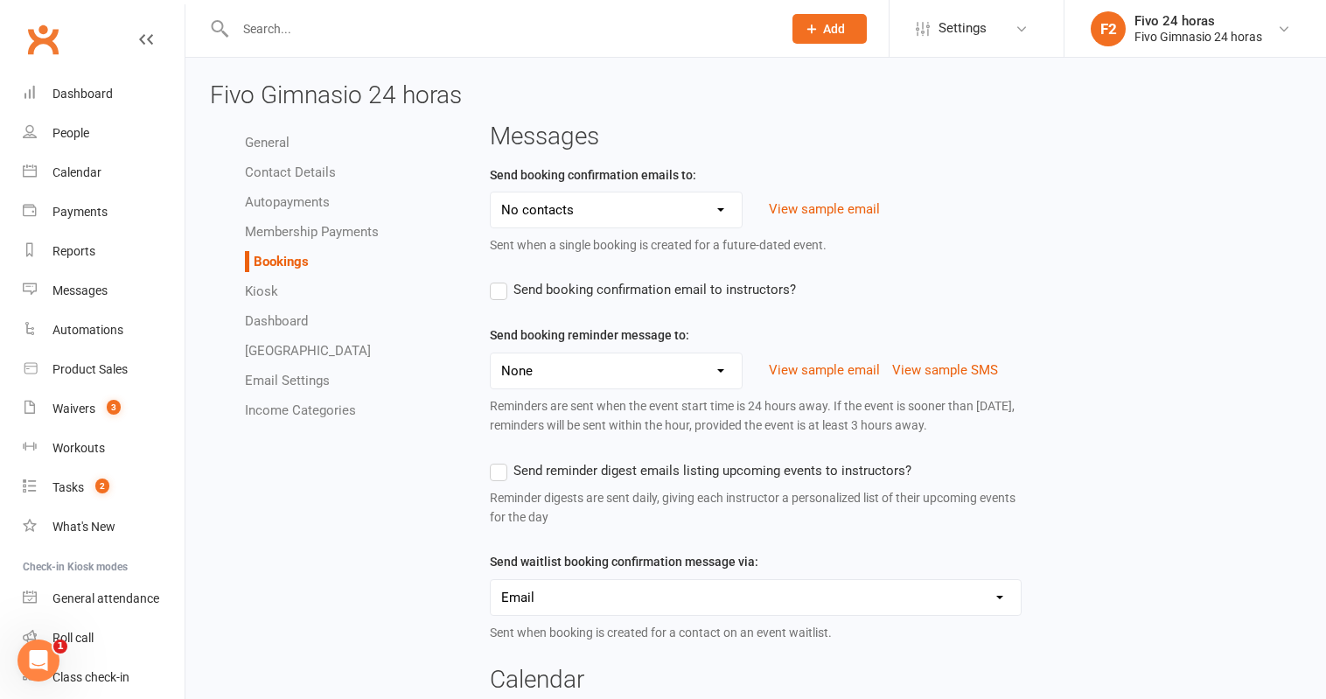
click at [268, 300] on li "Kiosk" at bounding box center [354, 291] width 219 height 21
click at [255, 287] on link "Kiosk" at bounding box center [261, 291] width 33 height 16
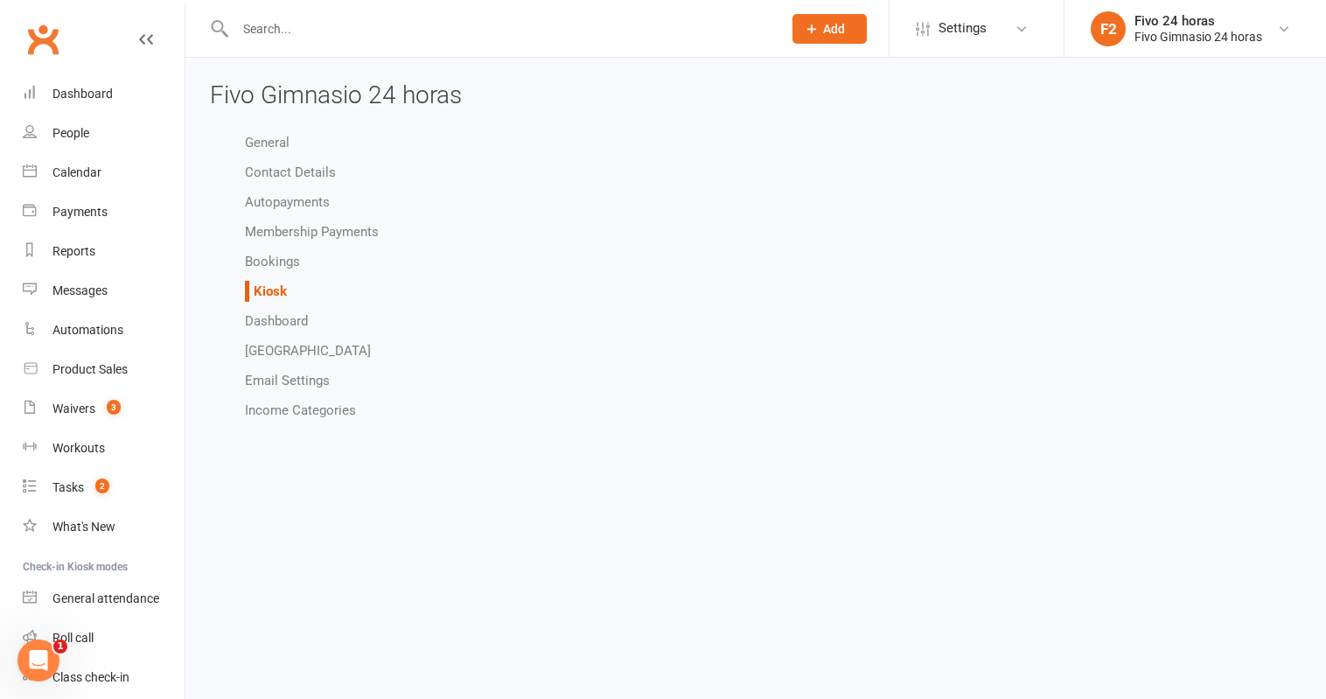
select select "all_attendees_sort_order_checked_in_desc"
select select "checked_in_attendee_sort_order_checked_in_desc"
select select "pending_attendee_sort_order_first_name_asc"
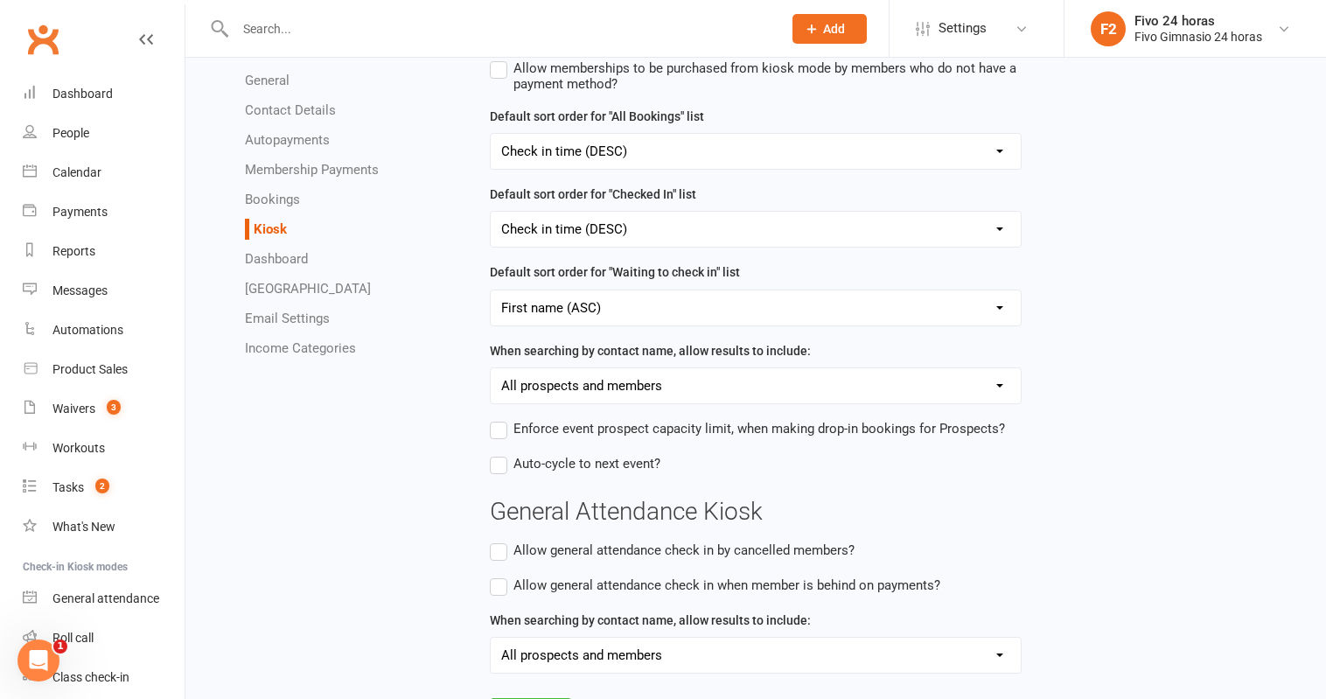
scroll to position [475, 0]
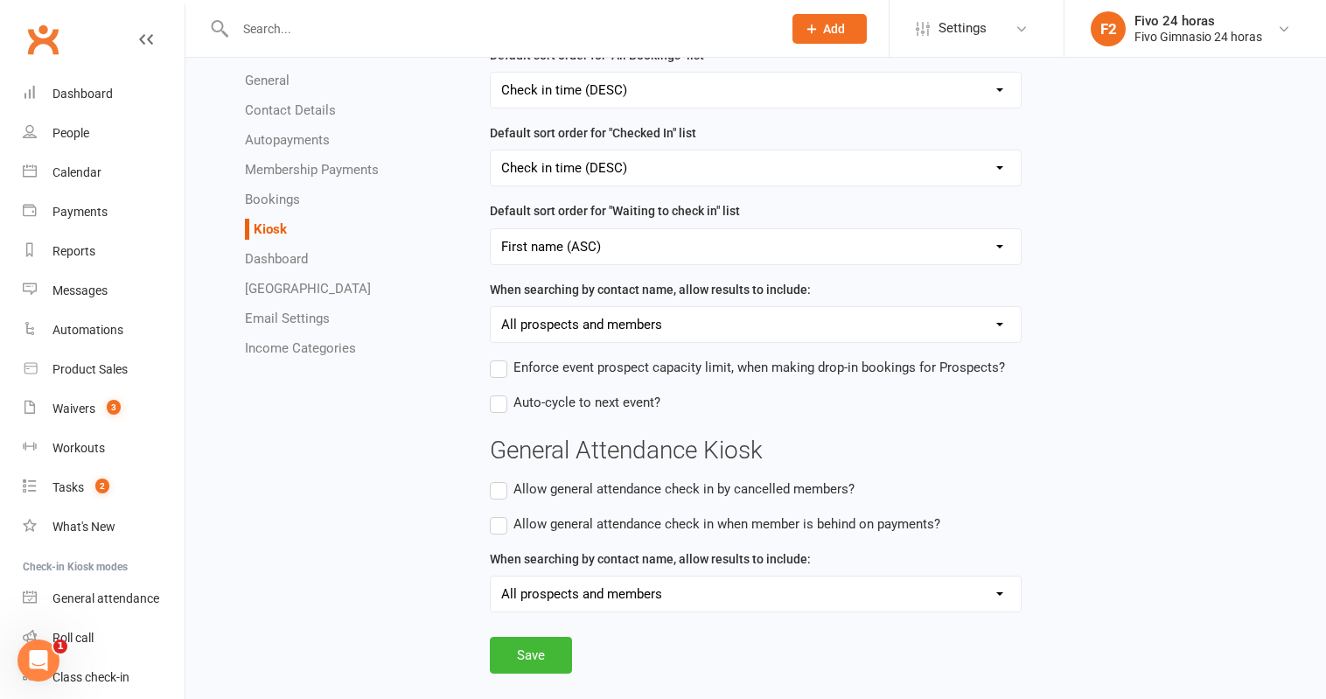
click at [292, 263] on link "Dashboard" at bounding box center [276, 259] width 63 height 16
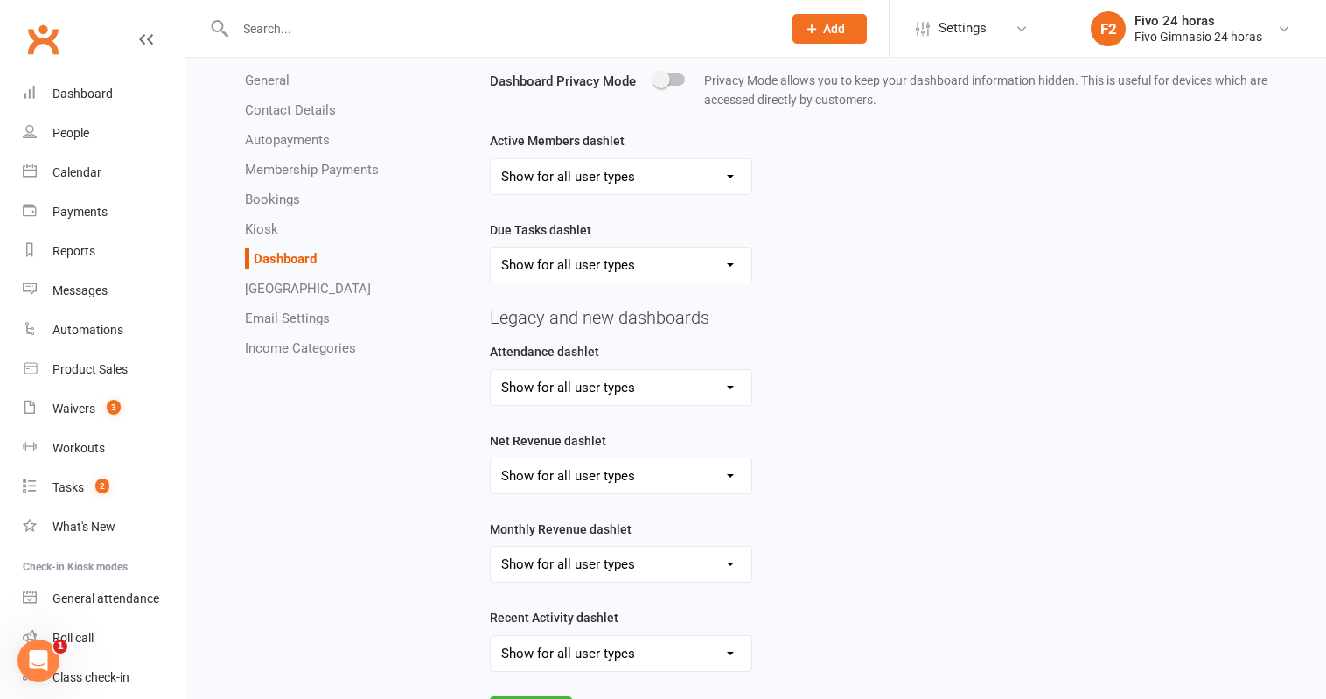
scroll to position [227, 0]
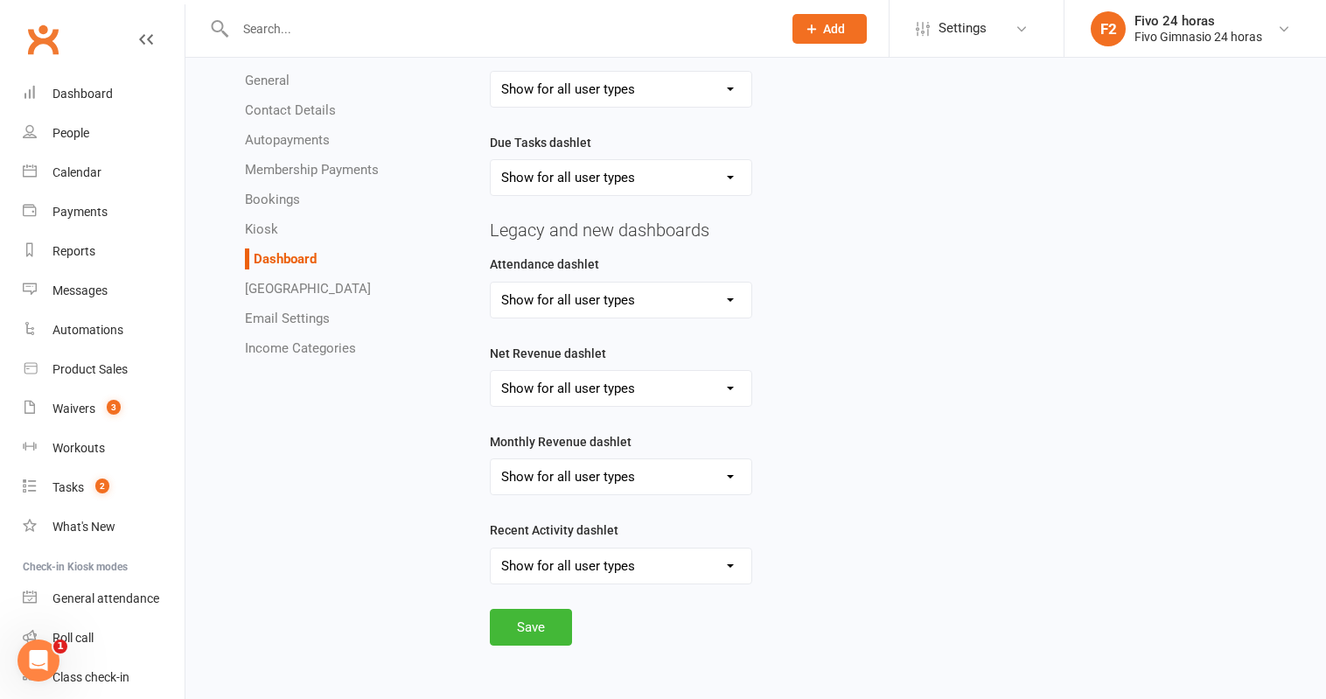
click at [305, 289] on link "Dashlet Library" at bounding box center [308, 289] width 126 height 16
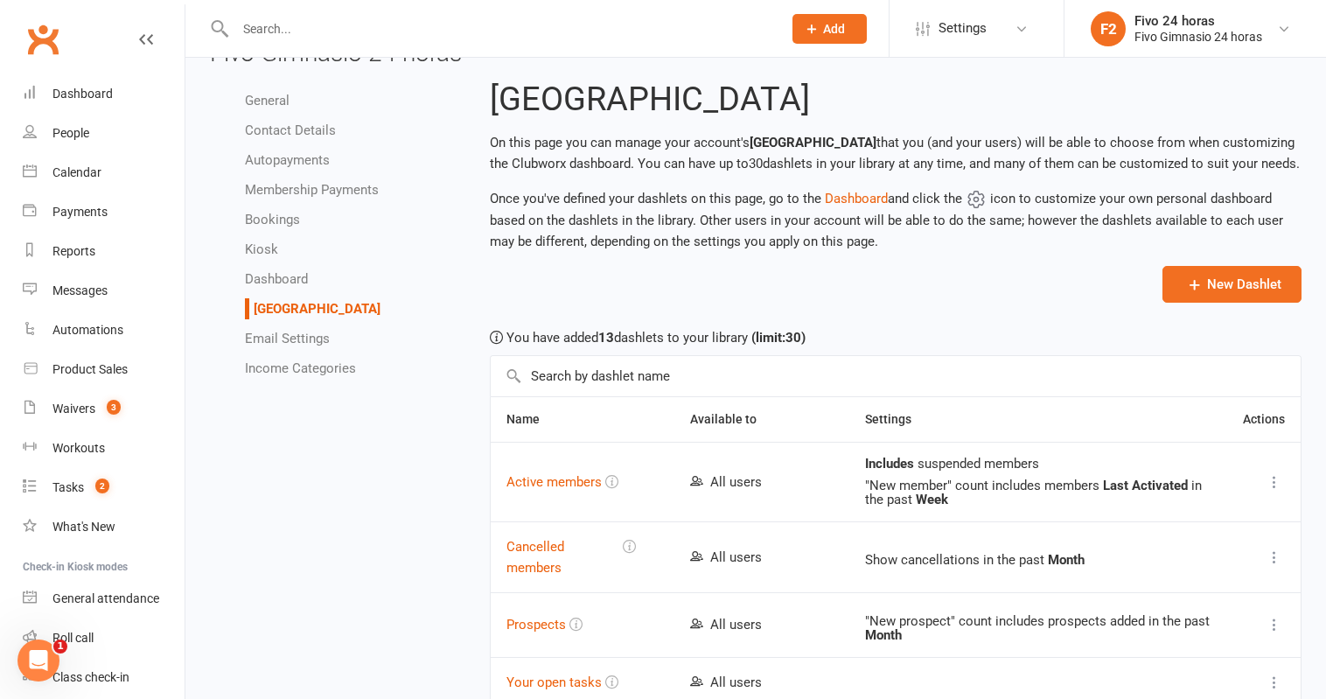
scroll to position [45, 0]
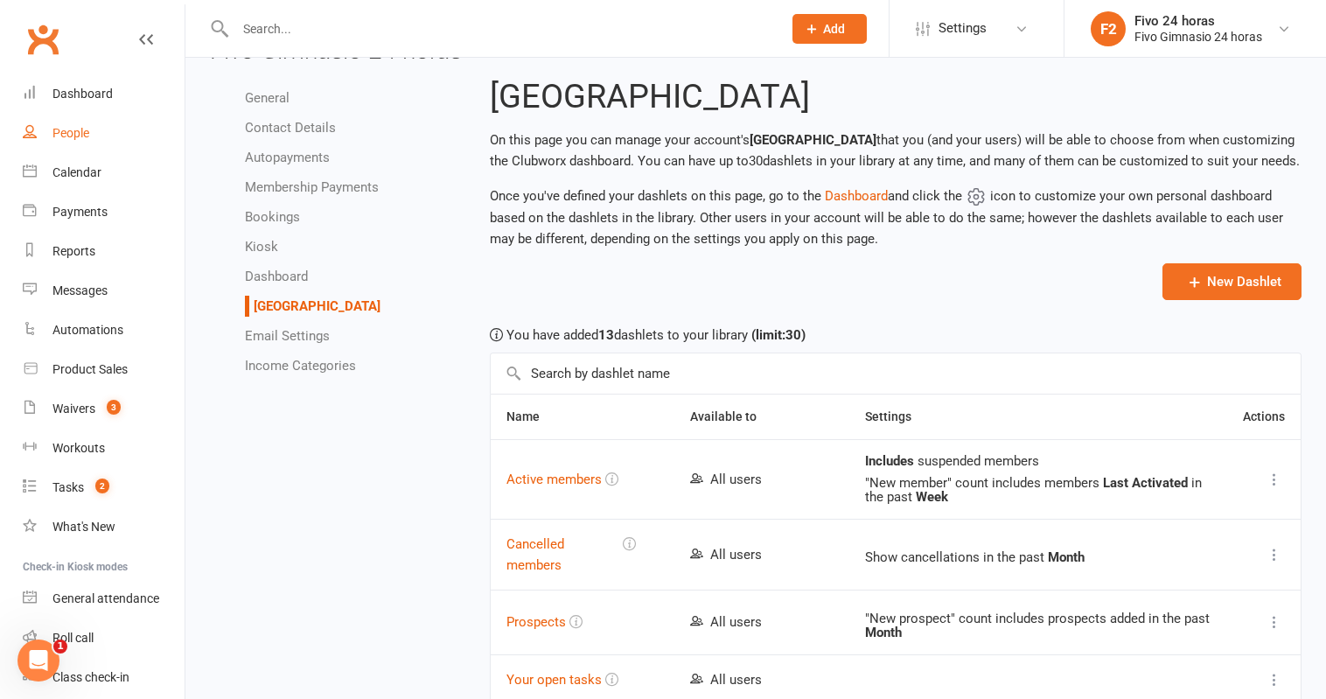
click at [75, 135] on div "People" at bounding box center [70, 133] width 37 height 14
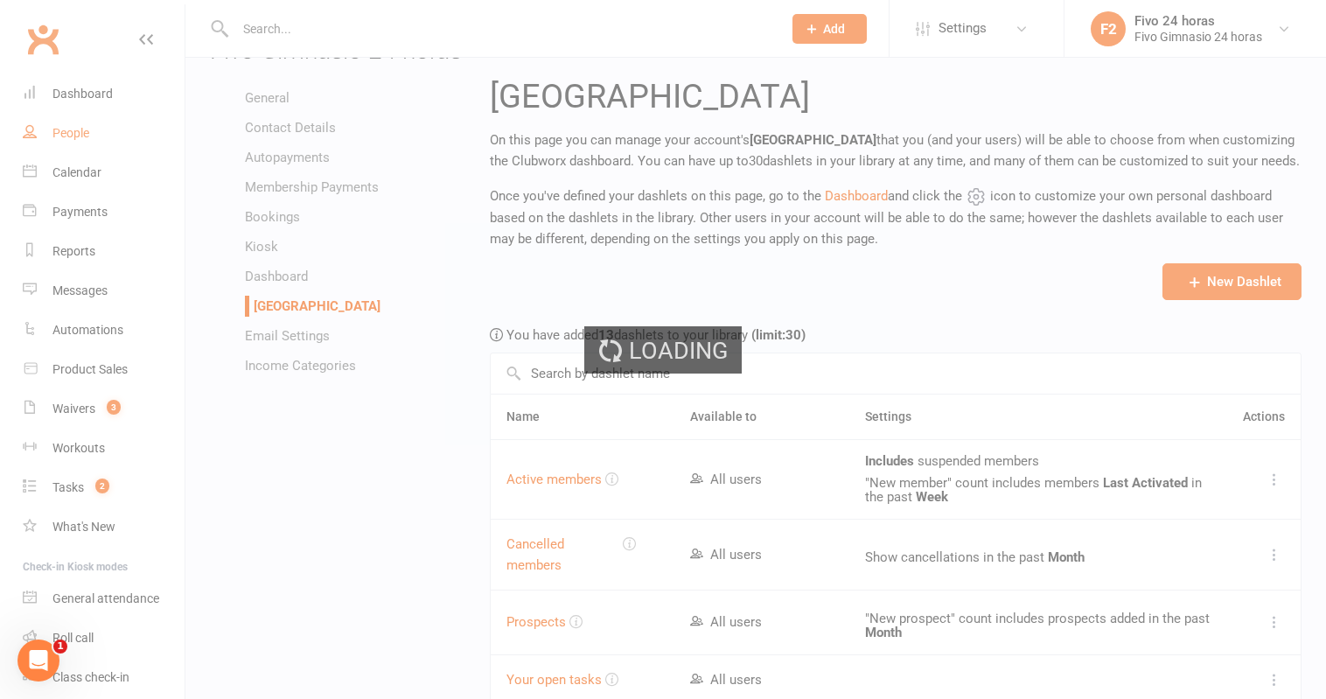
select select "100"
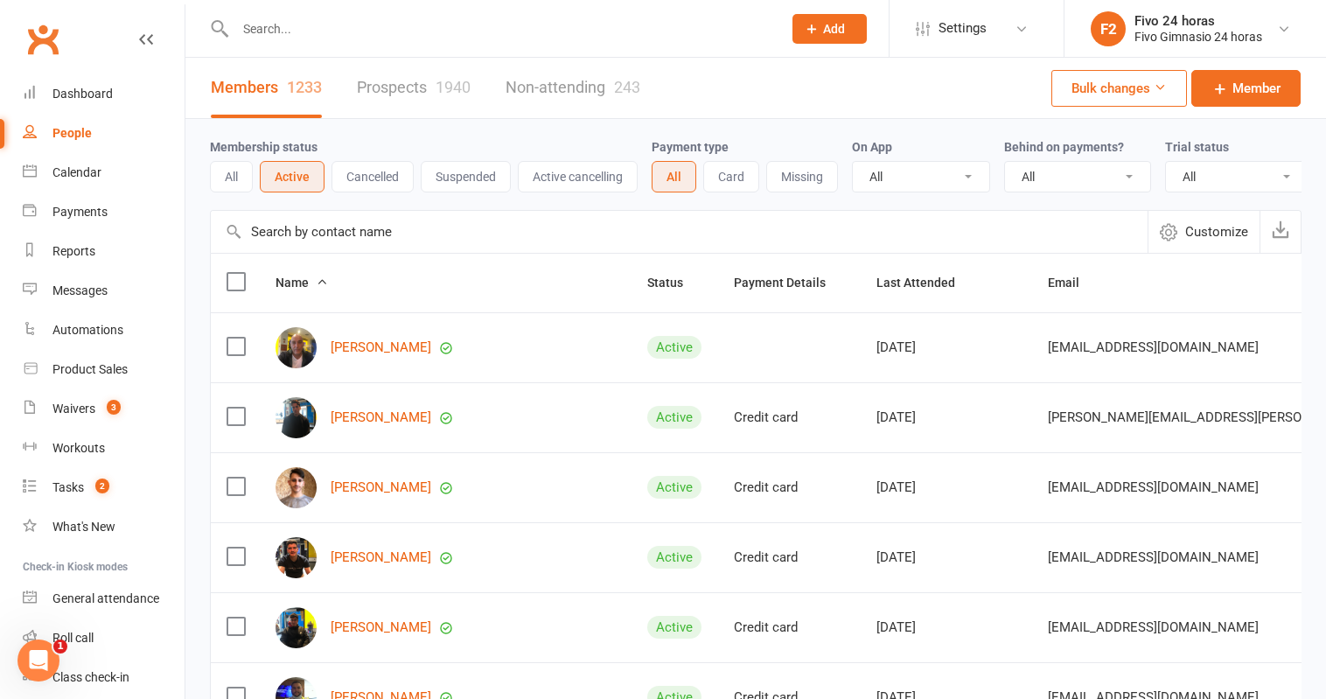
click at [380, 178] on button "Cancelled" at bounding box center [372, 176] width 82 height 31
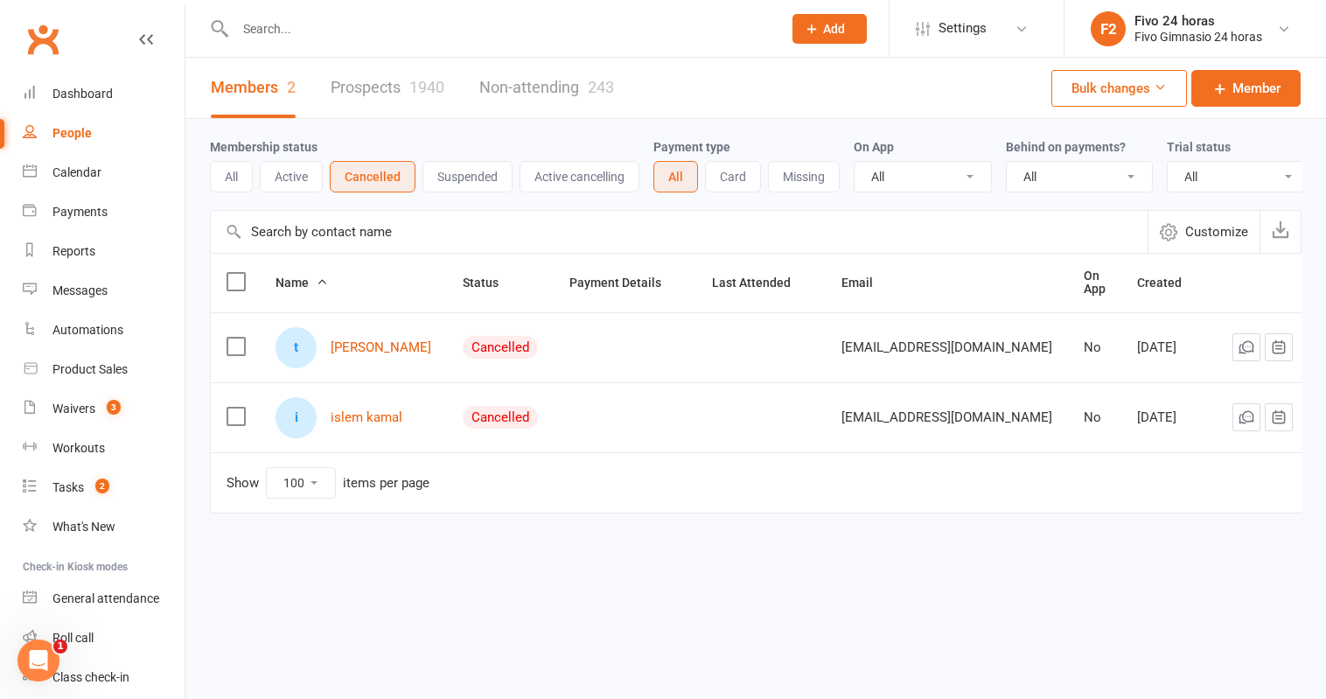
click at [458, 175] on button "Suspended" at bounding box center [467, 176] width 90 height 31
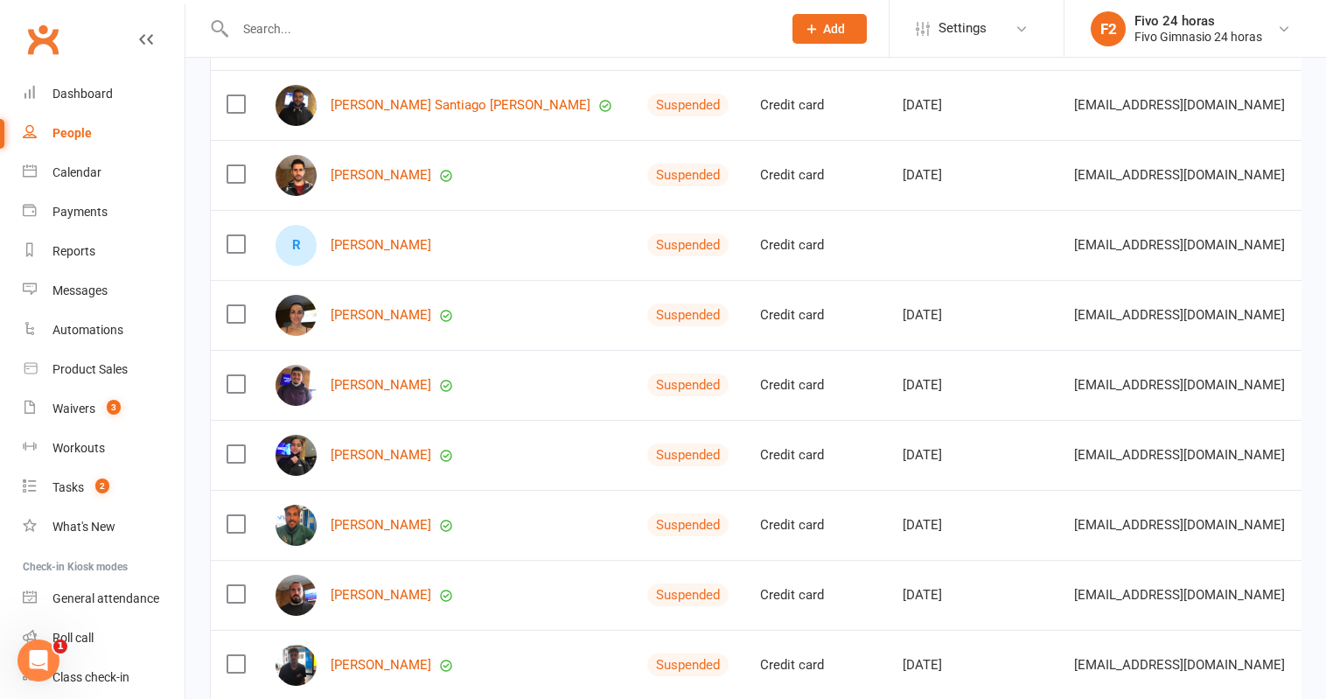
scroll to position [464, 0]
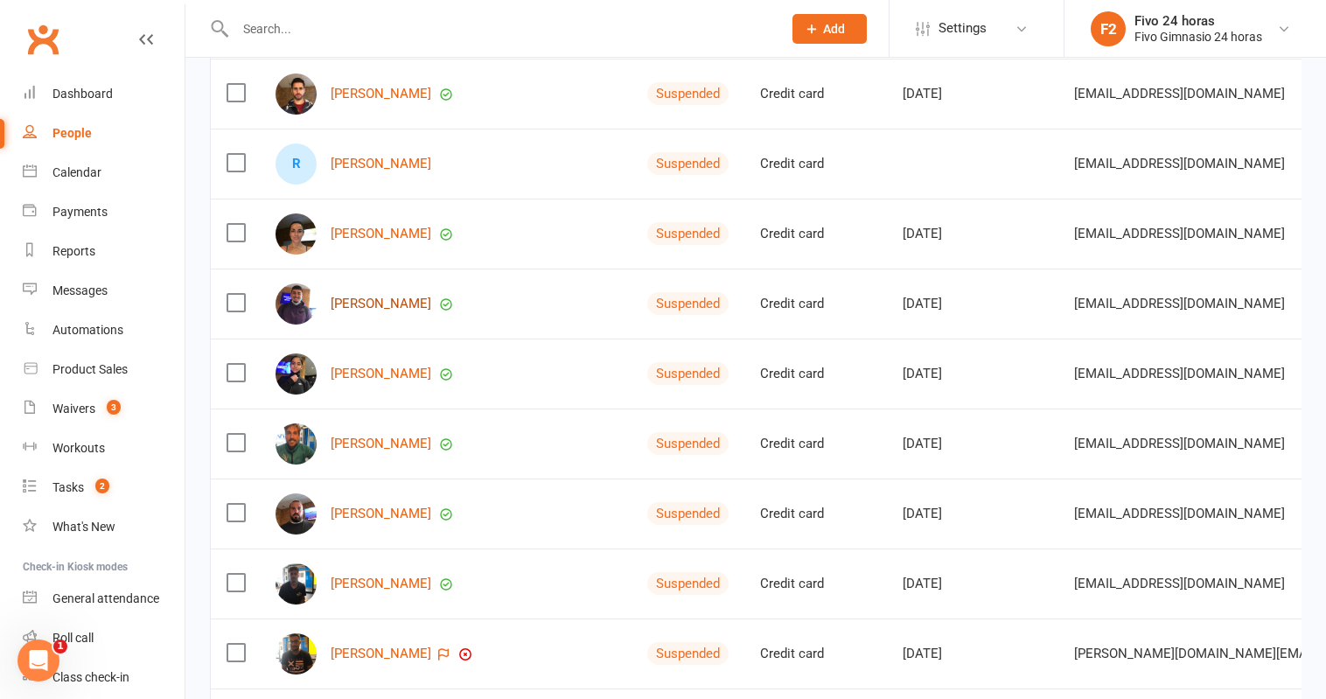
click at [431, 304] on link "Jonatan Jerico Almeida Martin" at bounding box center [381, 303] width 101 height 15
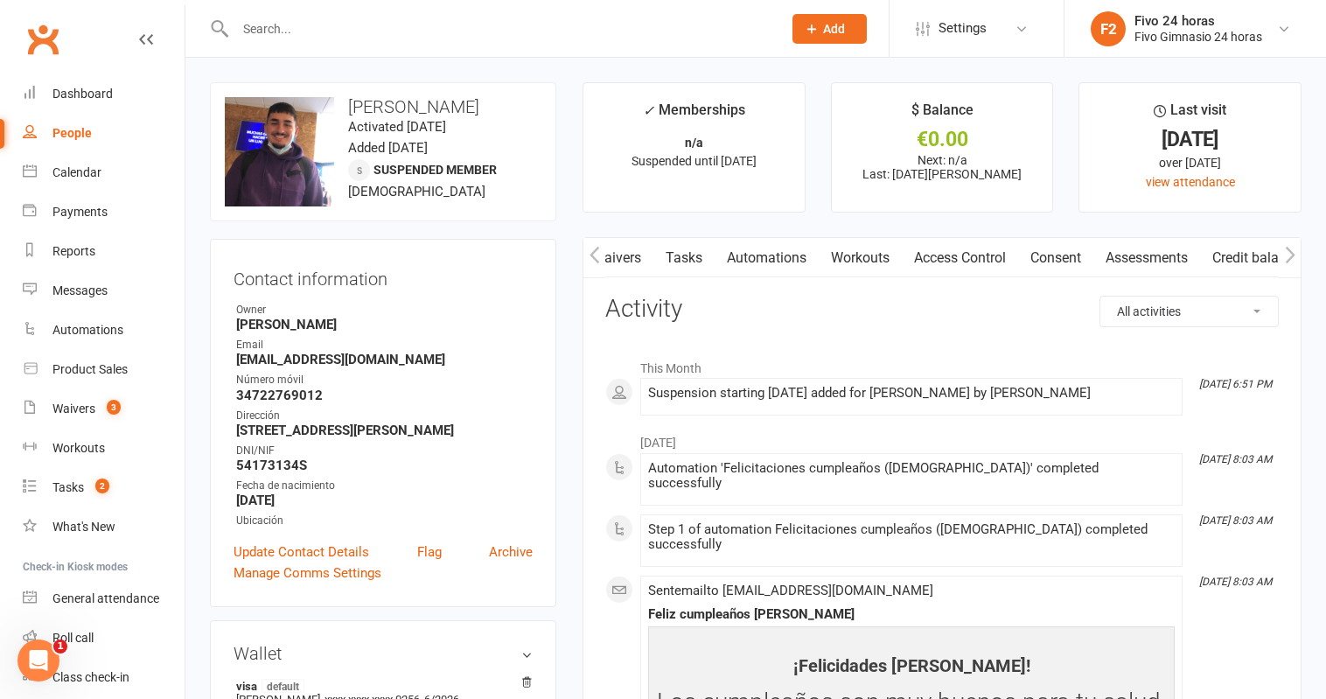
scroll to position [0, 401]
click at [936, 249] on link "Access Control" at bounding box center [947, 258] width 116 height 40
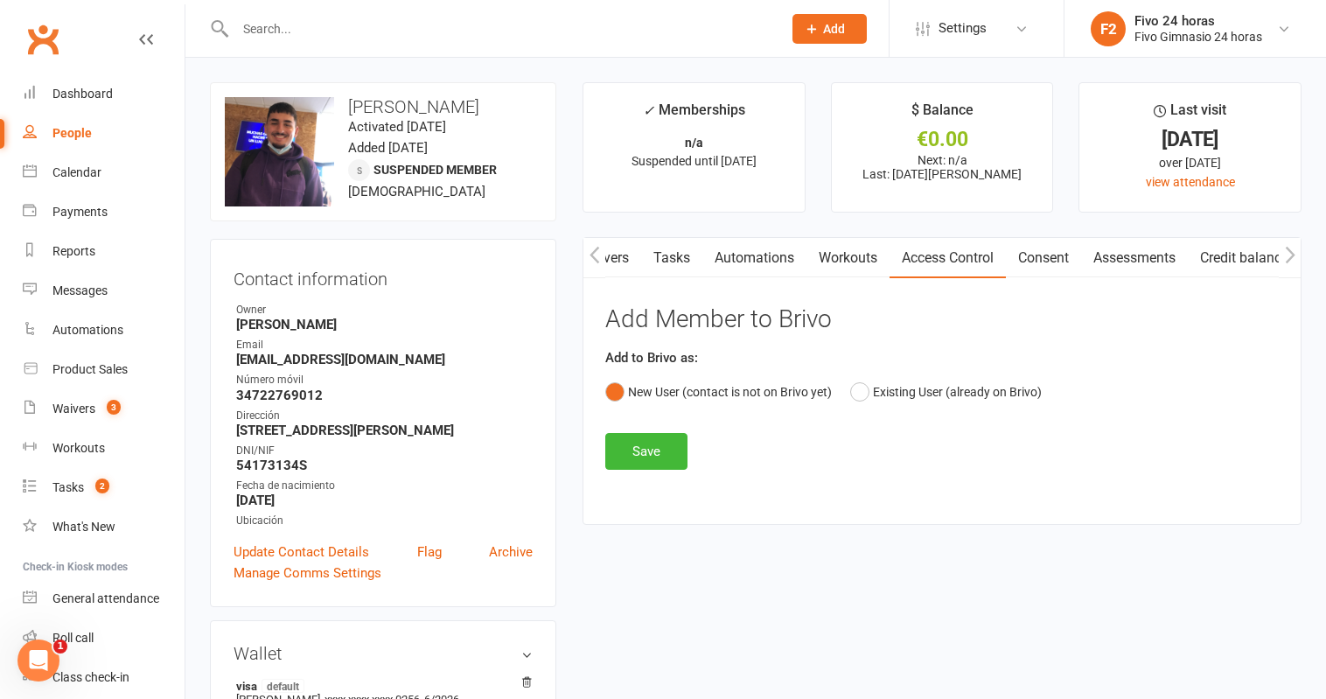
click at [587, 254] on button "button" at bounding box center [594, 257] width 22 height 39
click at [635, 255] on link "Payments" at bounding box center [653, 258] width 87 height 40
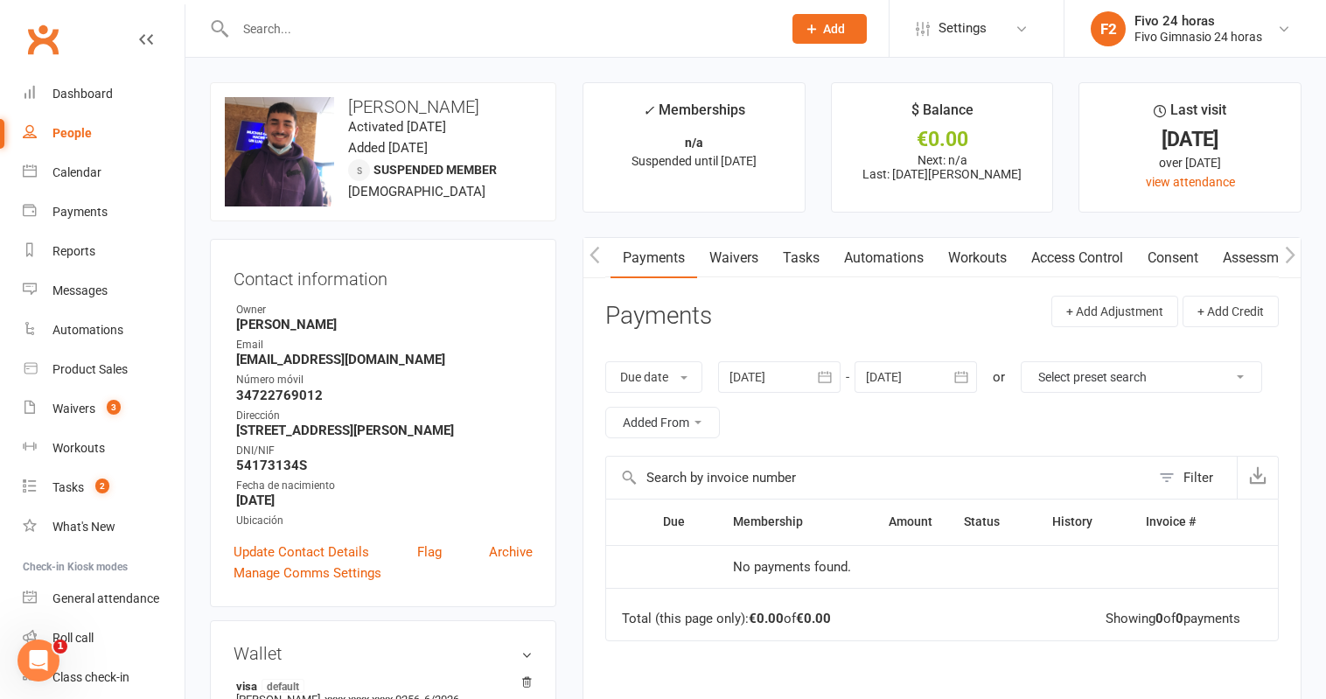
click at [96, 136] on link "People" at bounding box center [104, 133] width 162 height 39
select select "100"
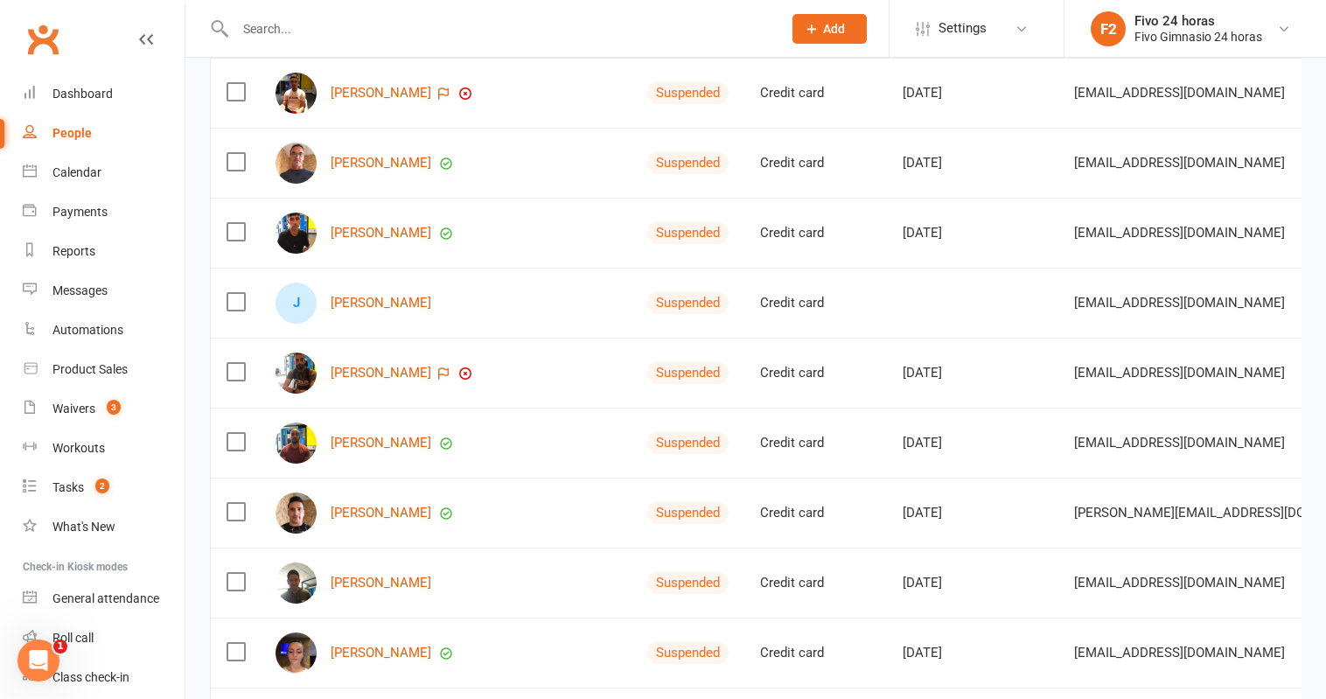
scroll to position [1317, 0]
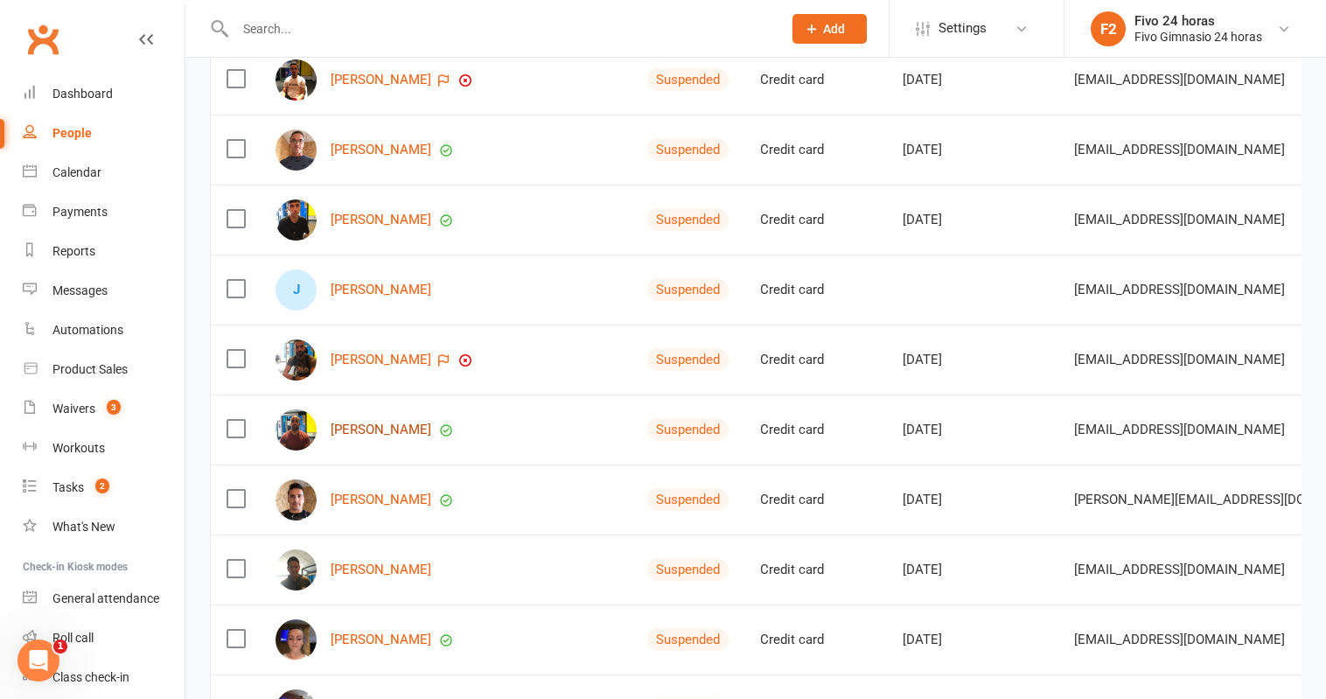
click at [413, 427] on link "Marco Alom Granero" at bounding box center [381, 429] width 101 height 15
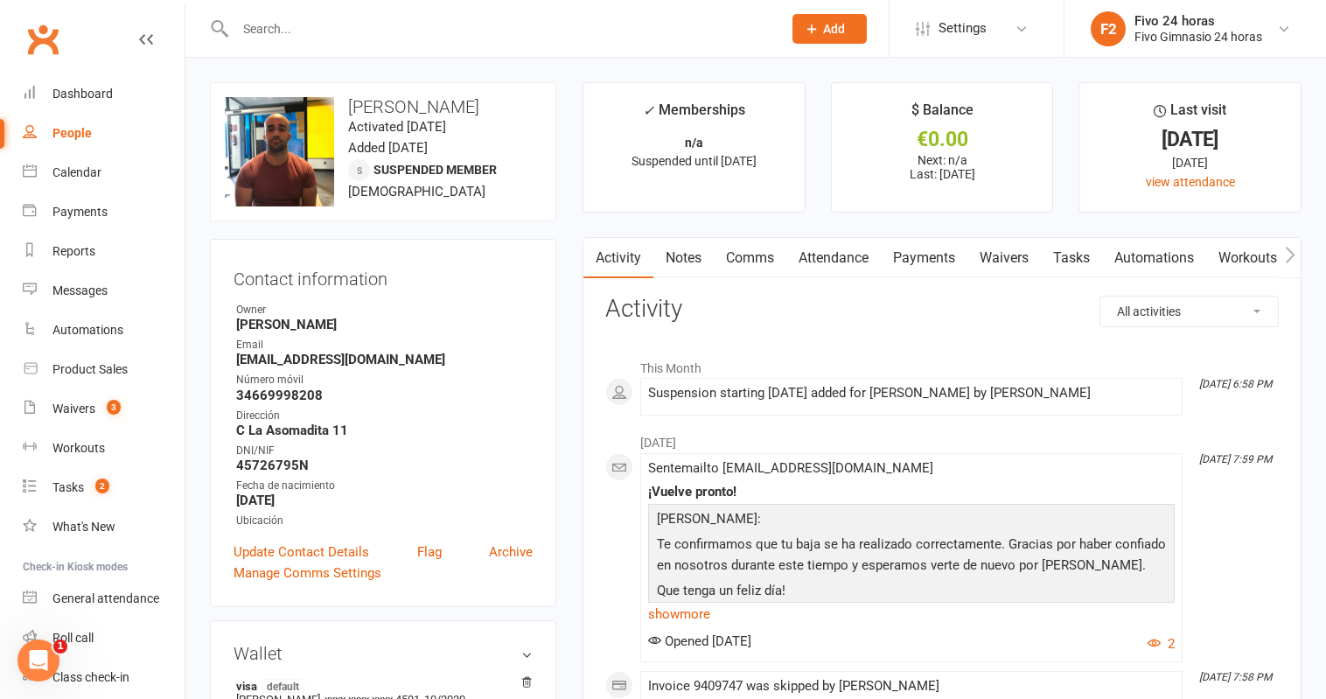
click at [952, 261] on link "Payments" at bounding box center [924, 258] width 87 height 40
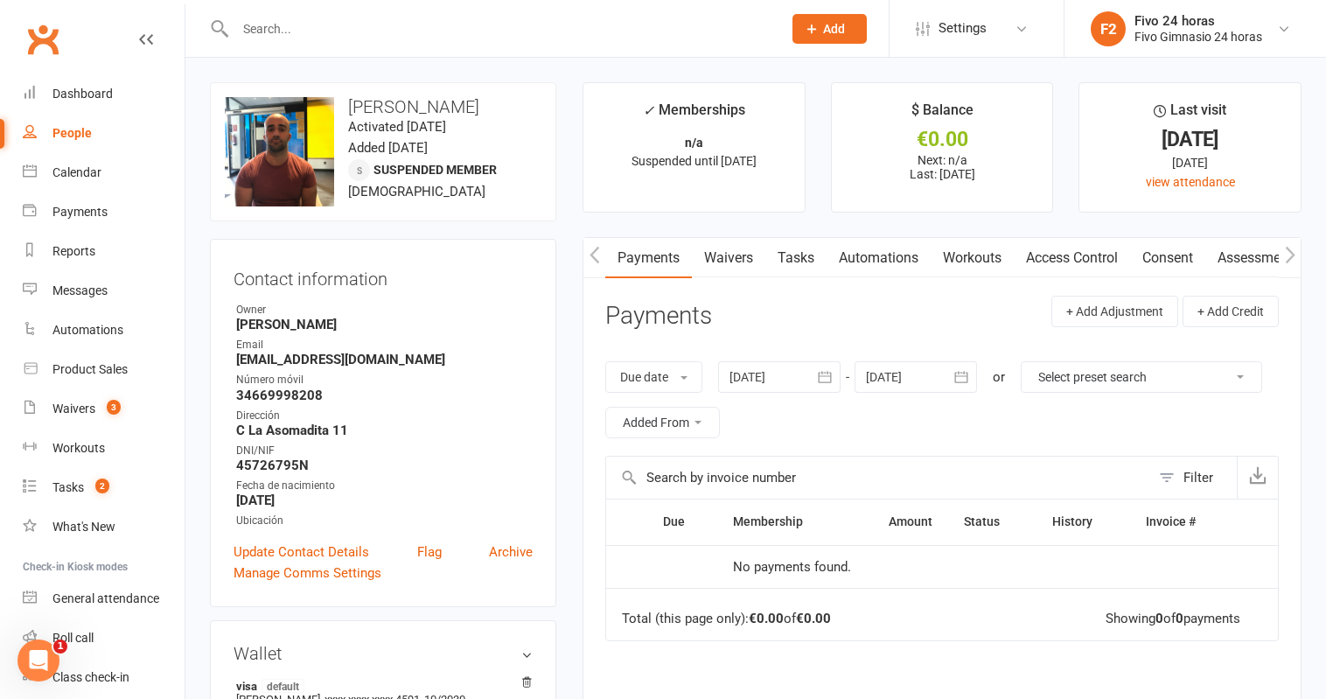
scroll to position [0, 289]
click at [1025, 257] on link "Access Control" at bounding box center [1058, 258] width 116 height 40
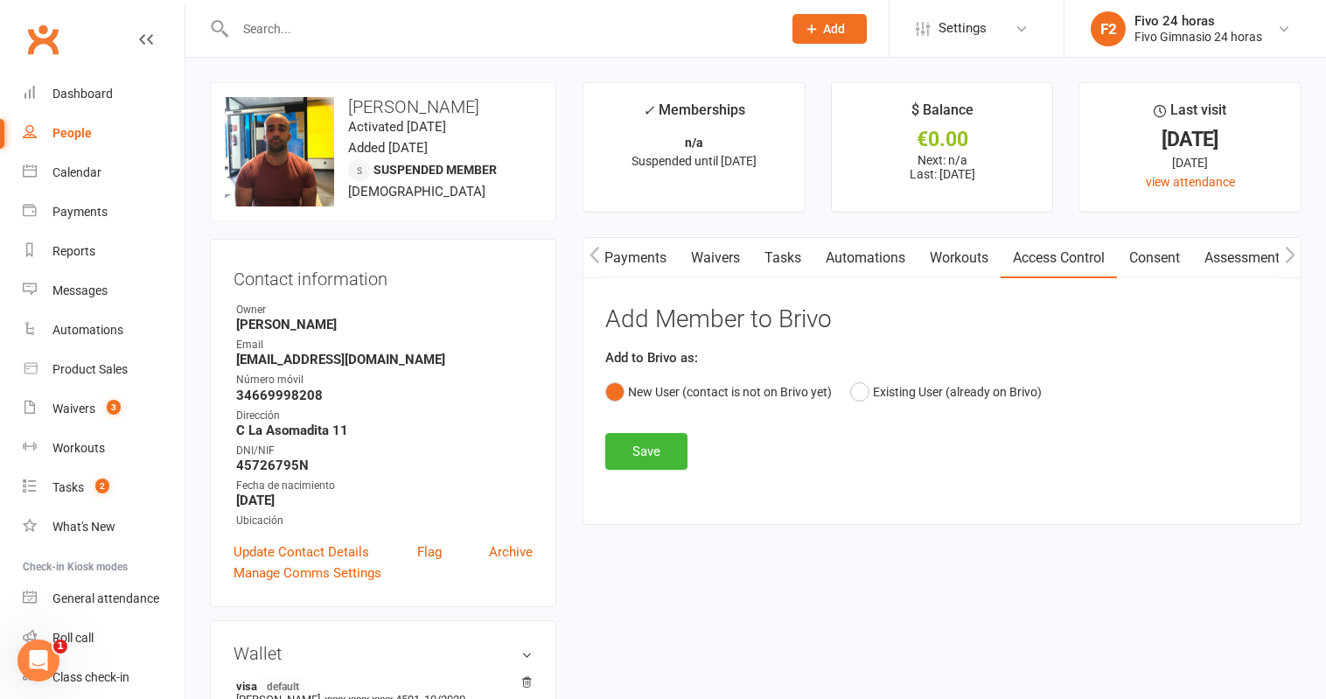
click at [65, 130] on div "People" at bounding box center [71, 133] width 39 height 14
select select "100"
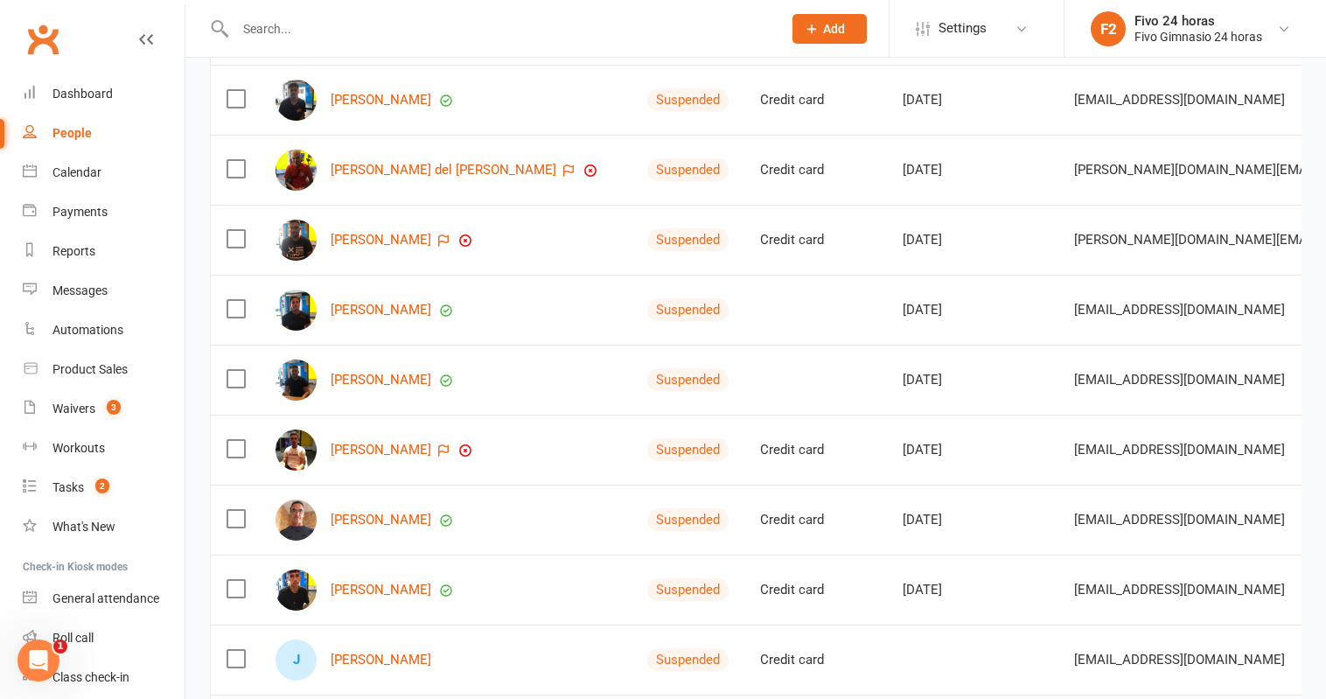
scroll to position [954, 0]
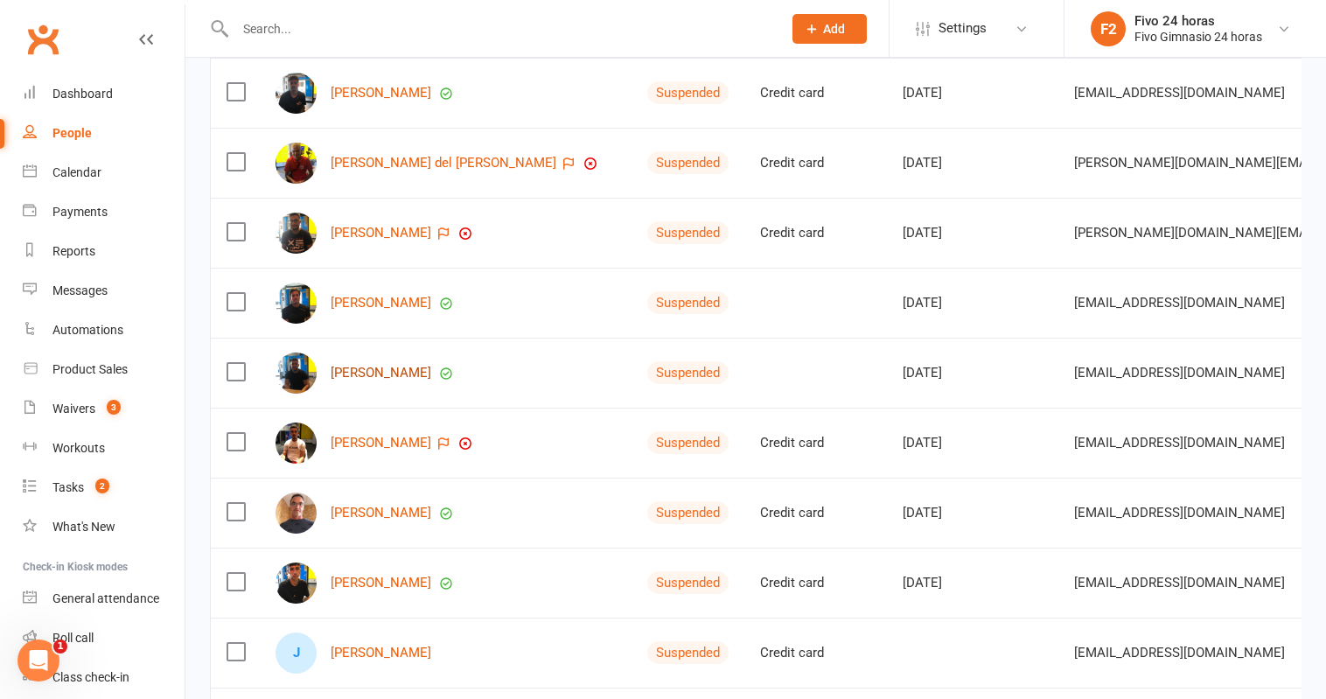
click at [422, 377] on link "Ramses Almeida Ramos" at bounding box center [381, 373] width 101 height 15
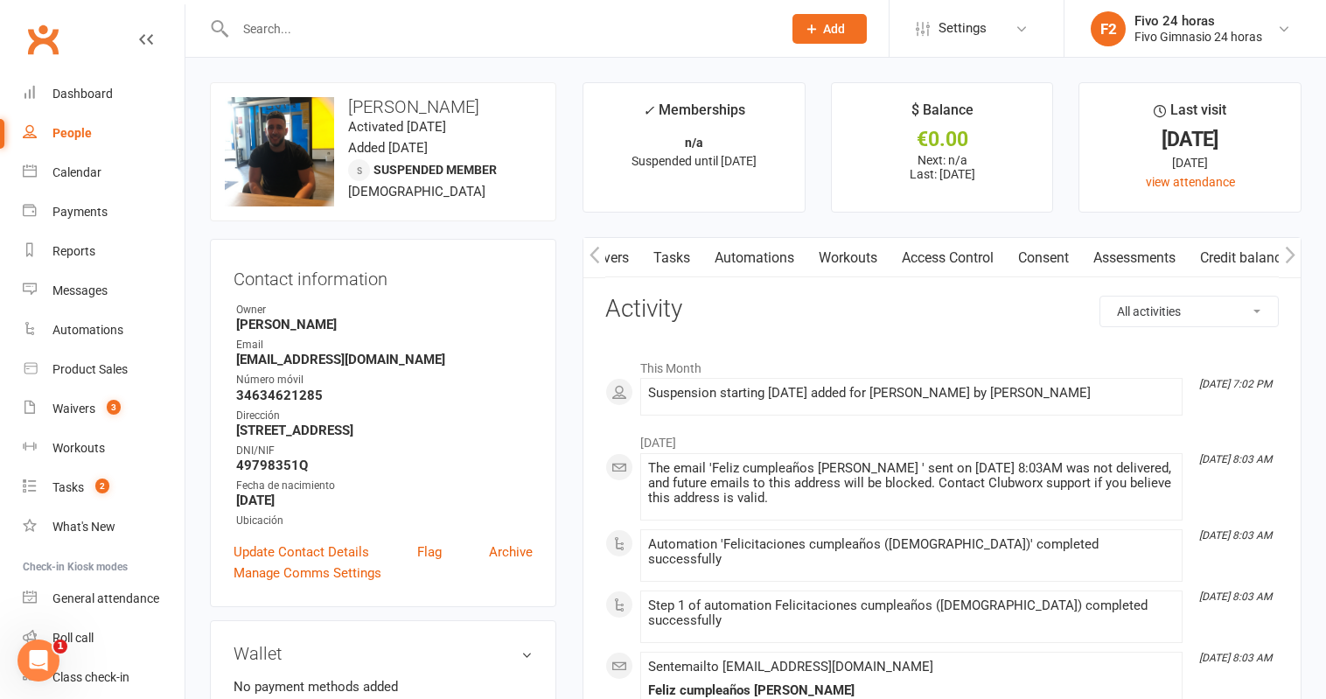
scroll to position [0, 412]
click at [972, 256] on link "Access Control" at bounding box center [947, 258] width 116 height 40
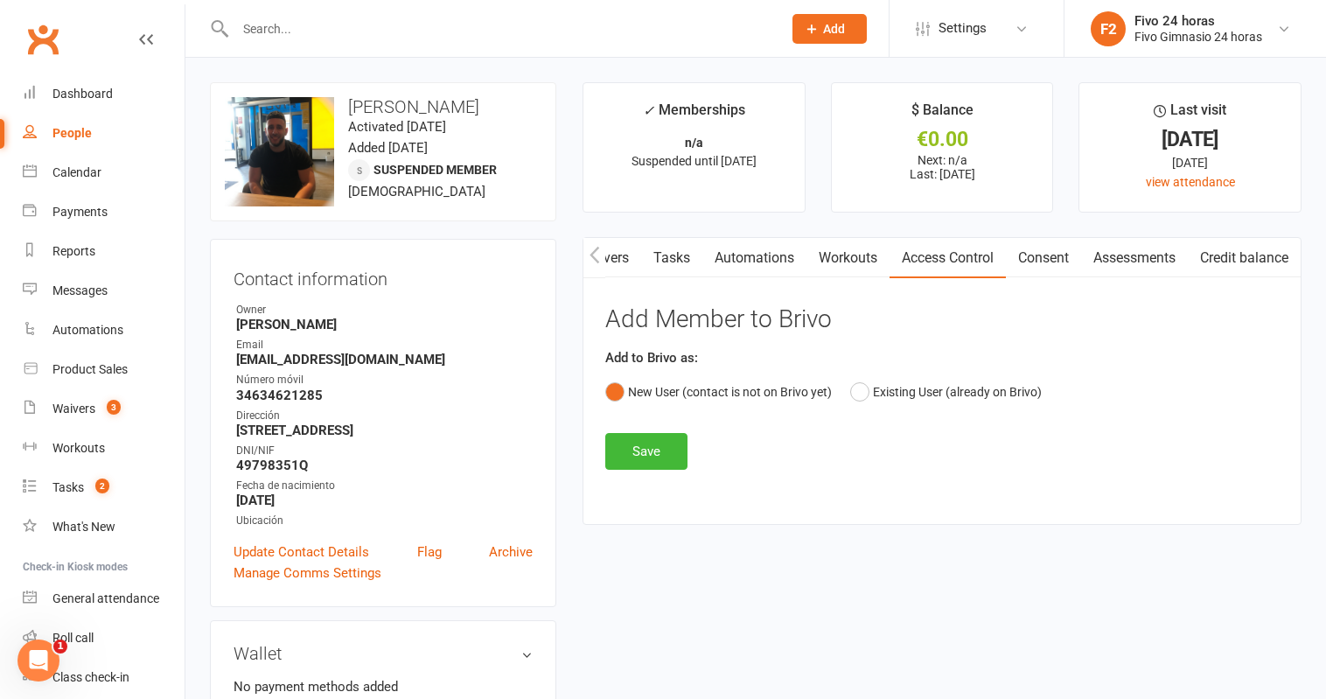
click at [87, 132] on div "People" at bounding box center [71, 133] width 39 height 14
select select "100"
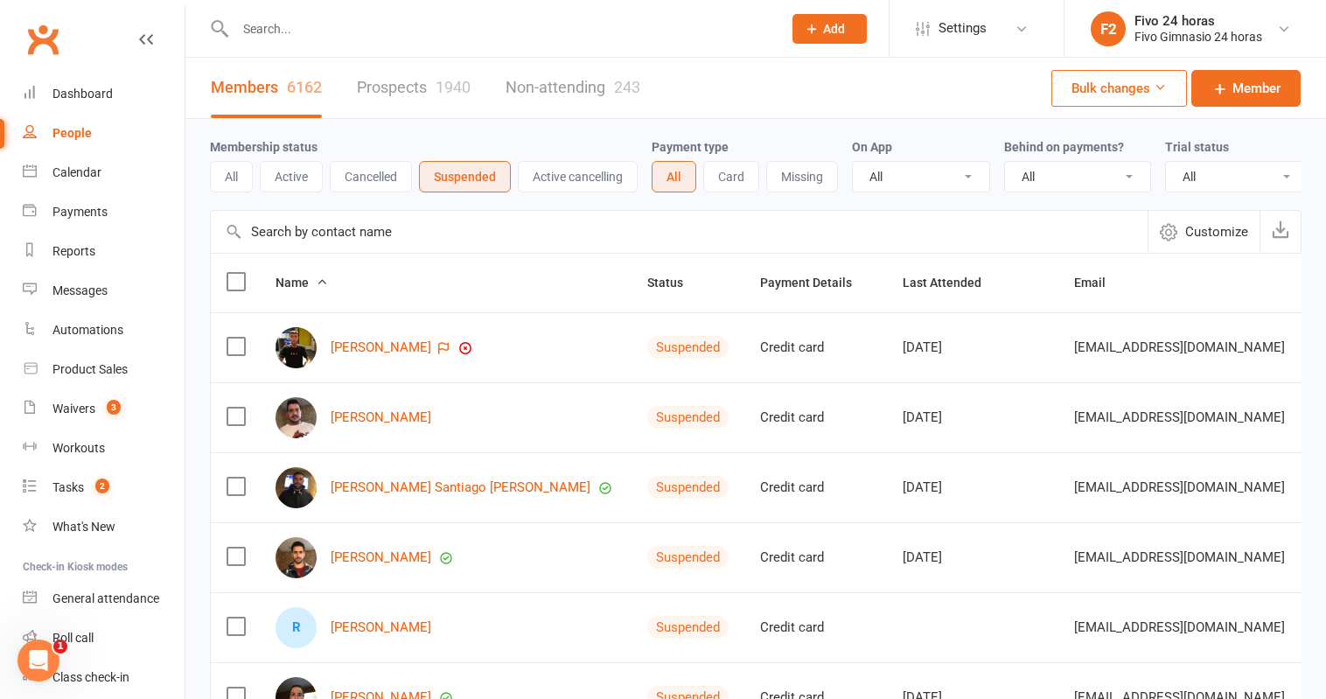
click at [296, 177] on button "Active" at bounding box center [291, 176] width 63 height 31
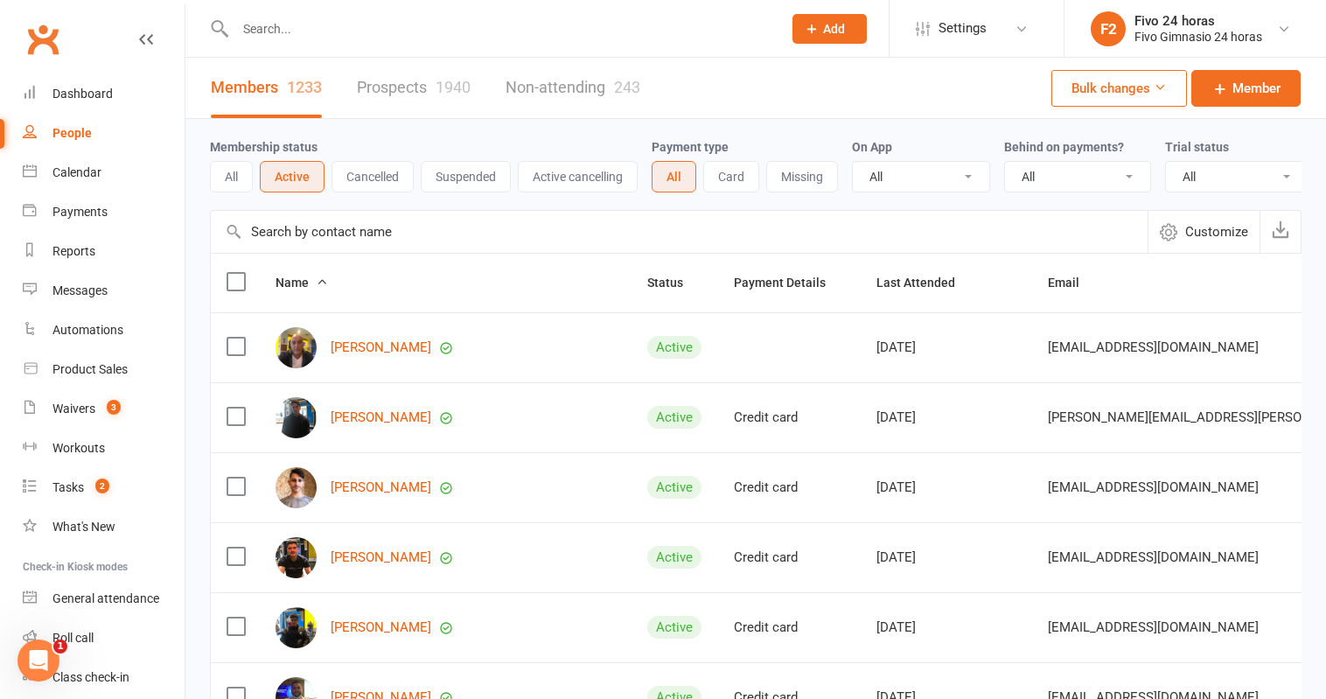
click at [255, 169] on div "All Active Cancelled Suspended Active cancelling" at bounding box center [424, 176] width 428 height 31
click at [227, 174] on button "All" at bounding box center [231, 176] width 43 height 31
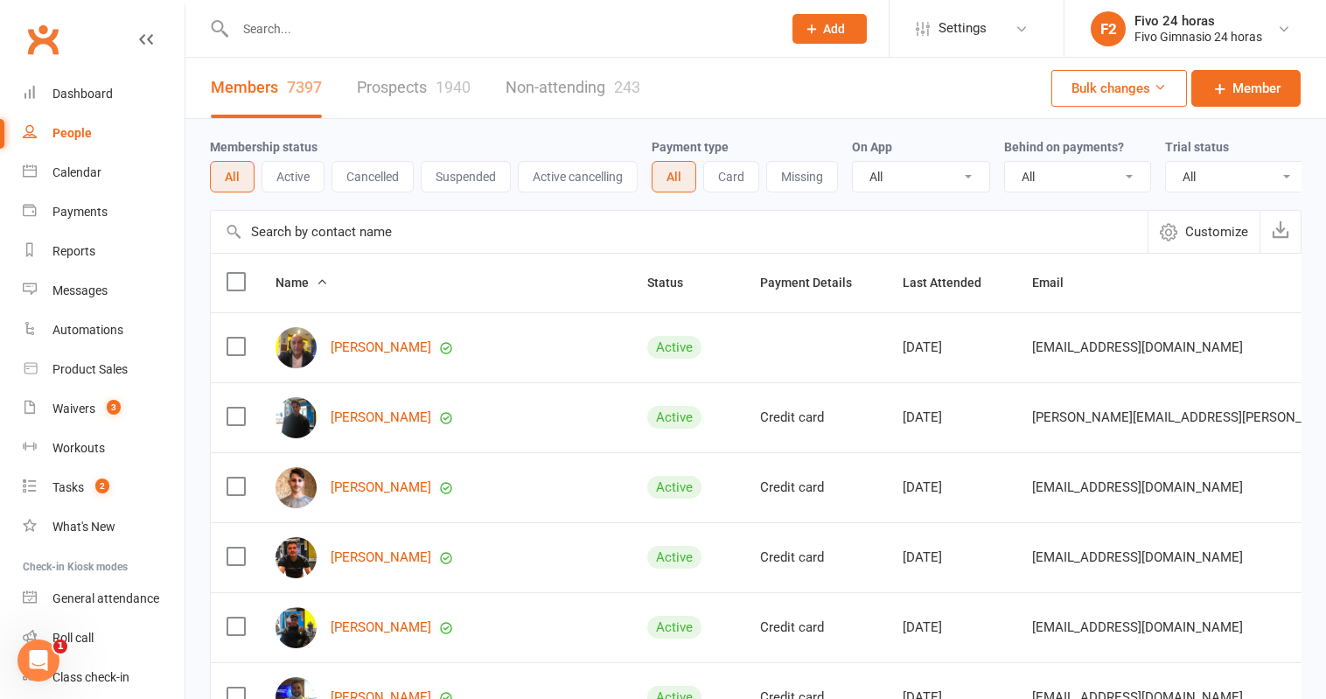
click at [298, 178] on button "Active" at bounding box center [292, 176] width 63 height 31
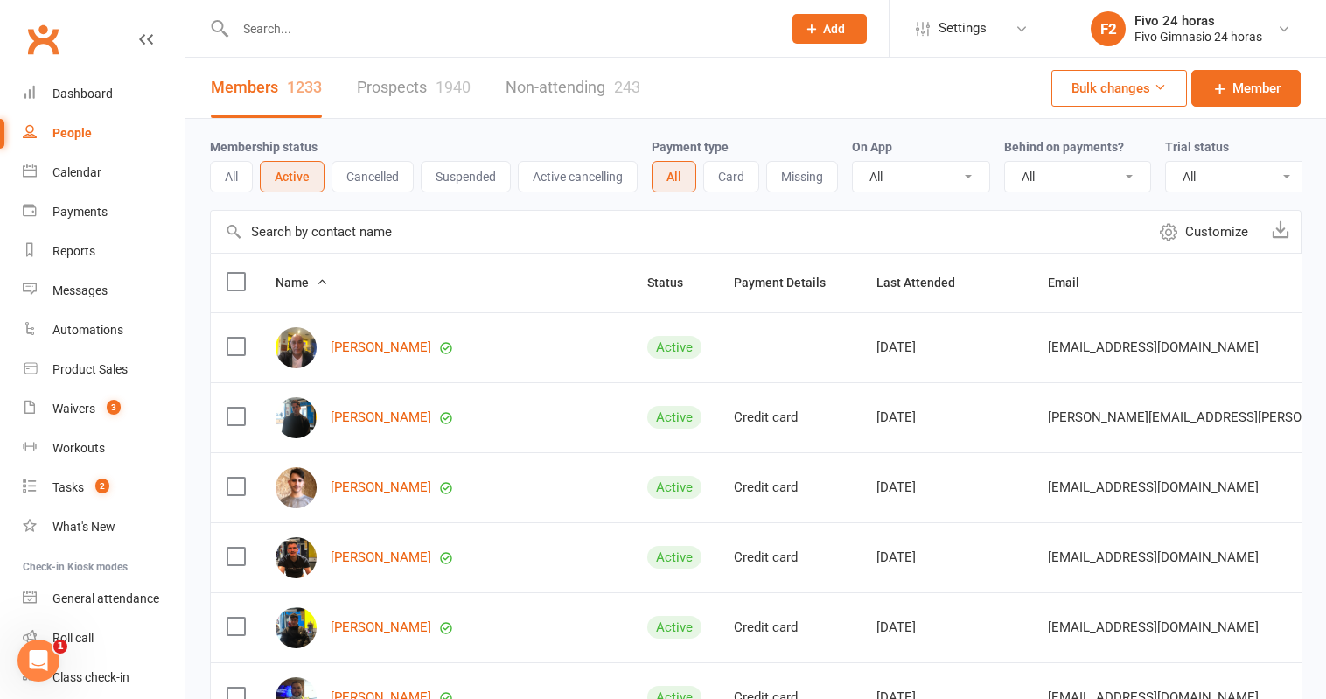
click at [242, 177] on button "All" at bounding box center [231, 176] width 43 height 31
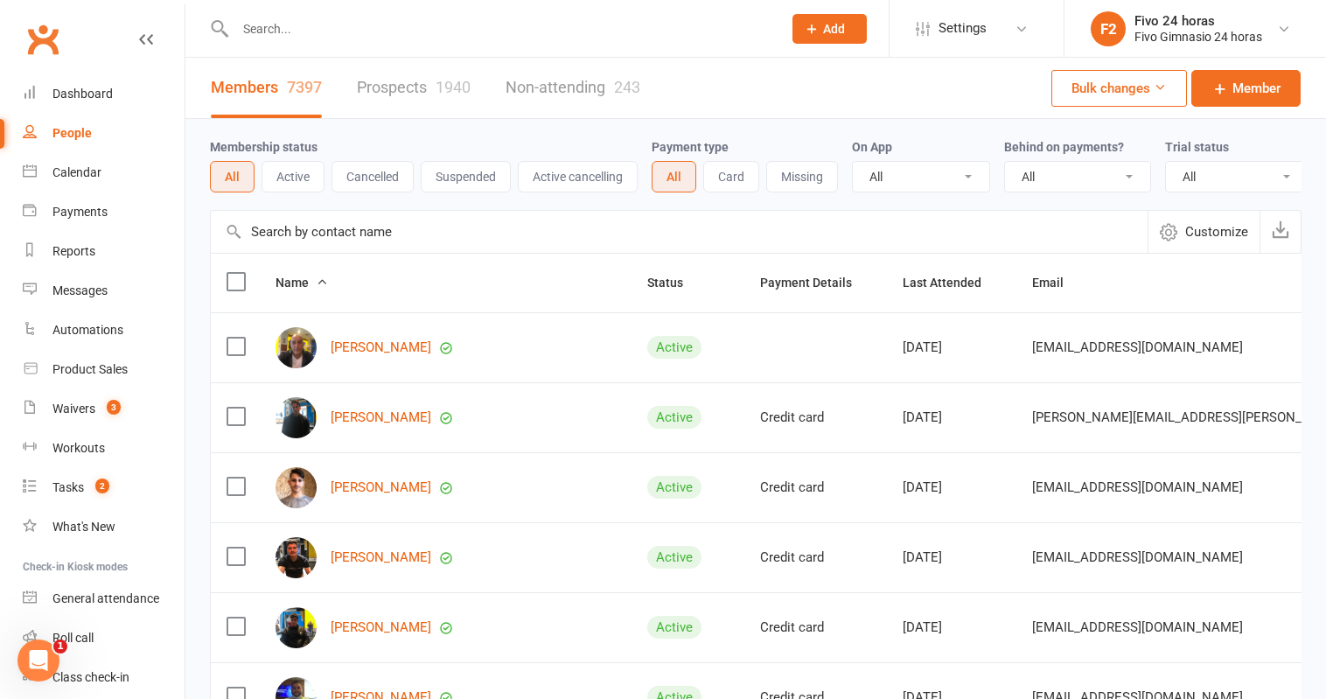
click at [284, 188] on button "Active" at bounding box center [292, 176] width 63 height 31
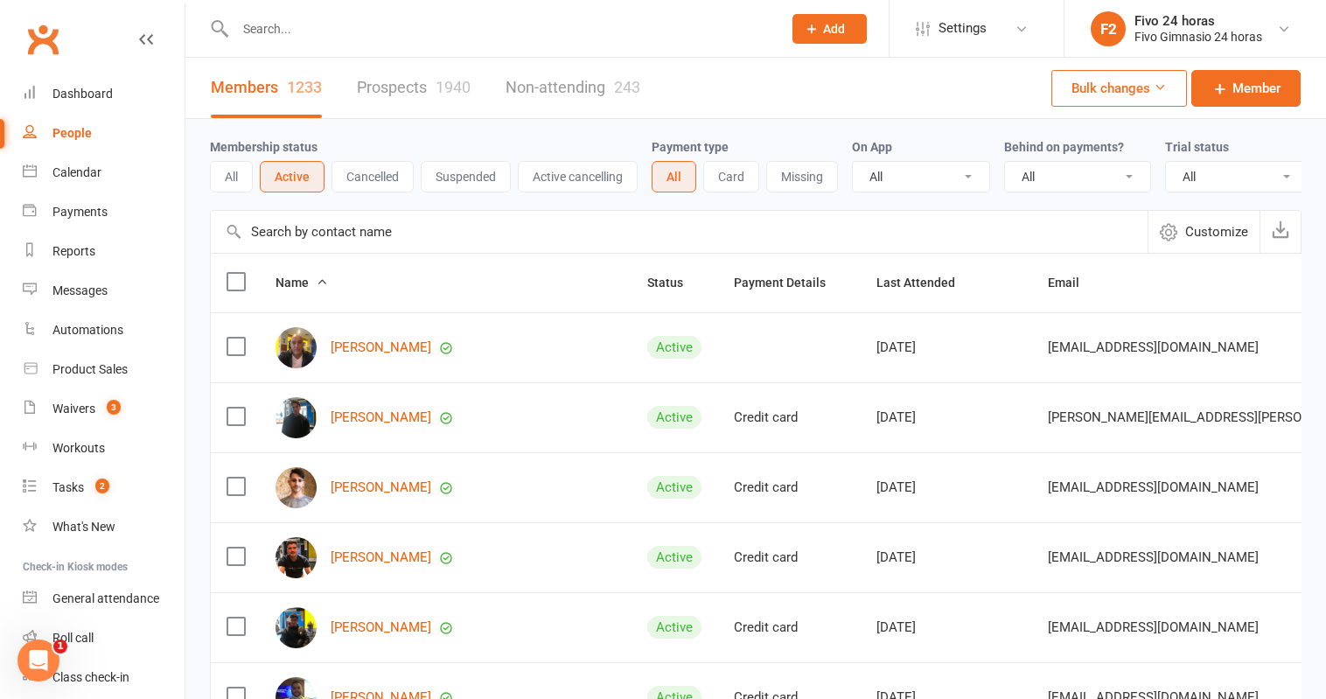
click at [386, 177] on button "Cancelled" at bounding box center [372, 176] width 82 height 31
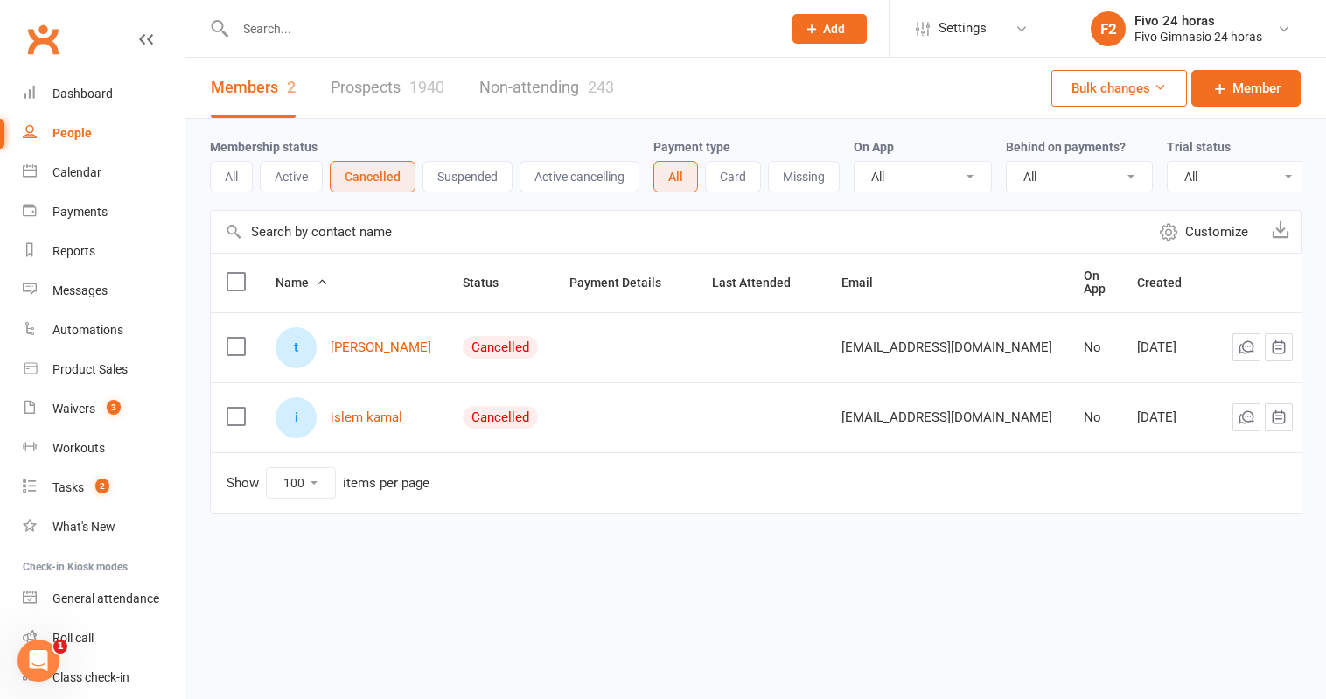
click at [1299, 345] on icon at bounding box center [1307, 346] width 17 height 17
click at [1214, 483] on link "Archive member" at bounding box center [1197, 481] width 173 height 35
click at [1297, 339] on button at bounding box center [1307, 347] width 21 height 21
click at [933, 335] on span "bibro@gmail.com" at bounding box center [946, 347] width 211 height 33
click at [240, 338] on label at bounding box center [235, 346] width 17 height 17
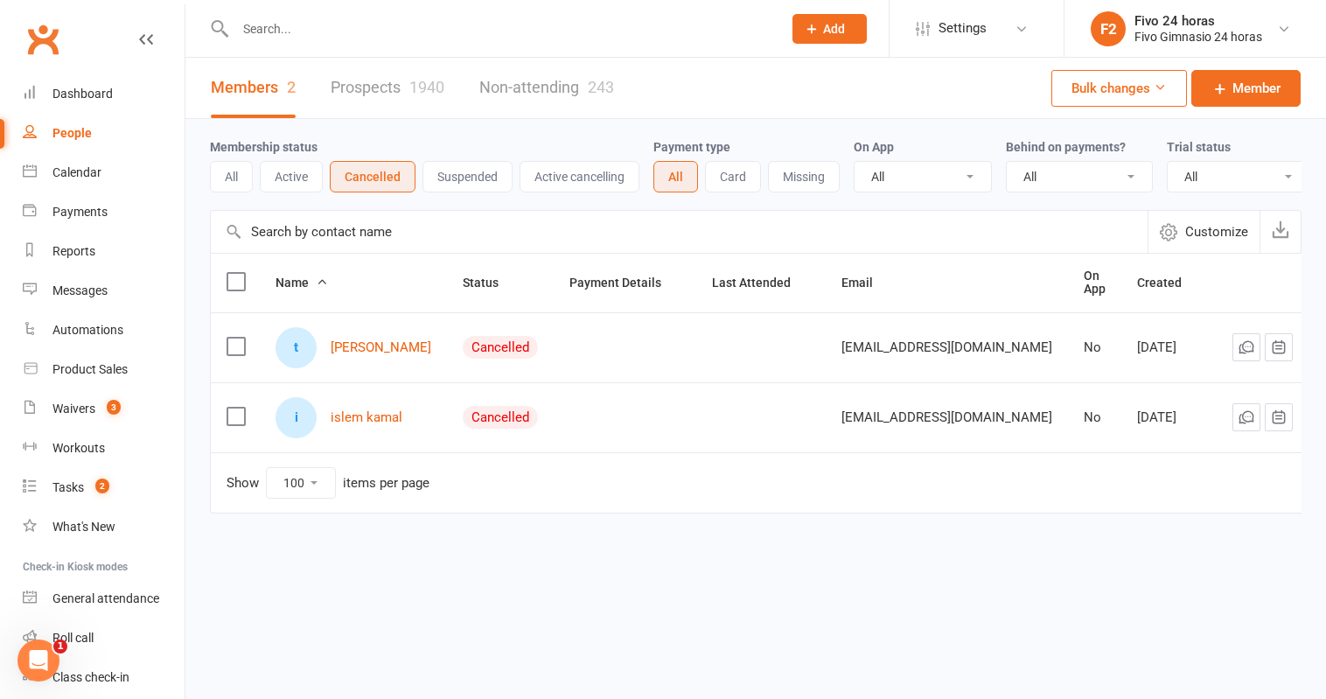
click at [240, 338] on input "checkbox" at bounding box center [235, 338] width 17 height 0
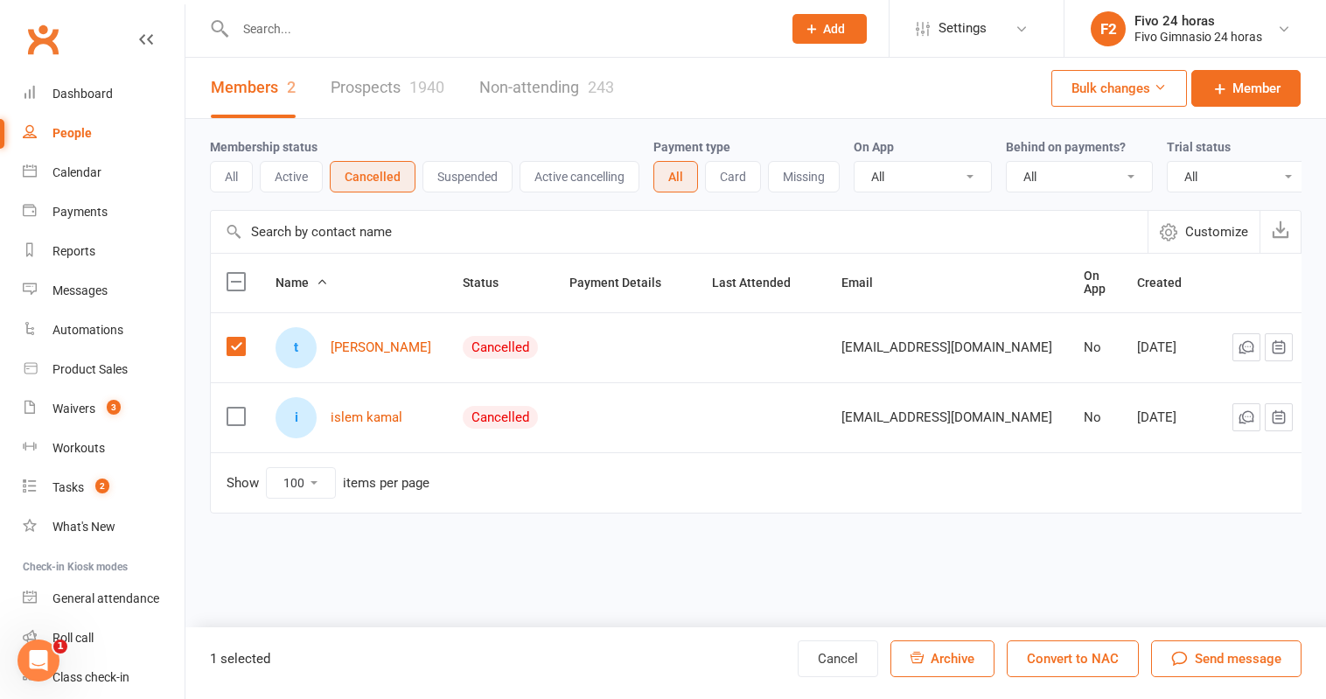
click at [241, 408] on label at bounding box center [235, 416] width 17 height 17
click at [241, 408] on input "checkbox" at bounding box center [235, 408] width 17 height 0
click at [234, 408] on label at bounding box center [235, 416] width 17 height 17
click at [234, 408] on input "checkbox" at bounding box center [235, 408] width 17 height 0
click at [376, 340] on link "tito islem" at bounding box center [381, 347] width 101 height 15
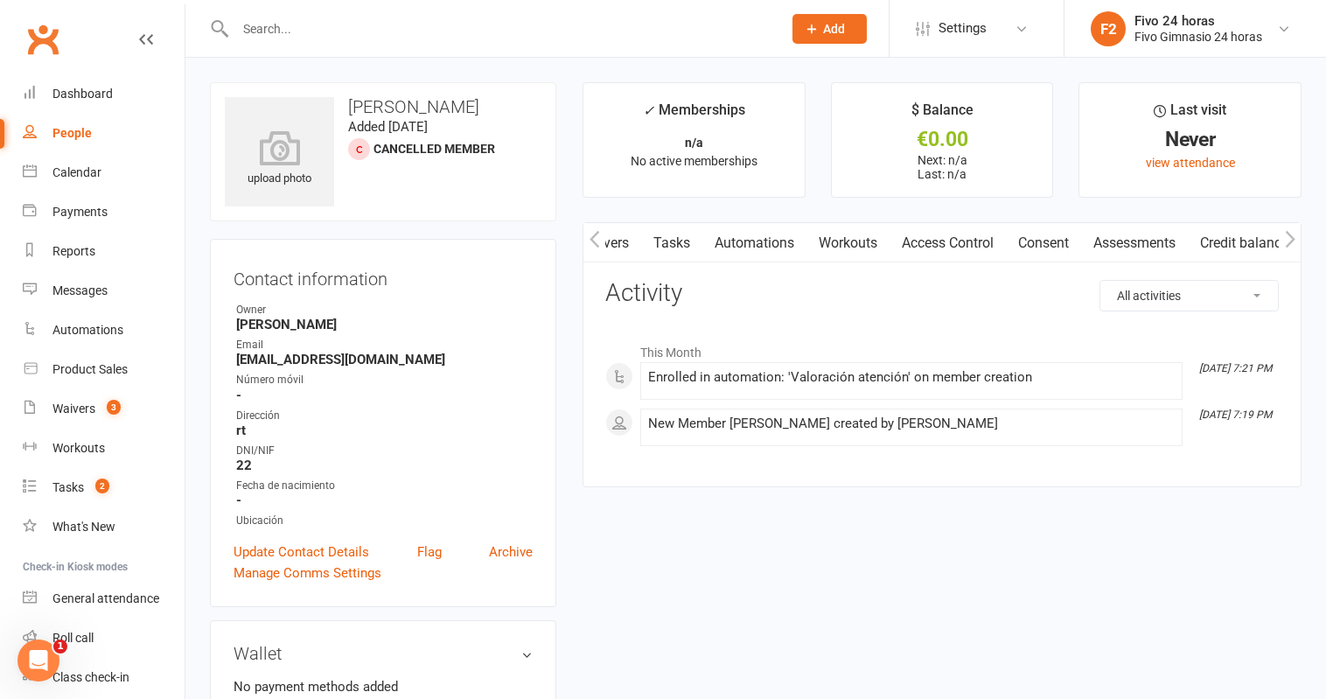
scroll to position [0, 412]
click at [933, 246] on link "Access Control" at bounding box center [947, 243] width 116 height 40
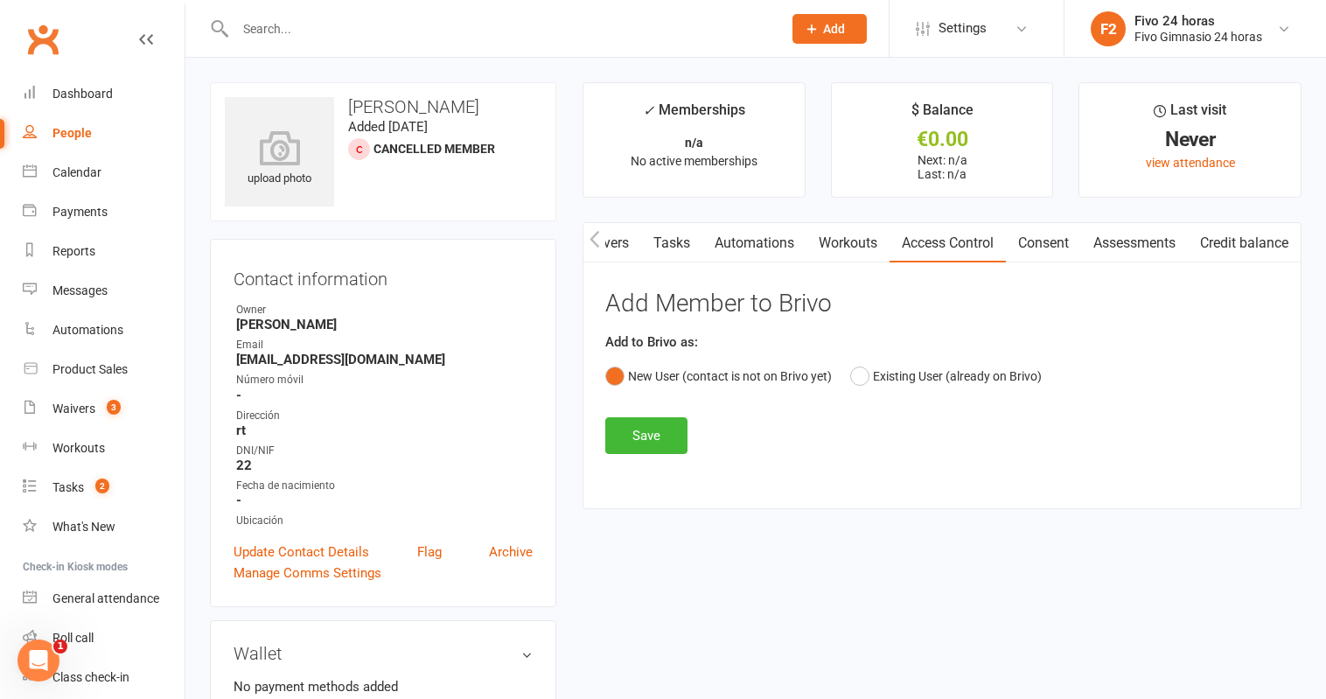
click at [734, 239] on link "Automations" at bounding box center [754, 243] width 104 height 40
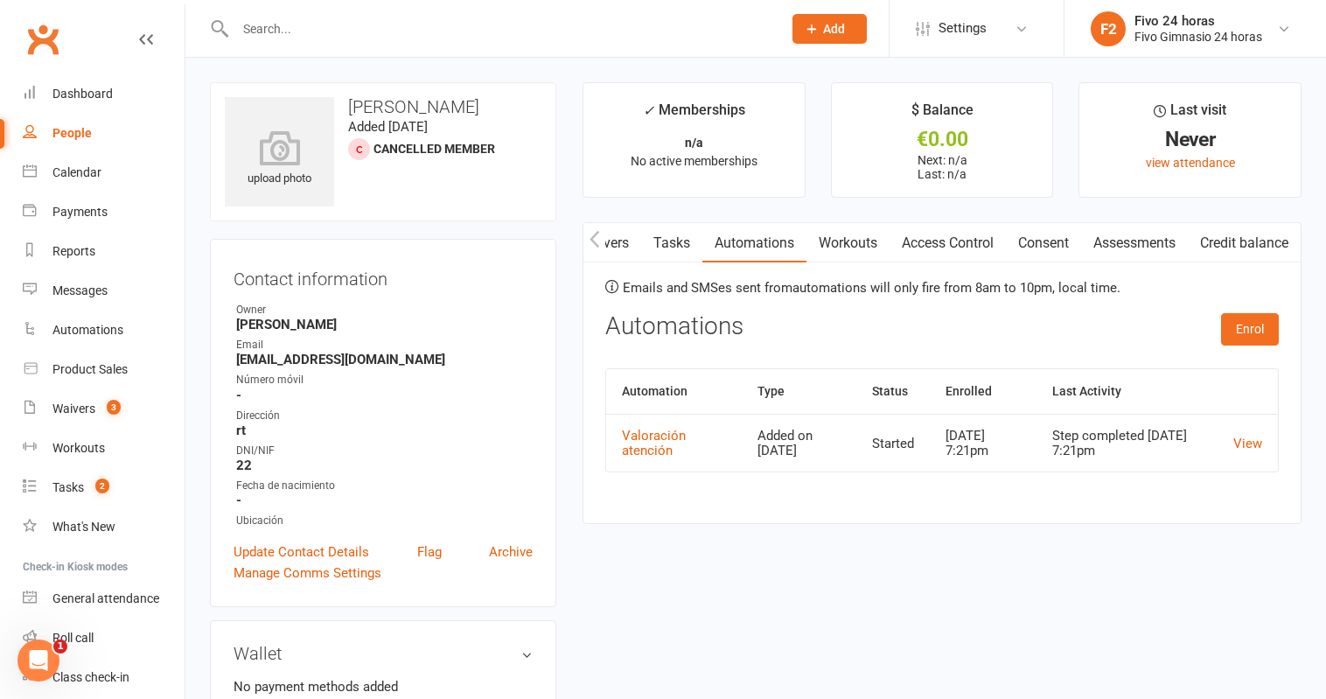
click at [670, 241] on link "Tasks" at bounding box center [671, 243] width 61 height 40
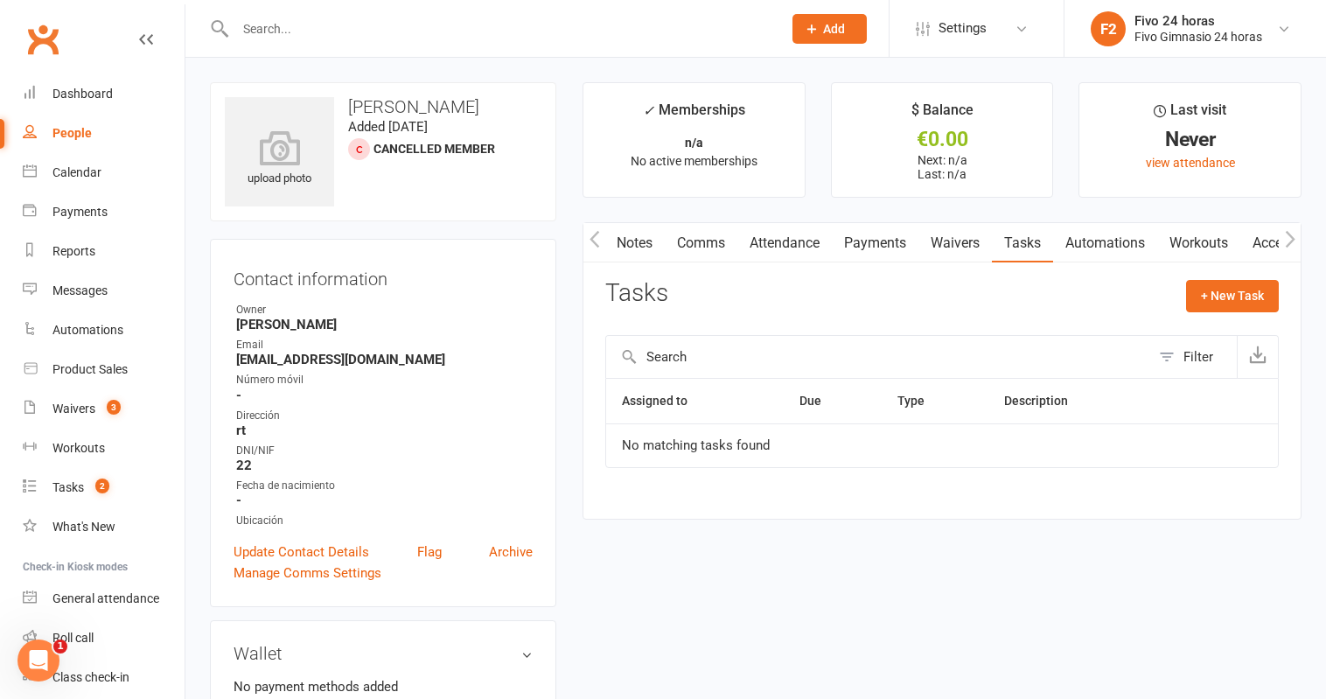
scroll to position [0, 45]
click at [872, 239] on link "Payments" at bounding box center [878, 243] width 87 height 40
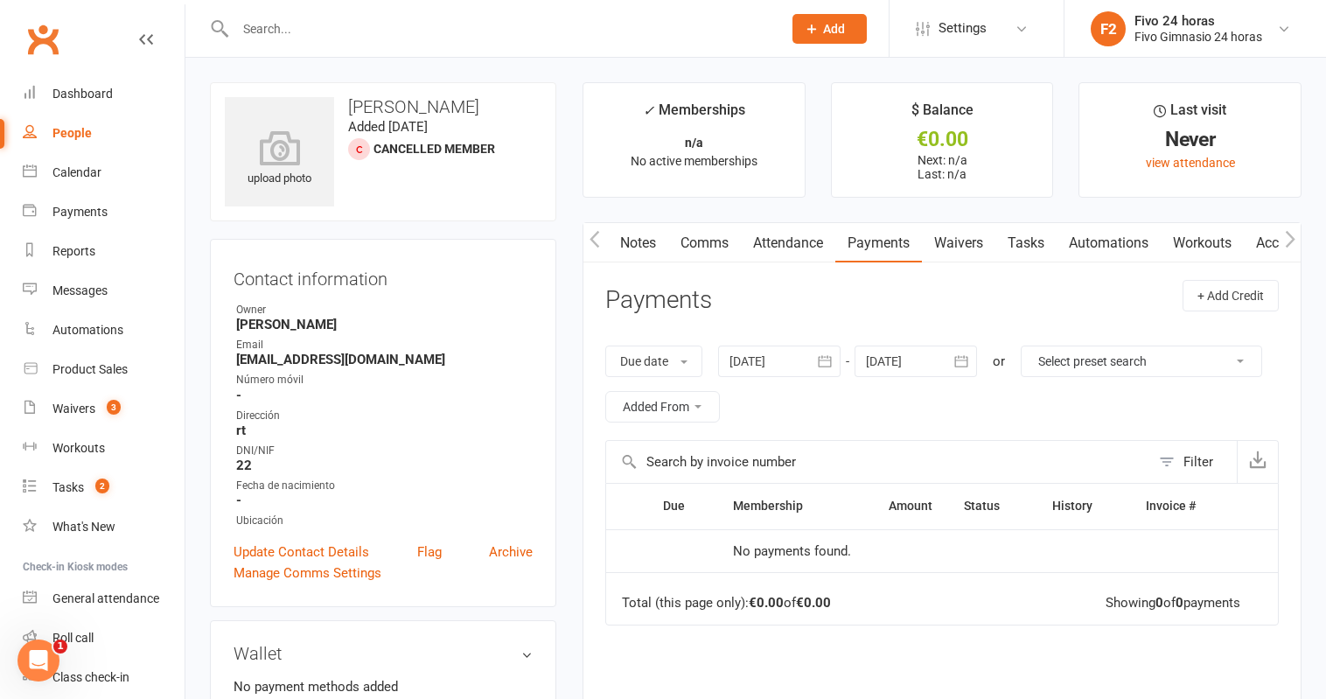
click at [971, 242] on link "Waivers" at bounding box center [958, 243] width 73 height 40
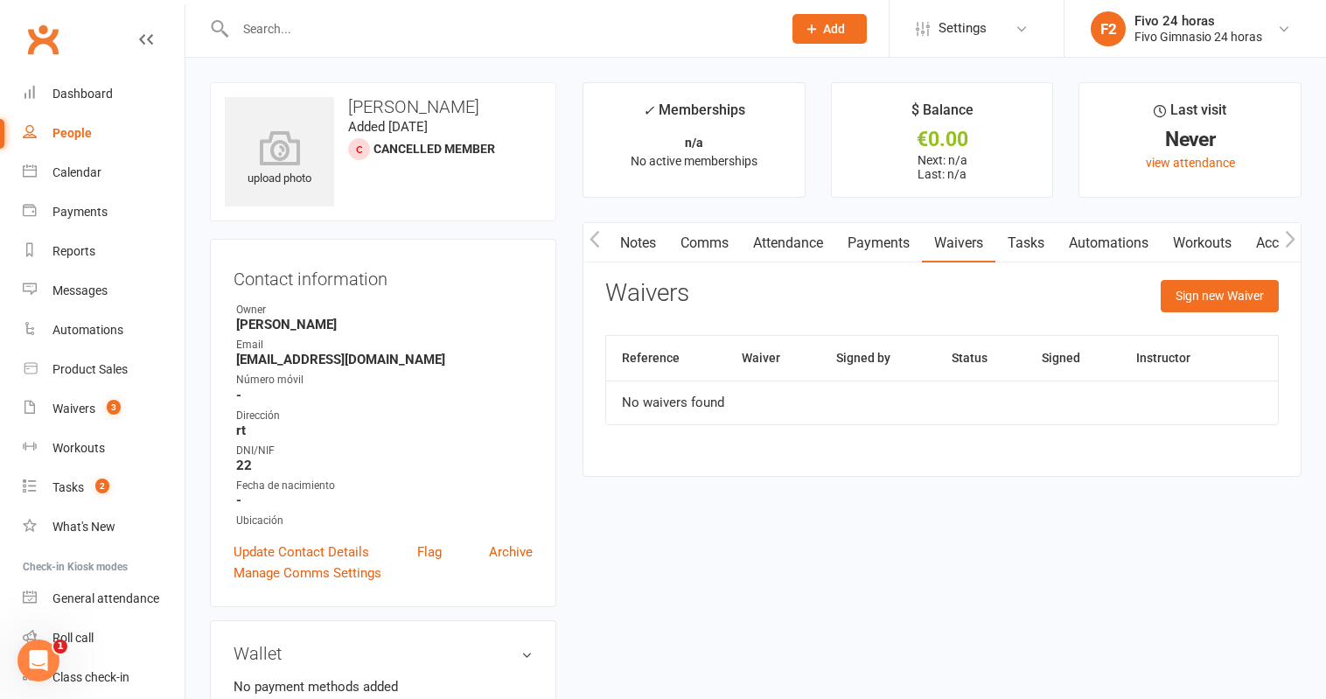
click at [755, 254] on link "Attendance" at bounding box center [788, 243] width 94 height 40
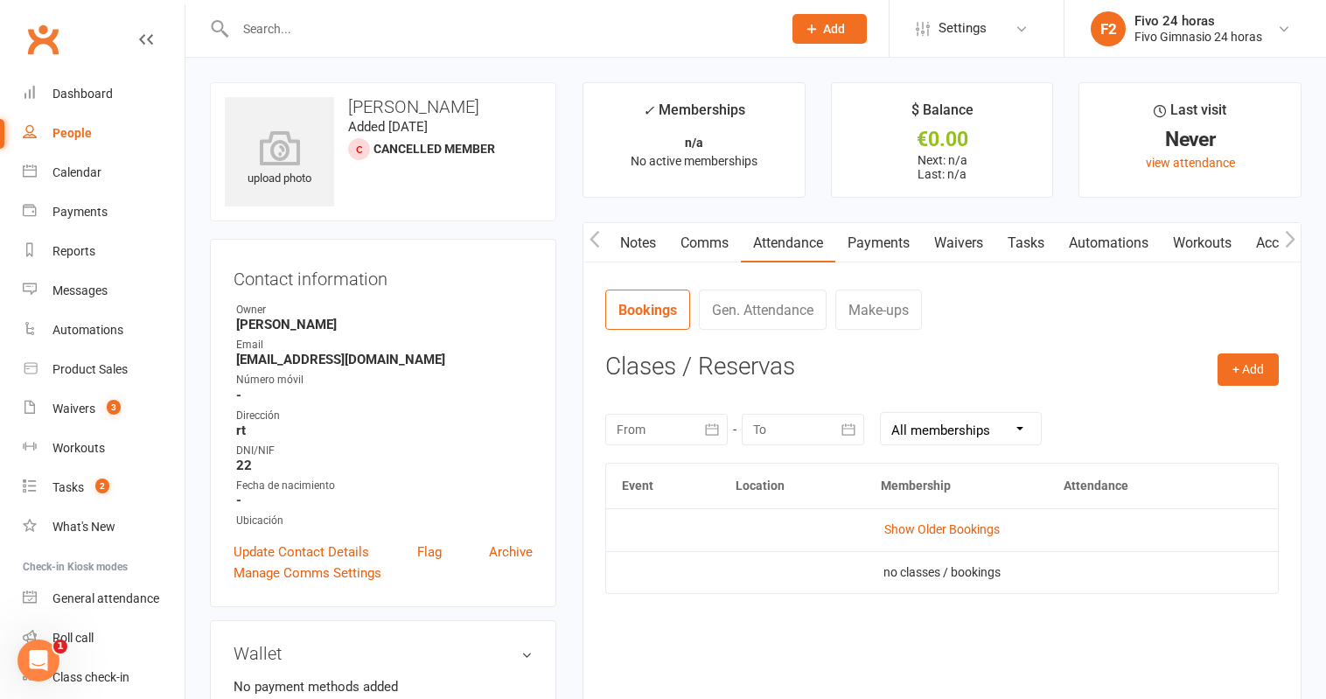
click at [708, 243] on link "Comms" at bounding box center [704, 243] width 73 height 40
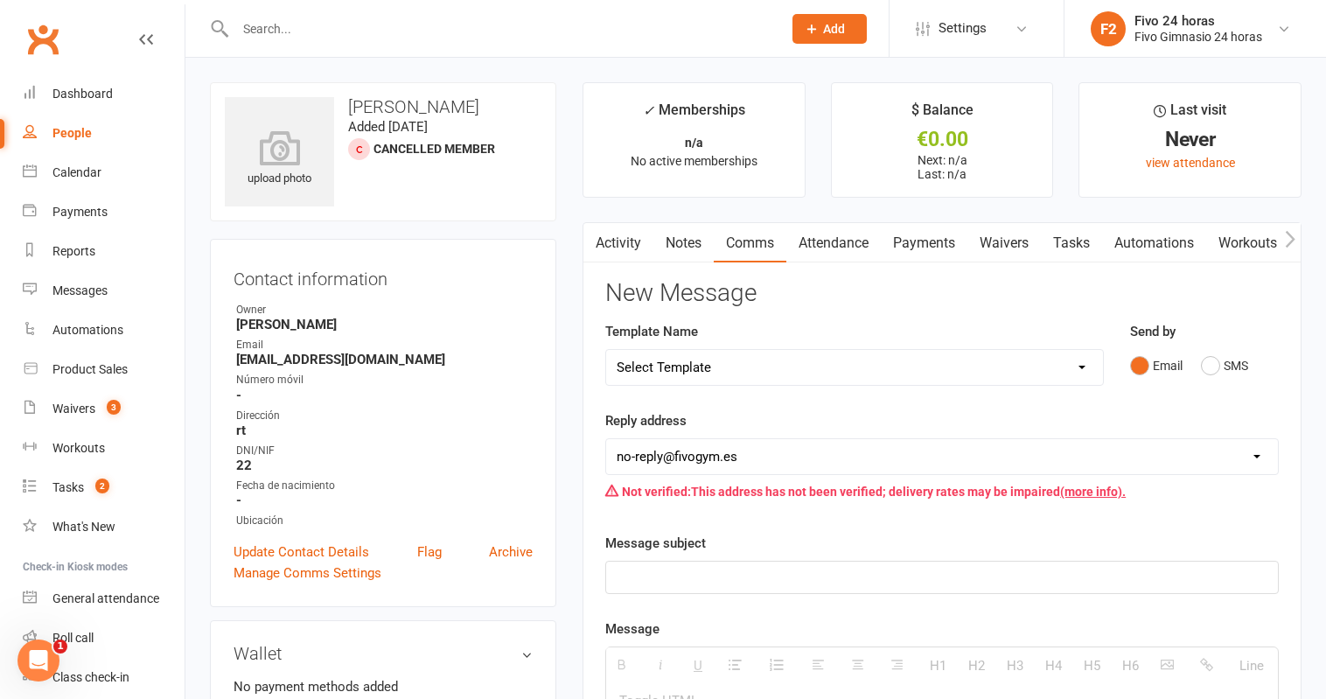
click at [685, 243] on link "Notes" at bounding box center [683, 243] width 60 height 40
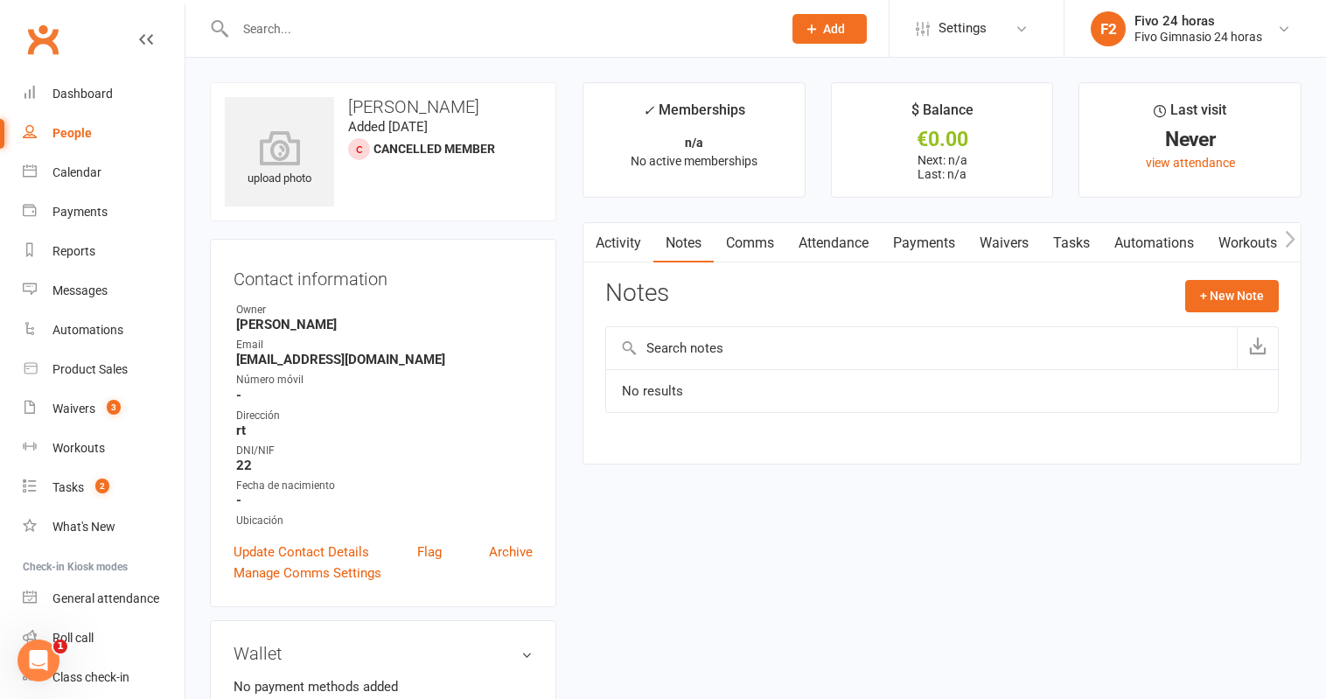
click at [604, 243] on button "button" at bounding box center [594, 242] width 22 height 39
click at [621, 238] on link "Activity" at bounding box center [618, 243] width 70 height 40
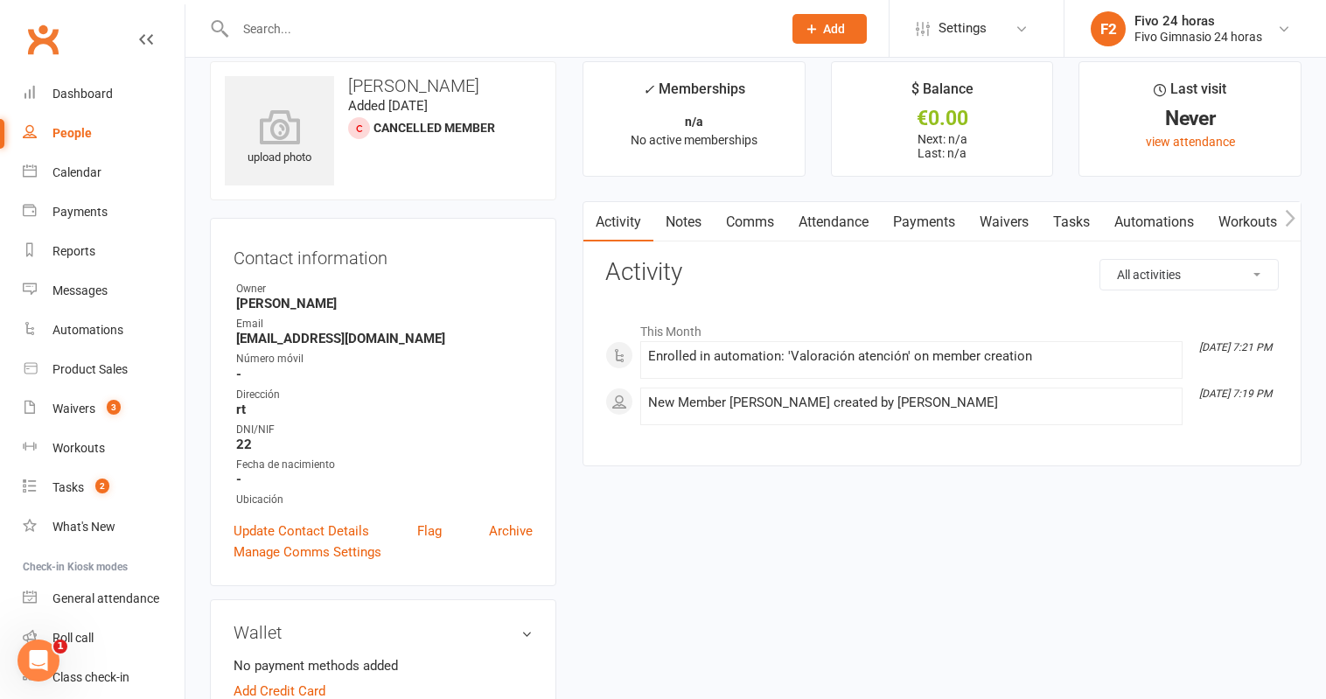
scroll to position [22, 0]
click at [93, 127] on link "People" at bounding box center [104, 133] width 162 height 39
select select "100"
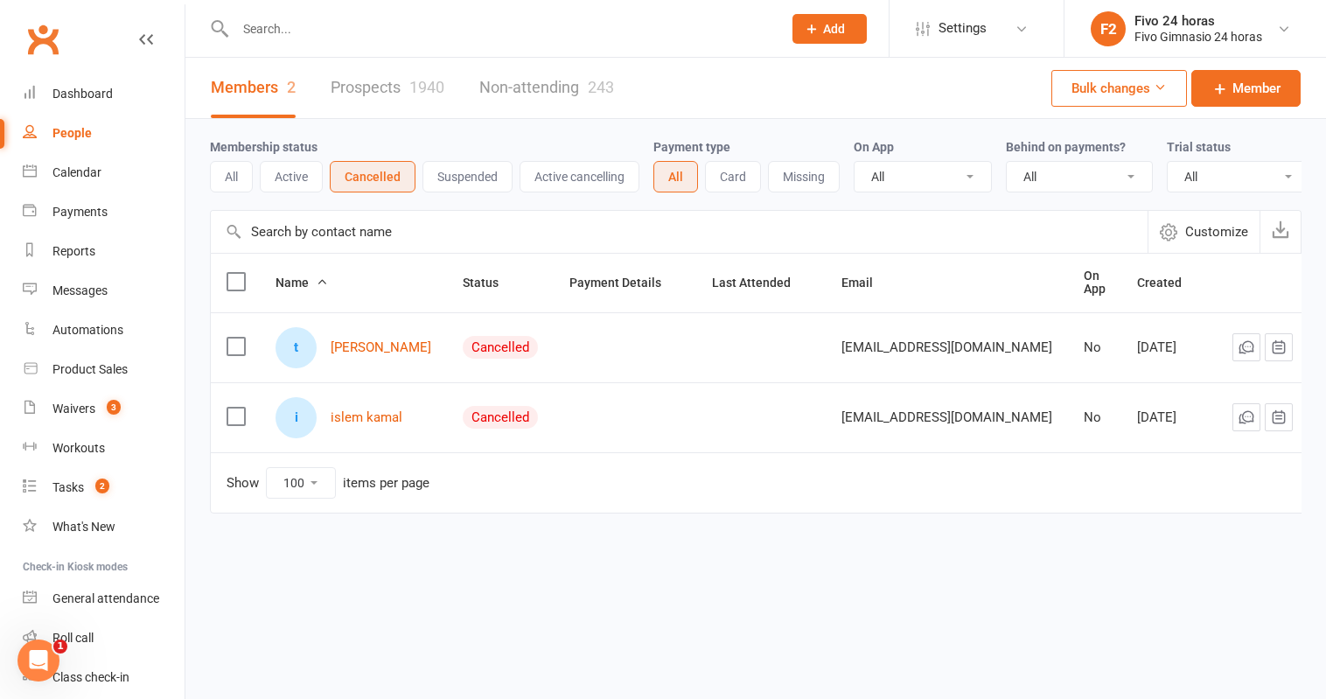
click at [1299, 338] on icon at bounding box center [1307, 346] width 17 height 17
click at [1187, 475] on link "Archive member" at bounding box center [1197, 481] width 173 height 35
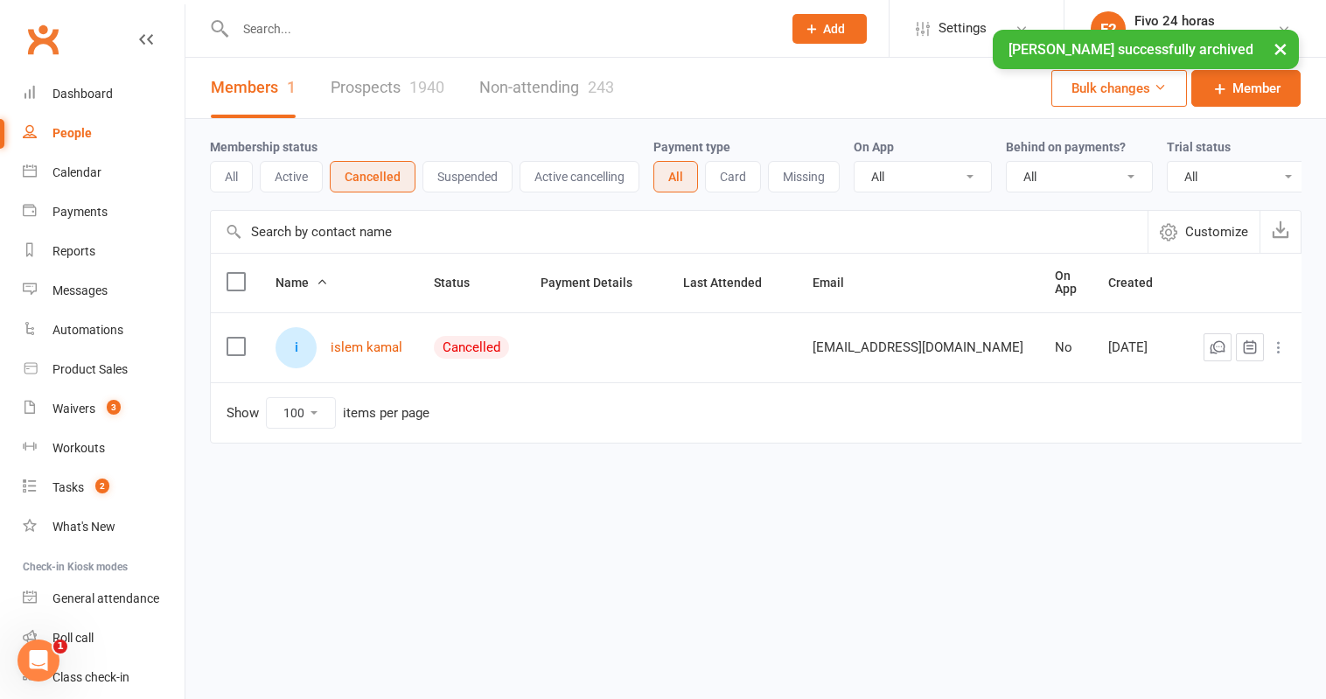
click at [1271, 338] on icon at bounding box center [1278, 346] width 17 height 17
click at [1163, 471] on link "Archive member" at bounding box center [1197, 481] width 173 height 35
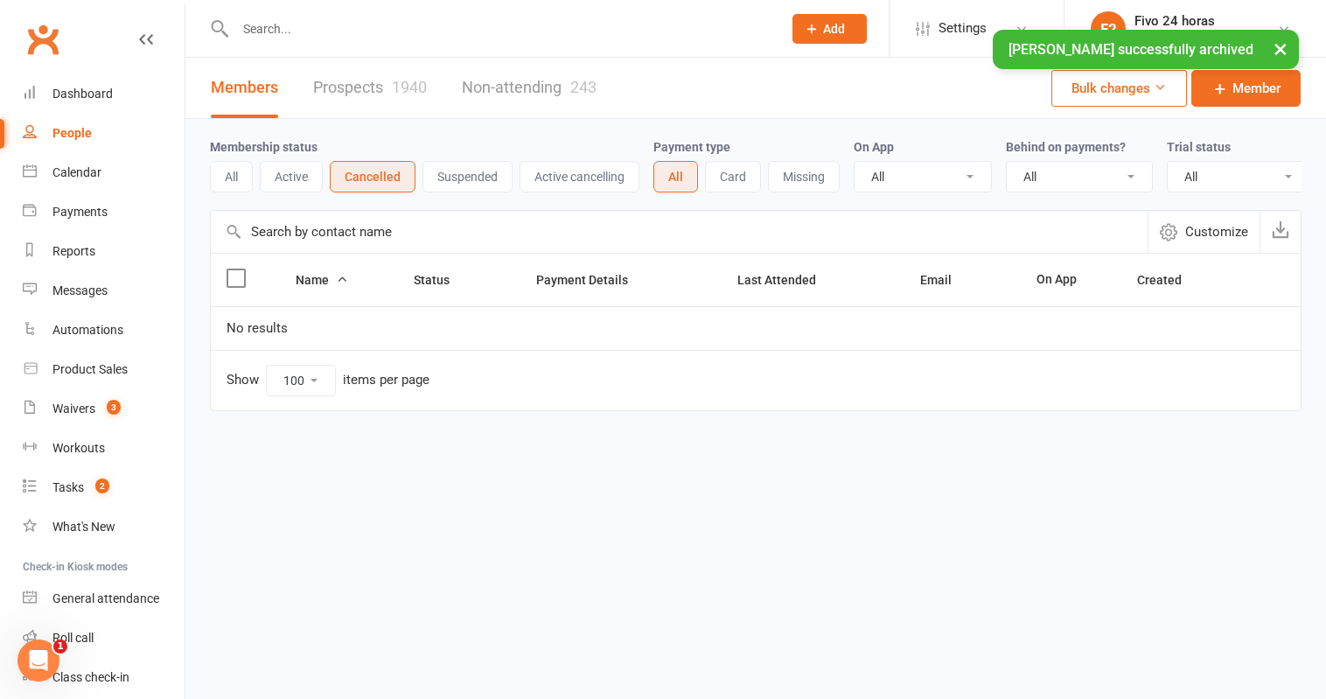
click at [391, 83] on link "Prospects 1940" at bounding box center [370, 88] width 114 height 60
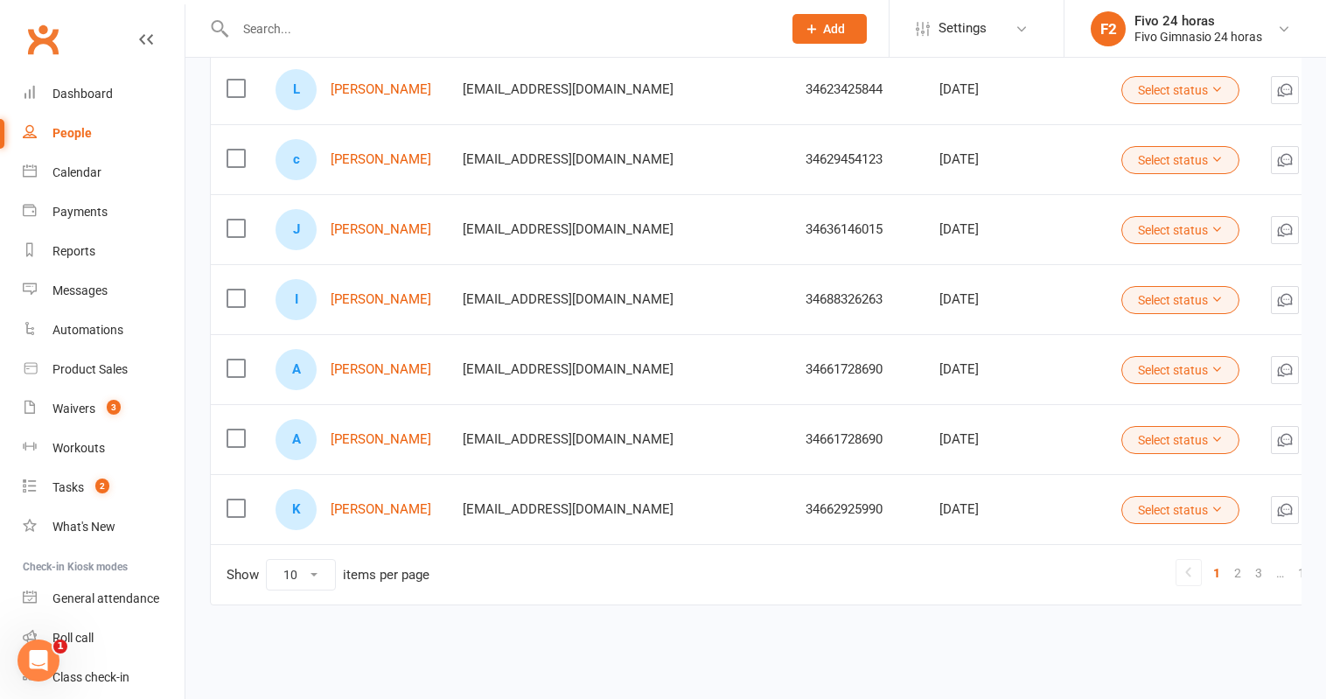
scroll to position [449, 0]
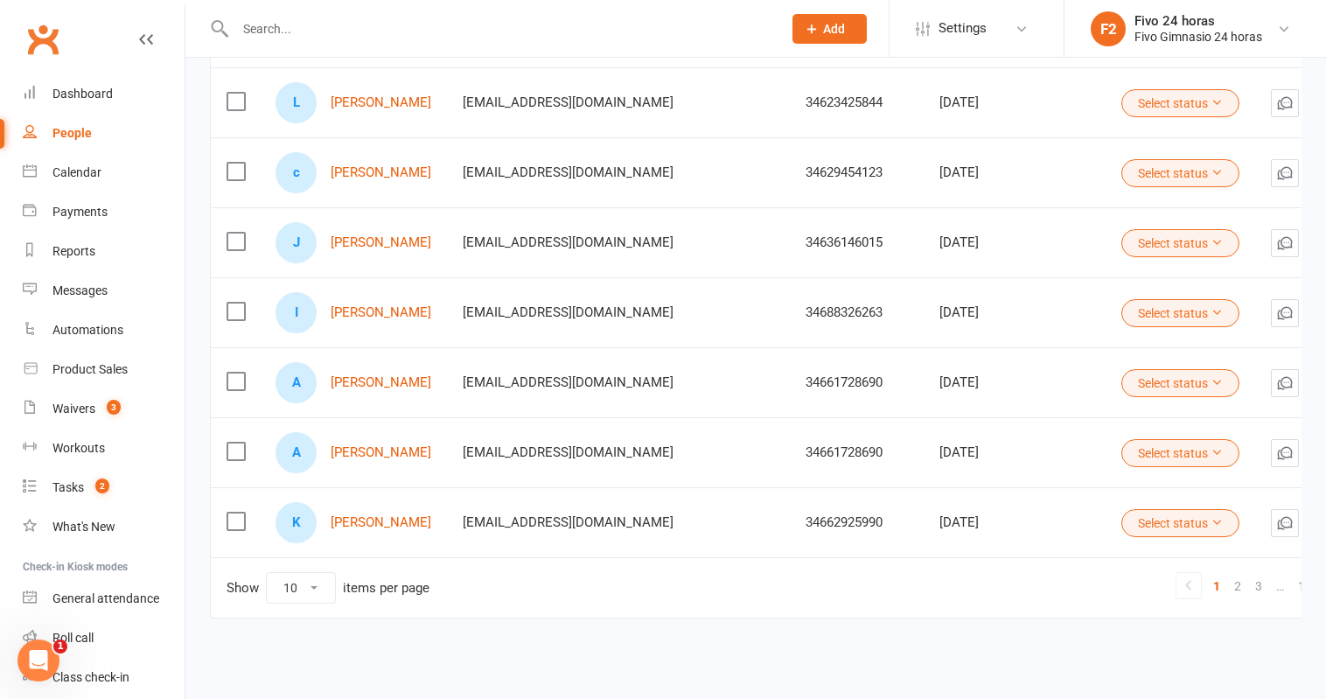
click at [1232, 239] on button "Select status" at bounding box center [1180, 243] width 118 height 28
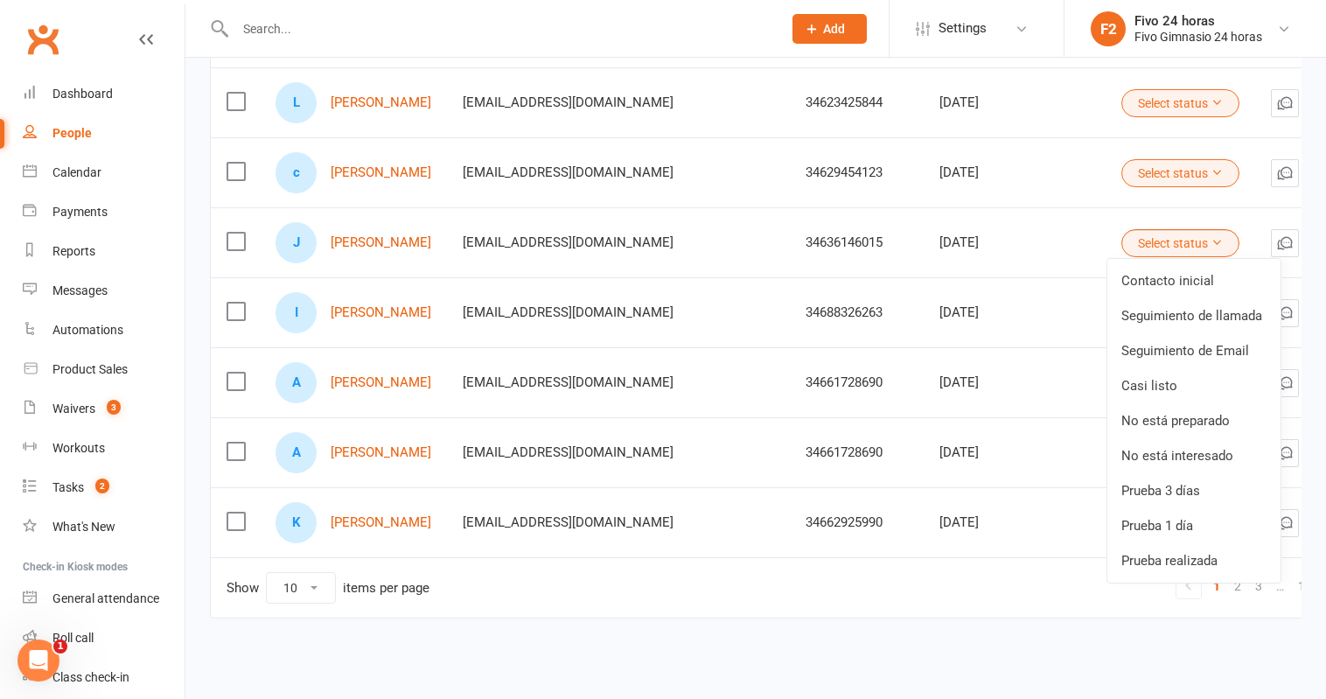
click at [1232, 239] on button "Select status" at bounding box center [1180, 243] width 118 height 28
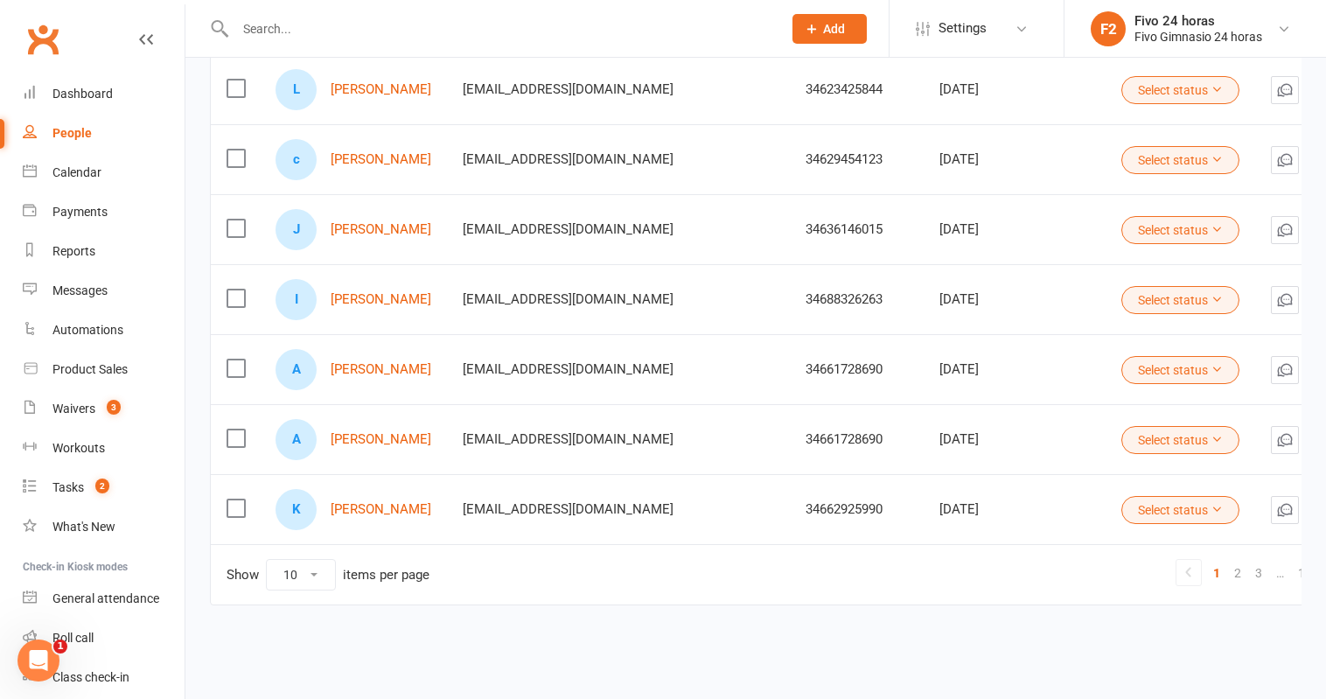
scroll to position [0, 0]
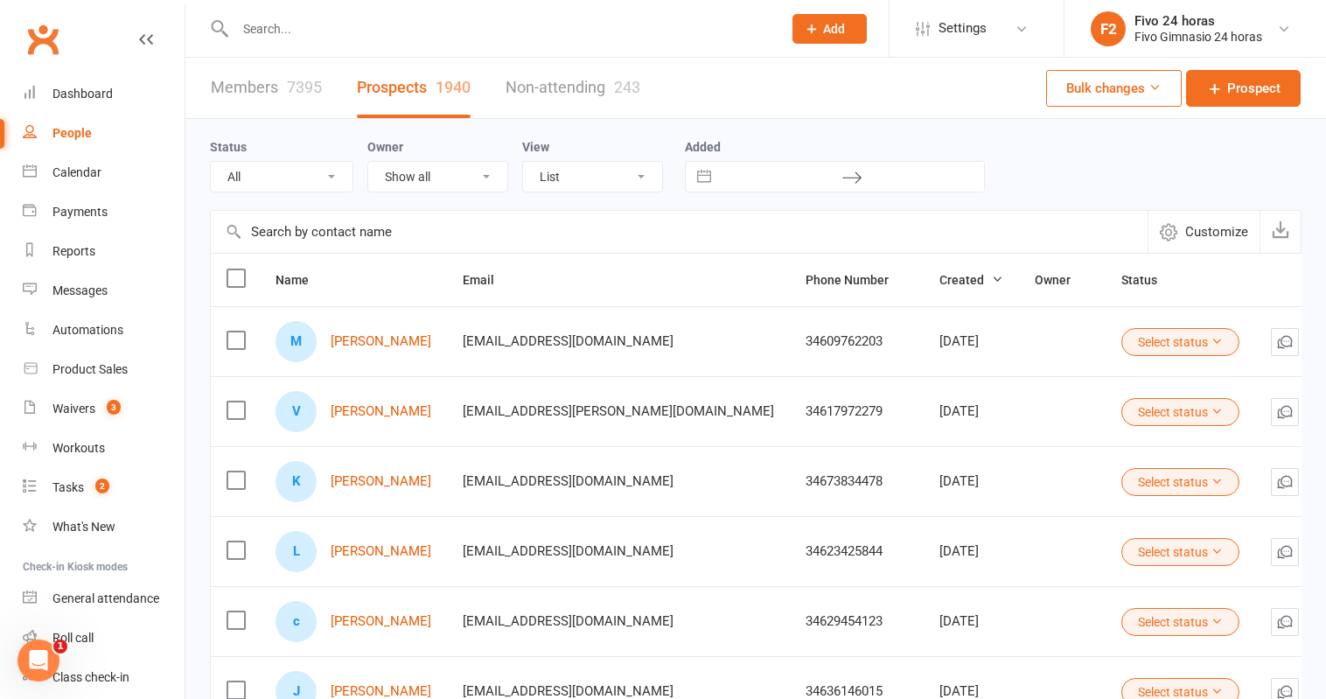
click at [566, 98] on link "Non-attending 243" at bounding box center [572, 88] width 135 height 60
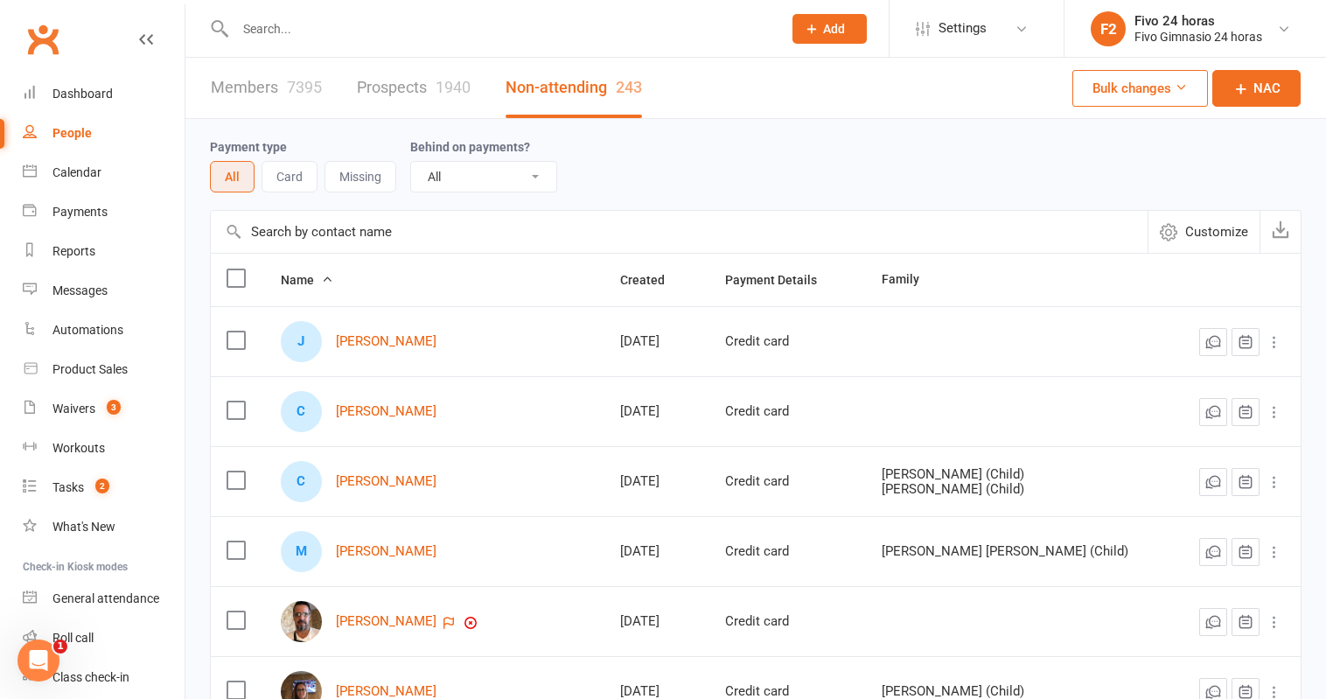
click at [407, 83] on link "Prospects 1940" at bounding box center [414, 88] width 114 height 60
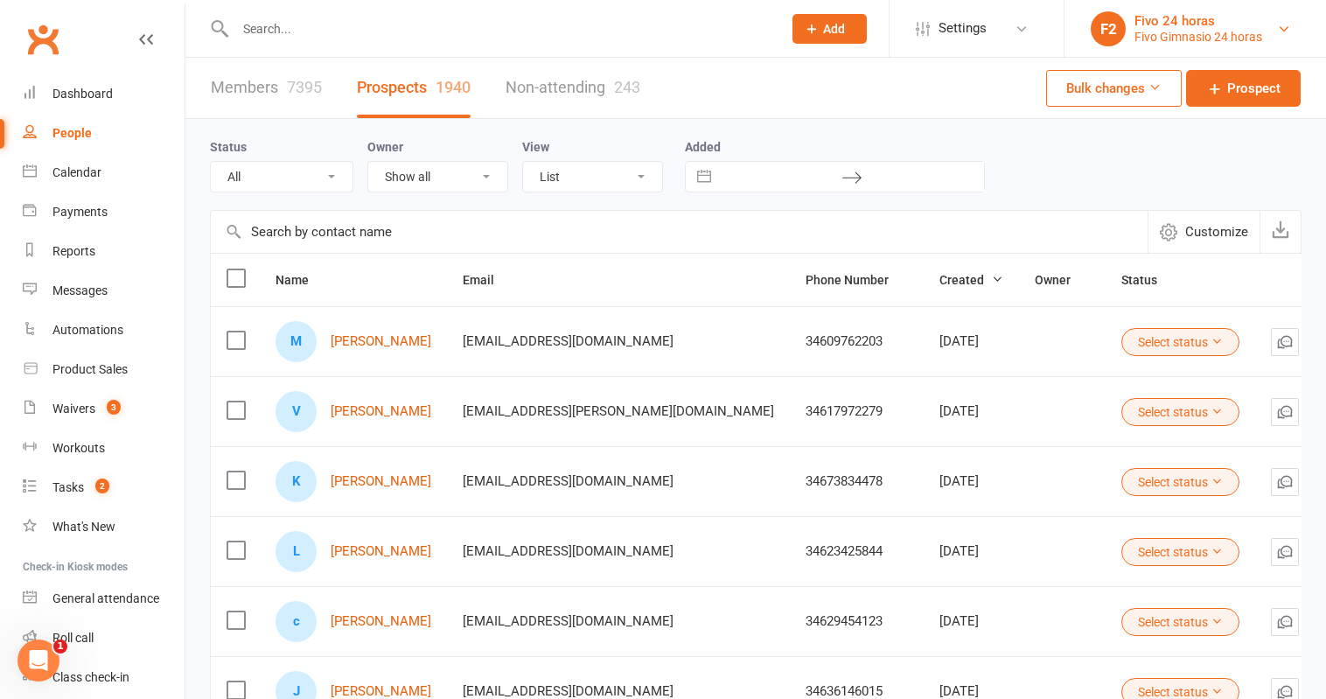
click at [1147, 31] on div "Fivo Gimnasio 24 horas" at bounding box center [1198, 37] width 128 height 16
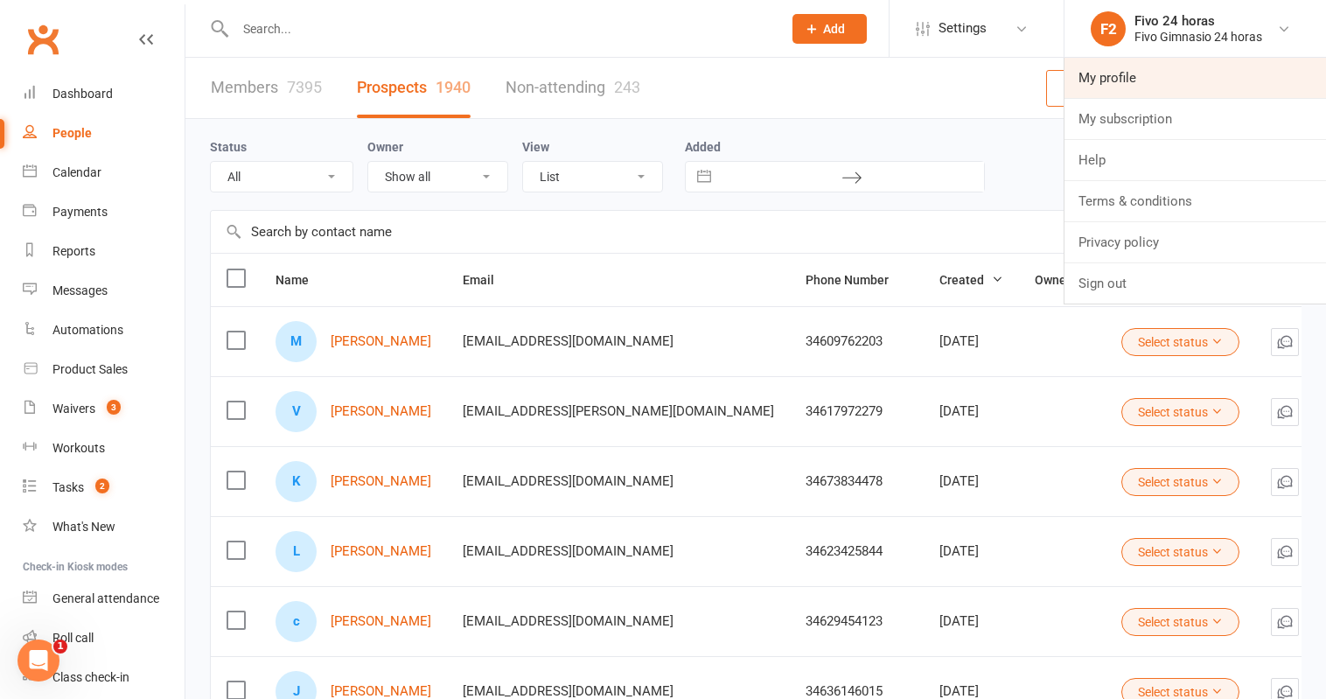
click at [1120, 76] on link "My profile" at bounding box center [1194, 78] width 261 height 40
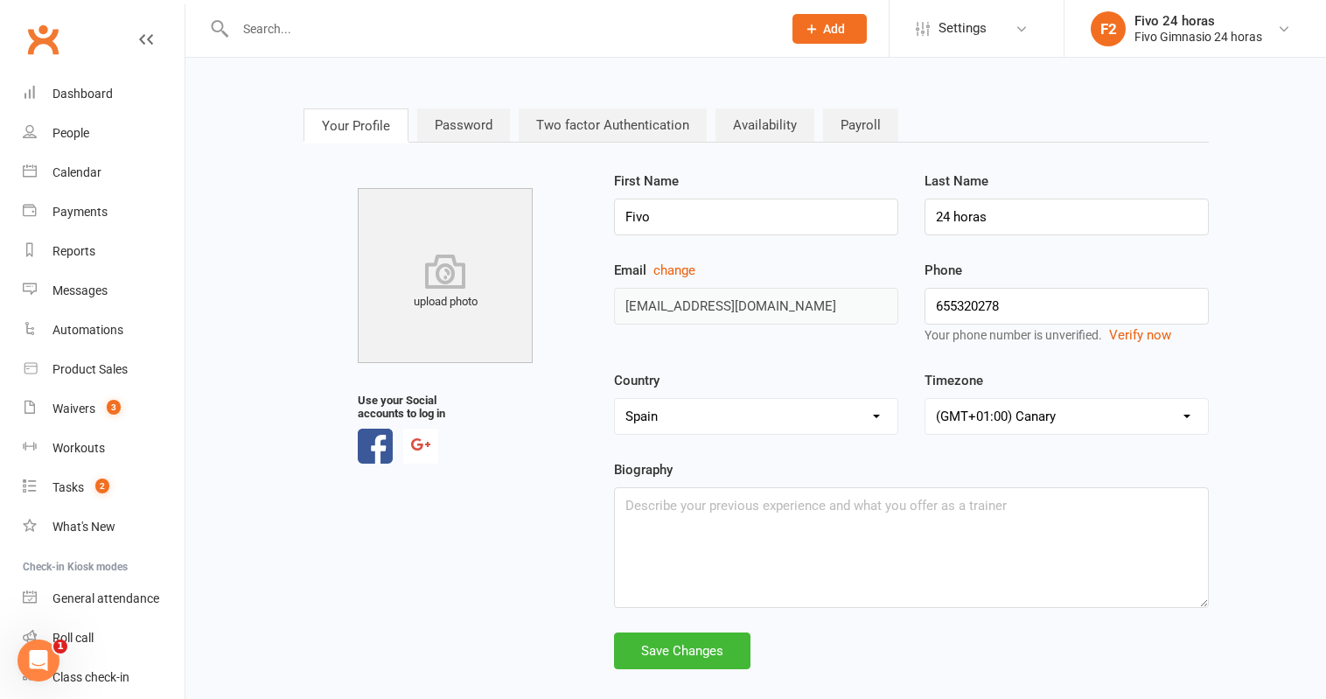
click at [440, 136] on link "Password" at bounding box center [463, 124] width 93 height 33
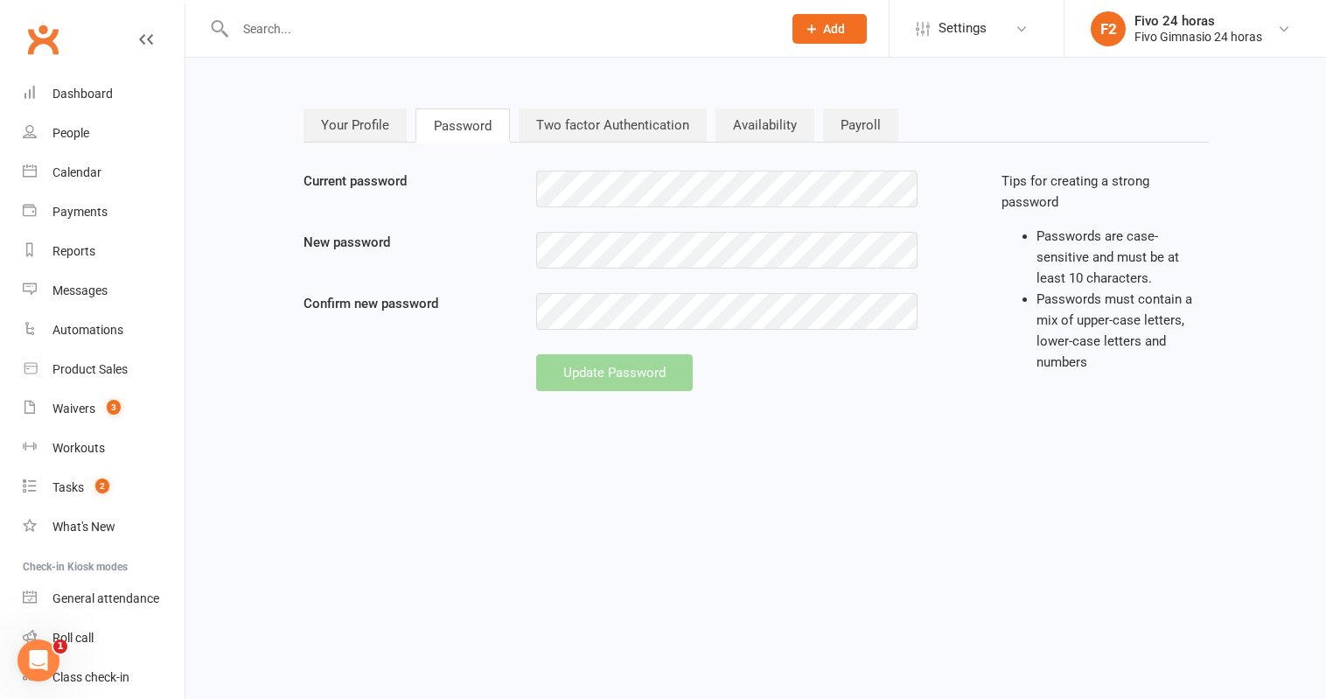
click at [602, 134] on link "Two factor Authentication" at bounding box center [613, 124] width 188 height 33
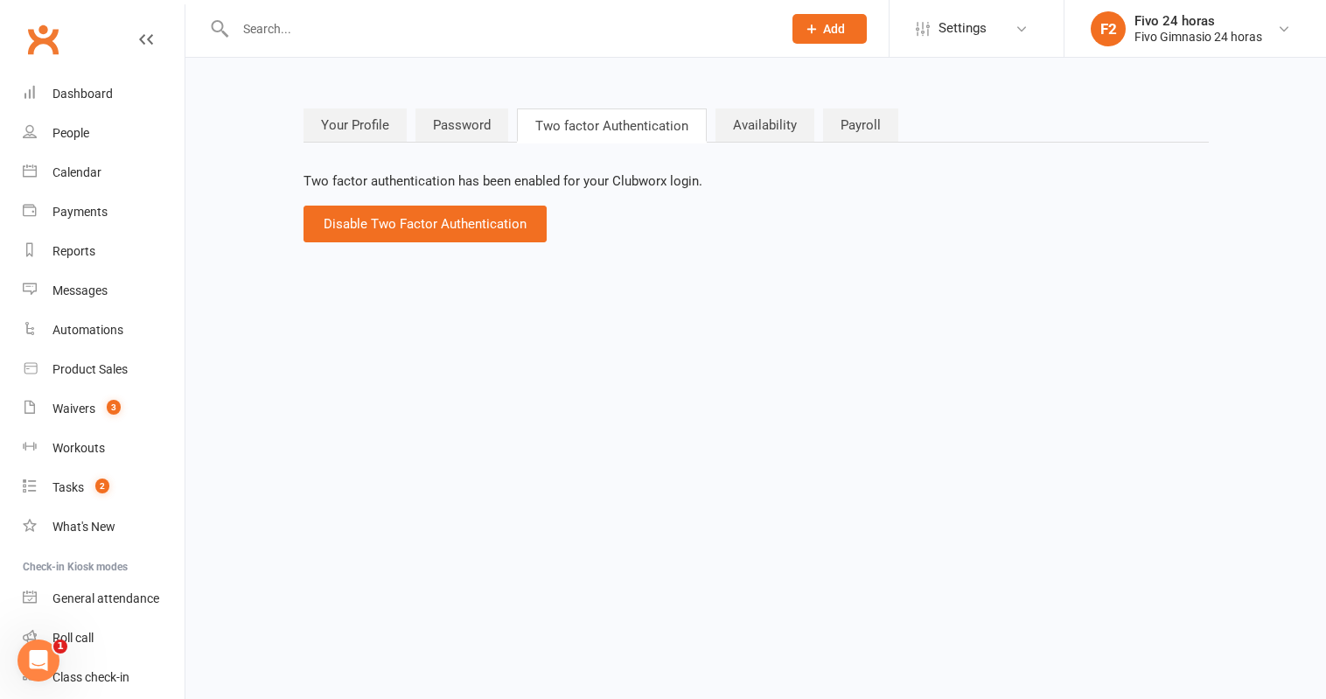
click at [734, 122] on link "Availability" at bounding box center [764, 124] width 99 height 33
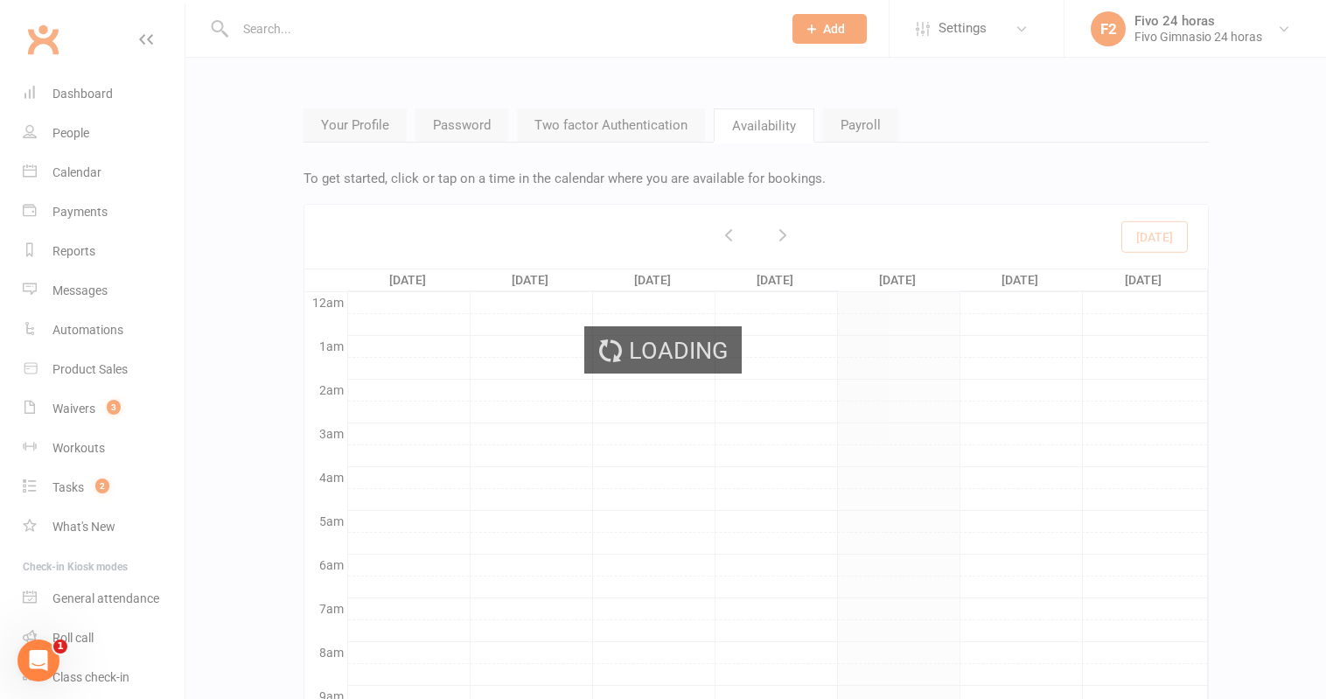
scroll to position [263, 0]
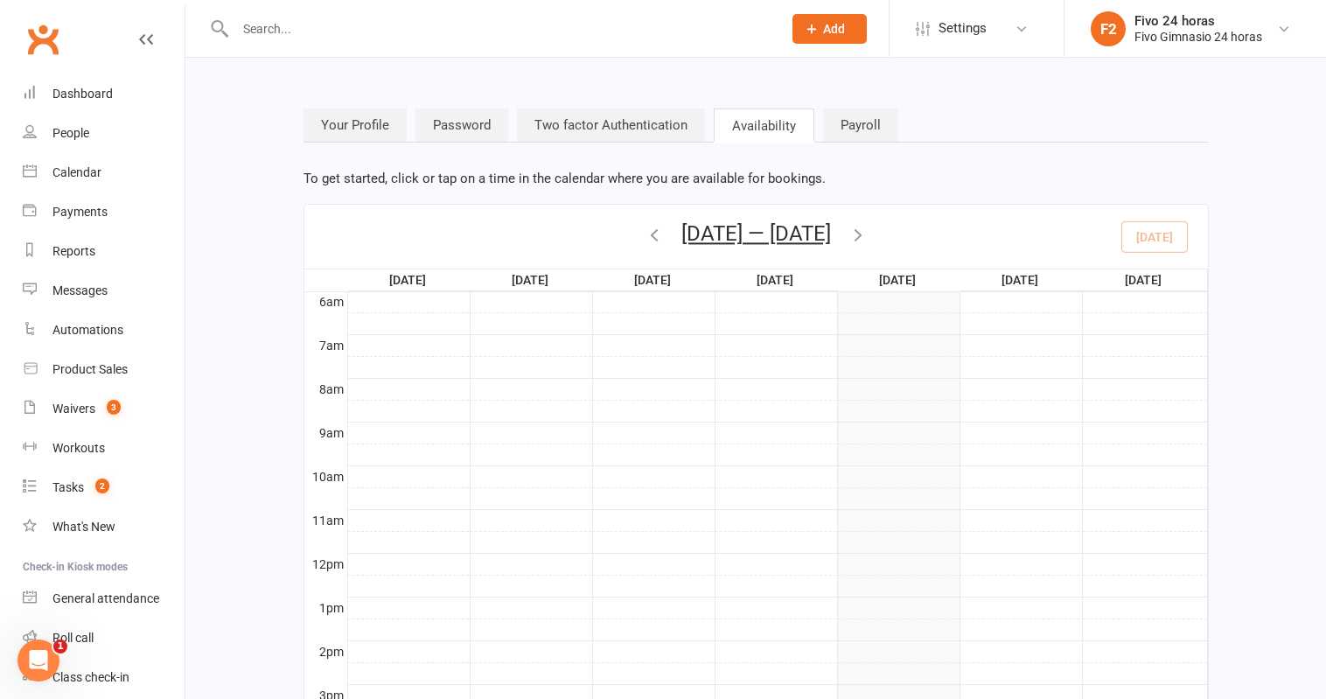
click at [633, 123] on link "Two factor Authentication" at bounding box center [611, 124] width 188 height 33
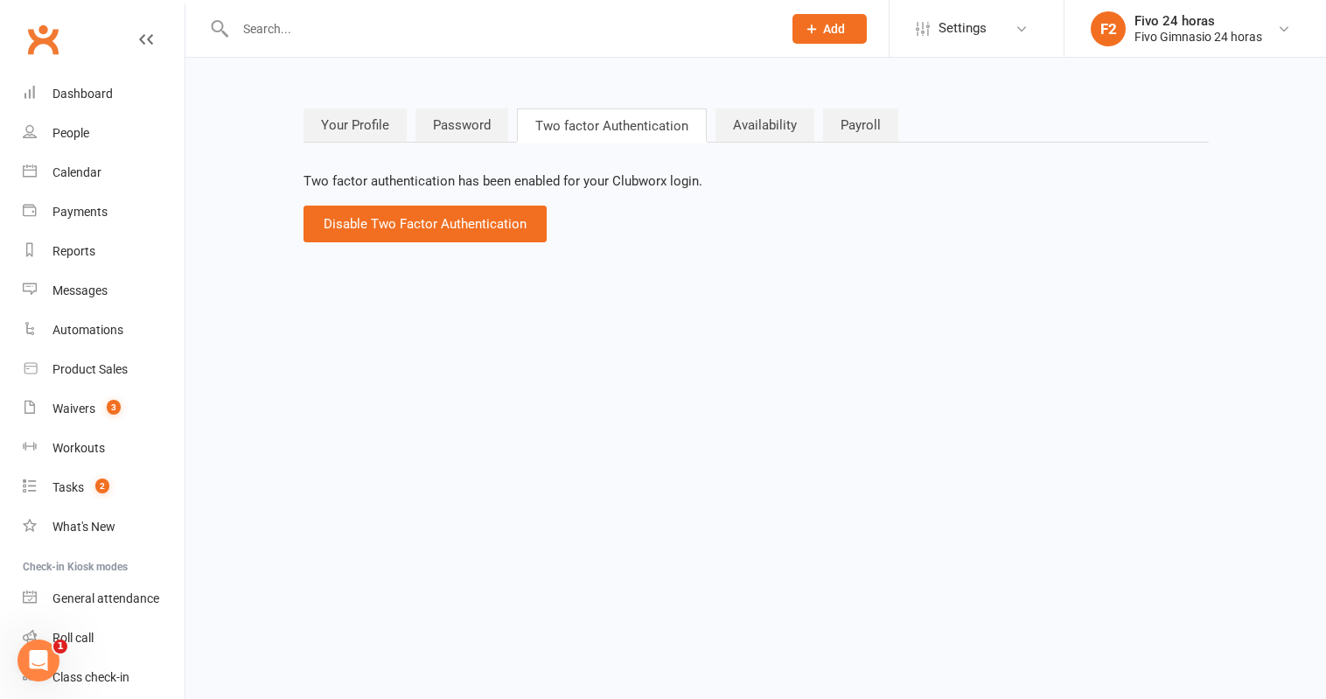
click at [818, 112] on nav "Your Profile Password Two factor Authentication Availability Payroll" at bounding box center [755, 126] width 905 height 36
click at [854, 127] on link "Payroll" at bounding box center [860, 124] width 75 height 33
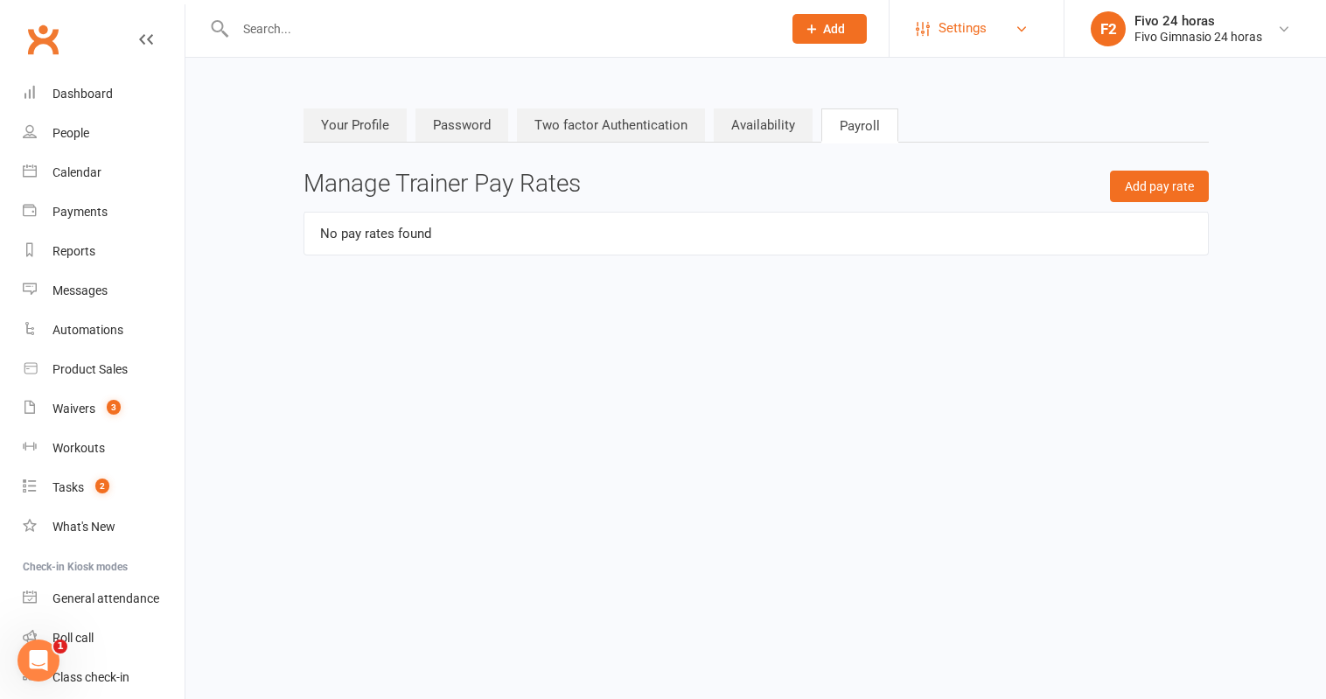
click at [1007, 36] on link "Settings" at bounding box center [977, 28] width 122 height 39
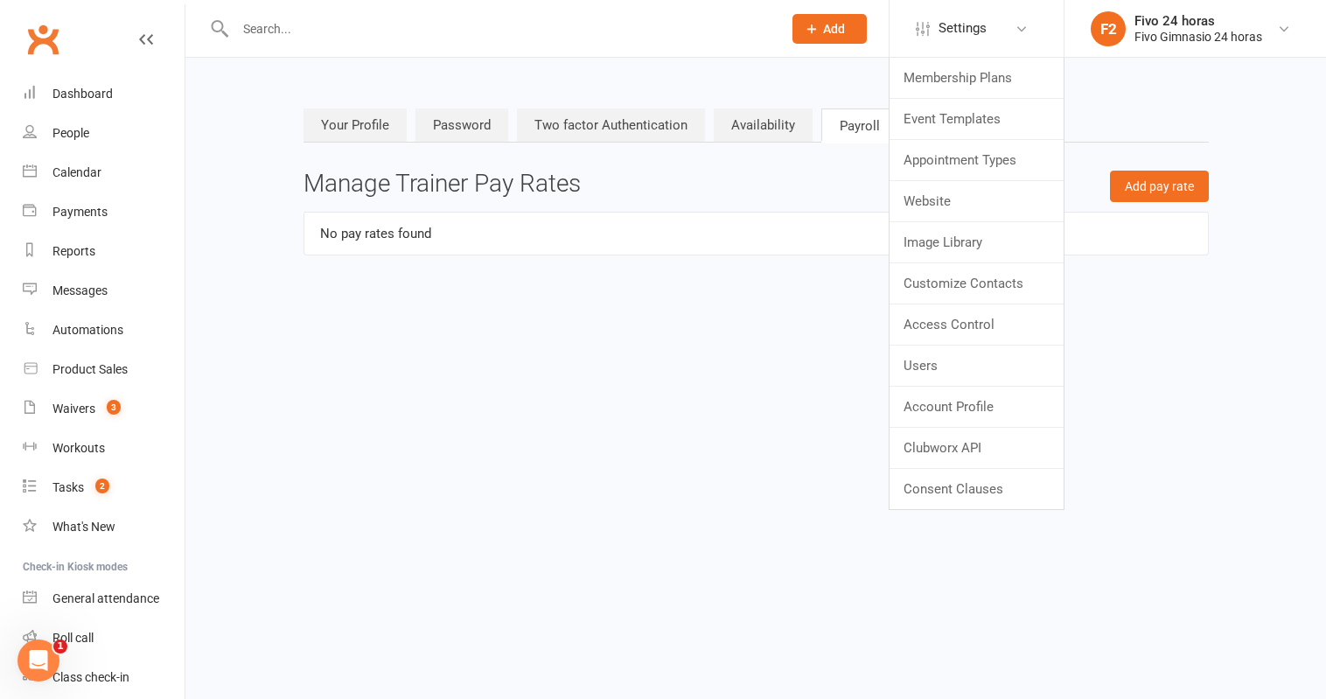
click at [1161, 92] on div "Your Profile Password Two factor Authentication Availability Payroll Add pay ra…" at bounding box center [755, 182] width 931 height 201
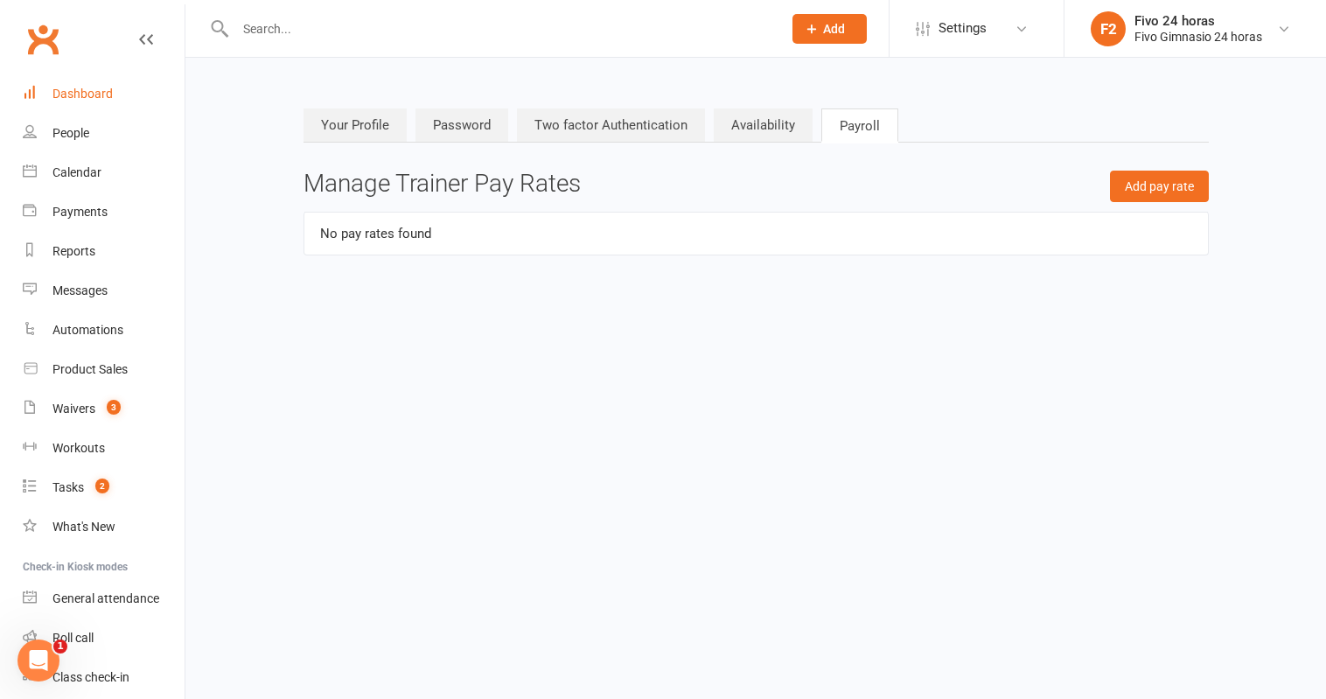
click at [81, 107] on link "Dashboard" at bounding box center [104, 93] width 162 height 39
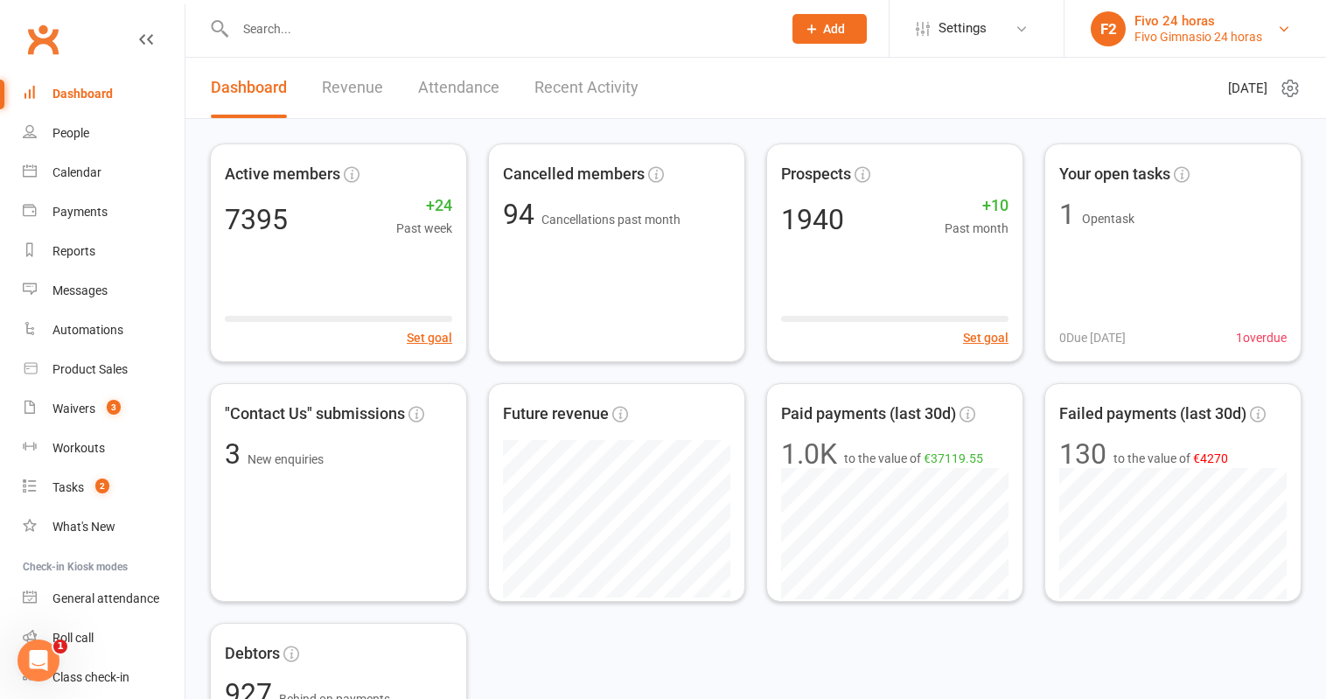
click at [1247, 29] on div "Fivo Gimnasio 24 horas" at bounding box center [1198, 37] width 128 height 16
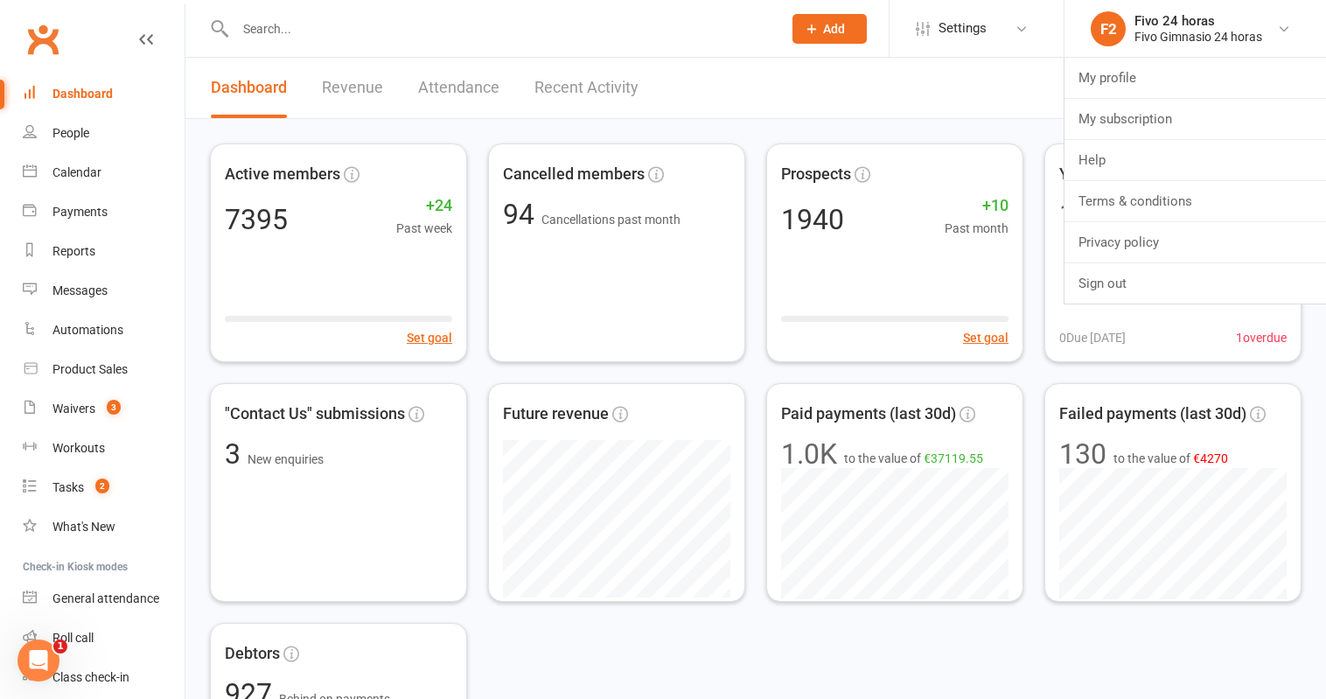
click at [987, 6] on li "Settings Membership Plans Event Templates Appointment Types Website Image Libra…" at bounding box center [976, 28] width 175 height 57
click at [994, 24] on link "Settings" at bounding box center [977, 28] width 122 height 39
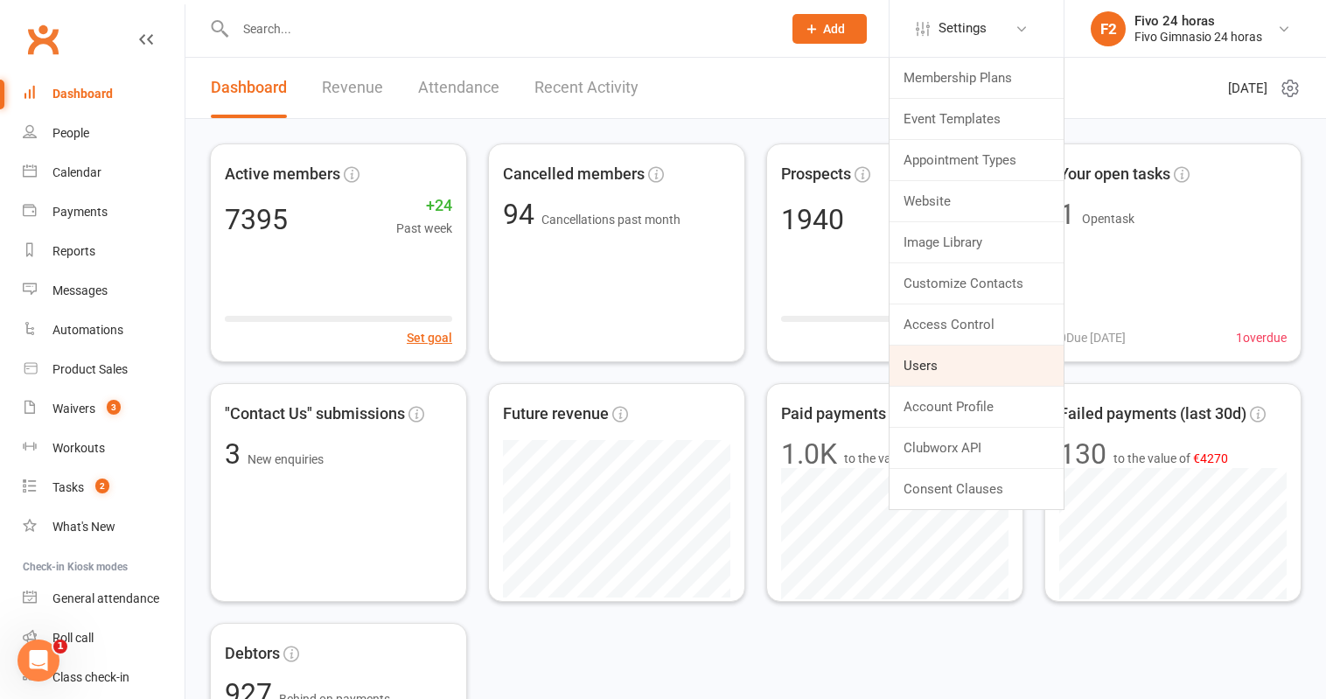
click at [941, 357] on link "Users" at bounding box center [976, 365] width 174 height 40
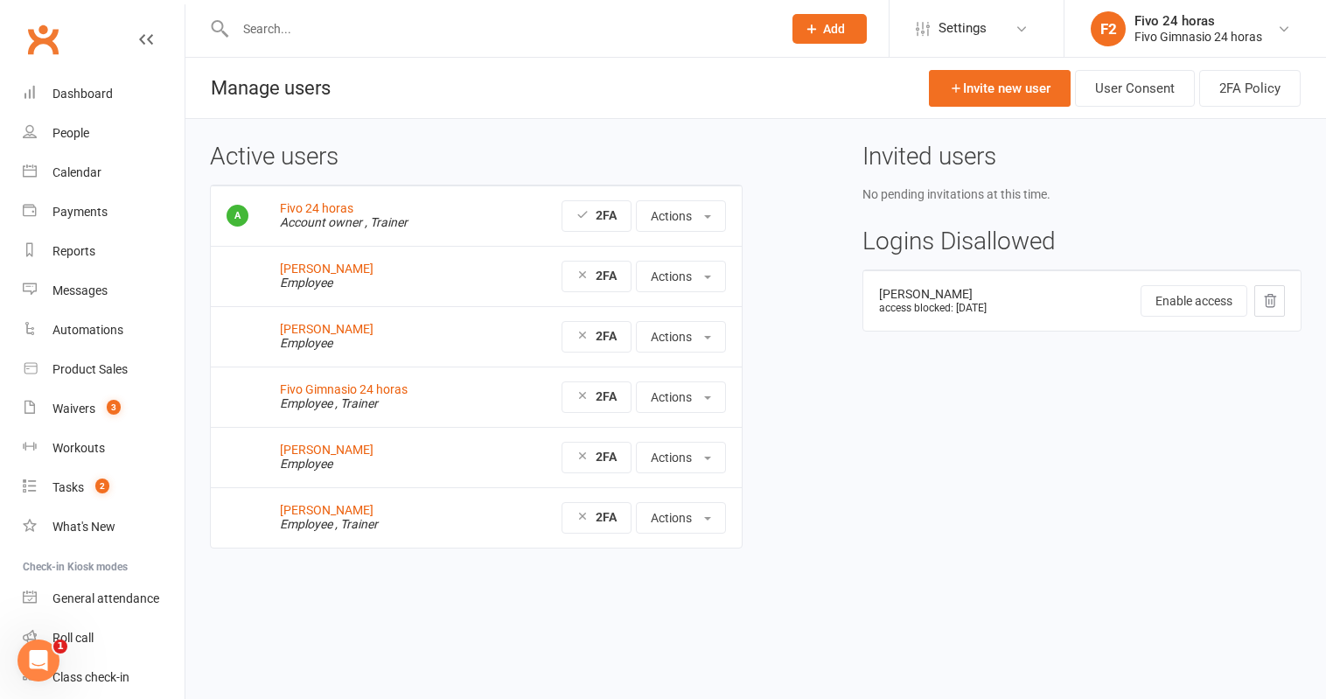
click at [1015, 300] on td "[PERSON_NAME] access blocked: [DATE]" at bounding box center [959, 300] width 193 height 60
click at [917, 289] on div "[PERSON_NAME]" at bounding box center [960, 294] width 162 height 13
click at [944, 321] on td "[PERSON_NAME] access blocked: [DATE]" at bounding box center [959, 300] width 193 height 60
click at [931, 291] on div "[PERSON_NAME]" at bounding box center [960, 294] width 162 height 13
